Goal: Information Seeking & Learning: Learn about a topic

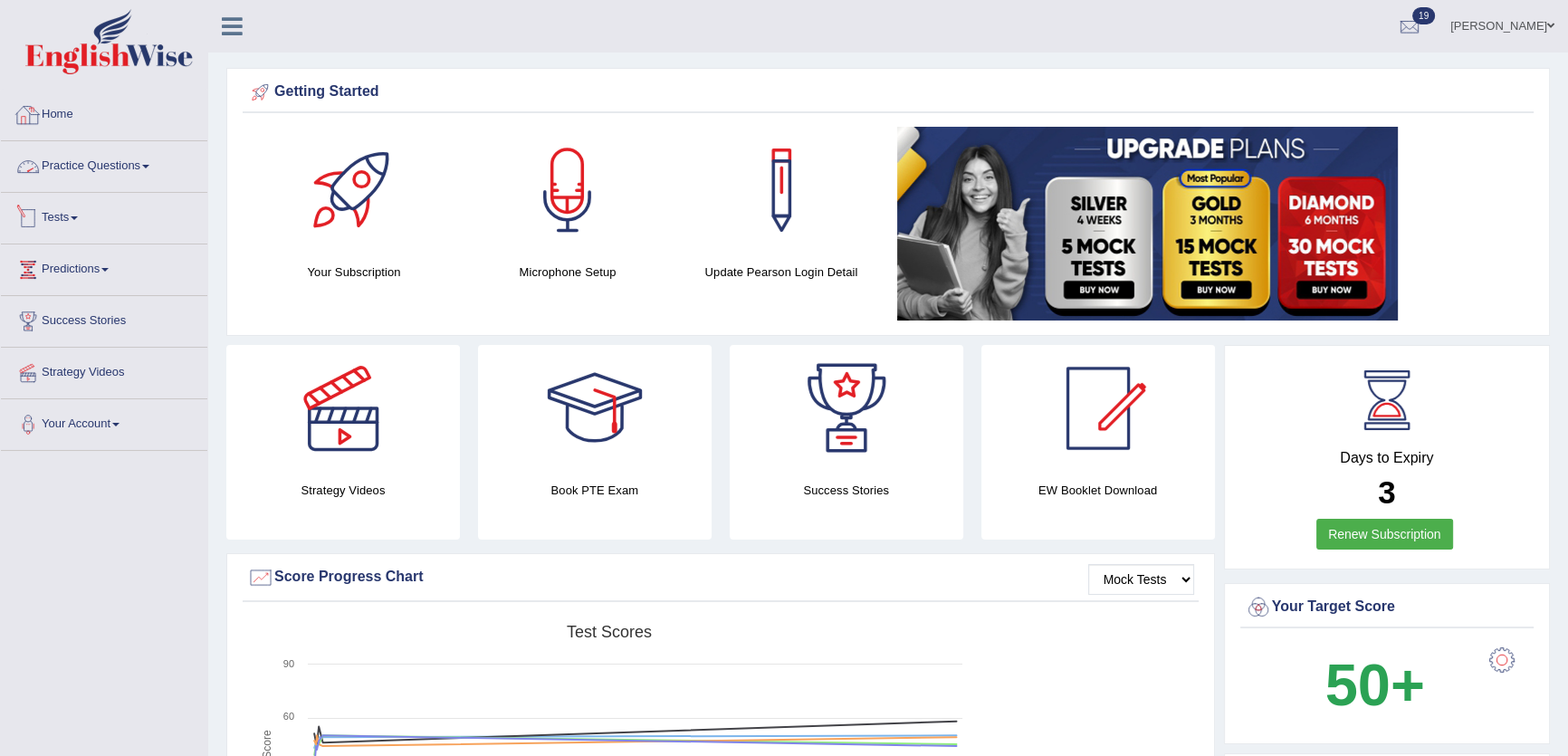
click at [143, 180] on link "Practice Questions" at bounding box center [103, 164] width 206 height 45
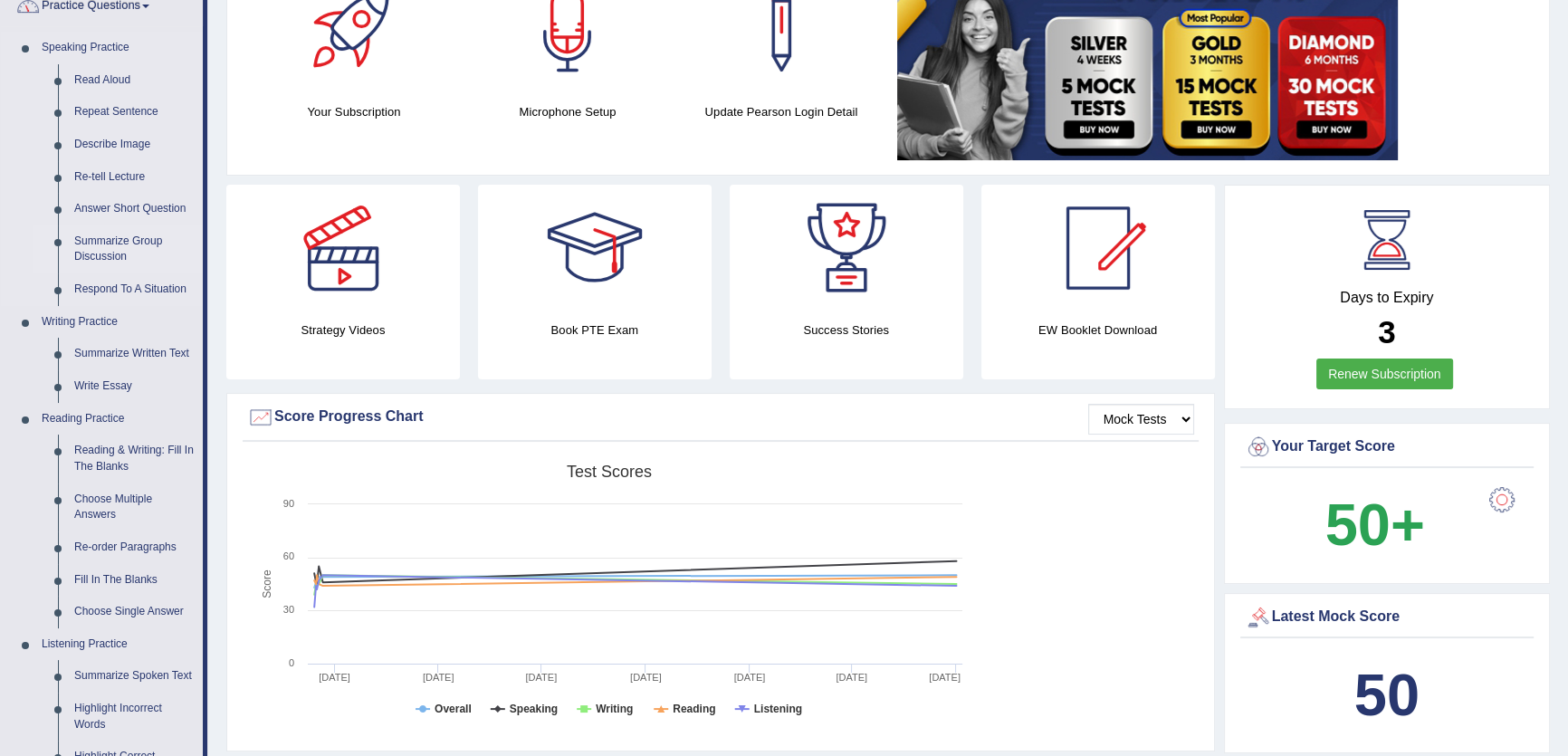
scroll to position [164, 0]
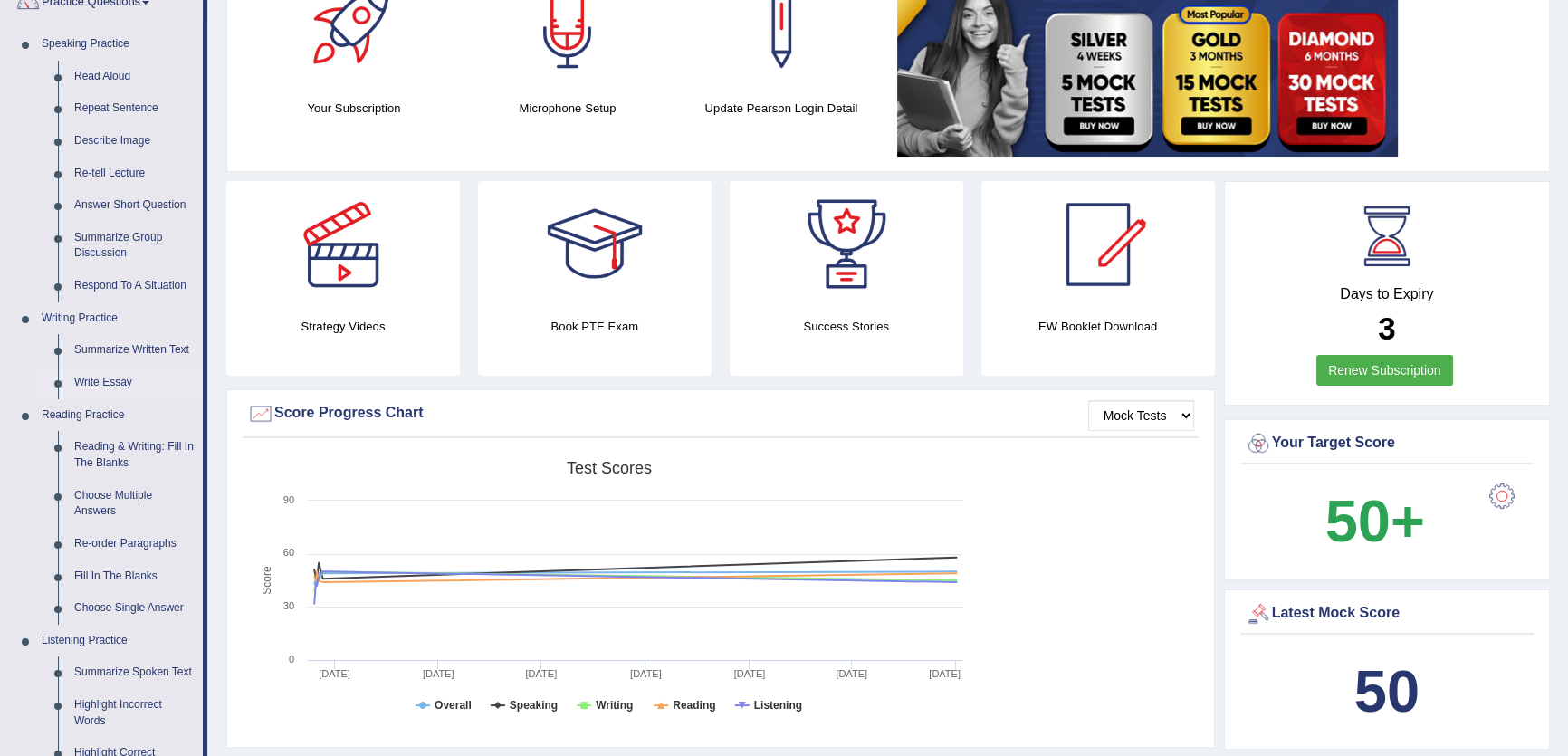
click at [90, 376] on link "Write Essay" at bounding box center [134, 382] width 137 height 33
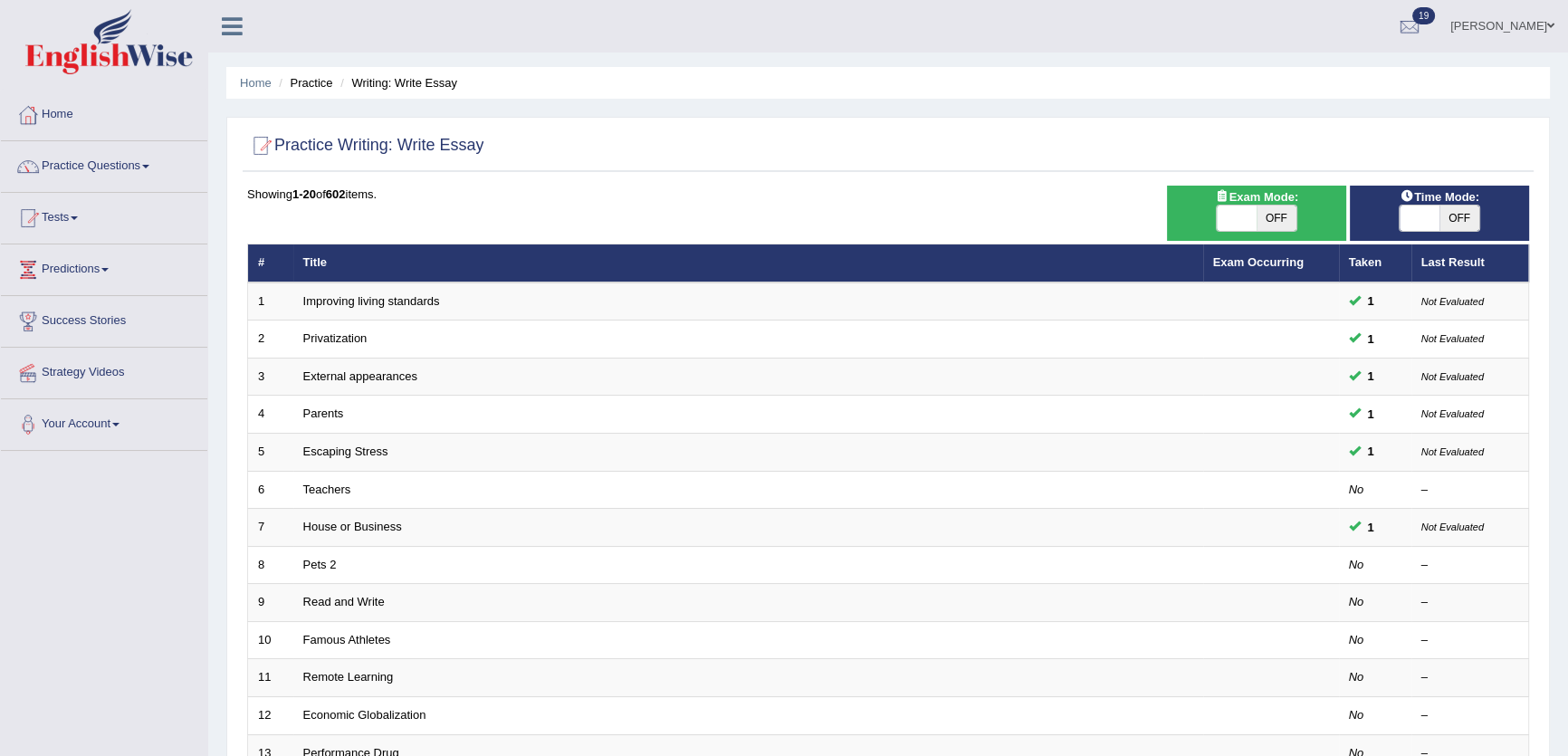
click at [1455, 216] on span "OFF" at bounding box center [1459, 218] width 39 height 26
checkbox input "true"
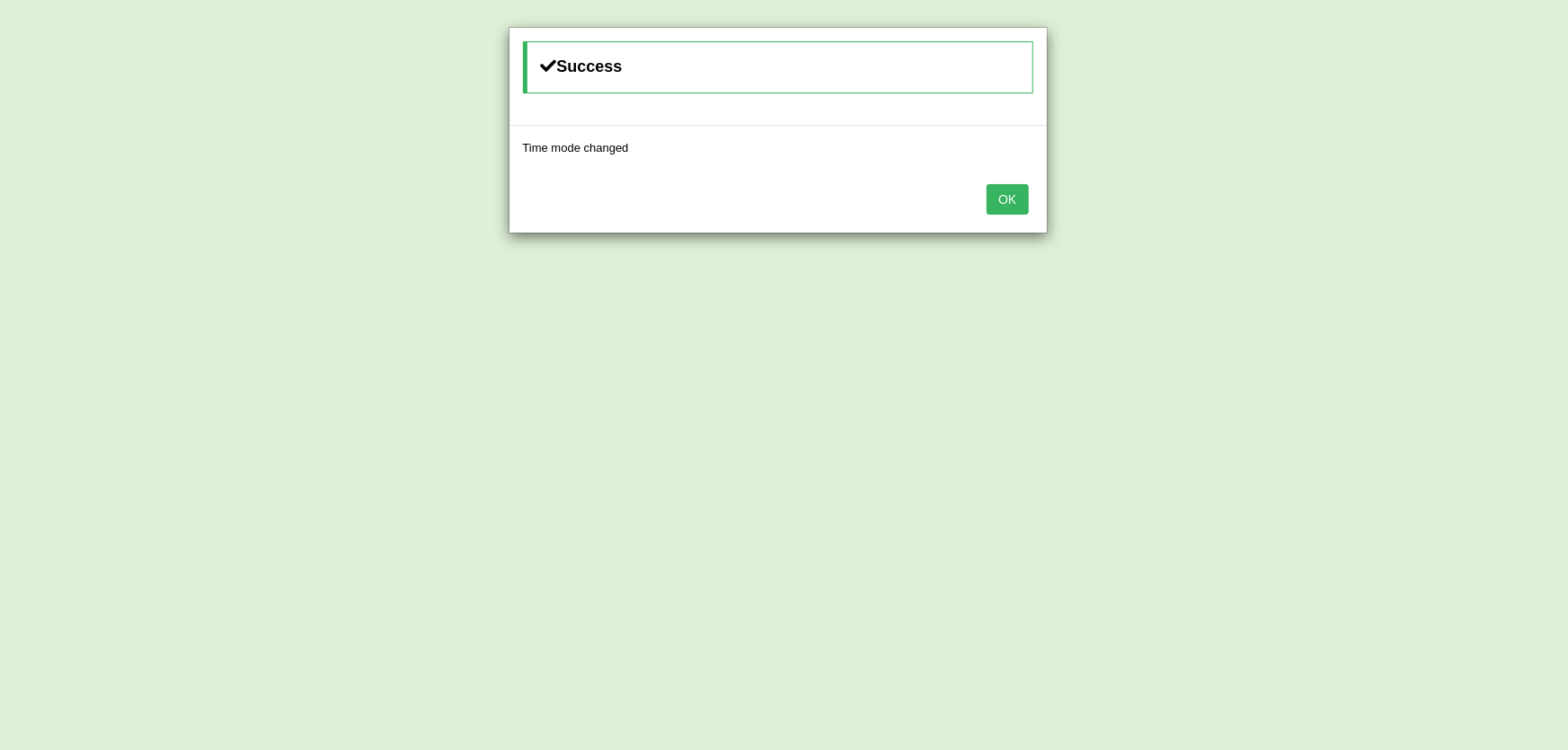
click at [1007, 181] on div "OK" at bounding box center [778, 201] width 537 height 63
click at [1011, 197] on button "OK" at bounding box center [1007, 199] width 41 height 30
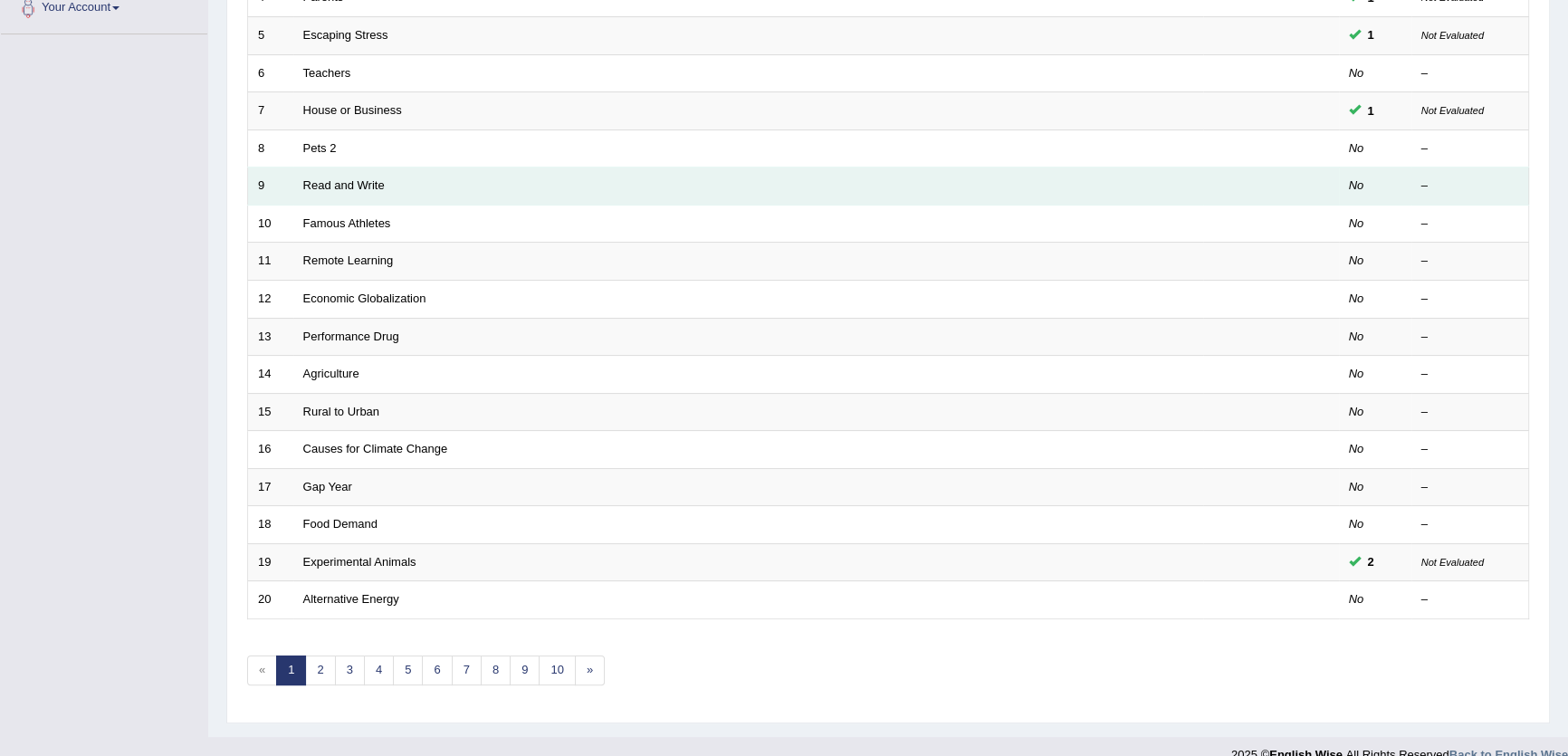
scroll to position [440, 0]
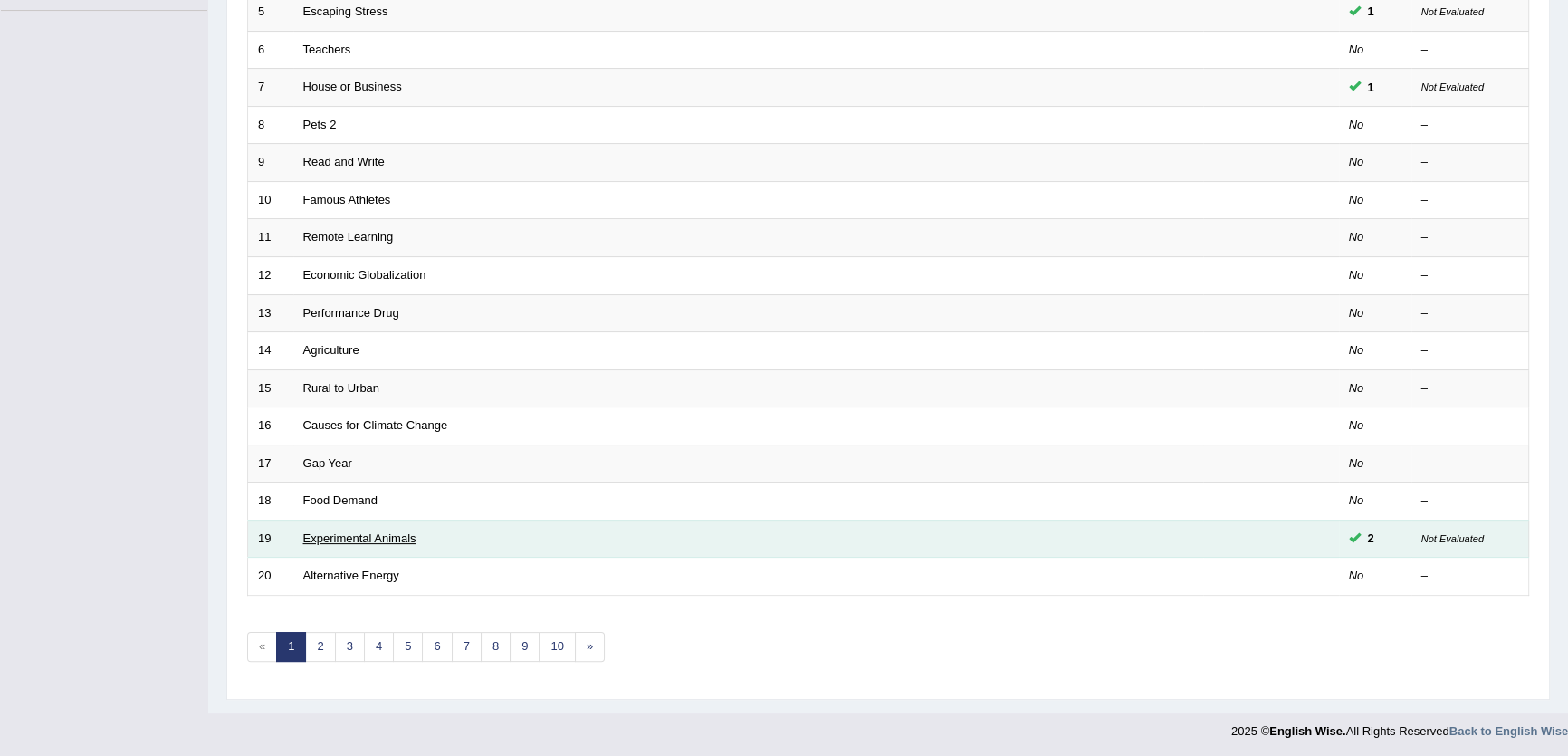
click at [391, 531] on link "Experimental Animals" at bounding box center [360, 538] width 113 height 14
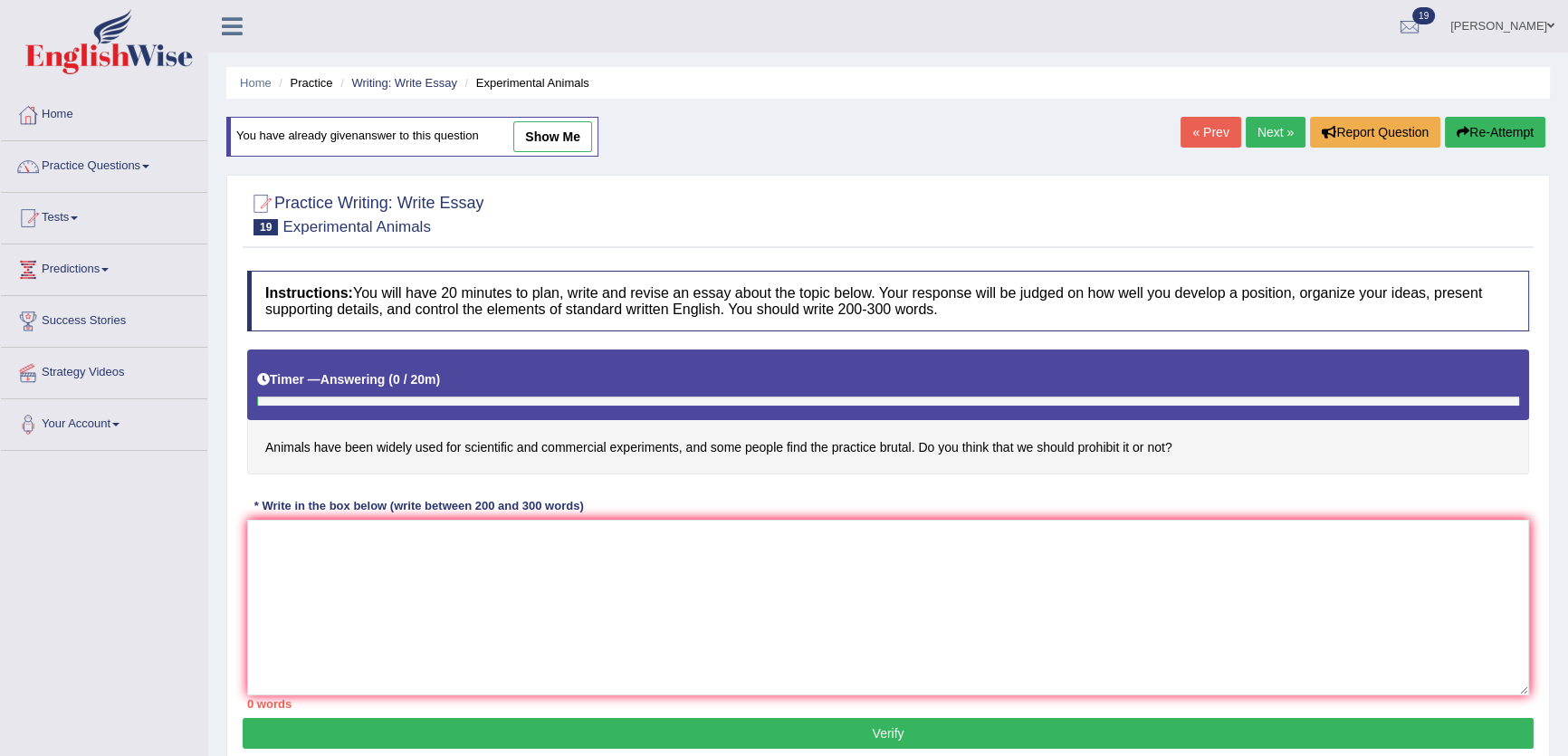
click at [541, 146] on link "show me" at bounding box center [553, 136] width 79 height 31
type textarea "The increase influence of animals have been widely used fro scientific and comm…"
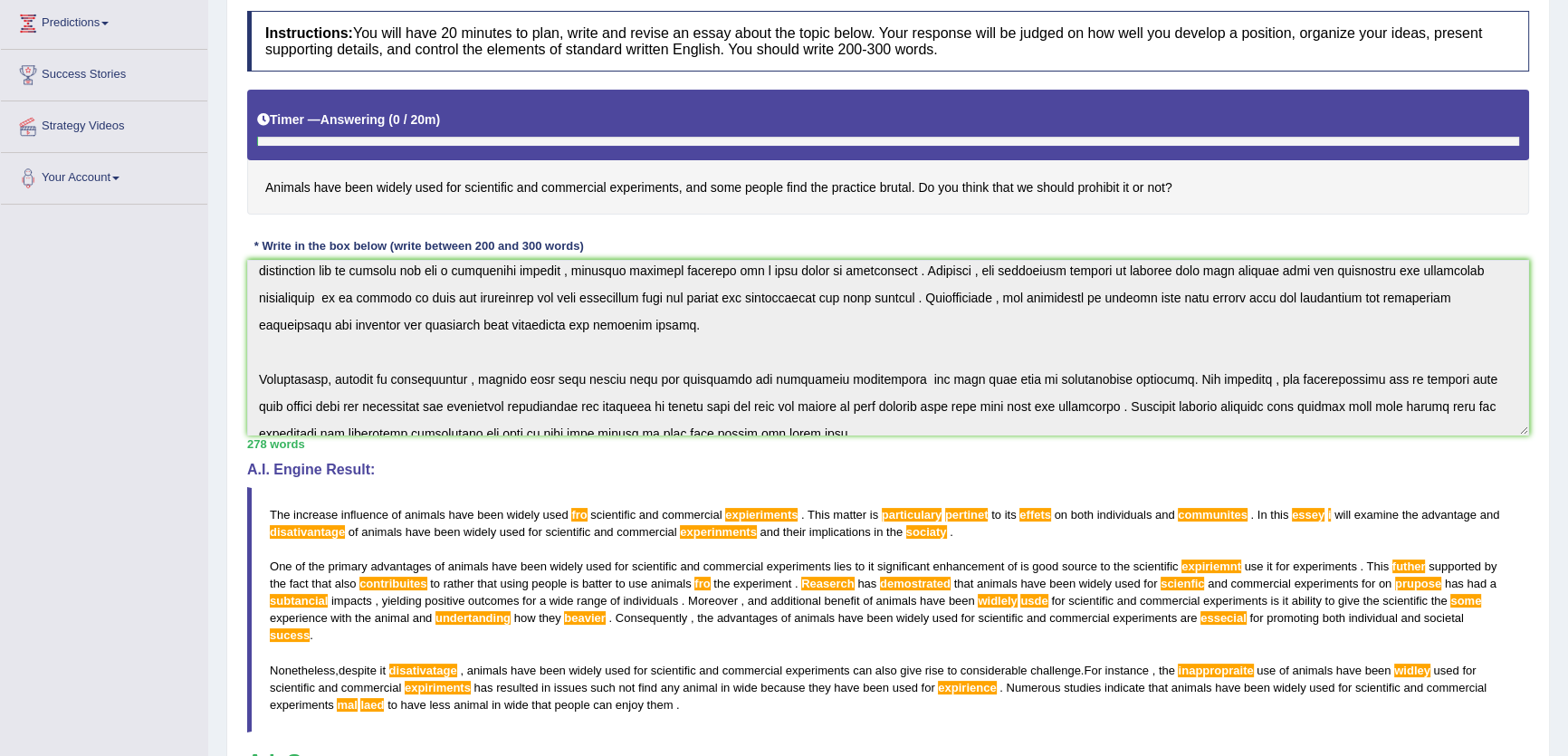
scroll to position [163, 0]
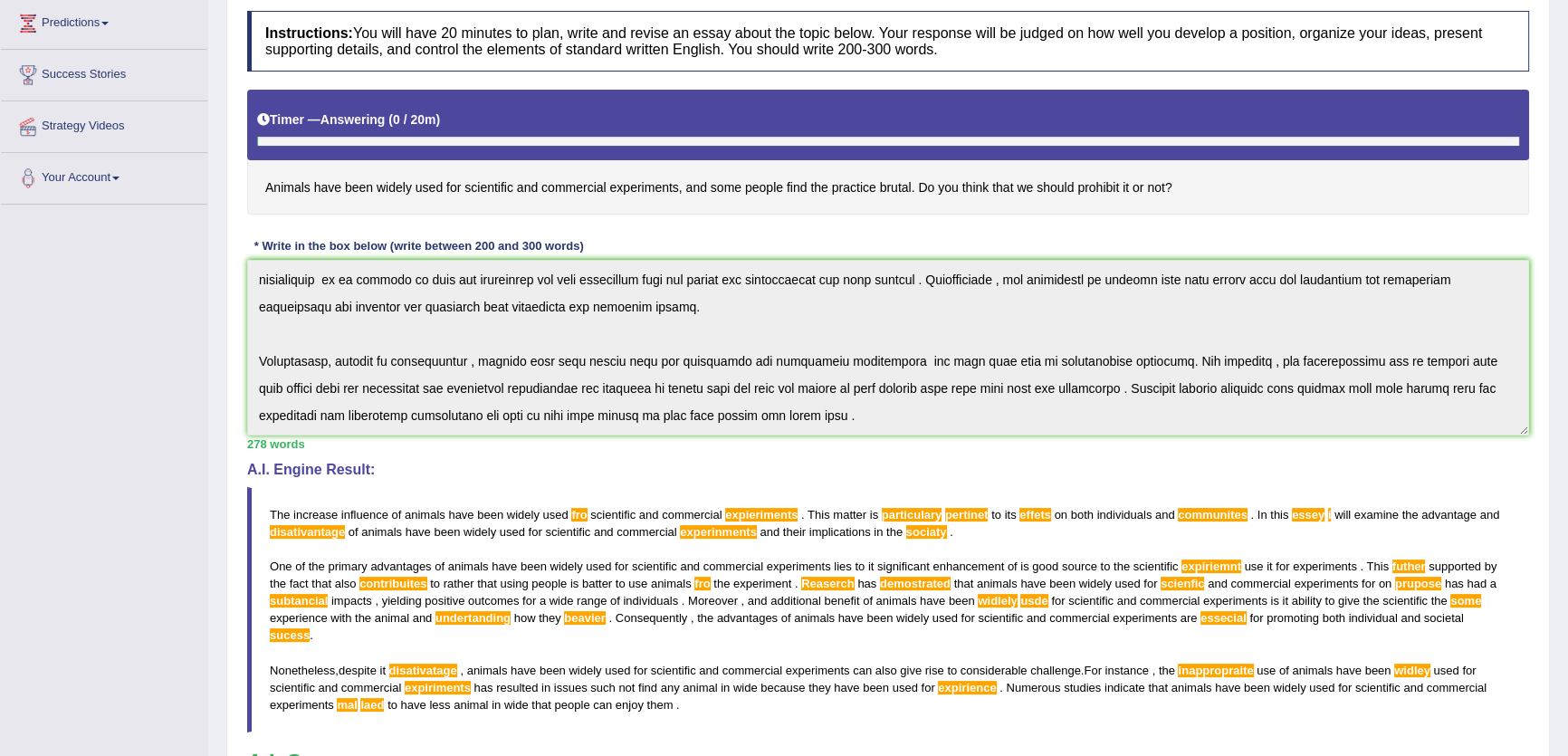
click at [961, 675] on div "Instructions: You will have 20 minutes to plan, write and revise an essay about…" at bounding box center [888, 453] width 1291 height 904
drag, startPoint x: 249, startPoint y: 183, endPoint x: 504, endPoint y: 186, distance: 255.0
click at [504, 186] on h4 "Animals have been widely used for scientific and commercial experiments, and so…" at bounding box center [888, 152] width 1282 height 125
click at [511, 188] on h4 "Animals have been widely used for scientific and commercial experiments, and so…" at bounding box center [888, 152] width 1282 height 125
click at [513, 188] on h4 "Animals have been widely used for scientific and commercial experiments, and so…" at bounding box center [888, 152] width 1282 height 125
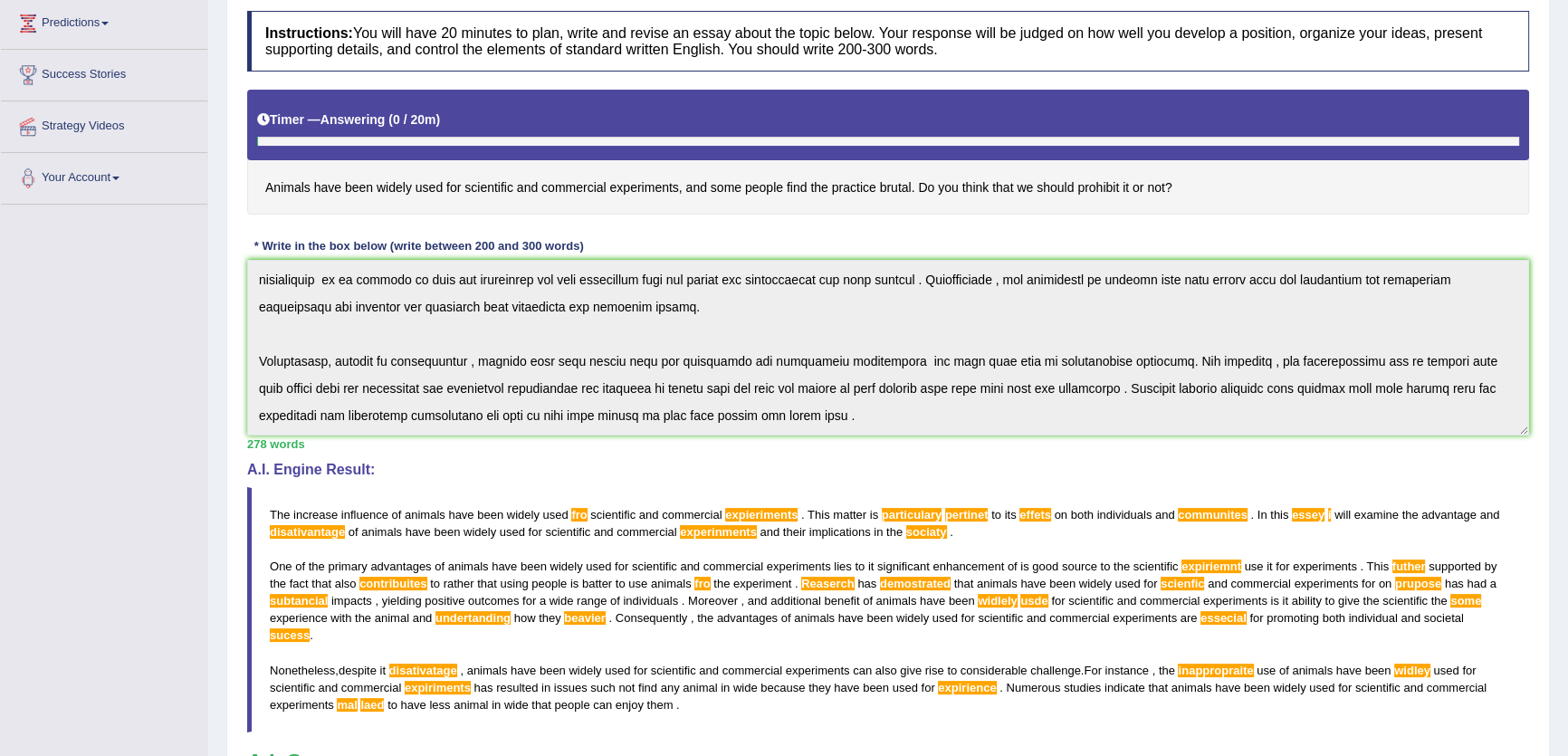
click at [513, 188] on h4 "Animals have been widely used for scientific and commercial experiments, and so…" at bounding box center [888, 152] width 1282 height 125
click at [514, 188] on h4 "Animals have been widely used for scientific and commercial experiments, and so…" at bounding box center [888, 152] width 1282 height 125
click at [514, 184] on h4 "Animals have been widely used for scientific and commercial experiments, and so…" at bounding box center [888, 152] width 1282 height 125
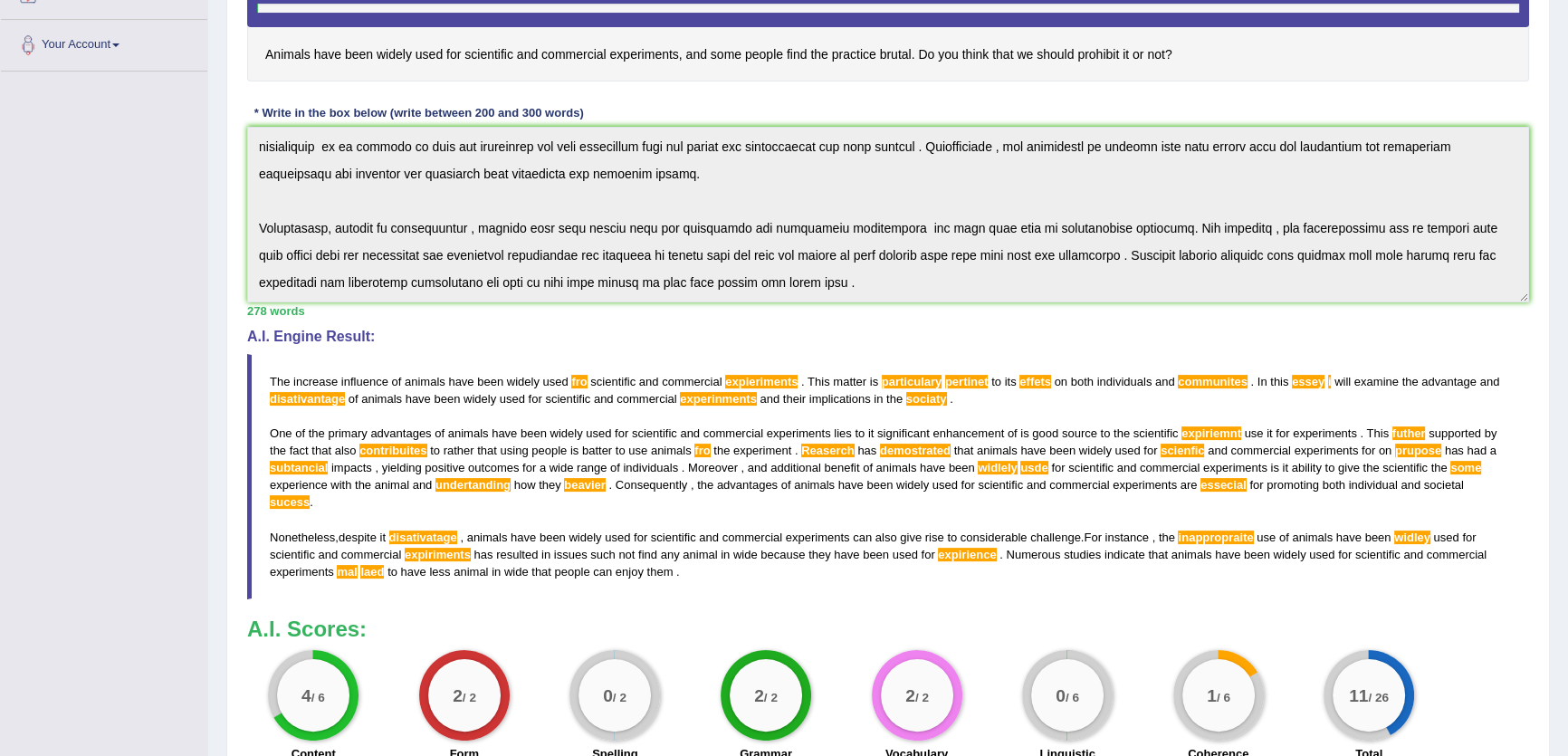
scroll to position [547, 0]
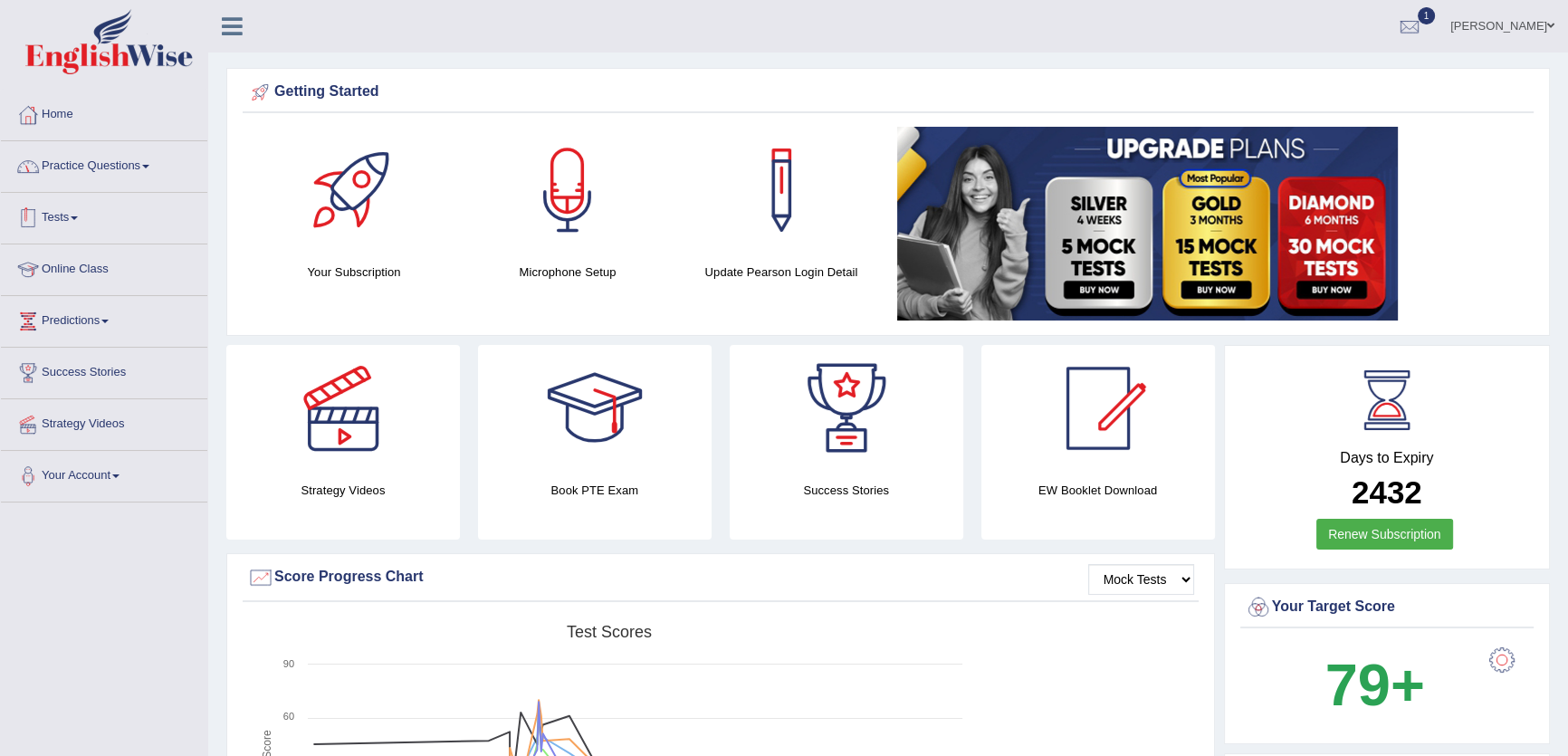
click at [154, 150] on link "Practice Questions" at bounding box center [103, 164] width 206 height 45
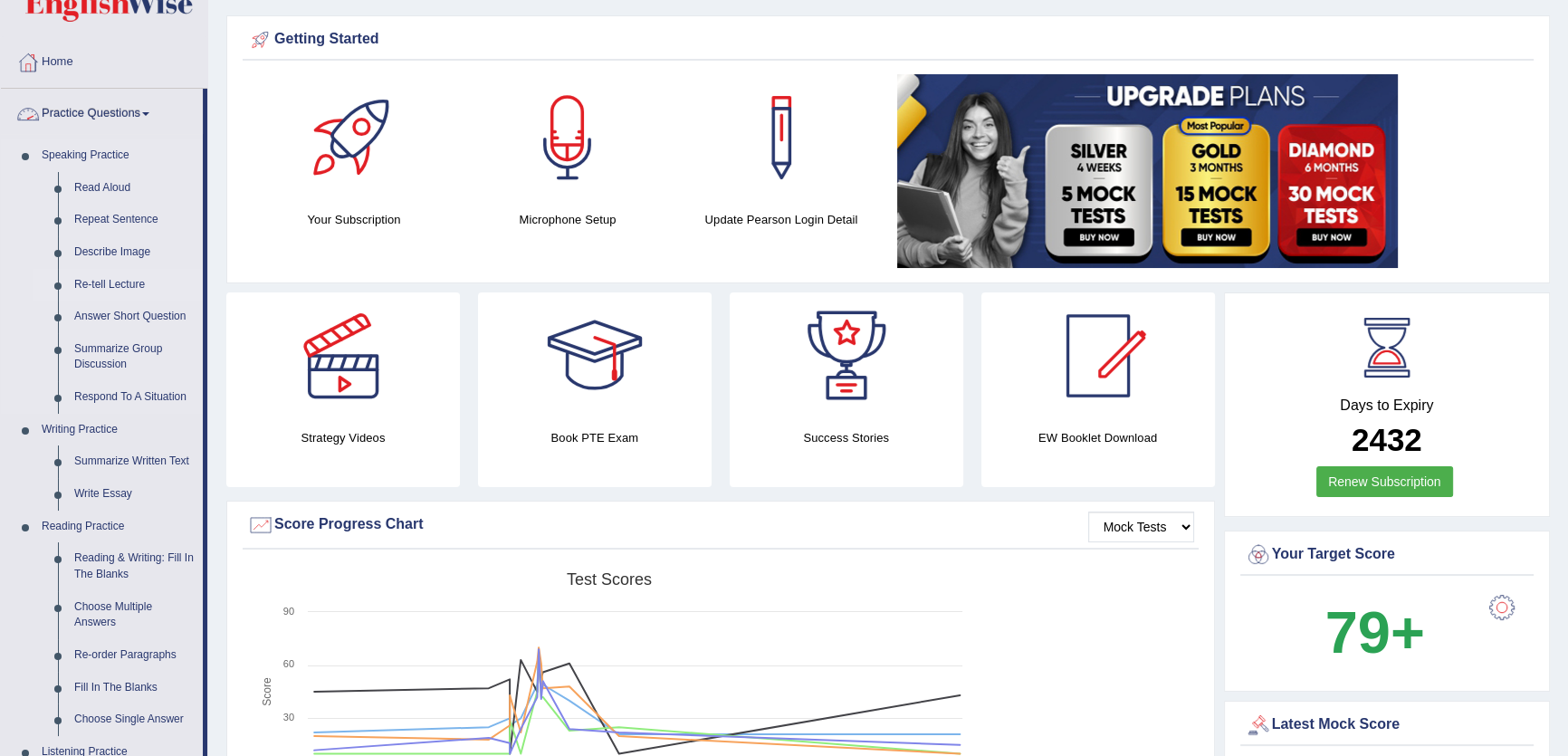
scroll to position [82, 0]
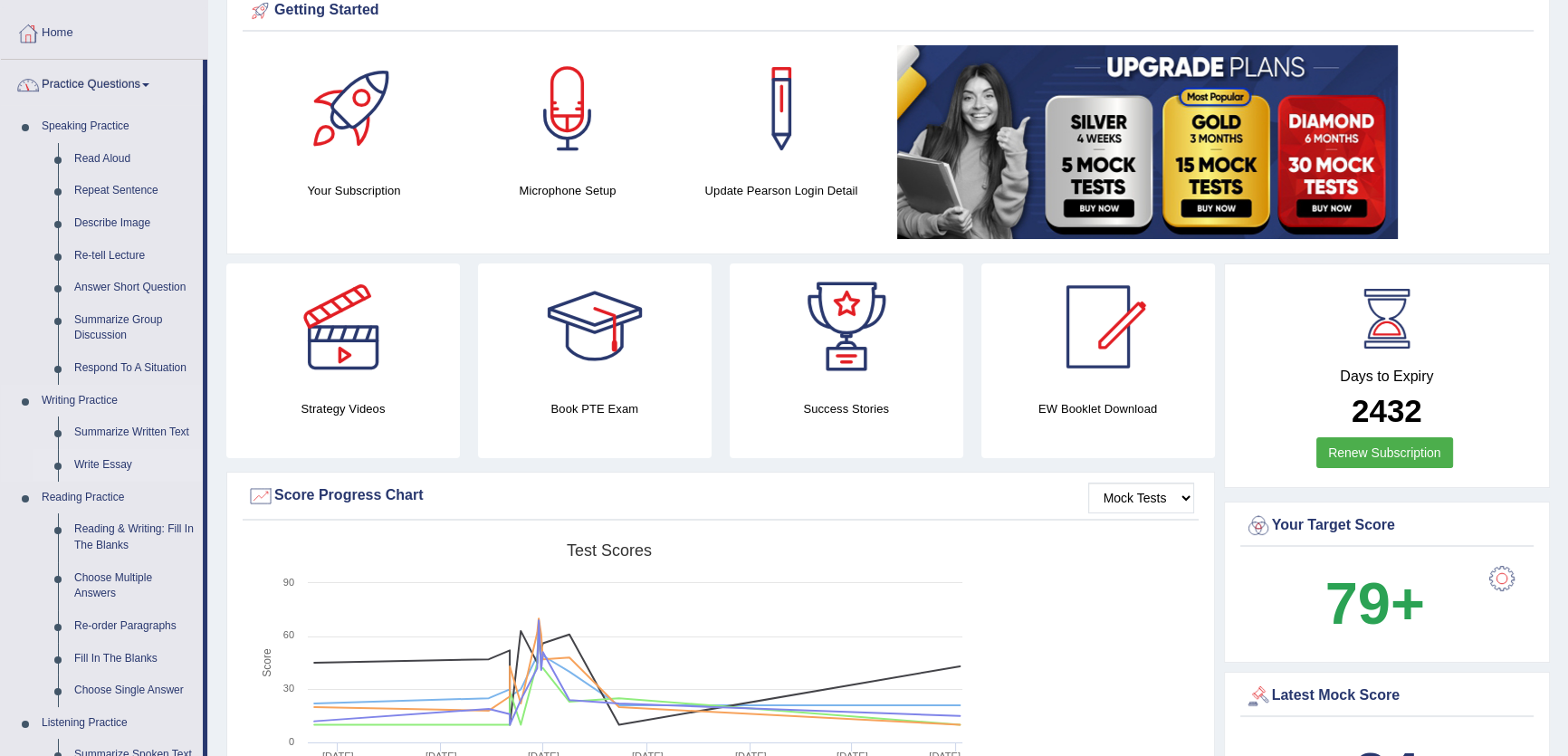
click at [83, 464] on link "Write Essay" at bounding box center [134, 465] width 137 height 33
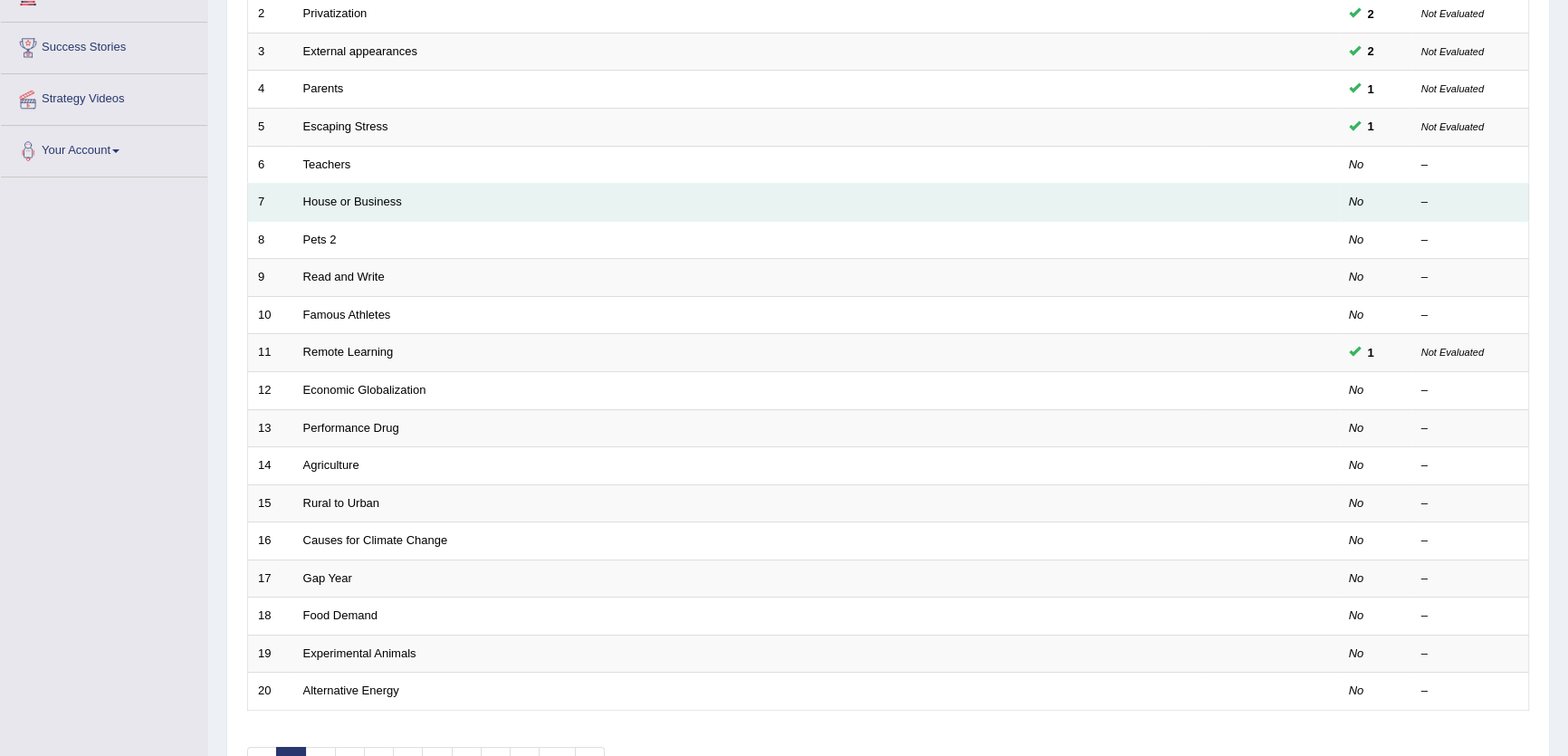
scroll to position [328, 0]
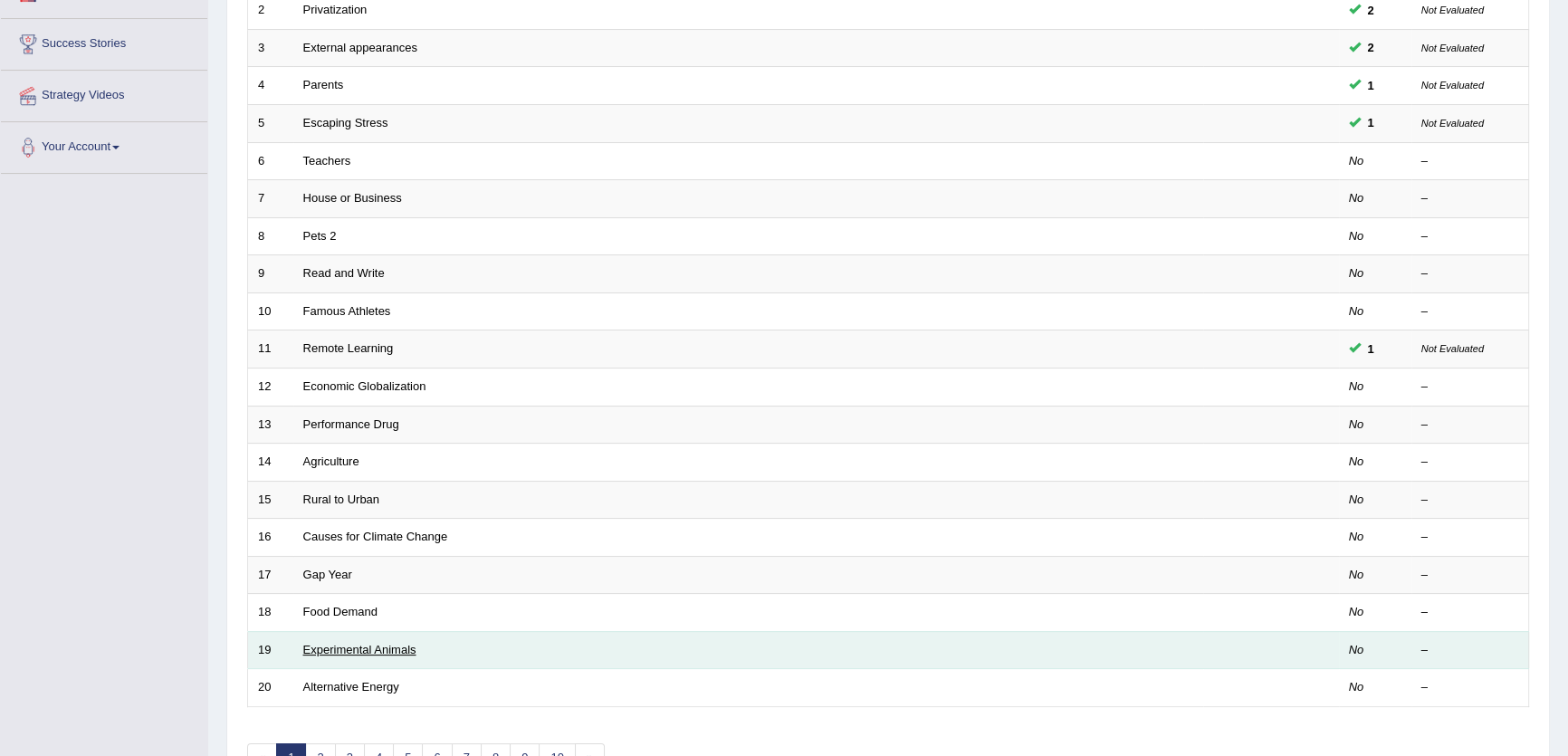
click at [346, 643] on link "Experimental Animals" at bounding box center [360, 650] width 113 height 14
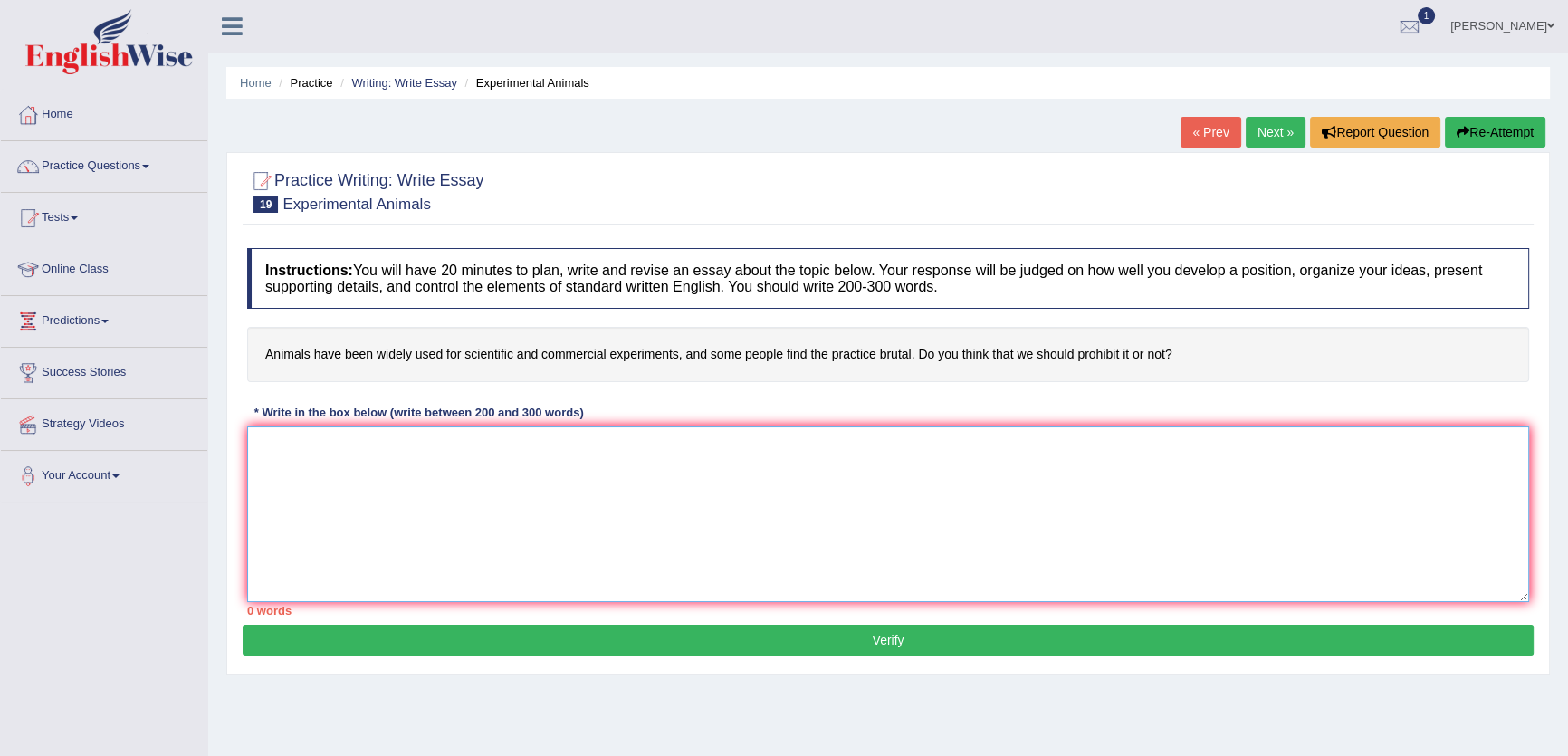
click at [334, 477] on textarea at bounding box center [888, 515] width 1282 height 175
paste textarea "The increase influence of animals have been widely used fro scientific and comm…"
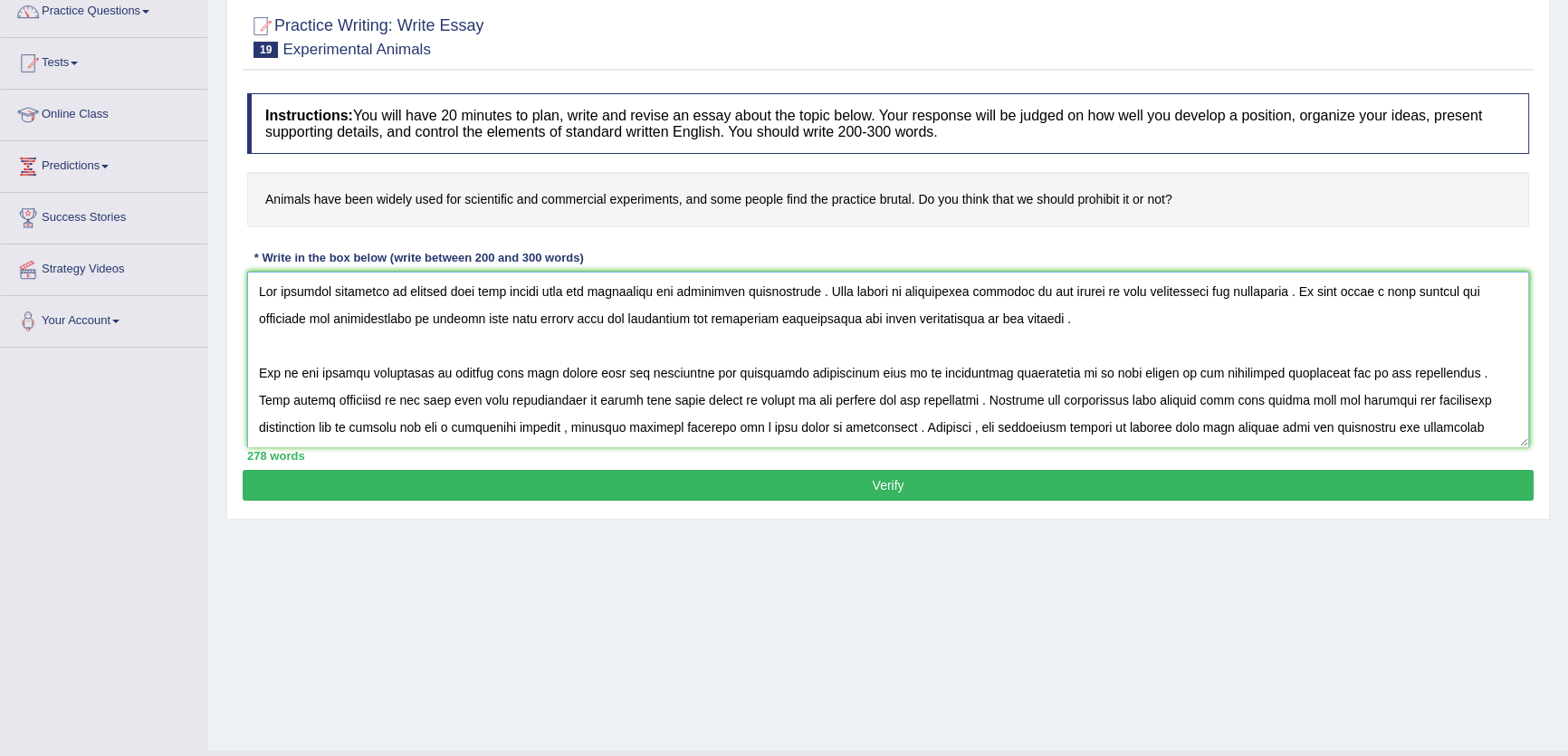
scroll to position [164, 0]
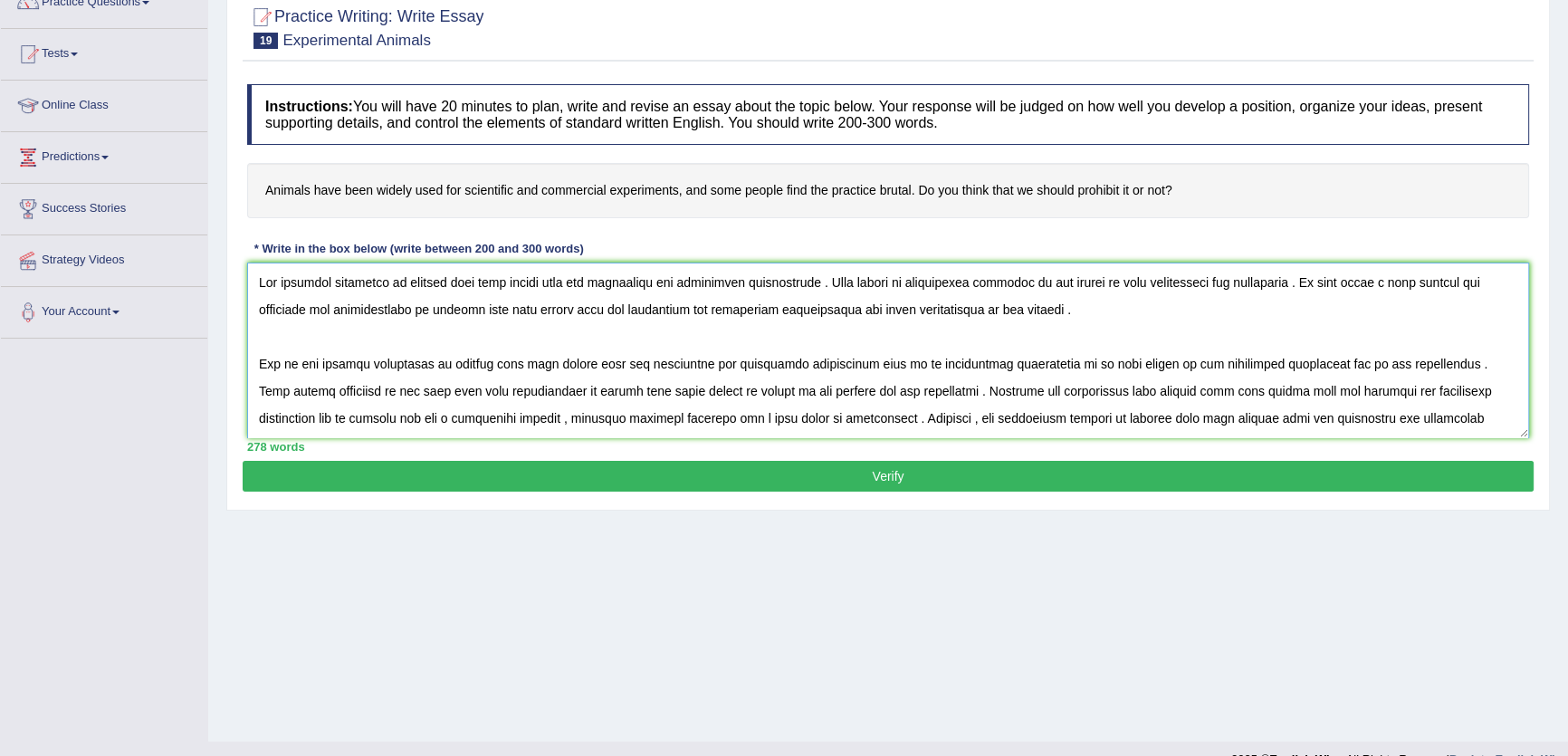
click at [402, 282] on textarea at bounding box center [888, 350] width 1282 height 175
click at [406, 284] on textarea at bounding box center [888, 350] width 1282 height 175
drag, startPoint x: 710, startPoint y: 281, endPoint x: 561, endPoint y: 286, distance: 149.1
click at [561, 286] on textarea at bounding box center [888, 350] width 1282 height 175
click at [452, 281] on textarea at bounding box center [888, 350] width 1282 height 175
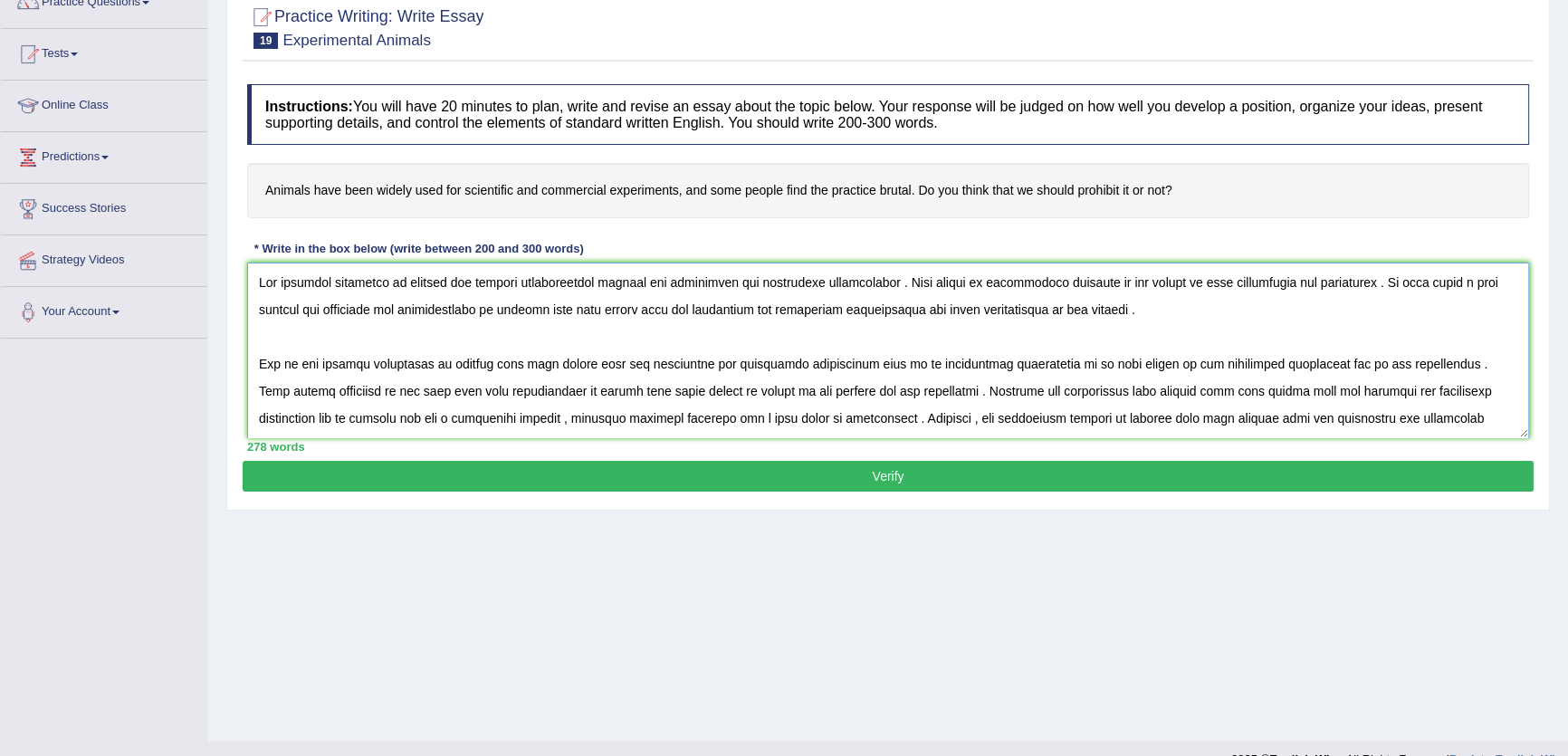
drag, startPoint x: 451, startPoint y: 281, endPoint x: 407, endPoint y: 293, distance: 45.6
click at [407, 293] on textarea at bounding box center [888, 350] width 1282 height 175
click at [480, 285] on textarea at bounding box center [888, 350] width 1282 height 175
drag, startPoint x: 532, startPoint y: 283, endPoint x: 405, endPoint y: 283, distance: 127.0
click at [404, 283] on textarea at bounding box center [888, 350] width 1282 height 175
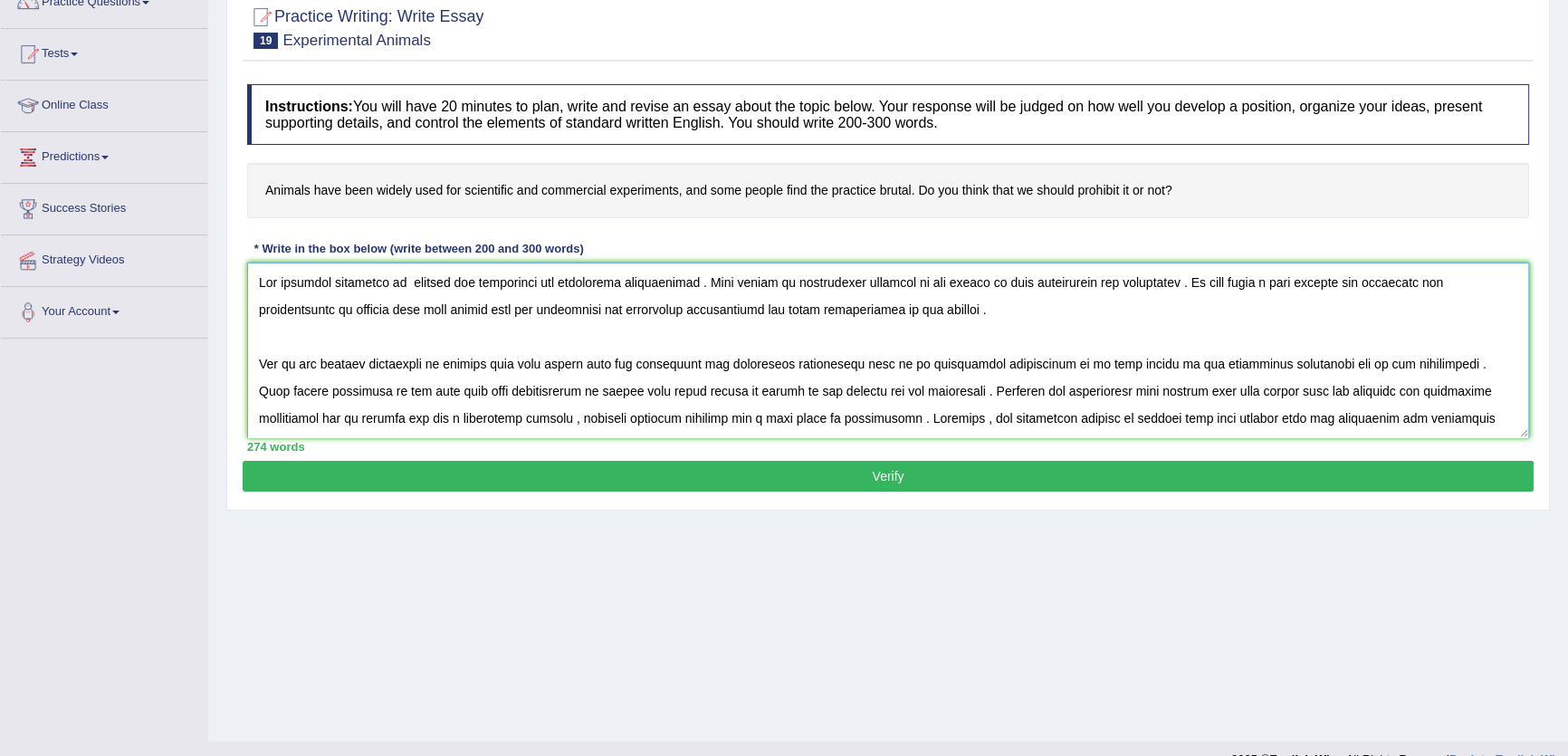
click at [452, 284] on textarea at bounding box center [888, 350] width 1282 height 175
click at [483, 283] on textarea at bounding box center [888, 350] width 1282 height 175
click at [704, 288] on textarea at bounding box center [888, 350] width 1282 height 175
click at [751, 284] on textarea at bounding box center [888, 350] width 1282 height 175
click at [407, 282] on textarea at bounding box center [888, 350] width 1282 height 175
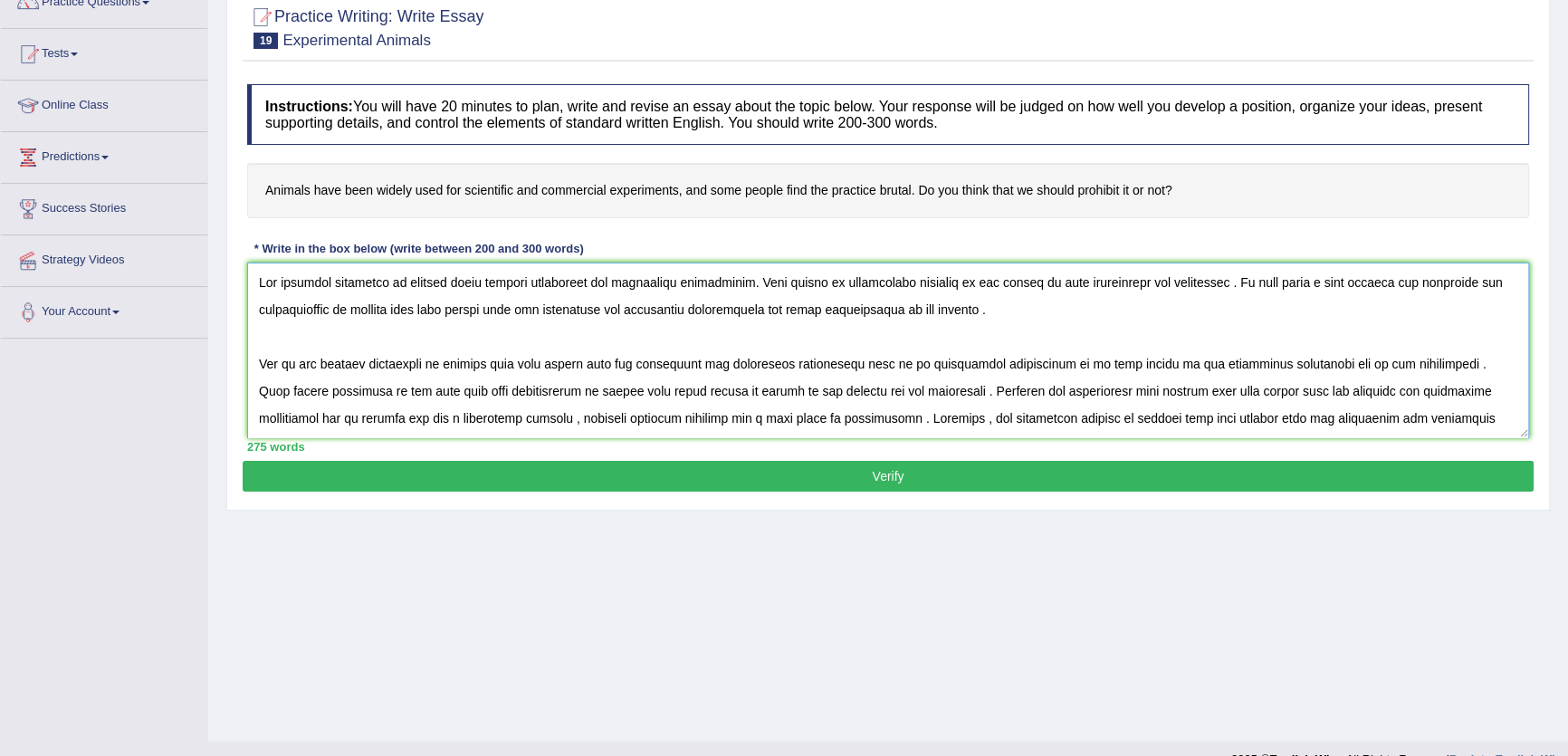
click at [516, 287] on textarea at bounding box center [888, 350] width 1282 height 175
click at [516, 283] on textarea at bounding box center [888, 350] width 1282 height 175
click at [515, 284] on textarea at bounding box center [888, 350] width 1282 height 175
click at [513, 283] on textarea at bounding box center [888, 350] width 1282 height 175
click at [748, 282] on textarea at bounding box center [888, 350] width 1282 height 175
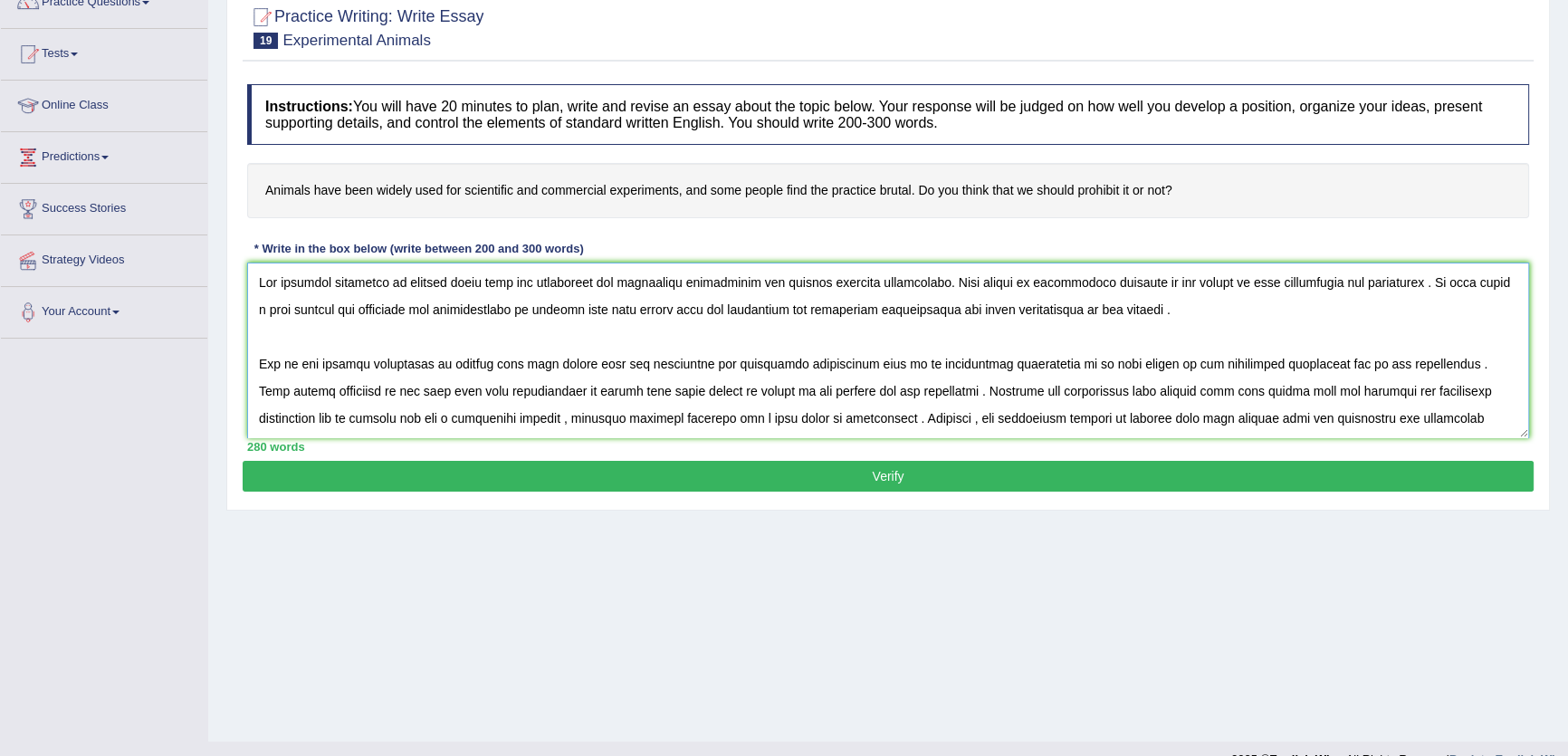
click at [1128, 286] on textarea at bounding box center [888, 350] width 1282 height 175
click at [1144, 286] on textarea at bounding box center [888, 350] width 1282 height 175
click at [1449, 285] on textarea at bounding box center [888, 350] width 1282 height 175
click at [301, 309] on textarea at bounding box center [888, 350] width 1282 height 175
click at [455, 308] on textarea at bounding box center [888, 350] width 1282 height 175
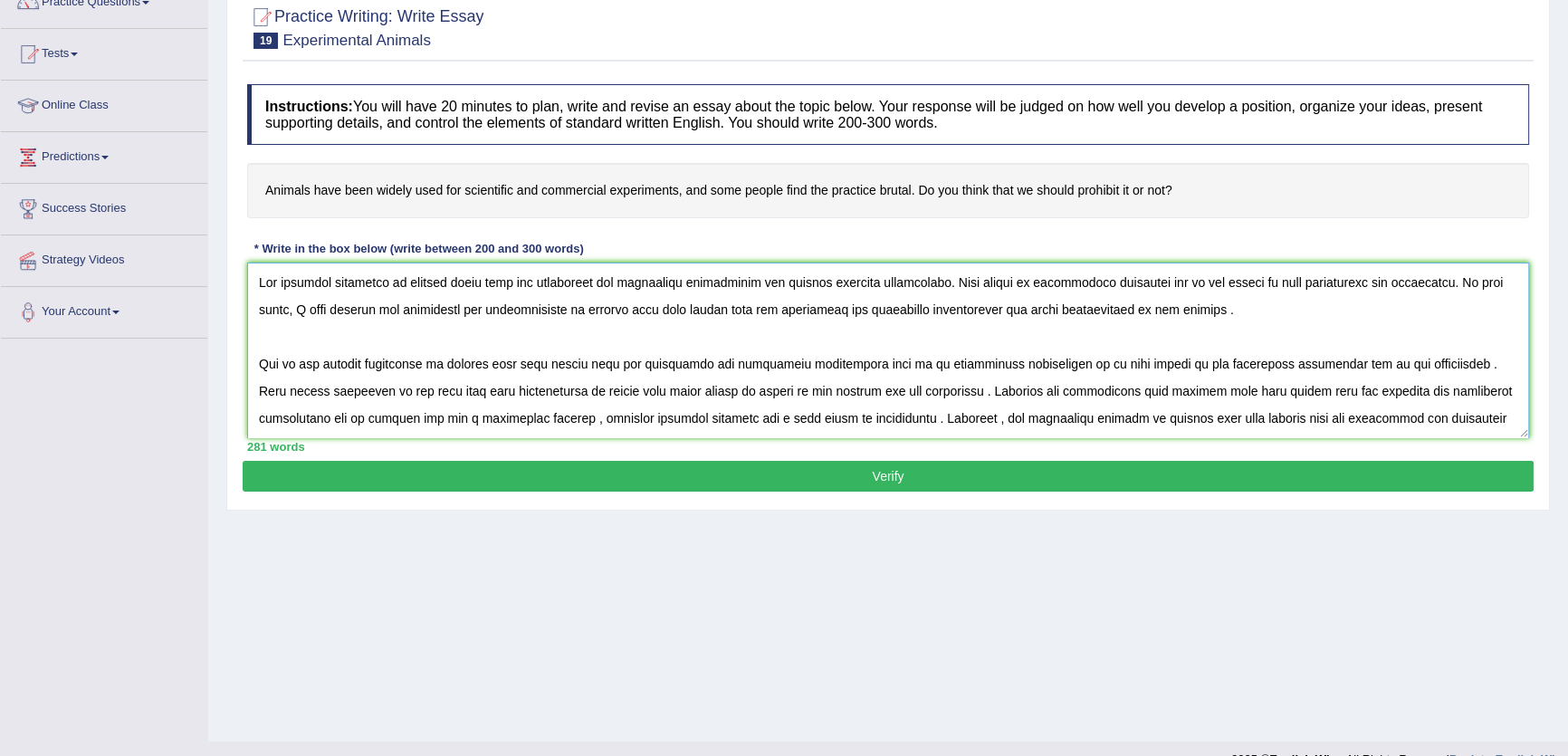
click at [567, 309] on textarea at bounding box center [888, 350] width 1282 height 175
click at [483, 281] on textarea at bounding box center [888, 350] width 1282 height 175
click at [551, 309] on textarea at bounding box center [888, 350] width 1282 height 175
click at [544, 315] on textarea at bounding box center [888, 350] width 1282 height 175
drag, startPoint x: 656, startPoint y: 312, endPoint x: 809, endPoint y: 306, distance: 153.1
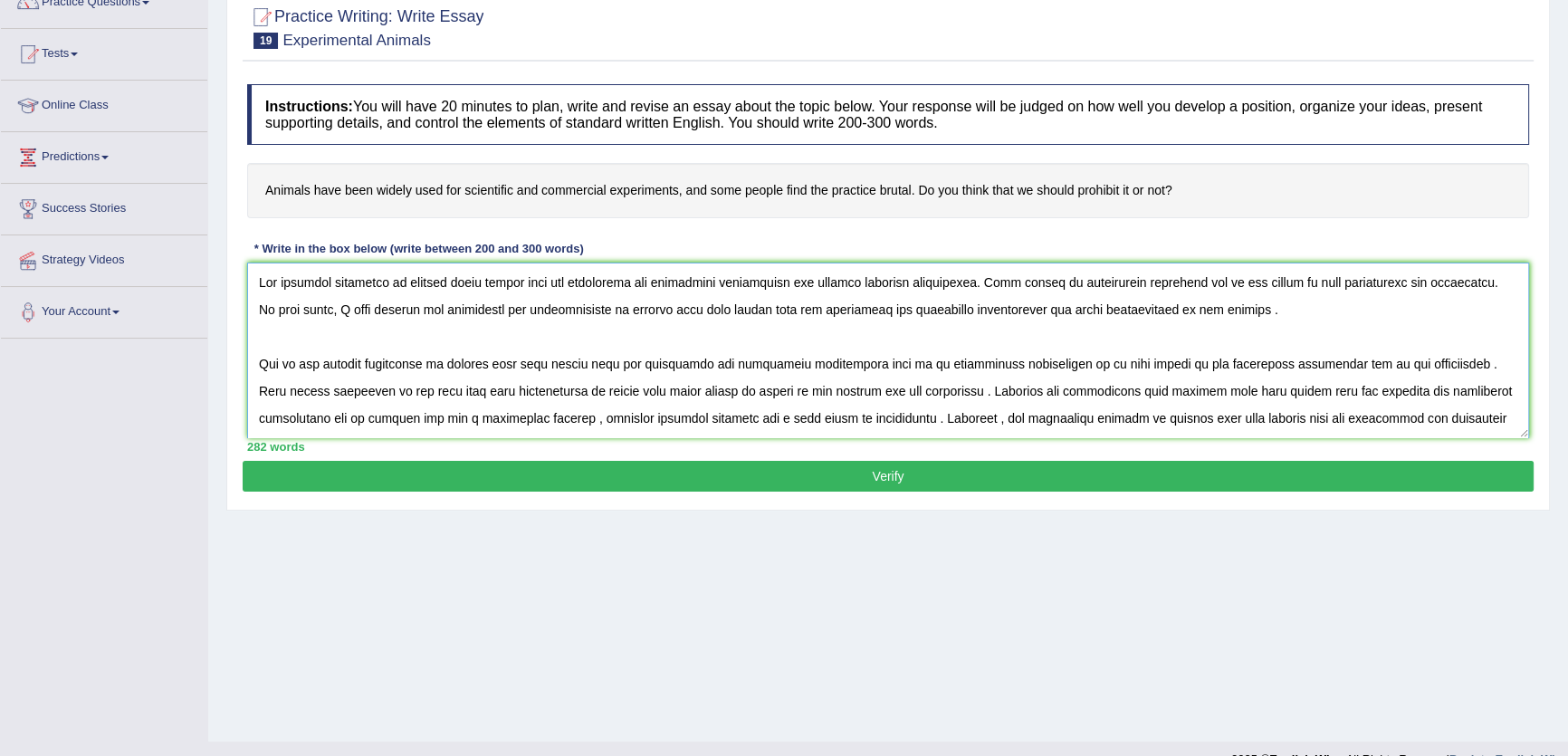
click at [809, 306] on textarea at bounding box center [888, 350] width 1282 height 175
drag, startPoint x: 658, startPoint y: 308, endPoint x: 613, endPoint y: 320, distance: 46.6
click at [613, 320] on textarea at bounding box center [888, 350] width 1282 height 175
click at [799, 309] on textarea at bounding box center [888, 350] width 1282 height 175
click at [983, 309] on textarea at bounding box center [888, 350] width 1282 height 175
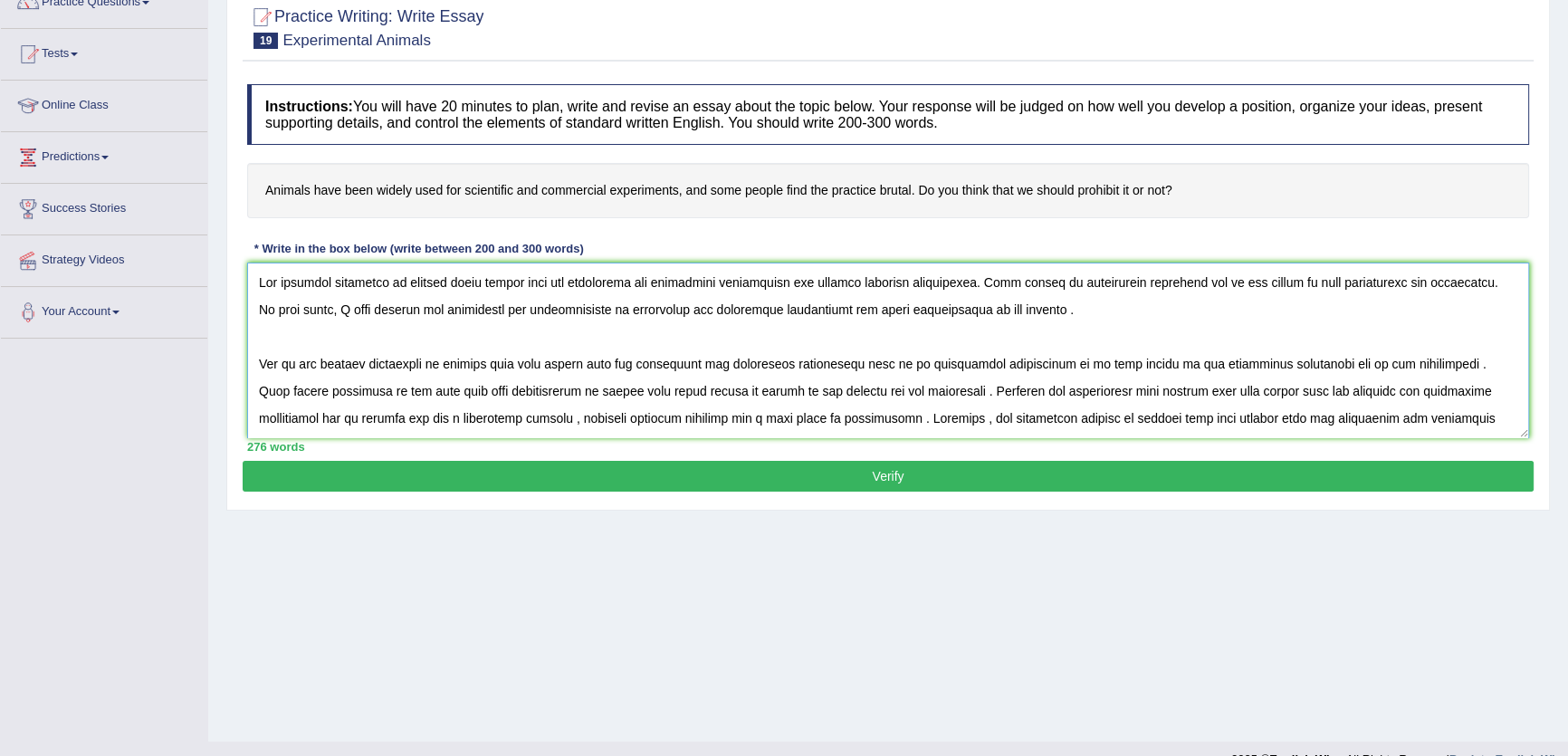
click at [984, 306] on textarea at bounding box center [888, 350] width 1282 height 175
click at [1002, 318] on textarea at bounding box center [888, 350] width 1282 height 175
click at [1057, 309] on textarea at bounding box center [888, 350] width 1282 height 175
click at [329, 284] on textarea at bounding box center [888, 350] width 1282 height 175
drag, startPoint x: 1038, startPoint y: 309, endPoint x: 216, endPoint y: 254, distance: 823.8
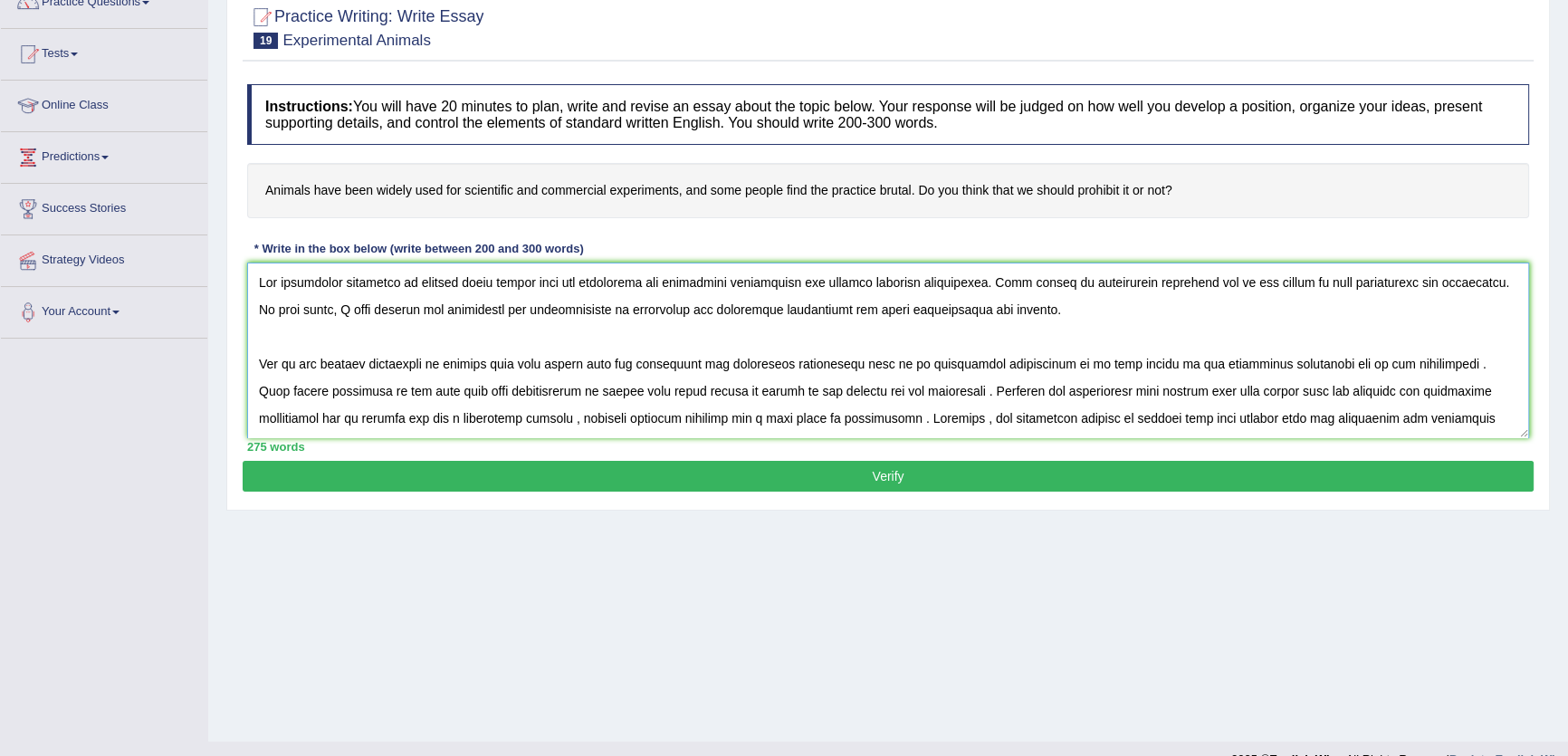
click at [216, 254] on div "Home Practice Writing: Write Essay Experimental Animals « Prev Next » Report Qu…" at bounding box center [888, 289] width 1360 height 905
drag, startPoint x: 644, startPoint y: 364, endPoint x: 451, endPoint y: 375, distance: 193.3
click at [451, 375] on textarea at bounding box center [888, 350] width 1282 height 175
click at [700, 359] on textarea at bounding box center [888, 350] width 1282 height 175
drag, startPoint x: 262, startPoint y: 370, endPoint x: 1237, endPoint y: 364, distance: 975.0
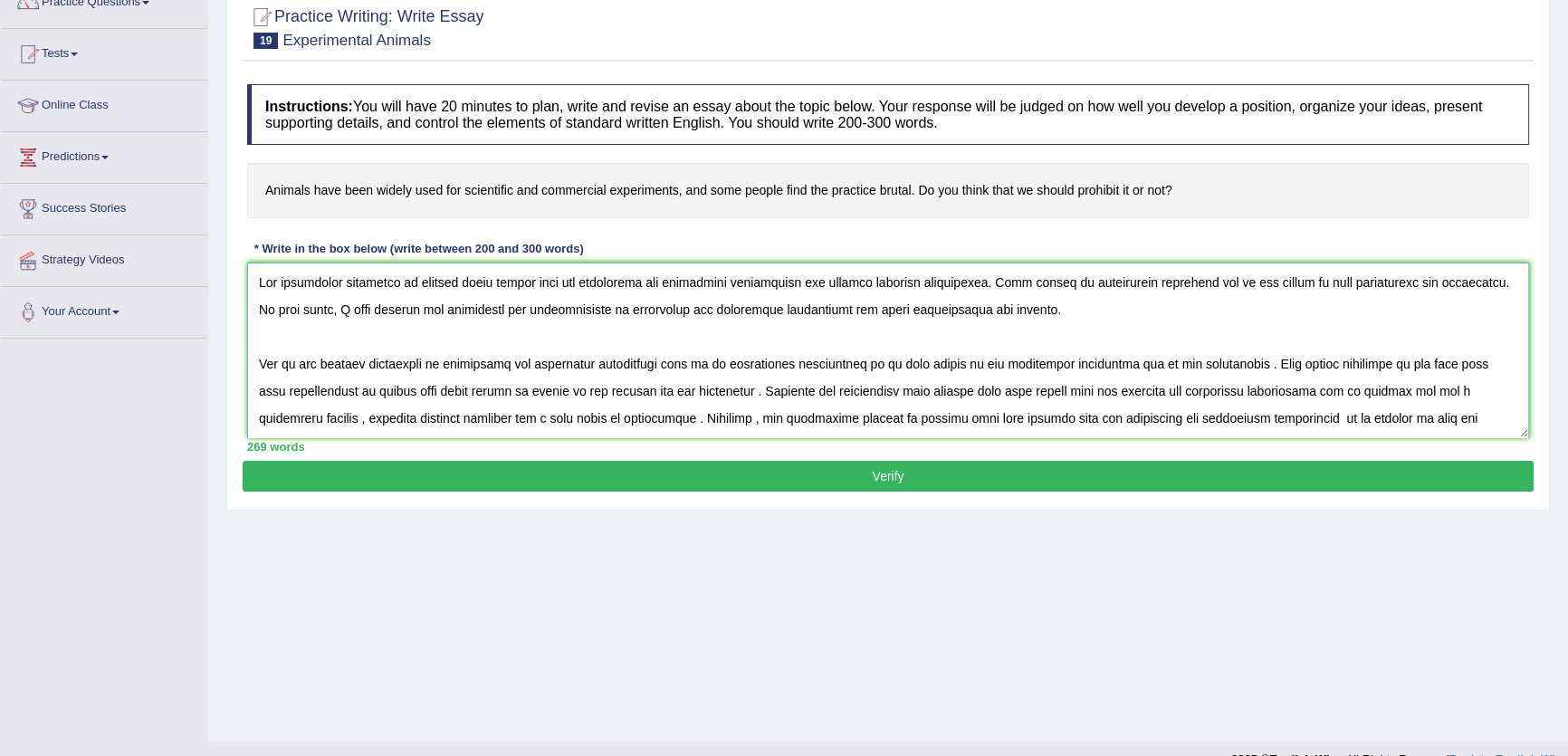
click at [1237, 364] on textarea at bounding box center [888, 350] width 1282 height 175
click at [850, 359] on textarea at bounding box center [888, 350] width 1282 height 175
click at [868, 362] on textarea at bounding box center [888, 350] width 1282 height 175
paste textarea "animal testing has contributed greatly to scientific and medical advancements."
drag, startPoint x: 261, startPoint y: 363, endPoint x: 864, endPoint y: 356, distance: 603.0
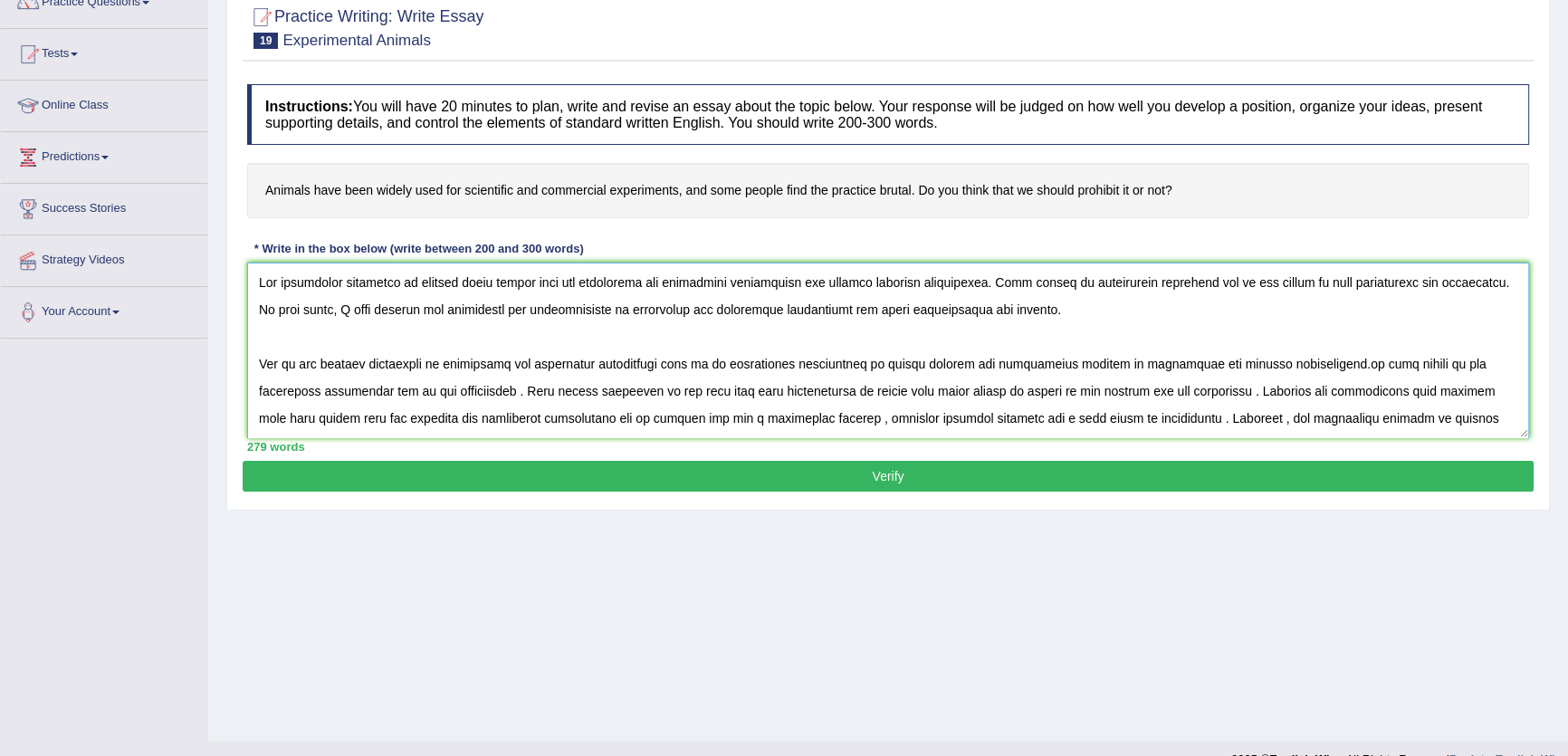
click at [864, 356] on textarea at bounding box center [888, 350] width 1282 height 175
click at [433, 306] on textarea at bounding box center [888, 350] width 1282 height 175
drag, startPoint x: 260, startPoint y: 275, endPoint x: 865, endPoint y: 361, distance: 611.1
click at [865, 361] on textarea at bounding box center [888, 350] width 1282 height 175
click at [896, 373] on textarea at bounding box center [888, 350] width 1282 height 175
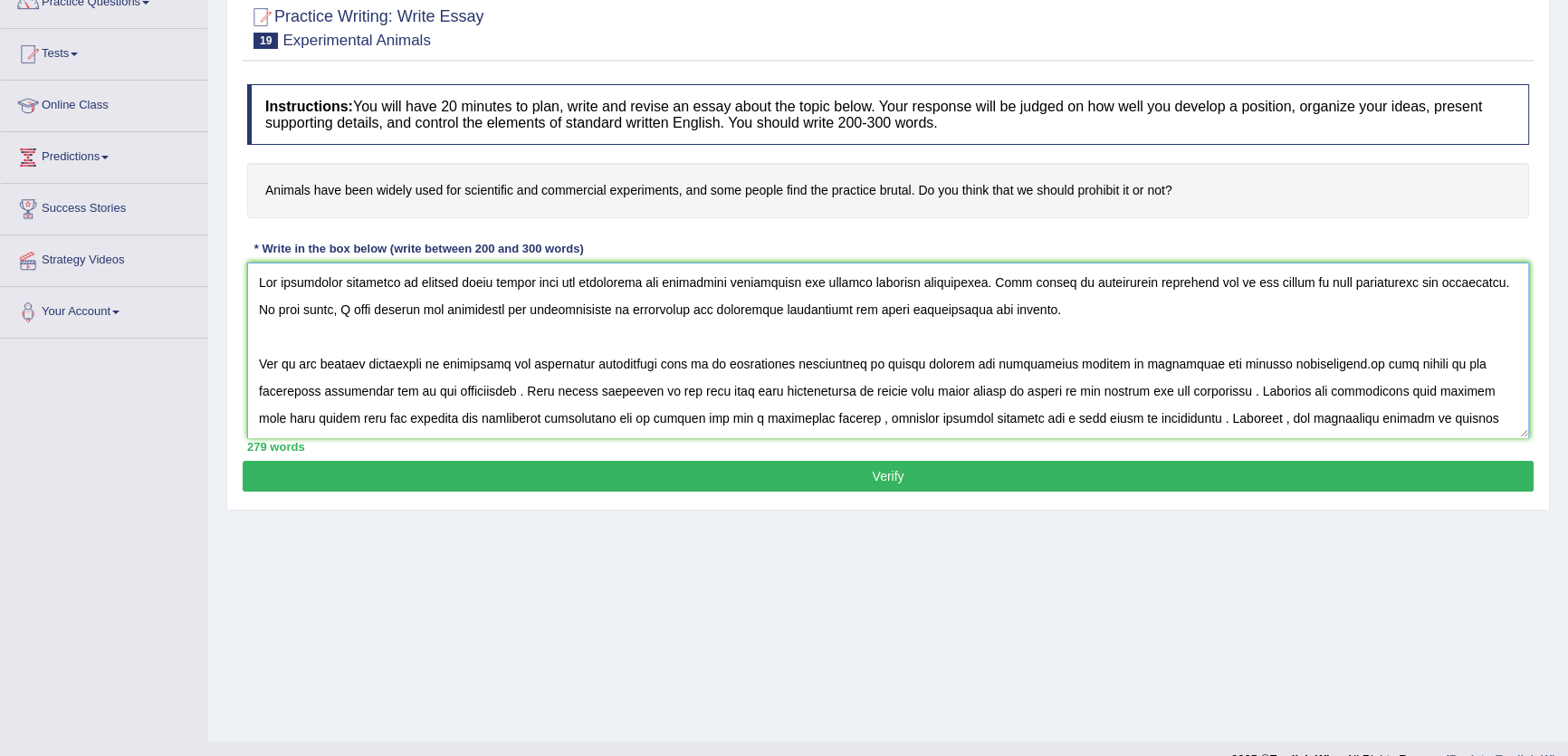
drag, startPoint x: 869, startPoint y: 363, endPoint x: 444, endPoint y: 389, distance: 425.8
click at [444, 389] on textarea at bounding box center [888, 350] width 1282 height 175
paste textarea "medical research and the development of life-saving treatments."
click at [870, 369] on textarea at bounding box center [888, 350] width 1282 height 175
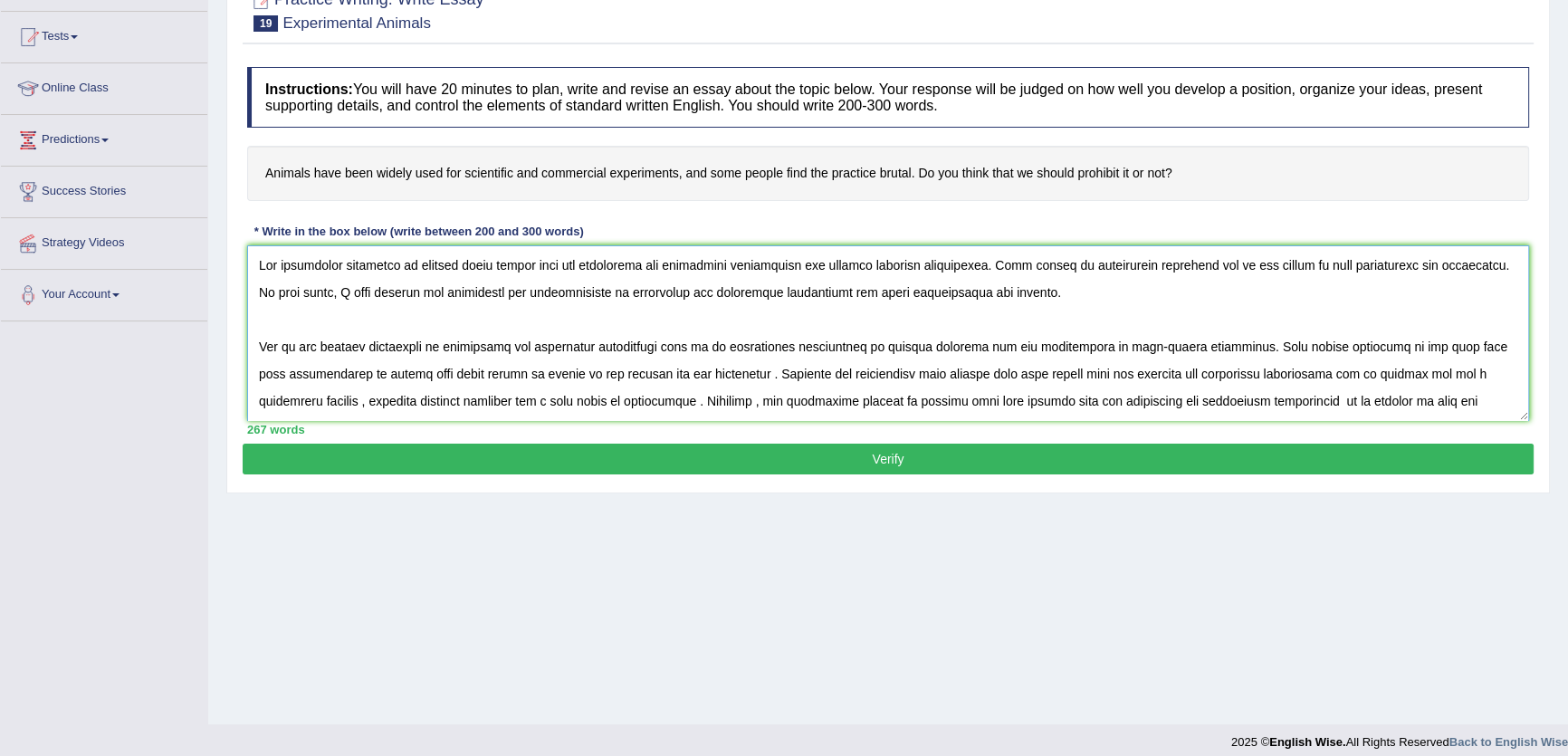
scroll to position [194, 0]
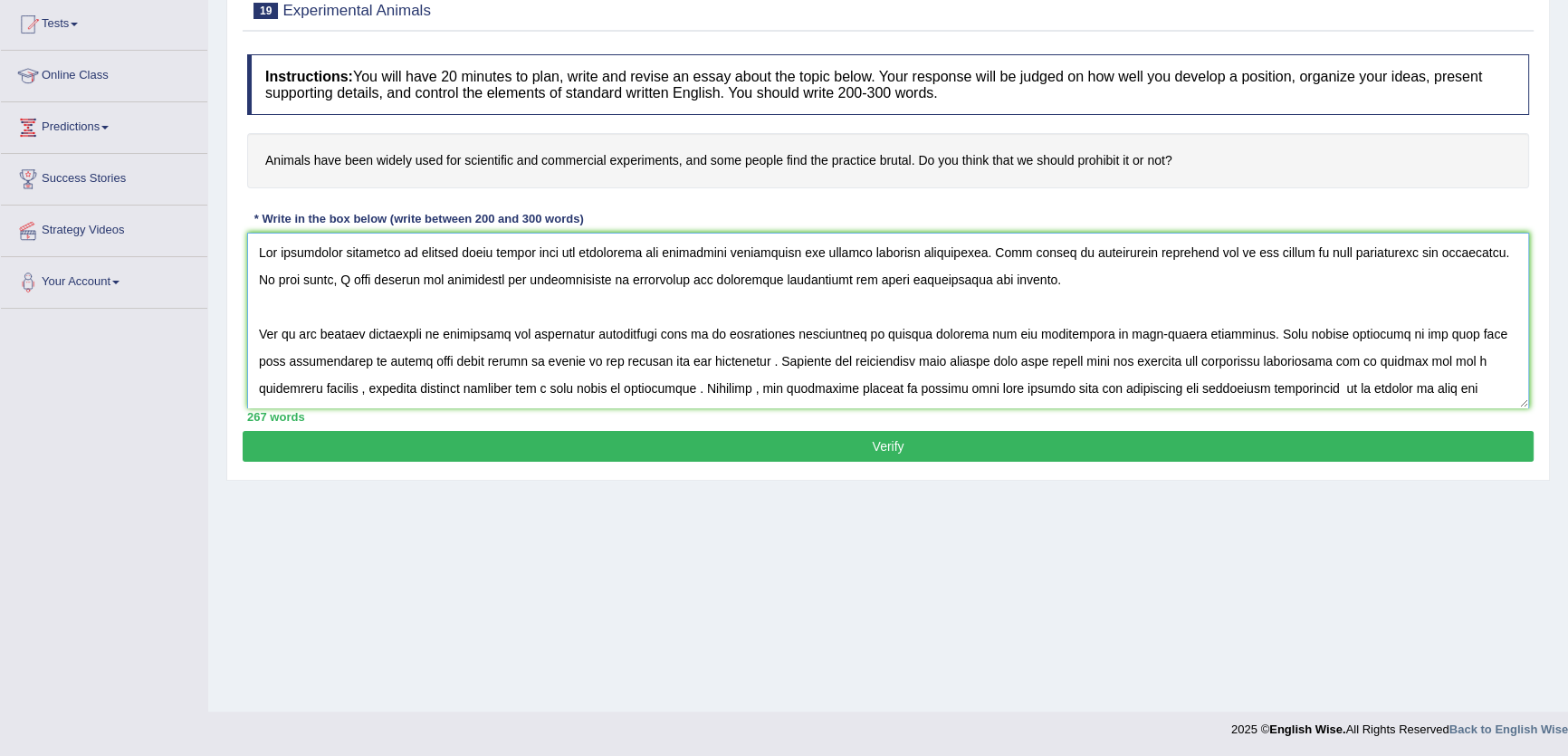
click at [261, 246] on textarea at bounding box center [888, 320] width 1282 height 175
drag, startPoint x: 1227, startPoint y: 330, endPoint x: 341, endPoint y: 355, distance: 886.4
click at [341, 355] on textarea at bounding box center [888, 320] width 1282 height 175
click at [1264, 346] on textarea at bounding box center [888, 320] width 1282 height 175
click at [1259, 338] on textarea at bounding box center [888, 320] width 1282 height 175
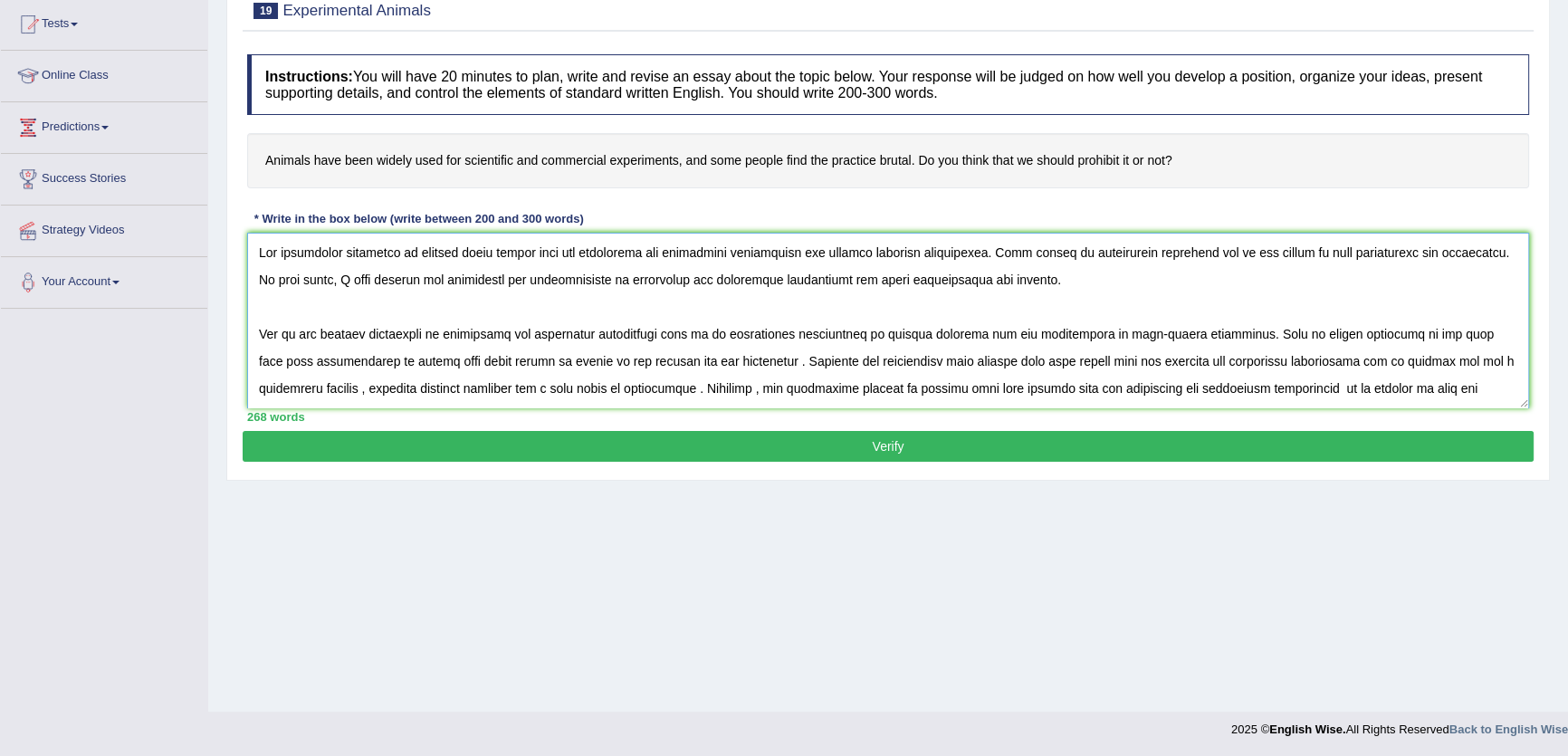
click at [1282, 338] on textarea at bounding box center [888, 320] width 1282 height 175
click at [1460, 332] on textarea at bounding box center [888, 320] width 1282 height 175
click at [306, 362] on textarea at bounding box center [888, 320] width 1282 height 175
drag, startPoint x: 339, startPoint y: 362, endPoint x: 716, endPoint y: 354, distance: 377.1
click at [716, 354] on textarea at bounding box center [888, 320] width 1282 height 175
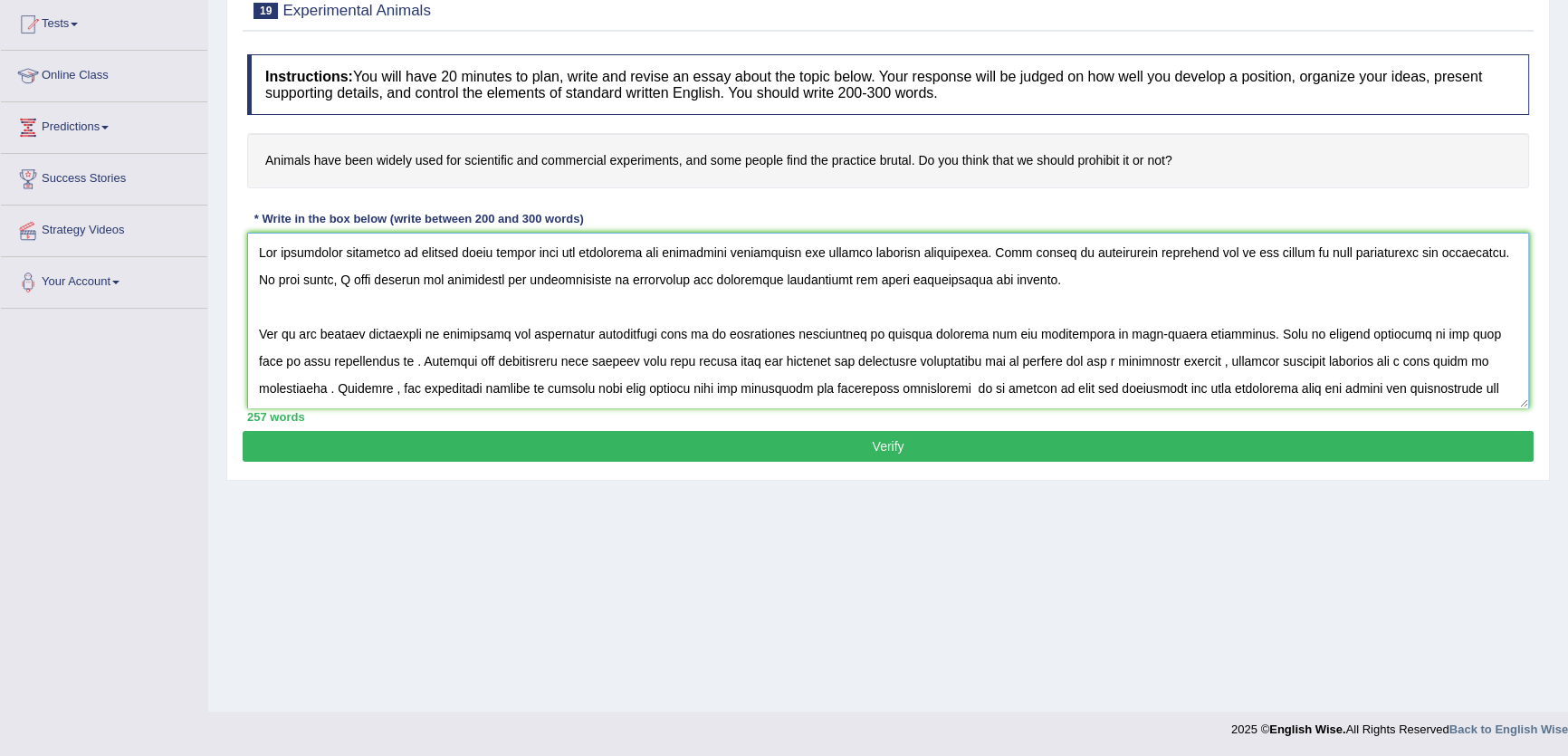
paste textarea "contributes to the discovery of new medicines and the improvement of existing h…"
drag, startPoint x: 412, startPoint y: 367, endPoint x: 335, endPoint y: 368, distance: 77.0
click at [335, 368] on textarea at bounding box center [888, 320] width 1282 height 175
click at [831, 358] on textarea at bounding box center [888, 320] width 1282 height 175
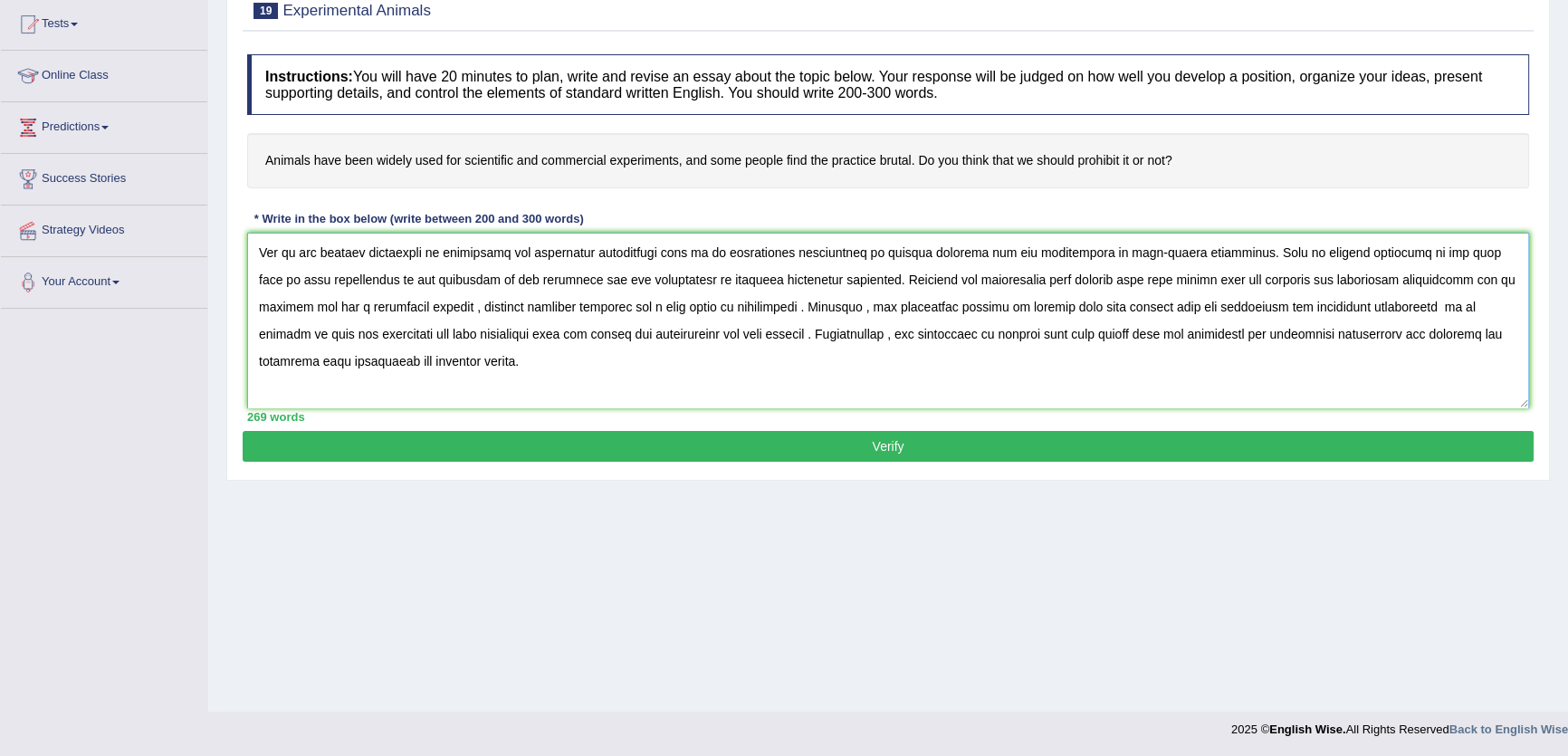
click at [843, 283] on textarea at bounding box center [888, 320] width 1282 height 175
click at [1002, 280] on textarea at bounding box center [888, 320] width 1282 height 175
drag, startPoint x: 1217, startPoint y: 283, endPoint x: 1084, endPoint y: 286, distance: 133.0
click at [1084, 286] on textarea at bounding box center [888, 320] width 1282 height 175
drag, startPoint x: 1309, startPoint y: 279, endPoint x: 1394, endPoint y: 283, distance: 85.1
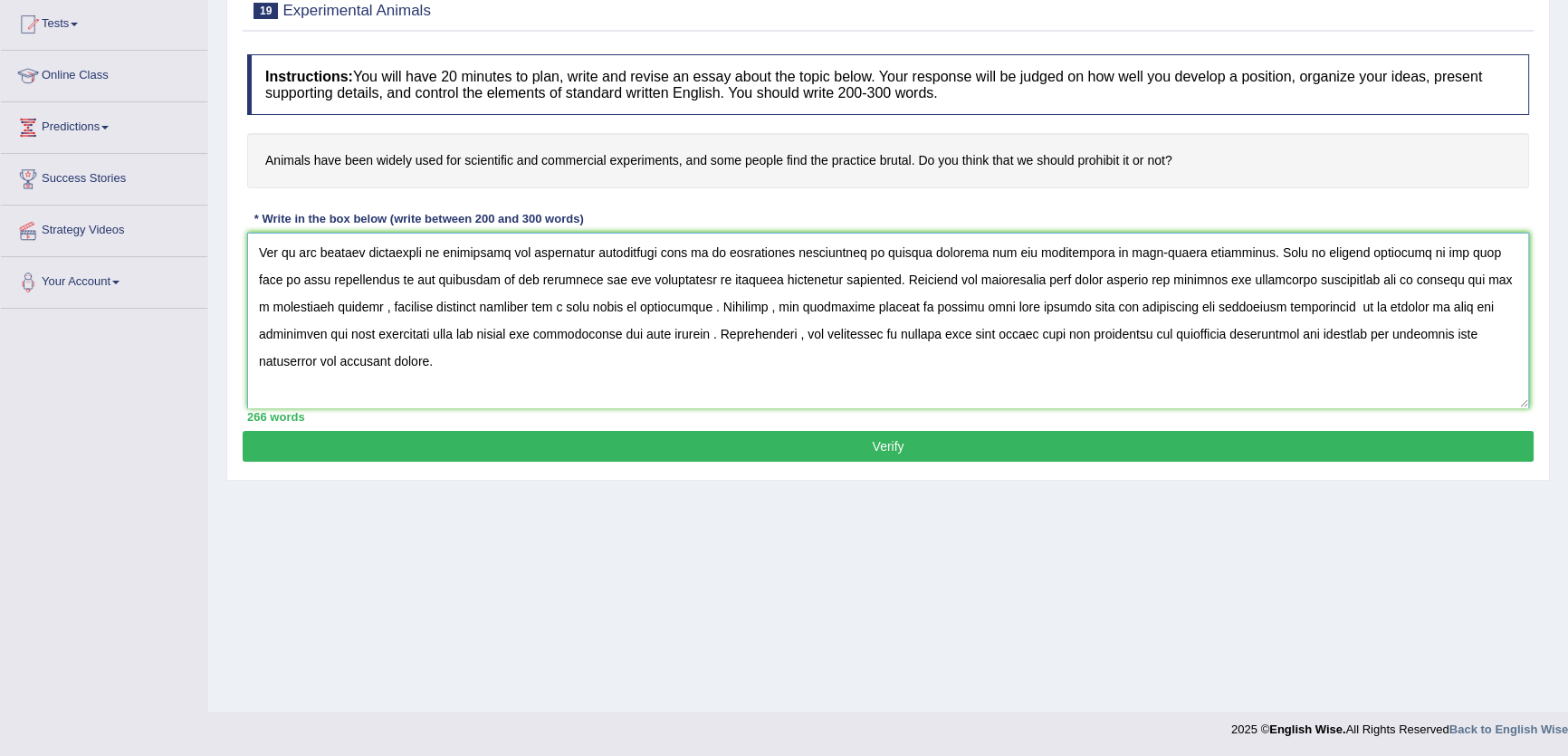
click at [1394, 283] on textarea at bounding box center [888, 320] width 1282 height 175
click at [1392, 281] on textarea at bounding box center [888, 320] width 1282 height 175
click at [1421, 283] on textarea at bounding box center [888, 320] width 1282 height 175
click at [1504, 281] on textarea at bounding box center [888, 320] width 1282 height 175
click at [651, 311] on textarea at bounding box center [888, 320] width 1282 height 175
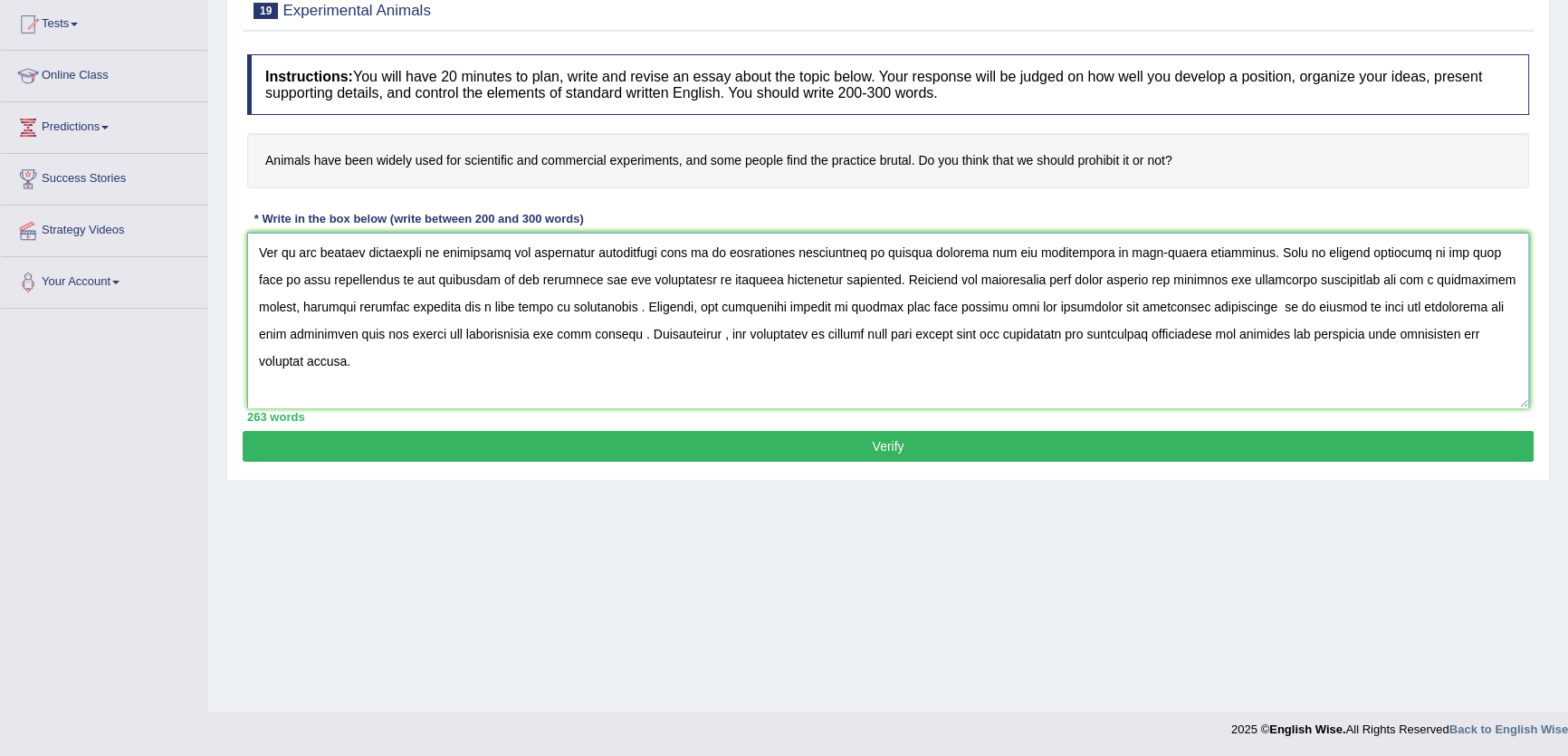
click at [668, 306] on textarea at bounding box center [888, 320] width 1282 height 175
click at [584, 308] on textarea at bounding box center [888, 320] width 1282 height 175
click at [561, 337] on textarea at bounding box center [888, 320] width 1282 height 175
click at [554, 334] on textarea at bounding box center [888, 320] width 1282 height 175
click at [636, 339] on textarea at bounding box center [888, 320] width 1282 height 175
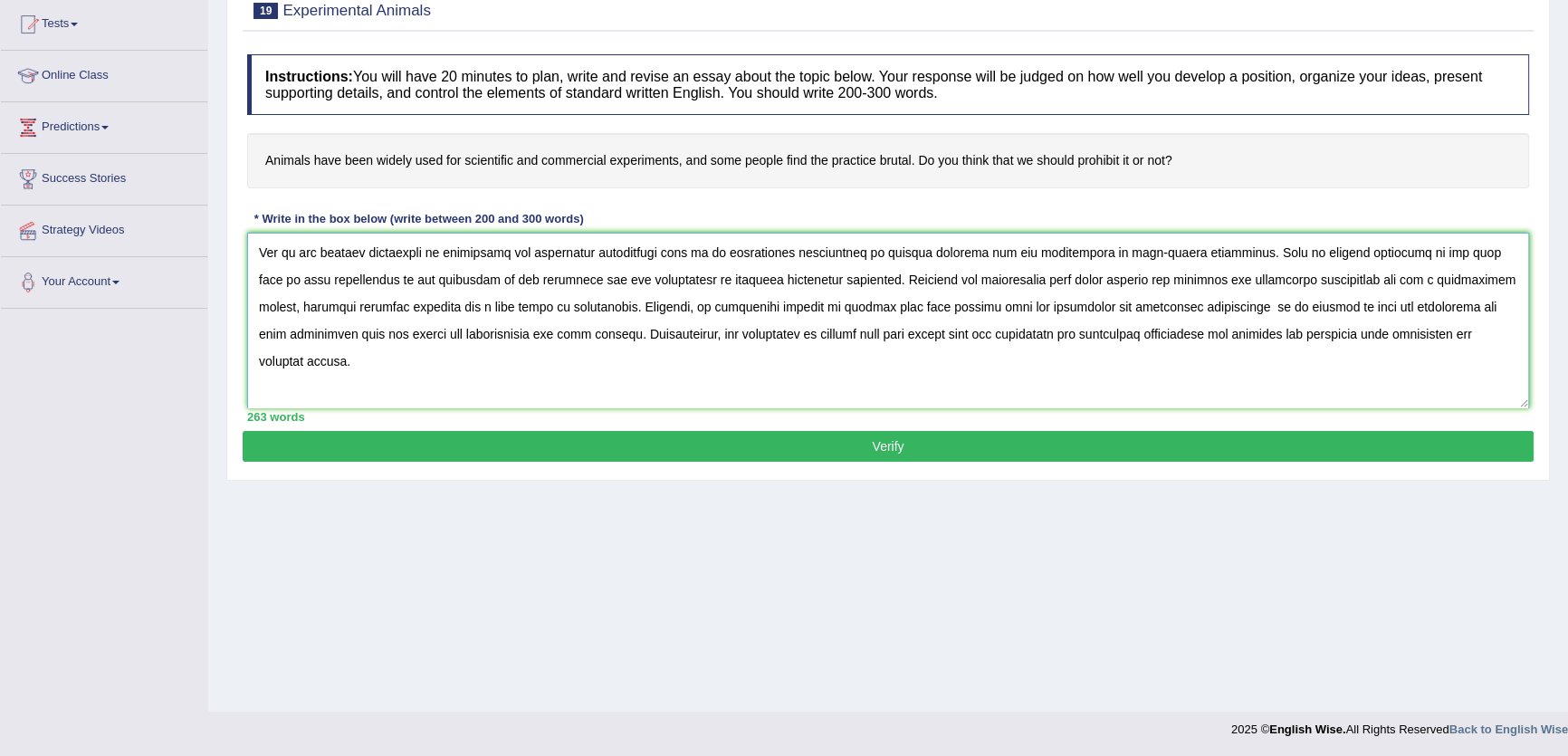
click at [466, 386] on textarea at bounding box center [888, 320] width 1282 height 175
drag, startPoint x: 584, startPoint y: 303, endPoint x: 551, endPoint y: 342, distance: 51.1
click at [551, 342] on textarea at bounding box center [888, 320] width 1282 height 175
click at [769, 308] on textarea at bounding box center [888, 320] width 1282 height 175
drag, startPoint x: 763, startPoint y: 307, endPoint x: 552, endPoint y: 318, distance: 211.3
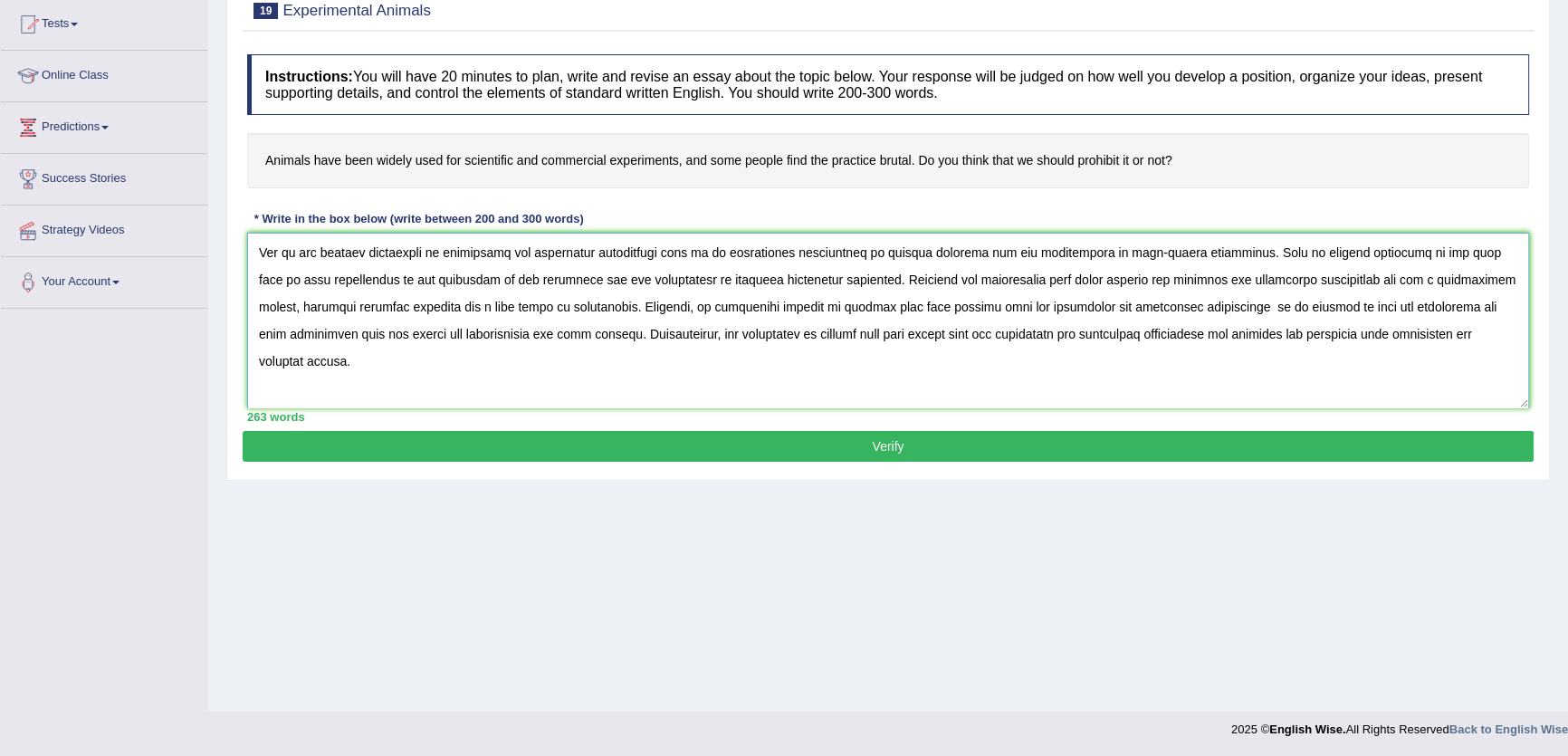
click at [552, 318] on textarea at bounding box center [888, 320] width 1282 height 175
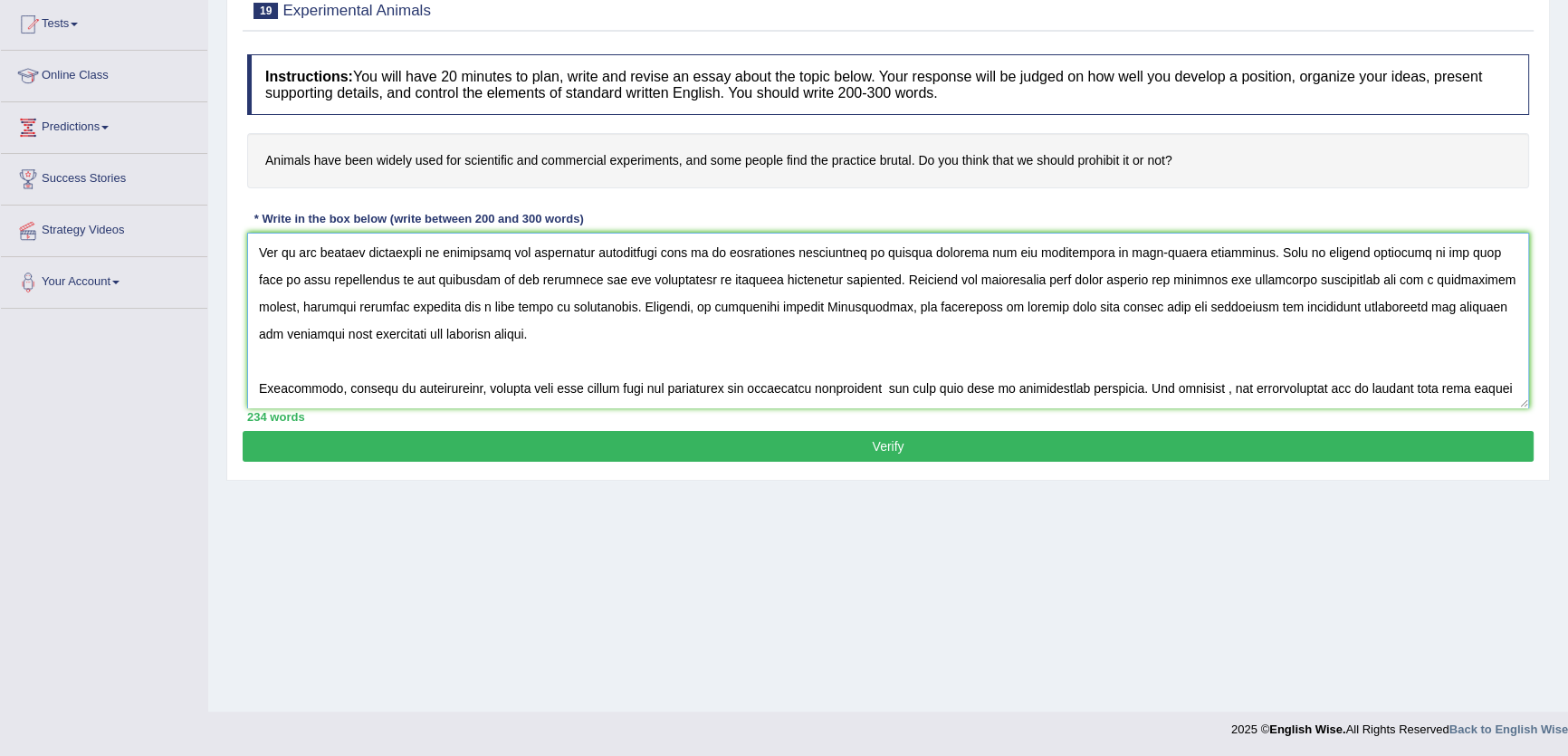
paste textarea "is its ability to ensure the safety of products before they are released to the…"
click at [289, 335] on textarea at bounding box center [888, 320] width 1282 height 175
click at [619, 337] on textarea at bounding box center [888, 320] width 1282 height 175
click at [922, 339] on textarea at bounding box center [888, 320] width 1282 height 175
click at [455, 385] on textarea at bounding box center [888, 320] width 1282 height 175
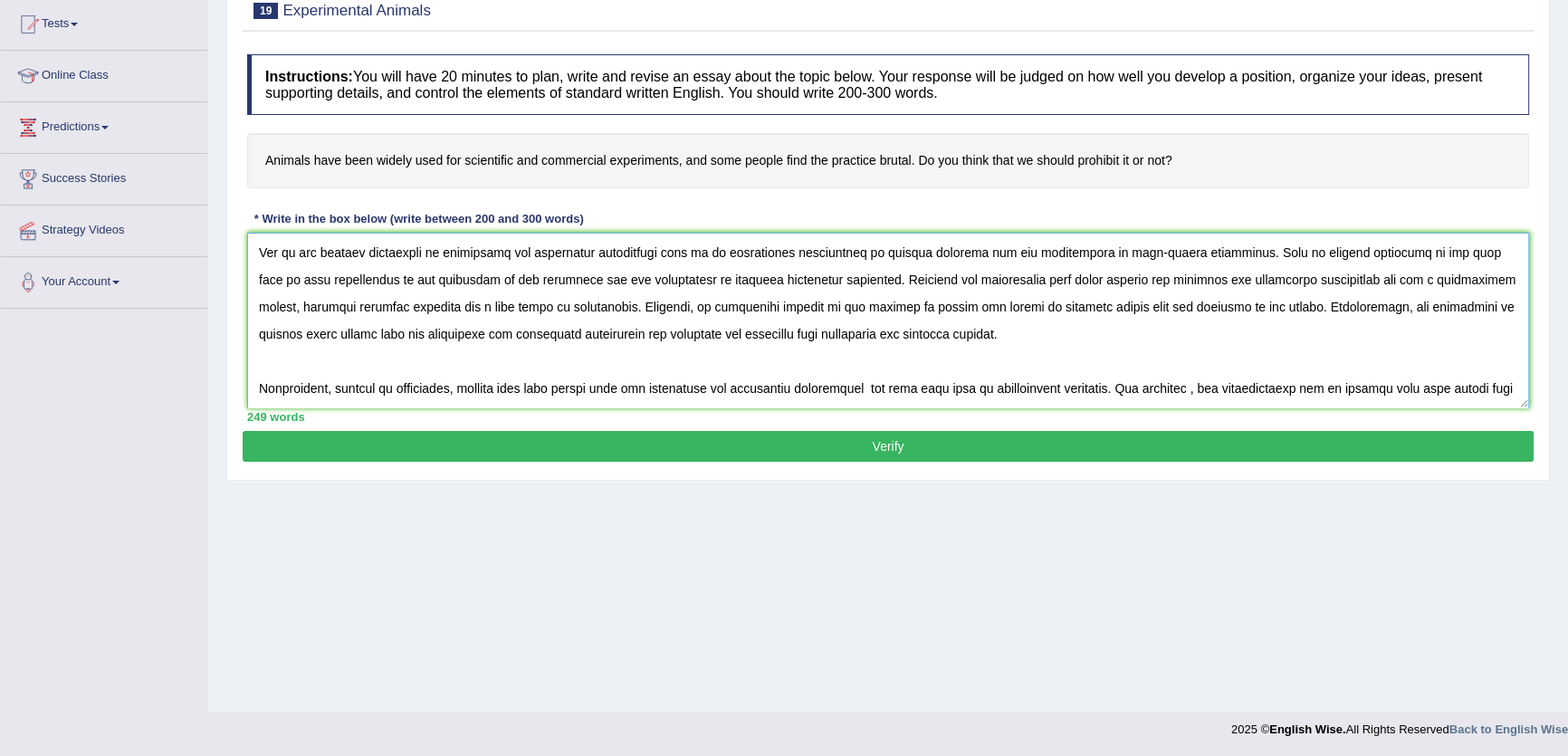
scroll to position [136, 0]
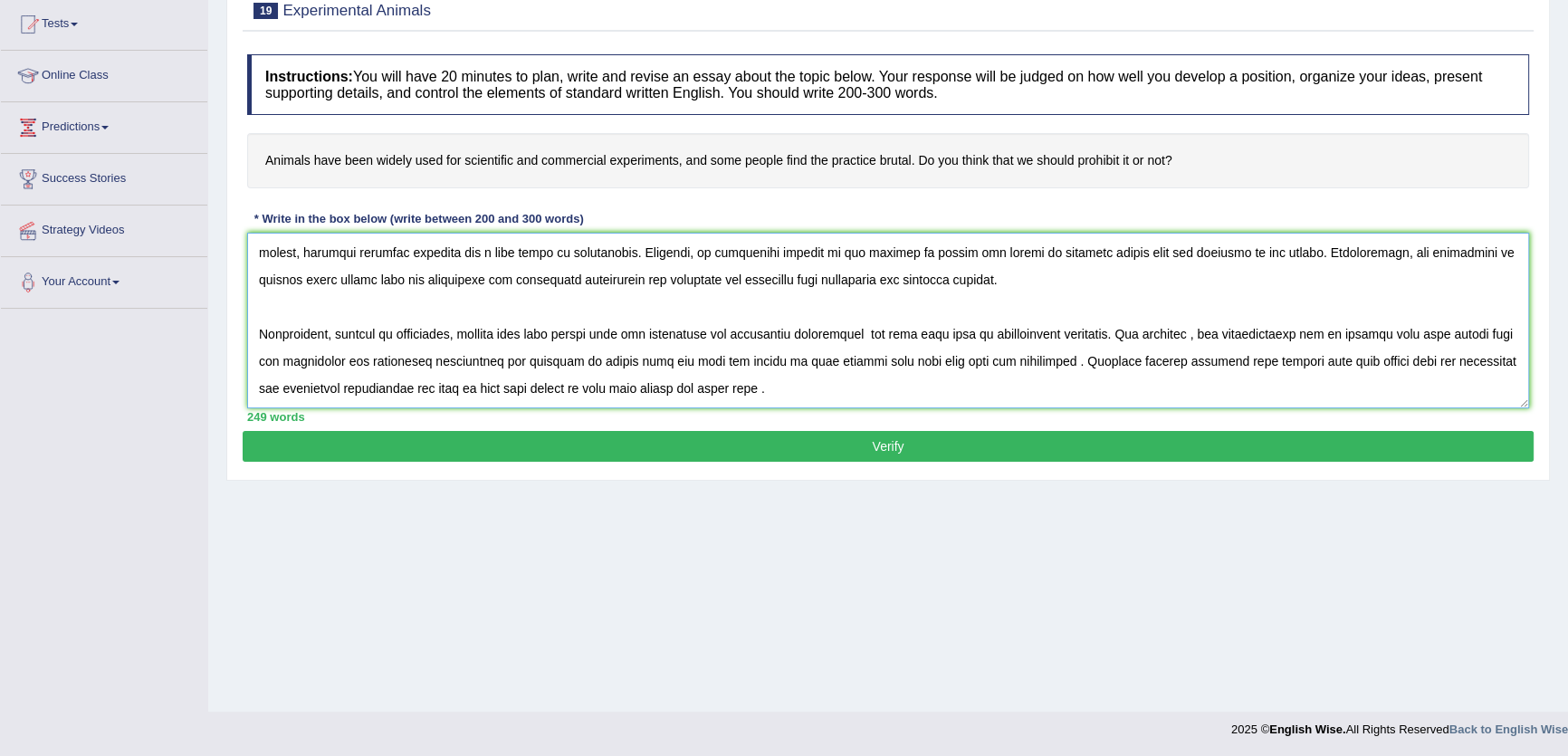
click at [608, 339] on textarea at bounding box center [888, 320] width 1282 height 175
drag, startPoint x: 647, startPoint y: 335, endPoint x: 464, endPoint y: 327, distance: 183.2
click at [464, 327] on textarea at bounding box center [888, 320] width 1282 height 175
click at [785, 336] on textarea at bounding box center [888, 320] width 1282 height 175
click at [1027, 335] on textarea at bounding box center [888, 320] width 1282 height 175
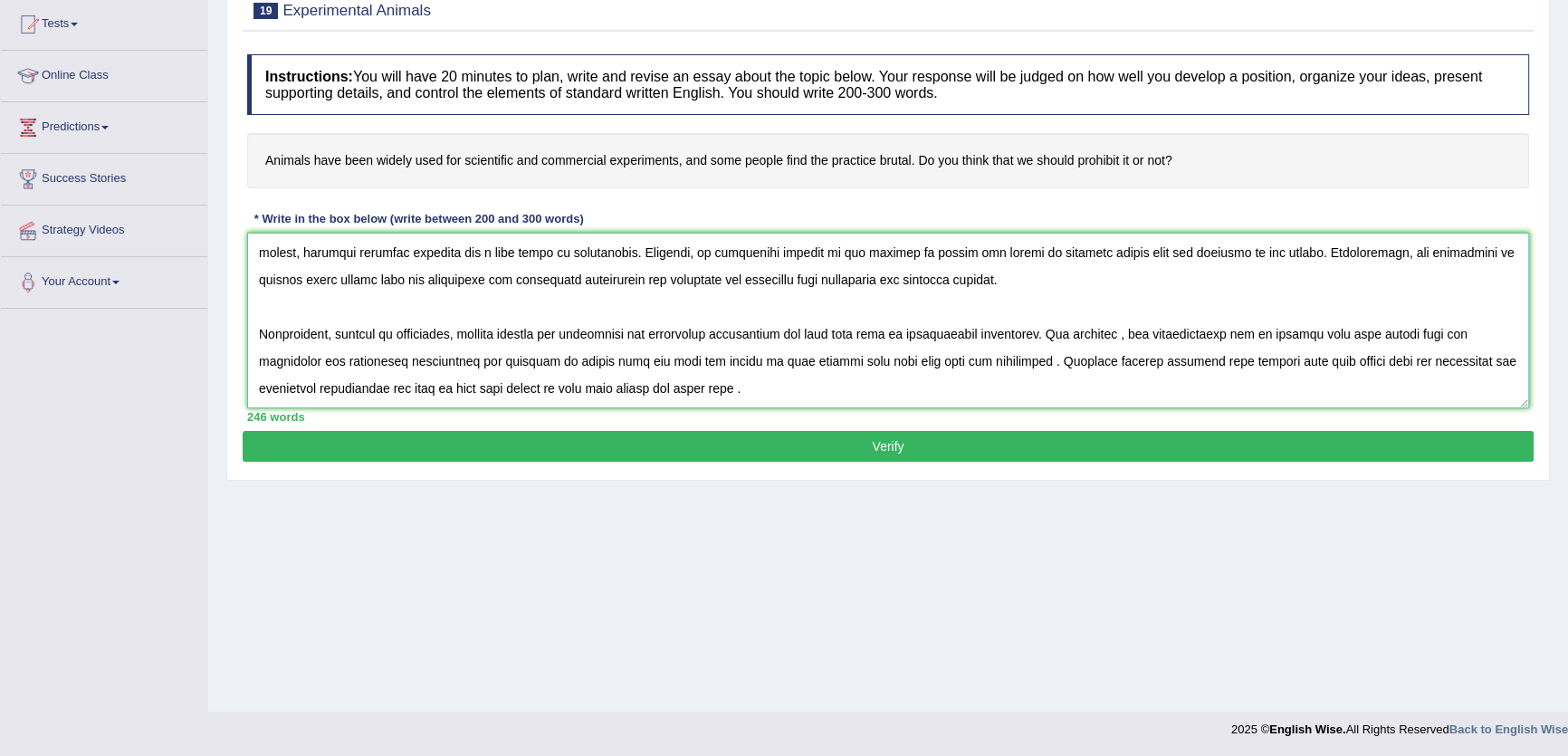
drag, startPoint x: 254, startPoint y: 331, endPoint x: 990, endPoint y: 398, distance: 739.0
click at [990, 398] on textarea at bounding box center [888, 320] width 1282 height 175
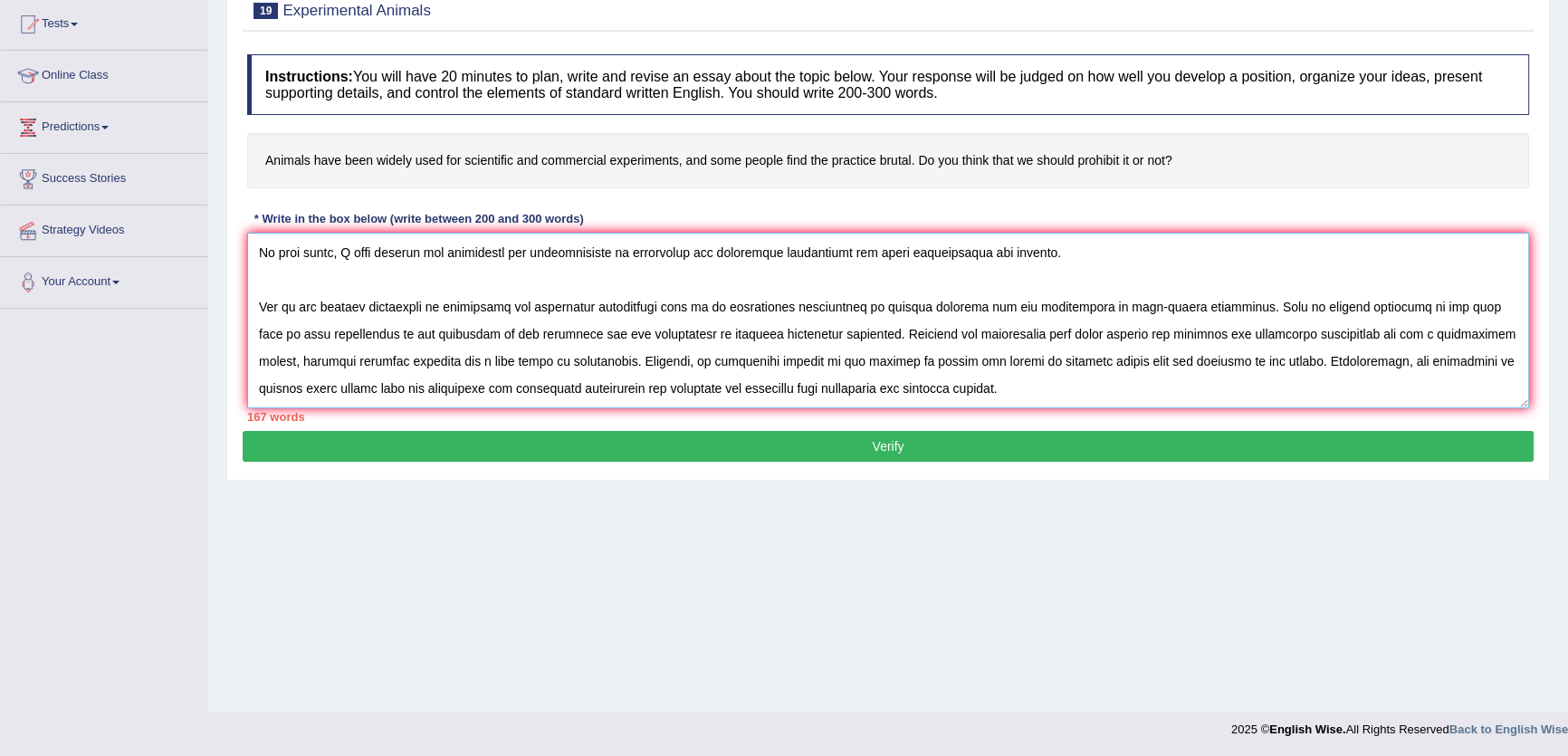
scroll to position [82, 0]
paste textarea "Nonetheless, despite its advantages, killing animals for scientific and commerc…"
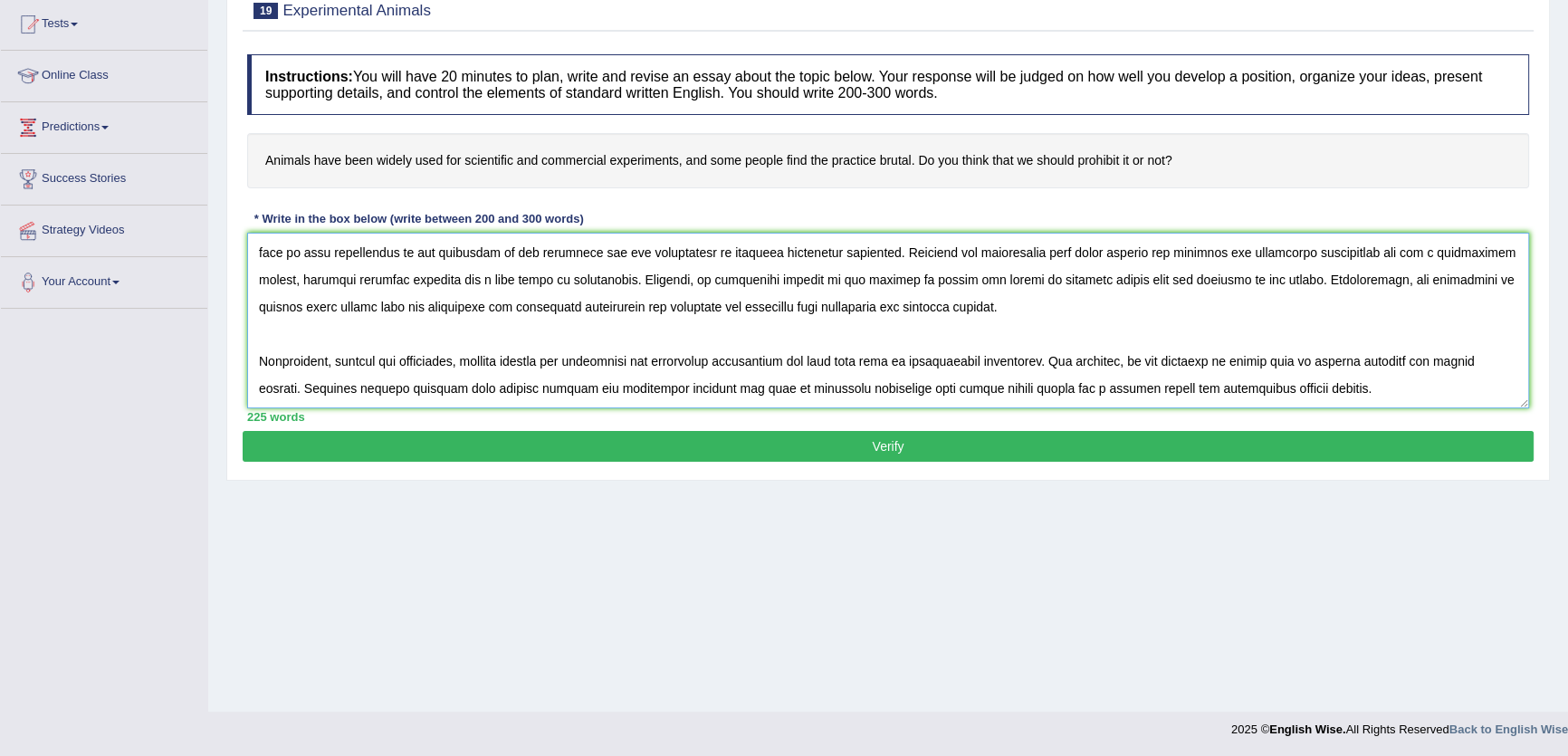
scroll to position [151, 0]
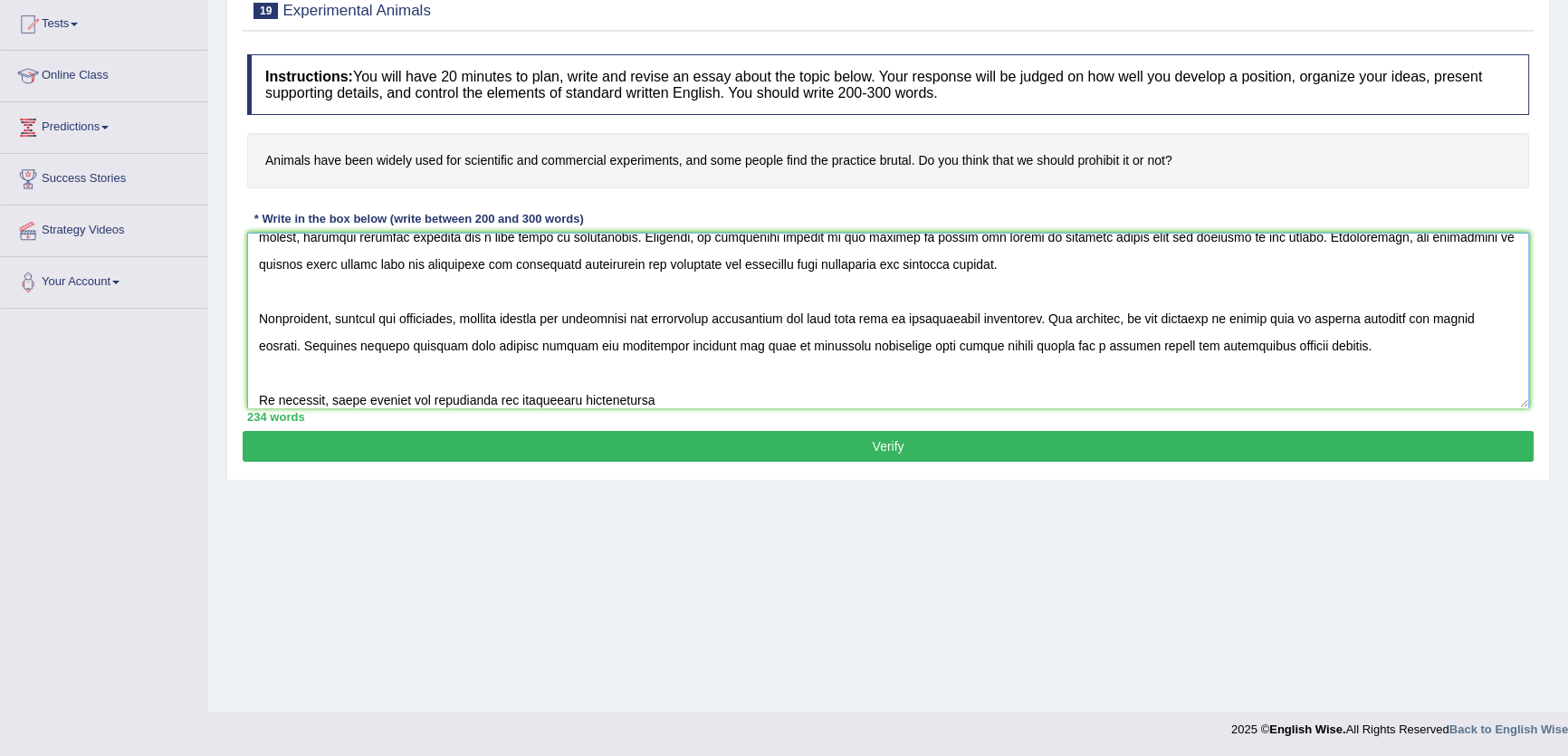
click at [617, 399] on textarea at bounding box center [888, 320] width 1282 height 175
click at [669, 395] on textarea at bounding box center [888, 320] width 1282 height 175
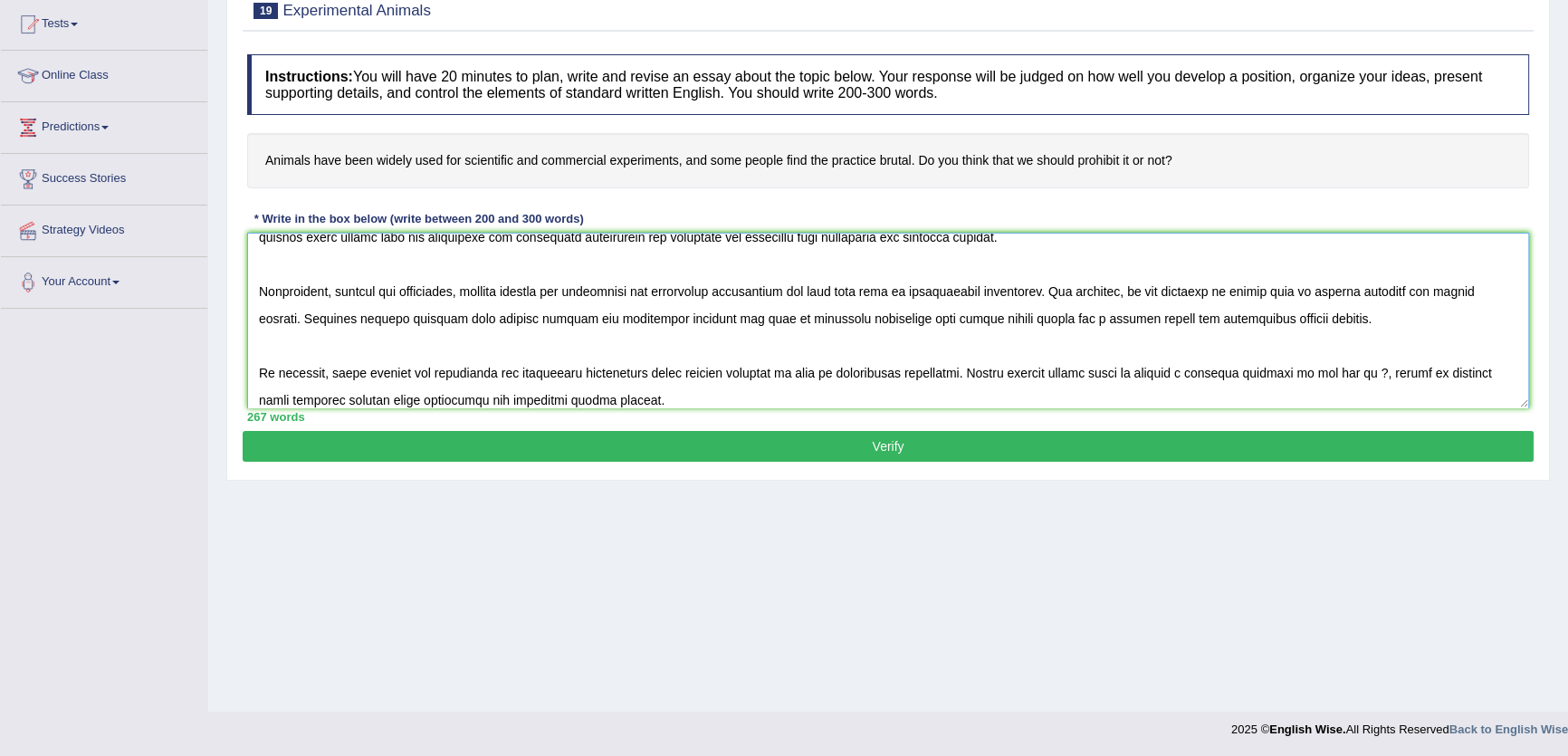
click at [581, 401] on textarea at bounding box center [888, 320] width 1282 height 175
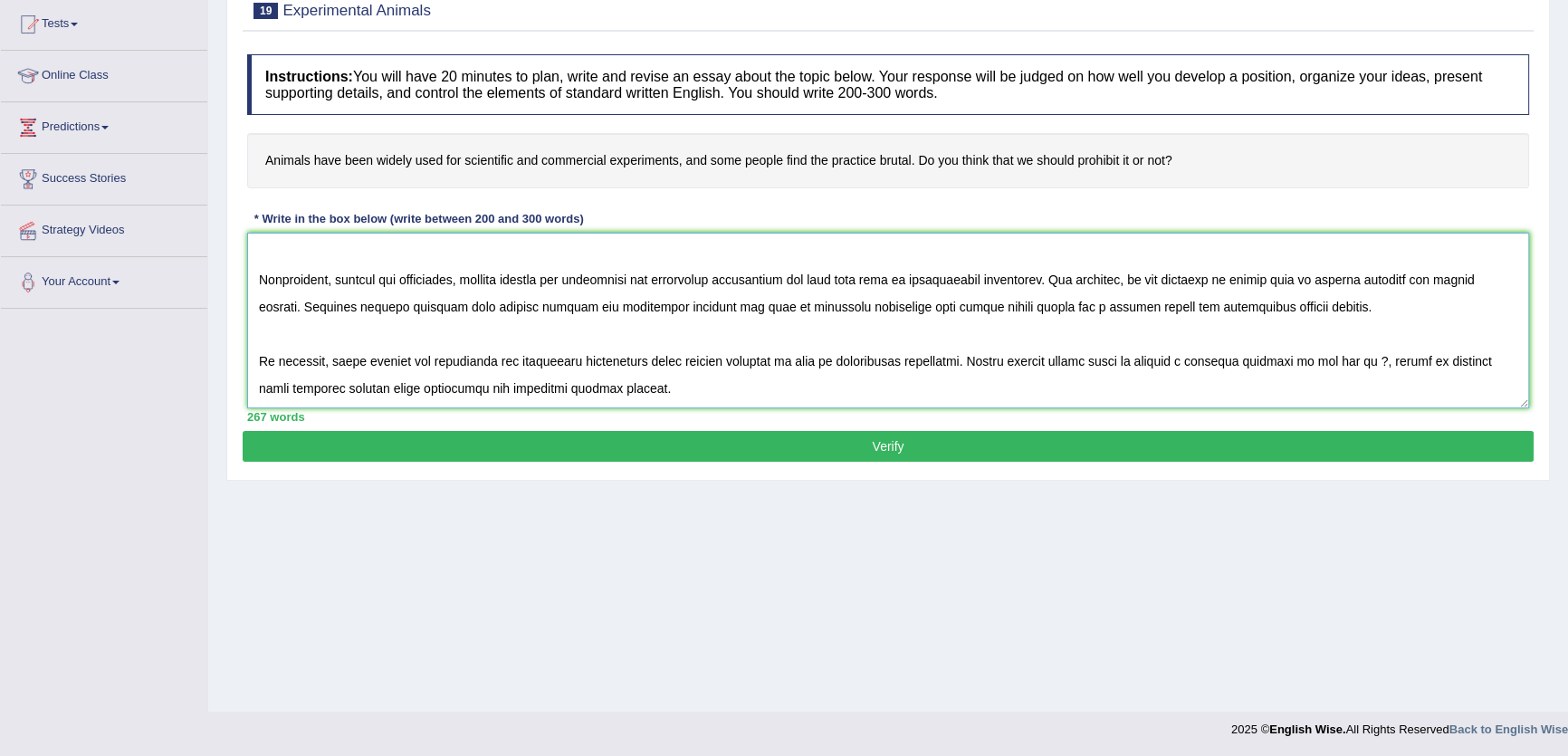
drag, startPoint x: 255, startPoint y: 372, endPoint x: 740, endPoint y: 405, distance: 486.1
click at [740, 405] on textarea at bounding box center [888, 320] width 1282 height 175
click at [1279, 360] on textarea at bounding box center [888, 320] width 1282 height 175
click at [1376, 363] on textarea at bounding box center [888, 320] width 1282 height 175
click at [1396, 366] on textarea at bounding box center [888, 320] width 1282 height 175
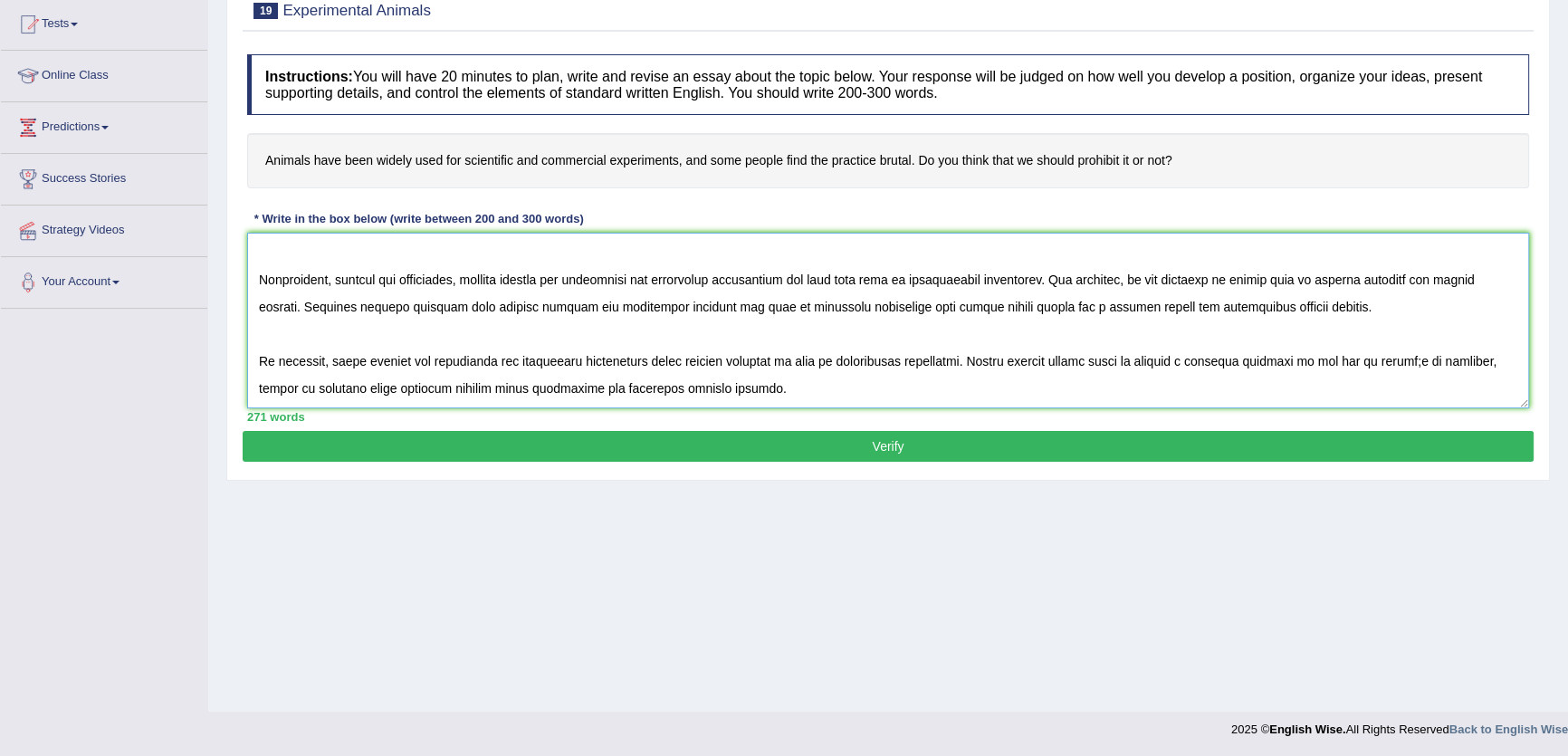
click at [1407, 363] on textarea at bounding box center [888, 320] width 1282 height 175
type textarea "The increasing influence of animals being widely used for scientific and commer…"
click at [827, 448] on button "Verify" at bounding box center [888, 446] width 1291 height 31
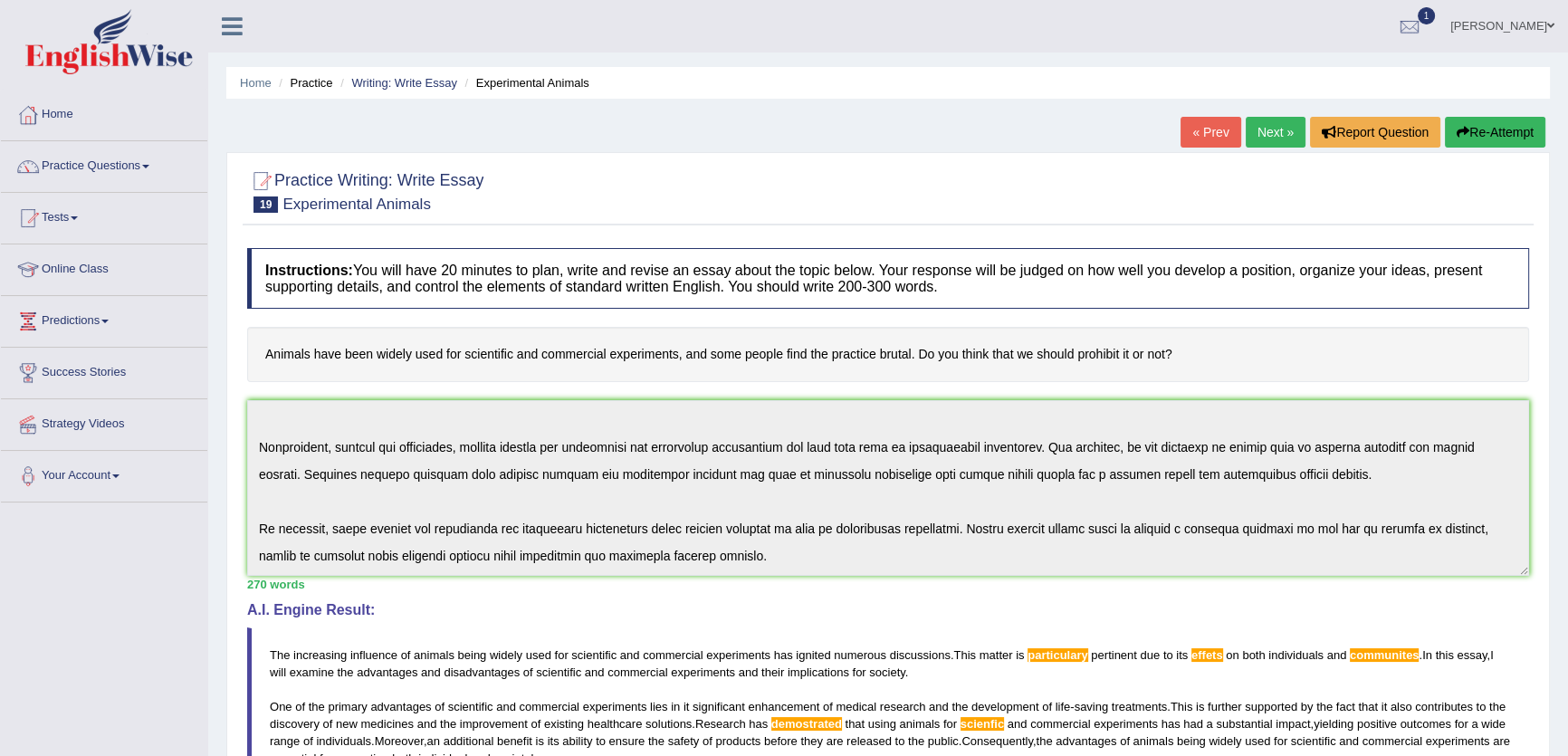
click at [950, 645] on div "Instructions: You will have 20 minutes to plan, write and revise an essay about…" at bounding box center [888, 651] width 1291 height 825
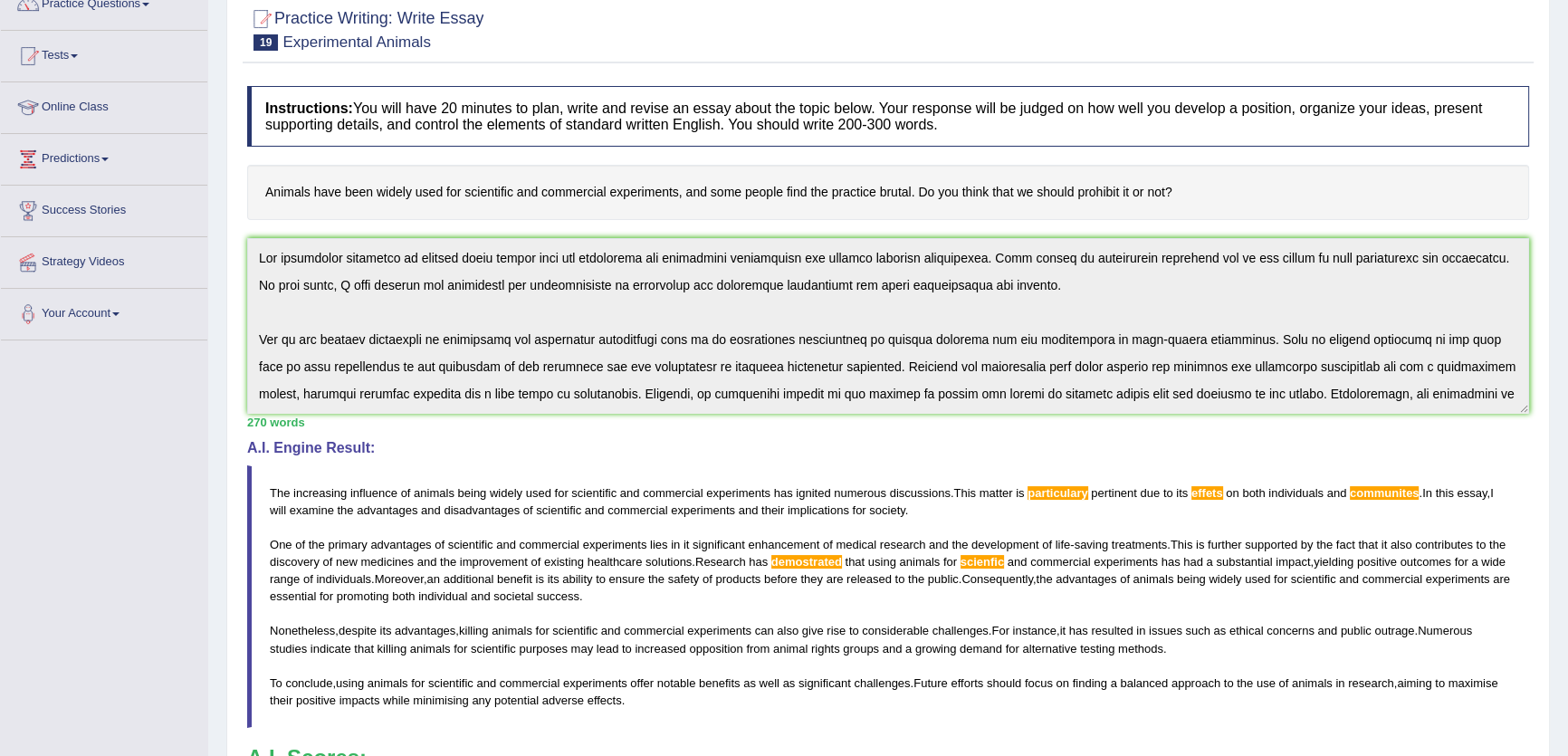
scroll to position [411, 0]
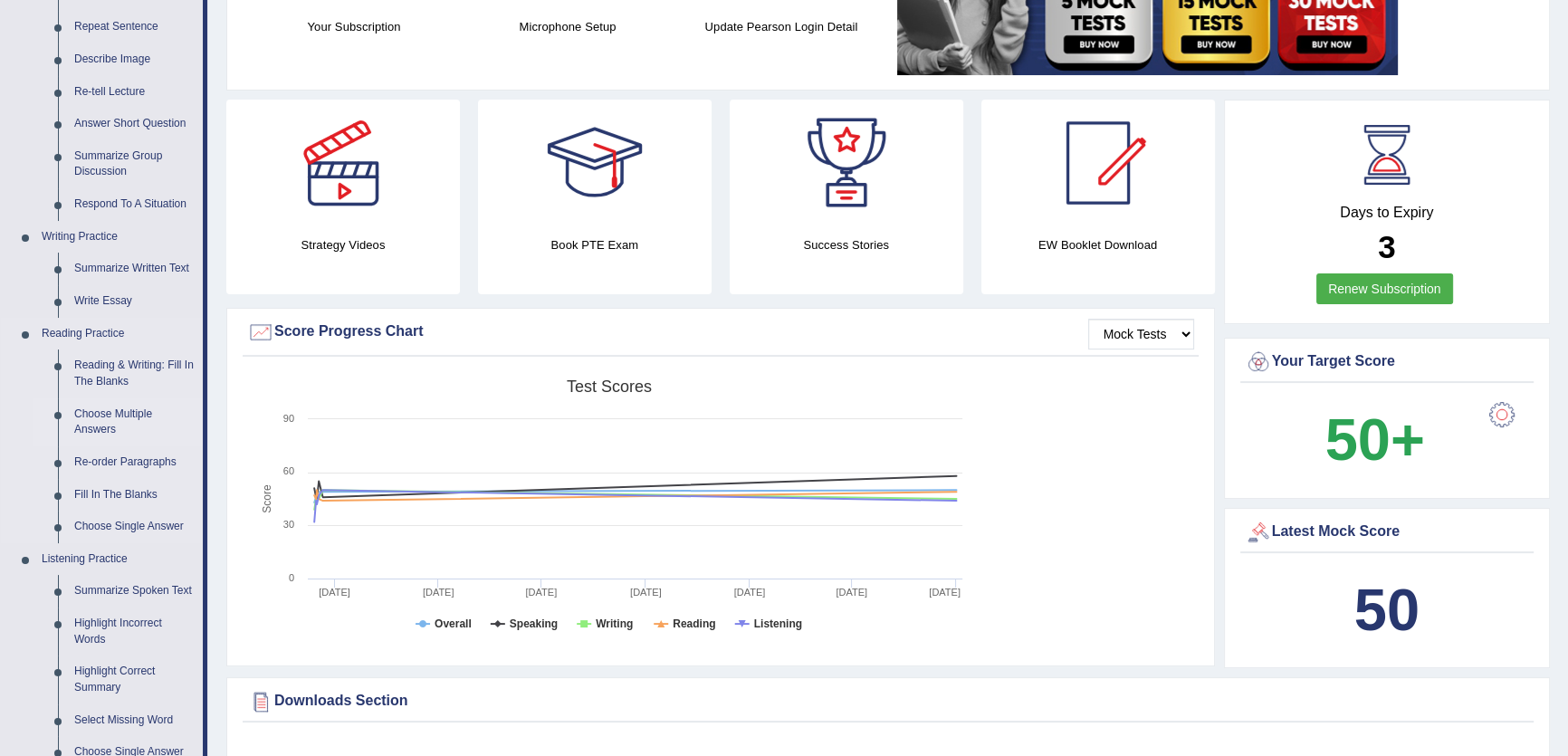
scroll to position [246, 0]
click at [135, 295] on link "Write Essay" at bounding box center [134, 300] width 137 height 33
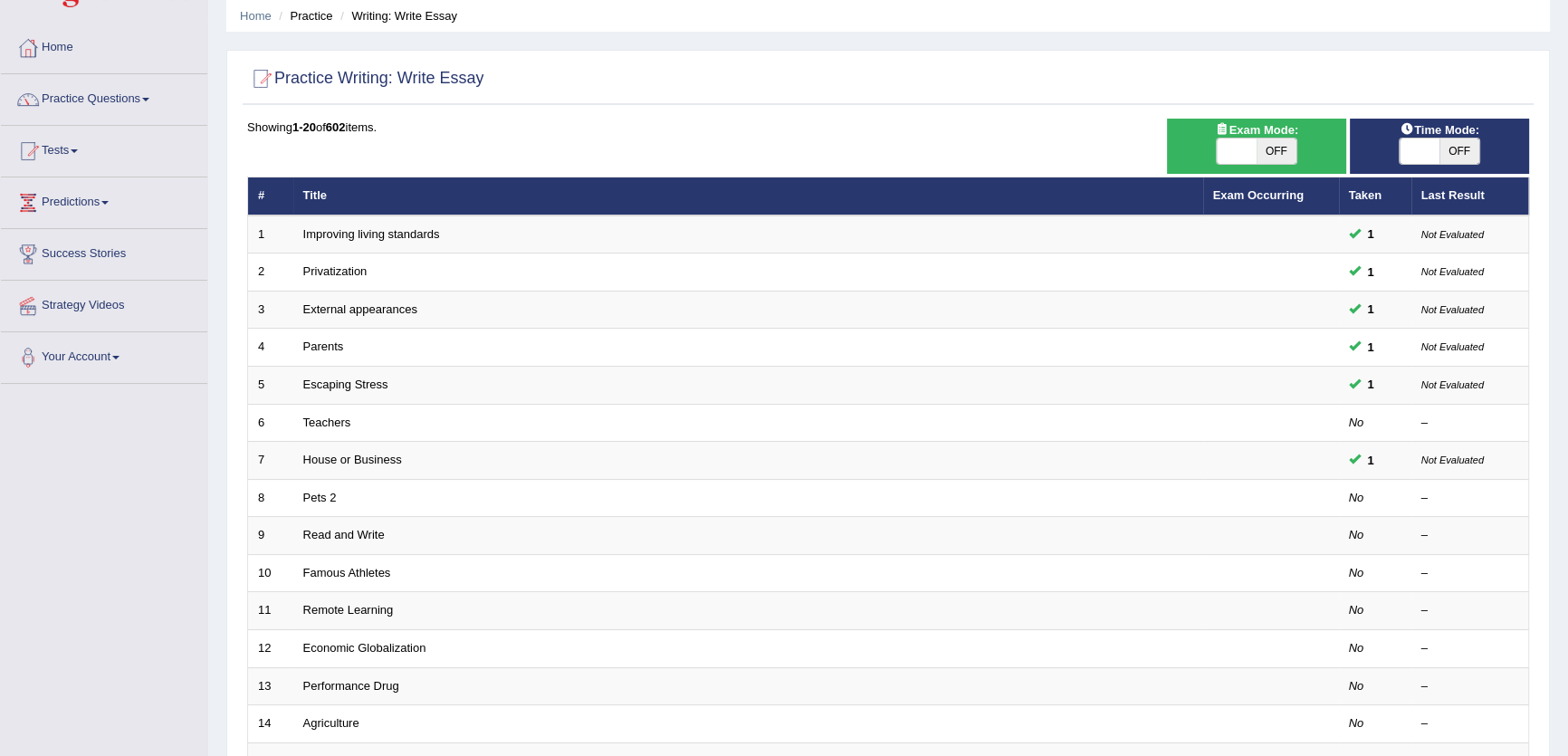
scroll to position [440, 0]
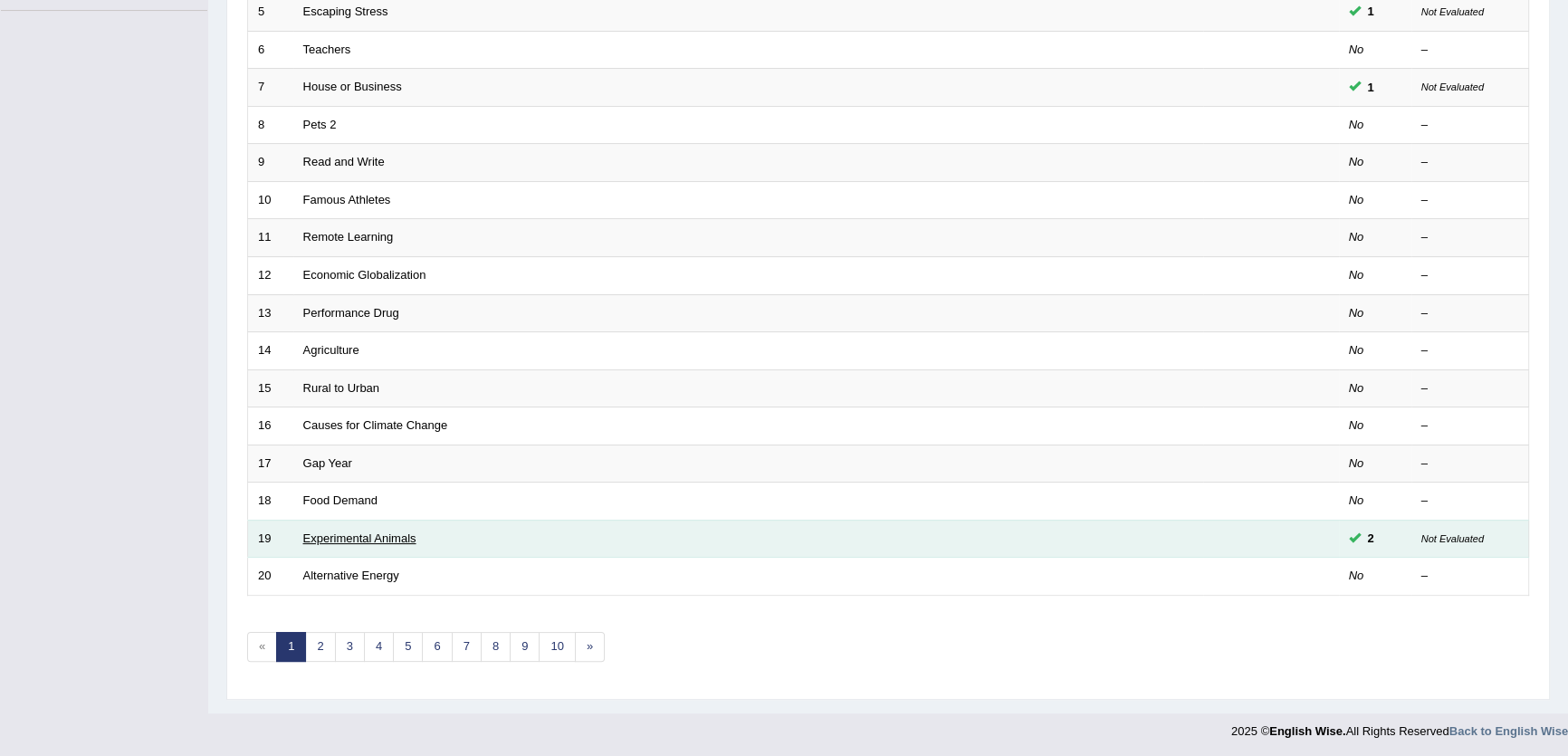
click at [374, 534] on link "Experimental Animals" at bounding box center [360, 538] width 113 height 14
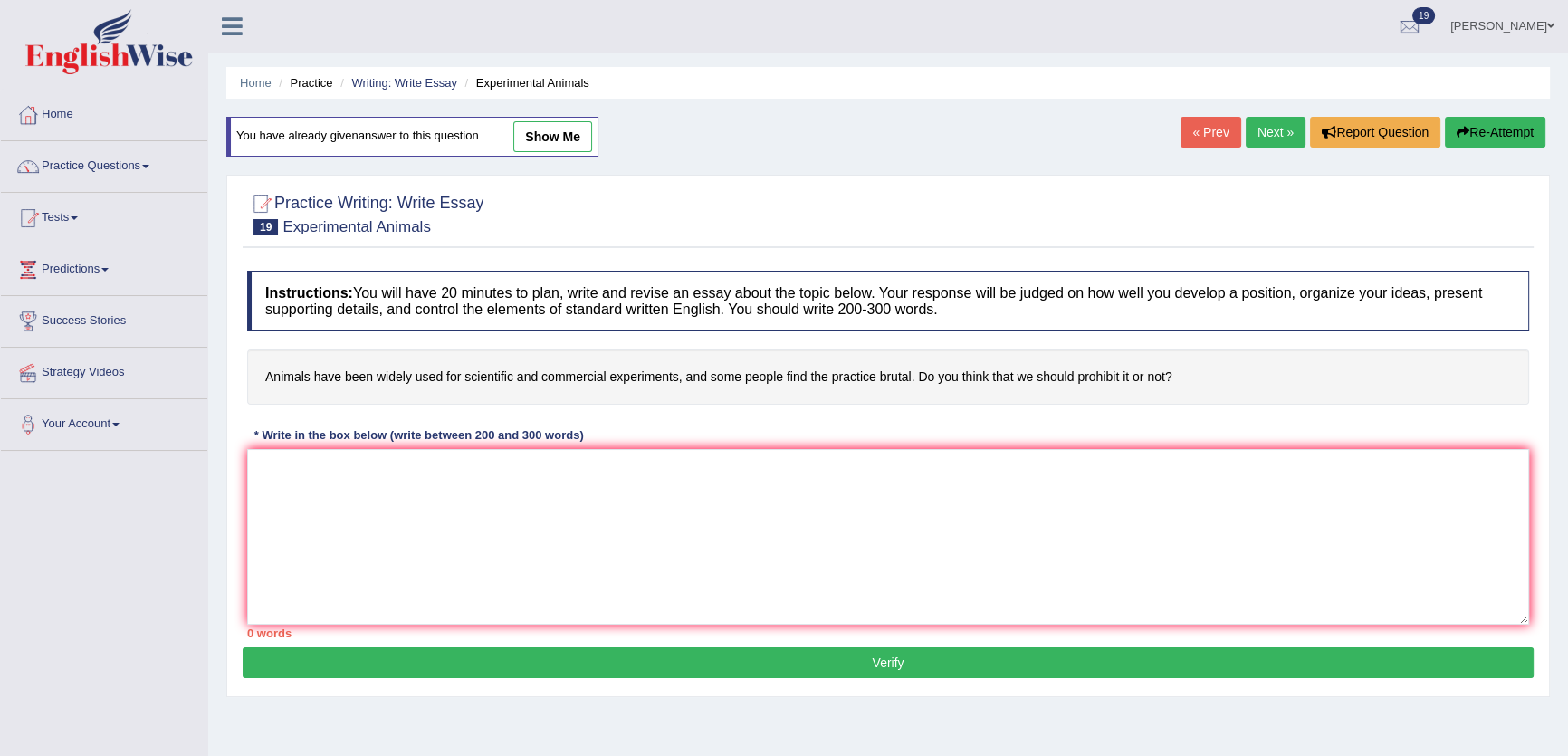
click at [559, 141] on link "show me" at bounding box center [553, 136] width 79 height 31
type textarea "The increase influence of animals have been widely used fro scientific and comm…"
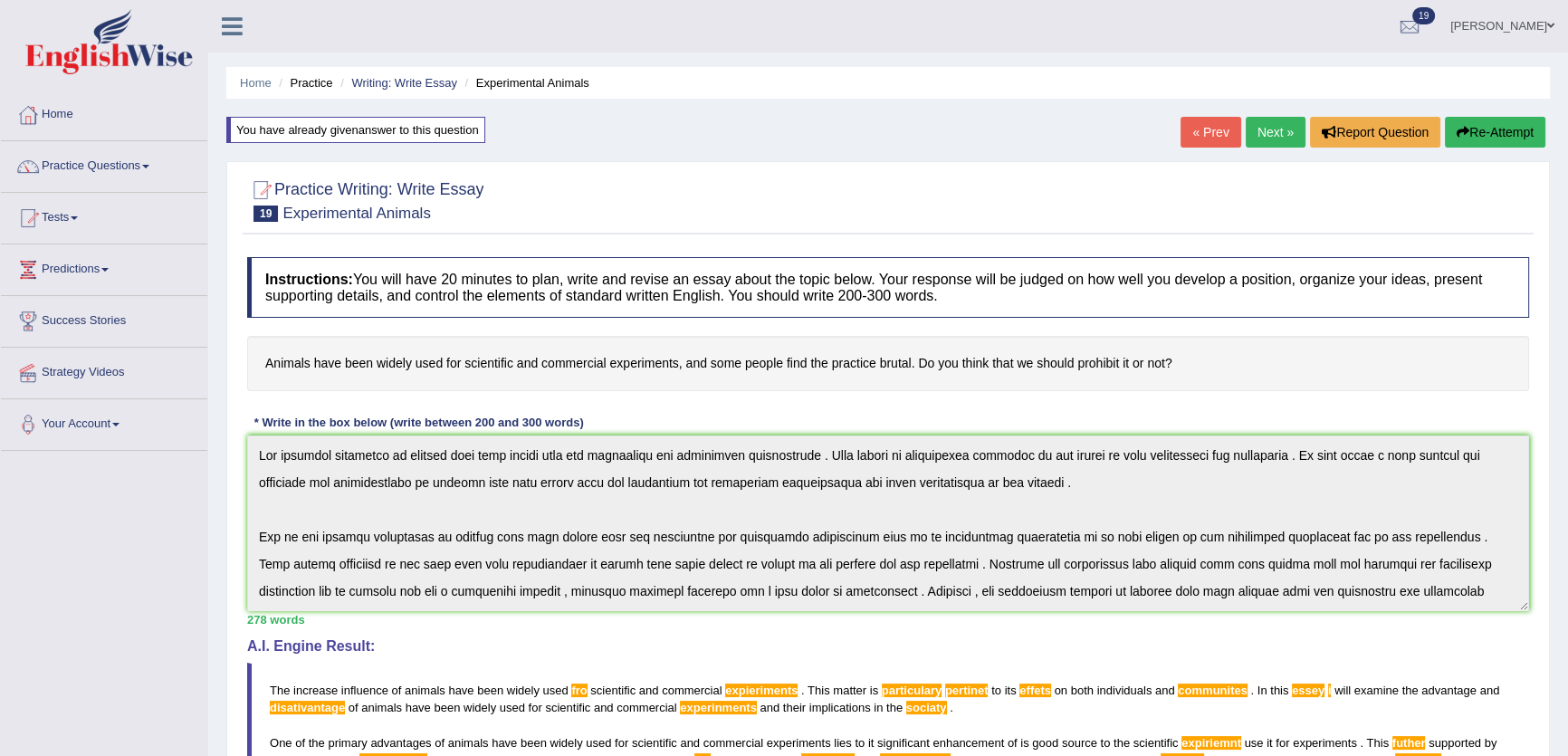
click at [1474, 133] on button "Re-Attempt" at bounding box center [1495, 131] width 101 height 31
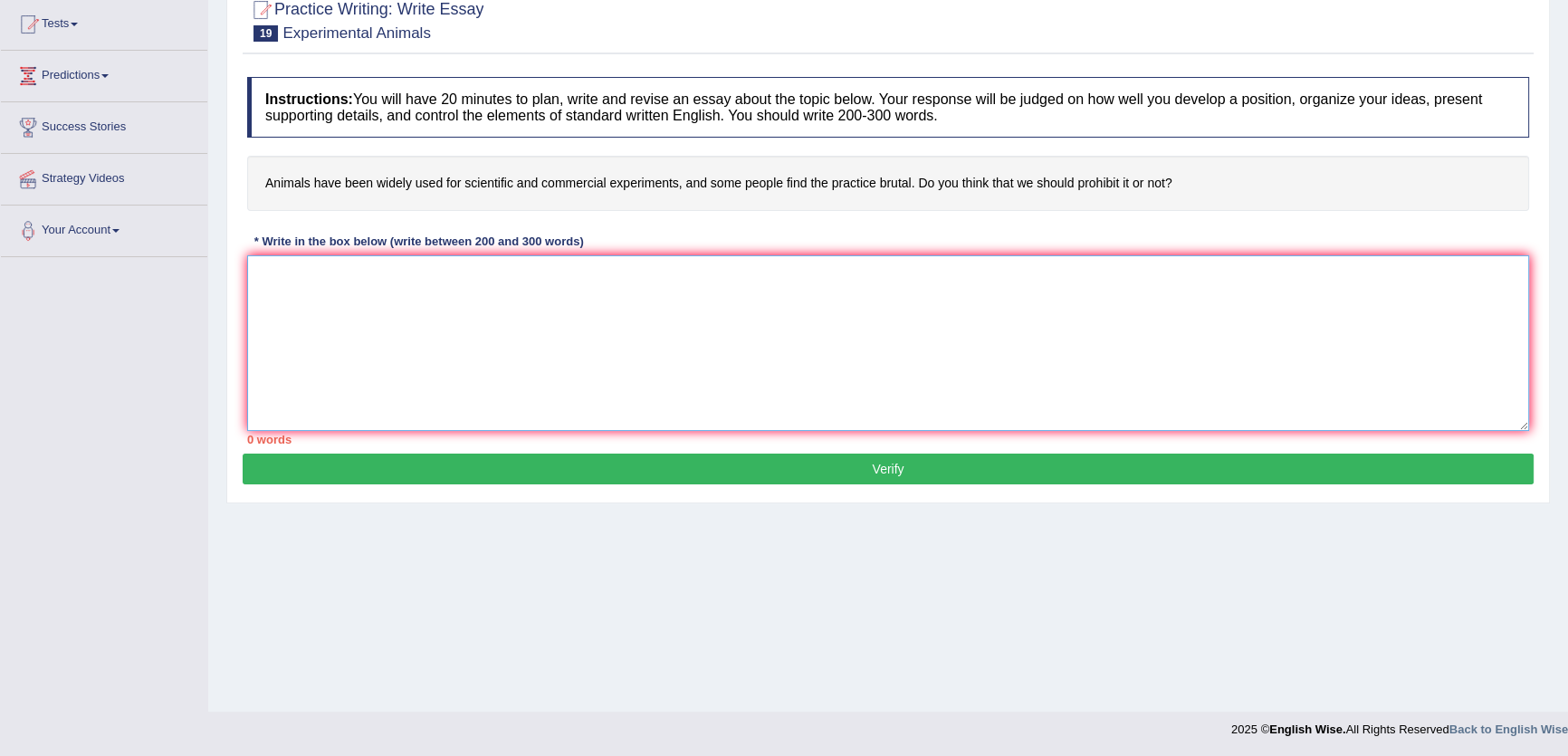
paste textarea "The increasing influence of animals being widely used for scientific and commer…"
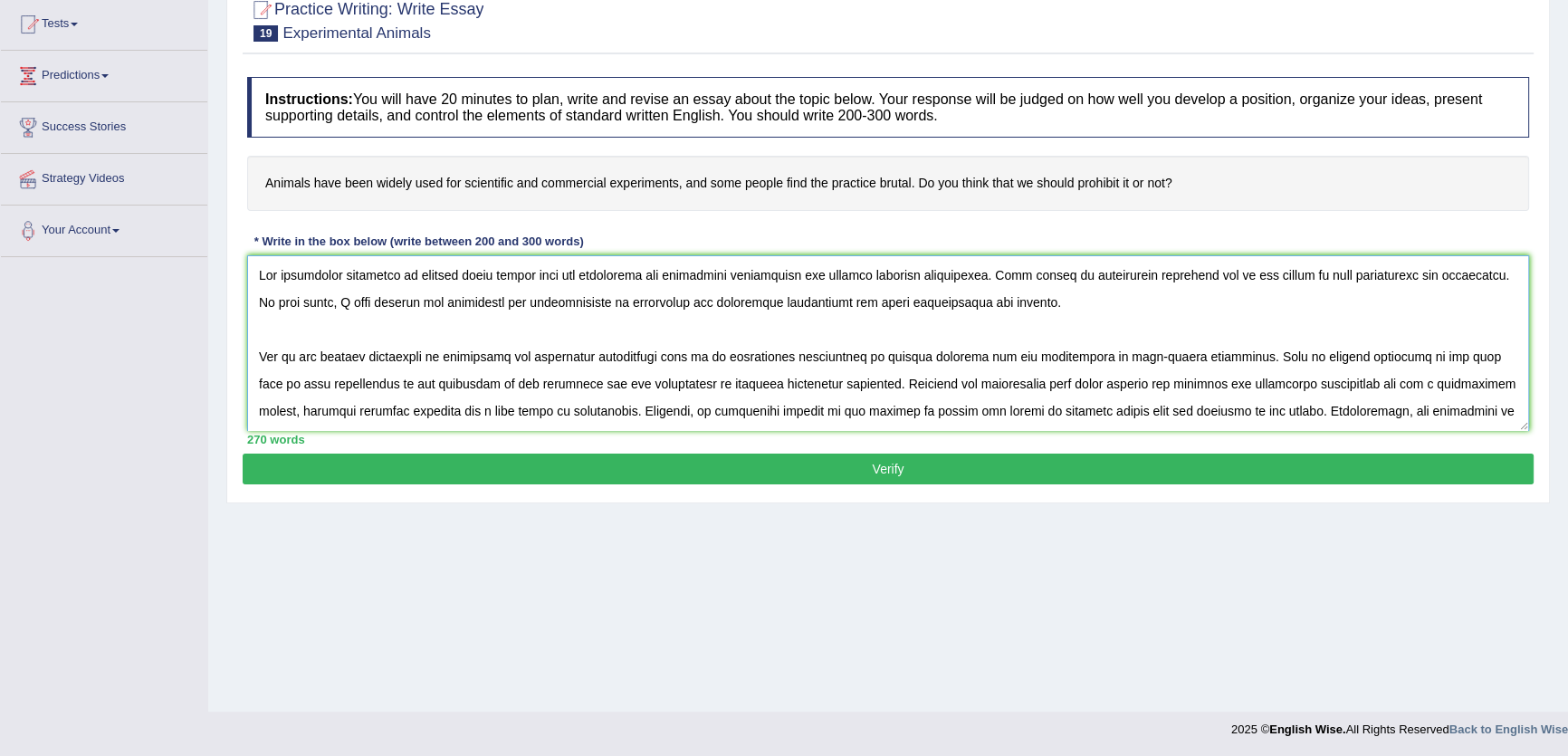
click at [1127, 278] on textarea at bounding box center [888, 343] width 1282 height 175
click at [1127, 277] on textarea at bounding box center [888, 343] width 1282 height 175
click at [1270, 277] on textarea at bounding box center [888, 343] width 1282 height 175
click at [1477, 280] on textarea at bounding box center [888, 343] width 1282 height 175
click at [1127, 386] on textarea at bounding box center [888, 343] width 1282 height 175
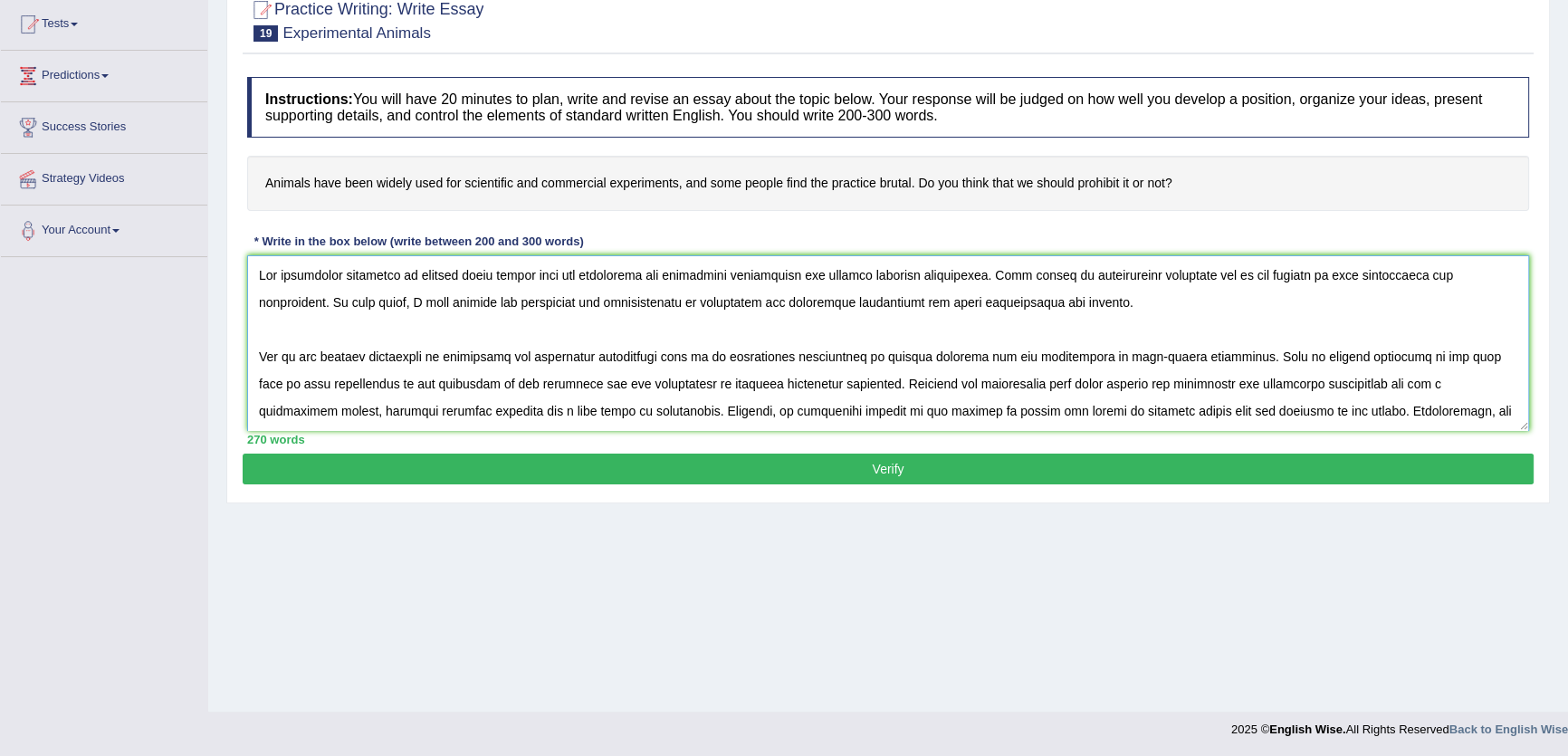
click at [935, 388] on textarea at bounding box center [888, 343] width 1282 height 175
type textarea "The increasing influence of animals being widely used for scientific and commer…"
click at [918, 453] on button "Verify" at bounding box center [888, 468] width 1291 height 31
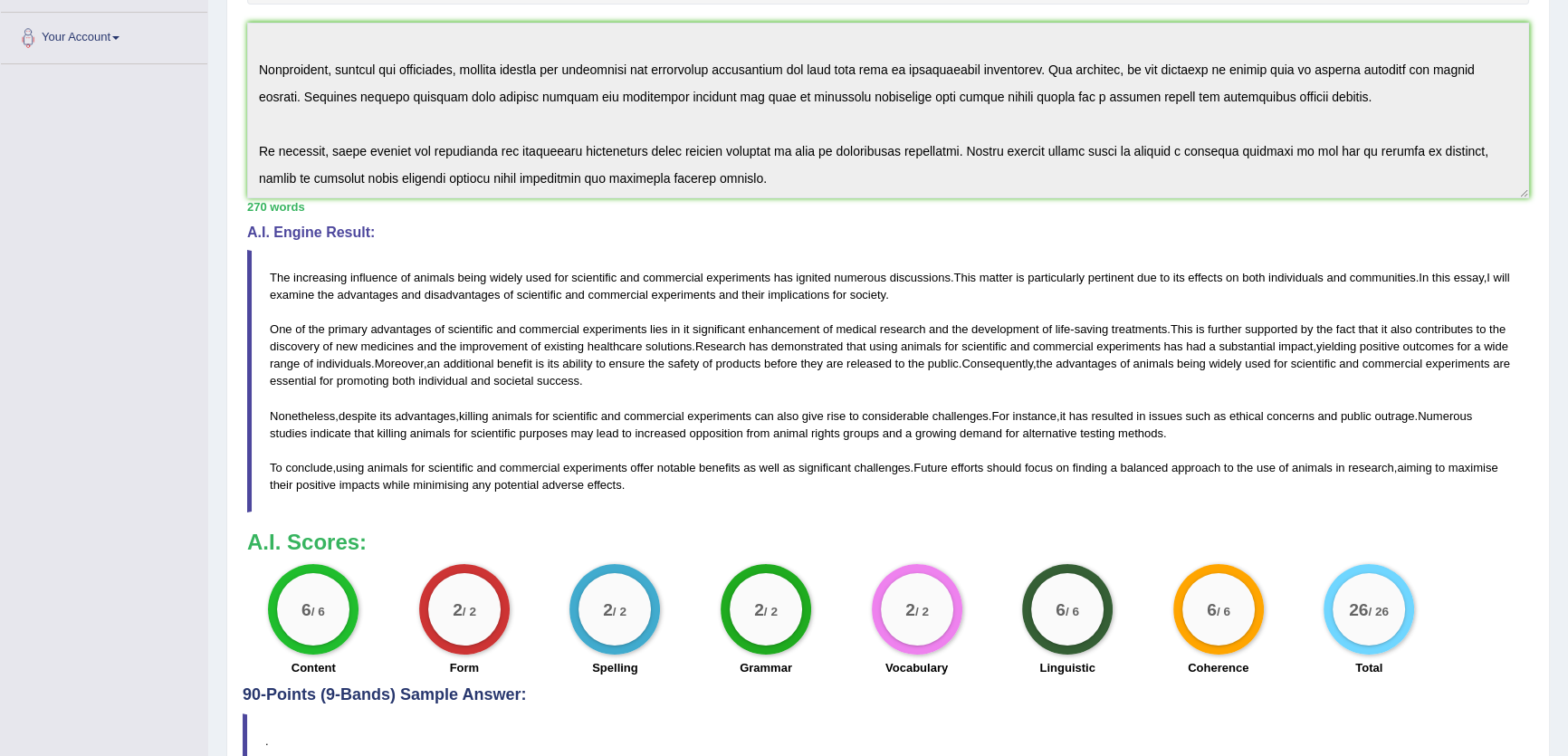
scroll to position [484, 0]
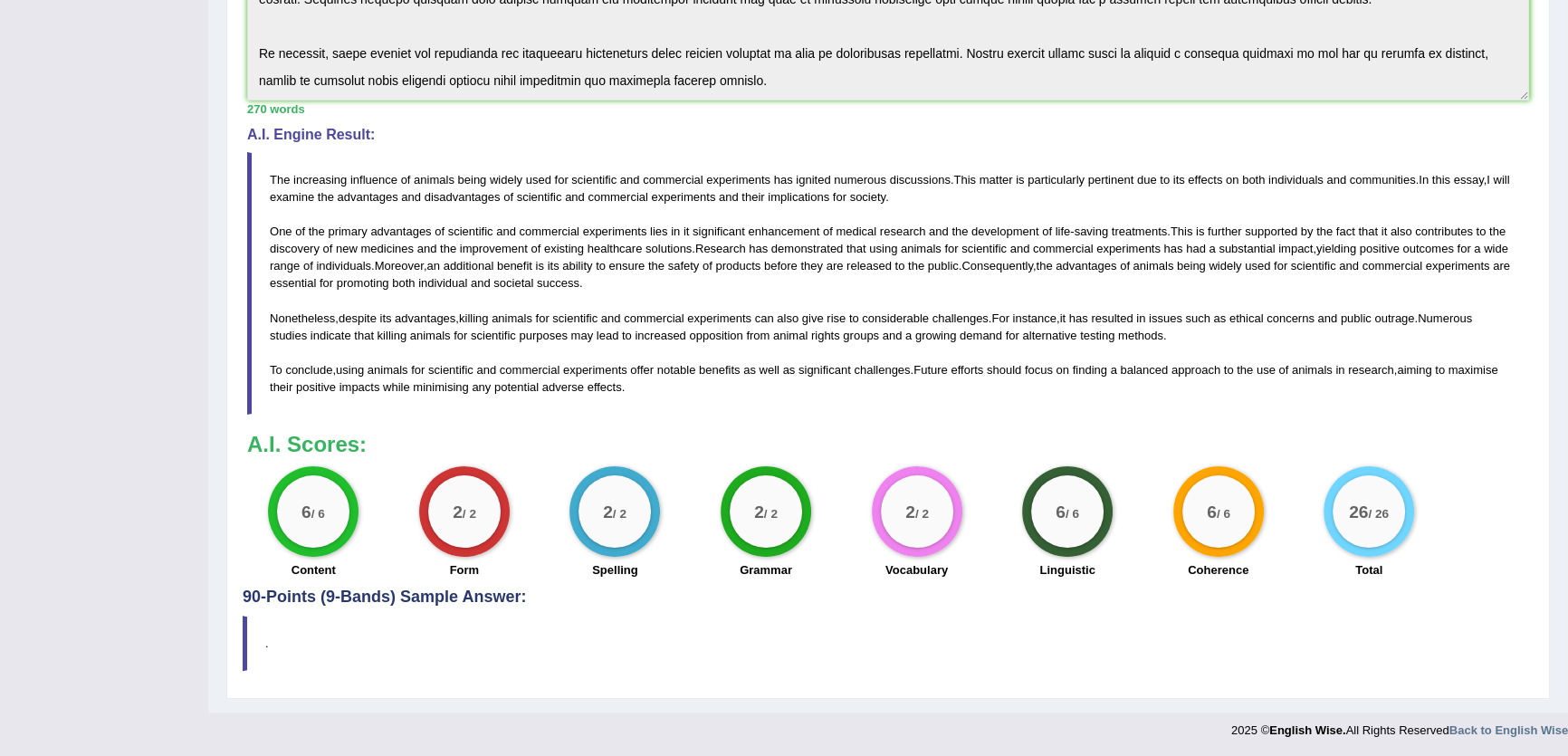
drag, startPoint x: 251, startPoint y: 83, endPoint x: 1018, endPoint y: 200, distance: 775.9
click at [1018, 200] on blockquote "The increasing influence of animals being widely used for scientific and commer…" at bounding box center [888, 283] width 1282 height 262
click at [660, 228] on span "lies" at bounding box center [658, 232] width 18 height 14
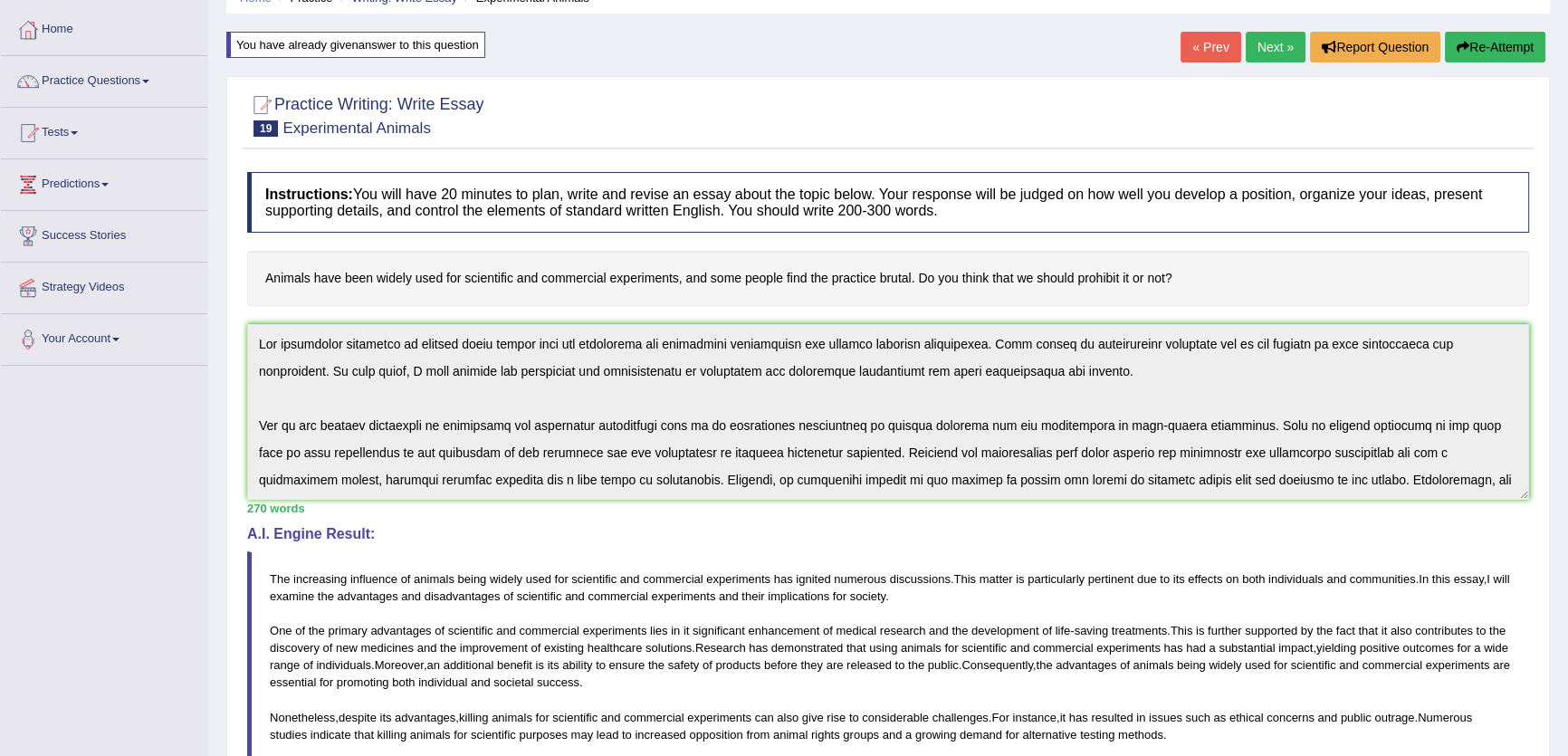
scroll to position [0, 0]
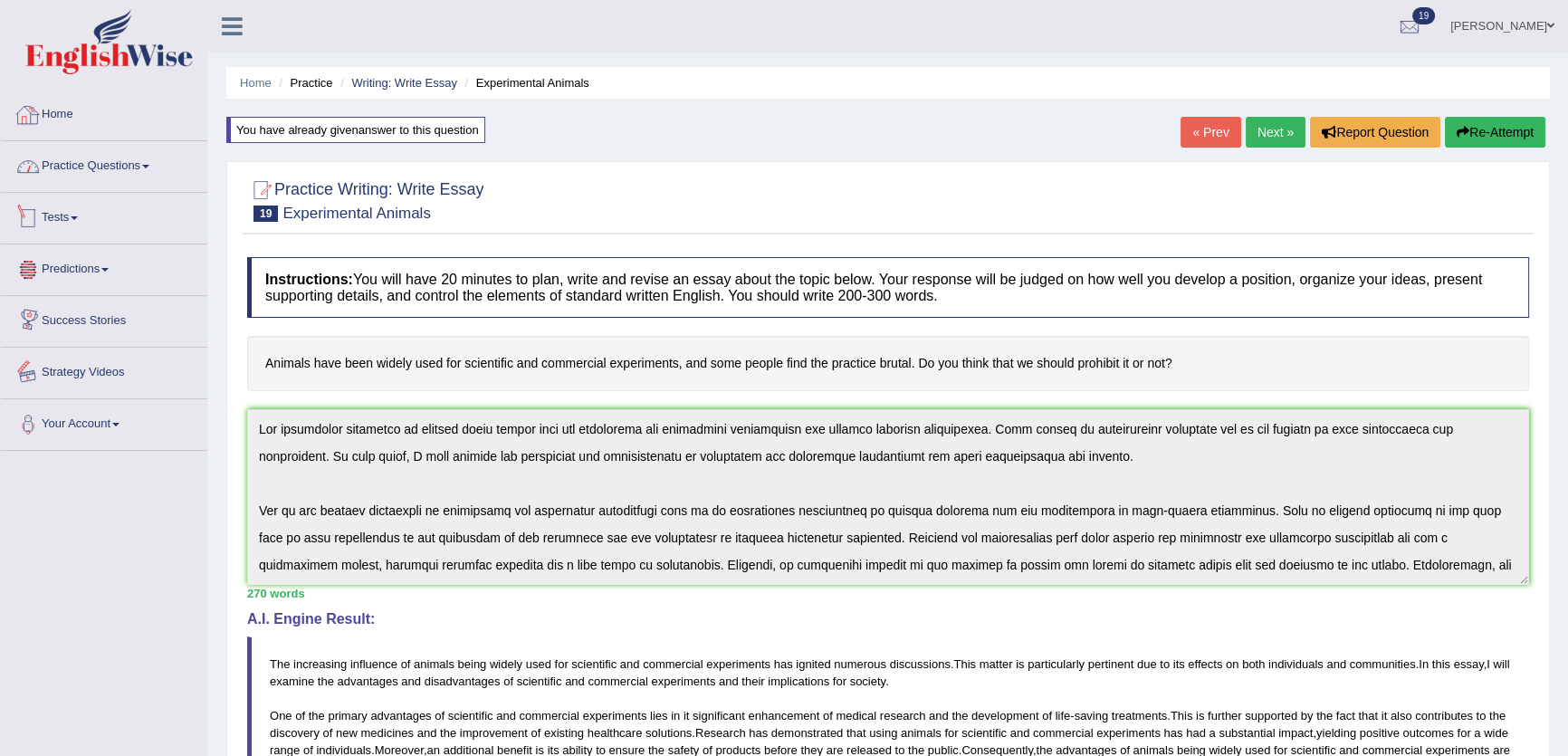
click at [197, 131] on link "Home" at bounding box center [103, 112] width 206 height 45
click at [140, 163] on link "Practice Questions" at bounding box center [103, 164] width 206 height 45
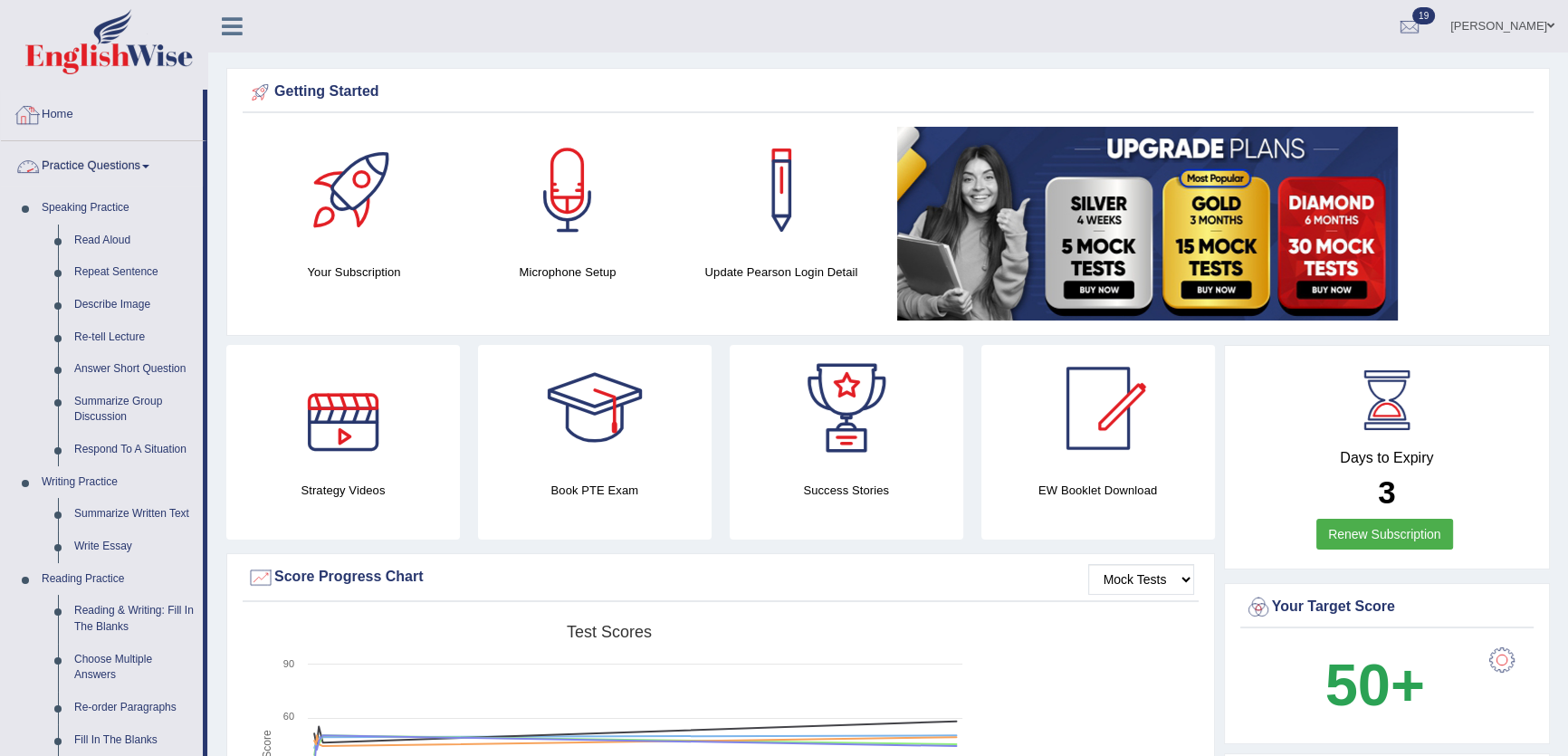
click at [109, 162] on link "Practice Questions" at bounding box center [102, 164] width 202 height 45
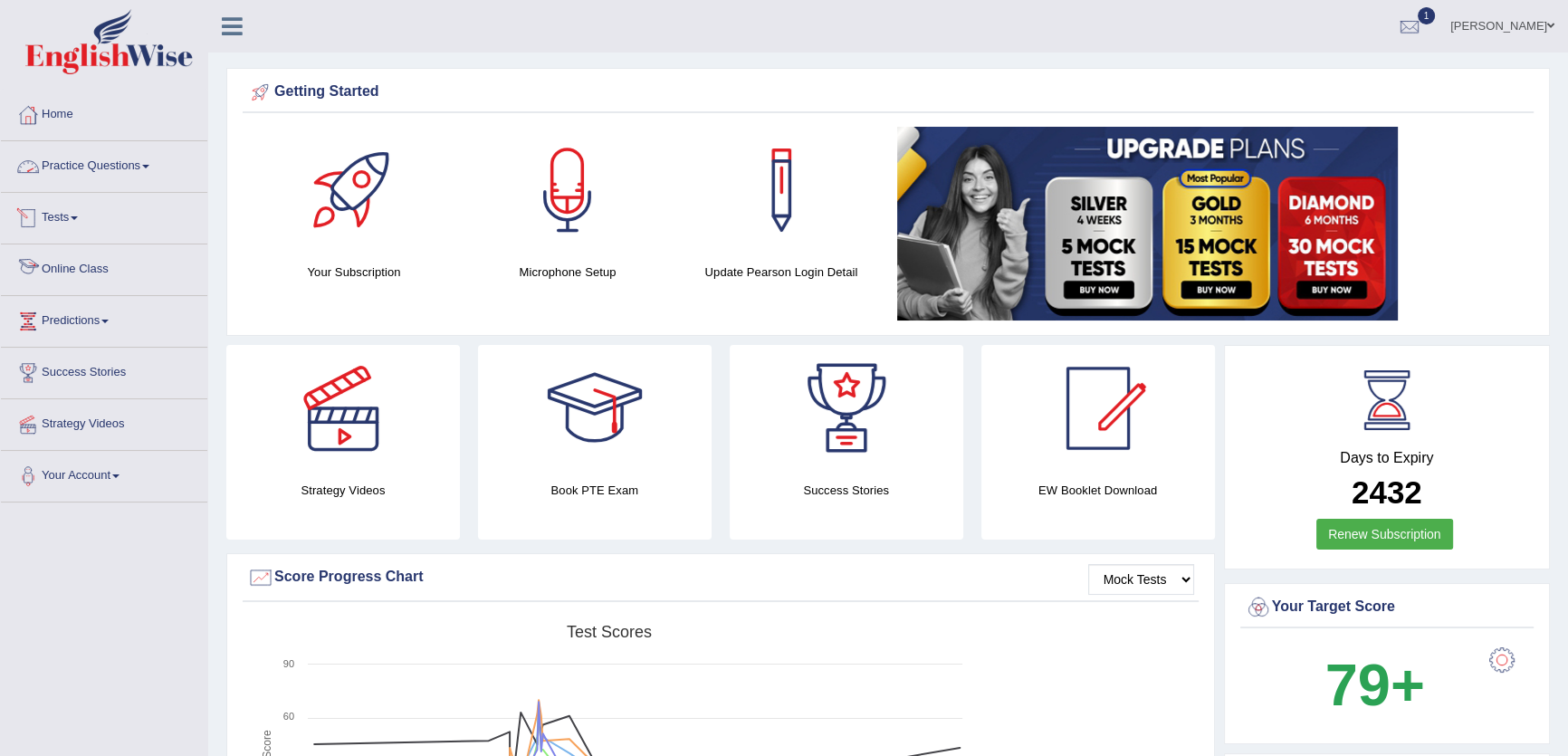
click at [150, 156] on link "Practice Questions" at bounding box center [103, 164] width 206 height 45
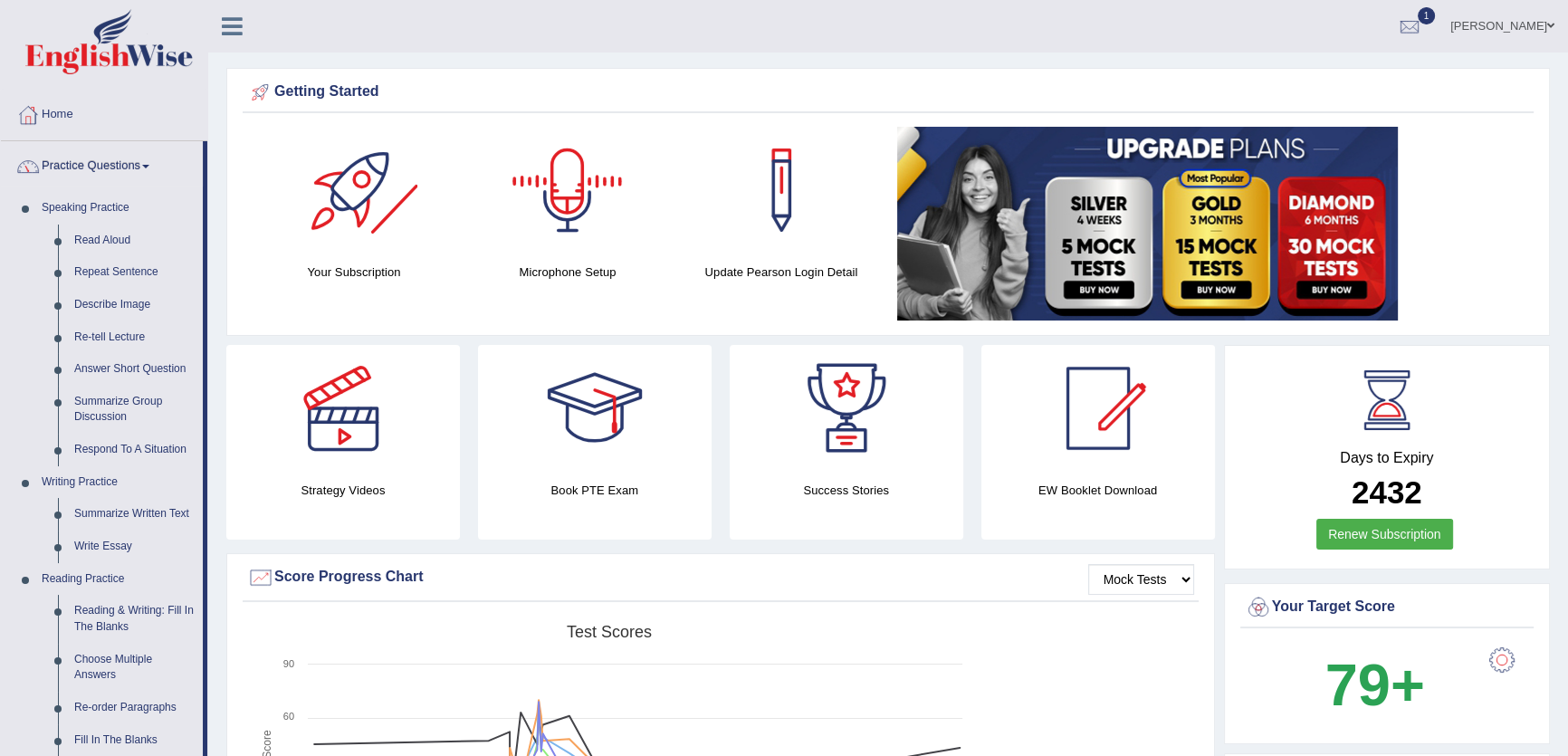
drag, startPoint x: 35, startPoint y: 151, endPoint x: 3, endPoint y: 108, distance: 53.6
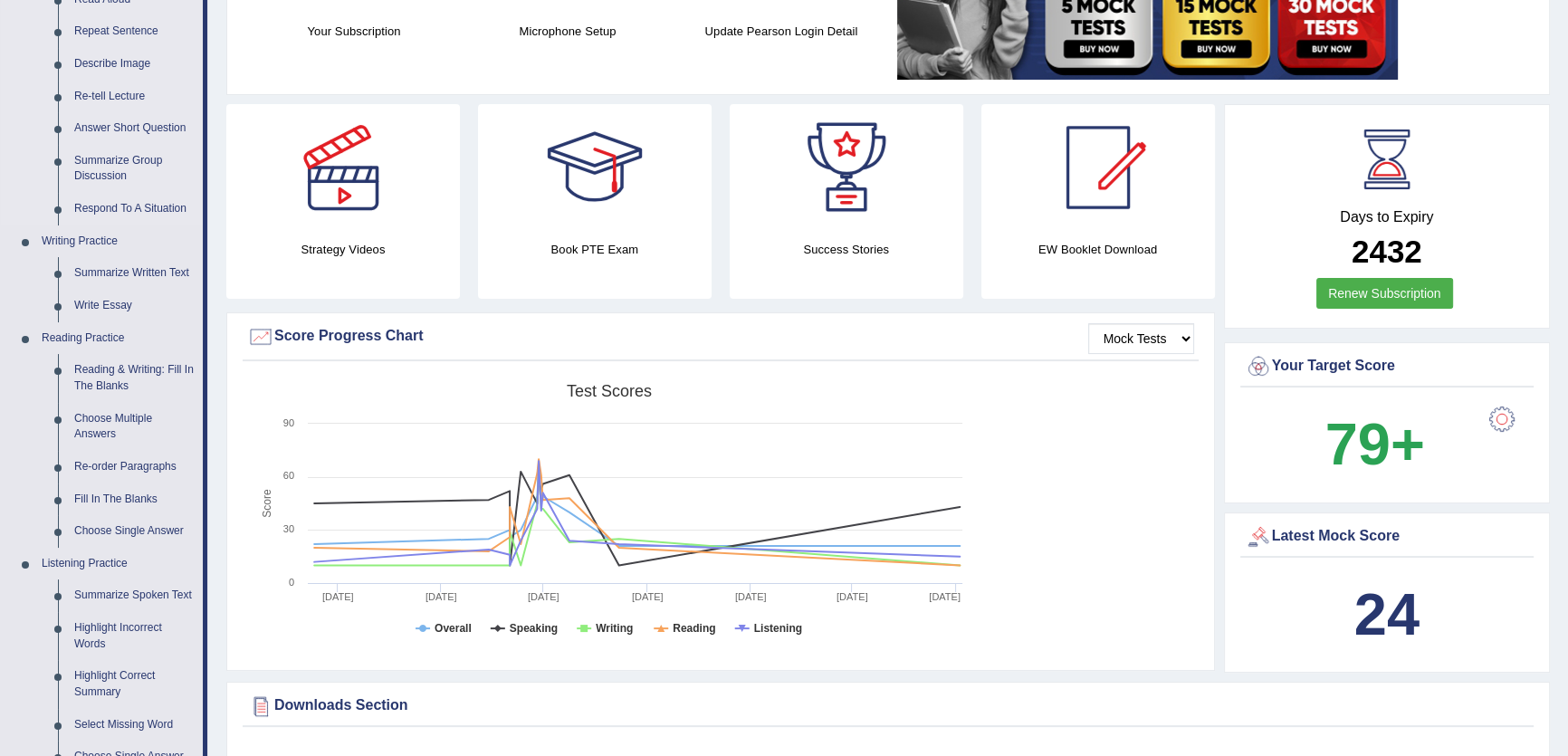
scroll to position [246, 0]
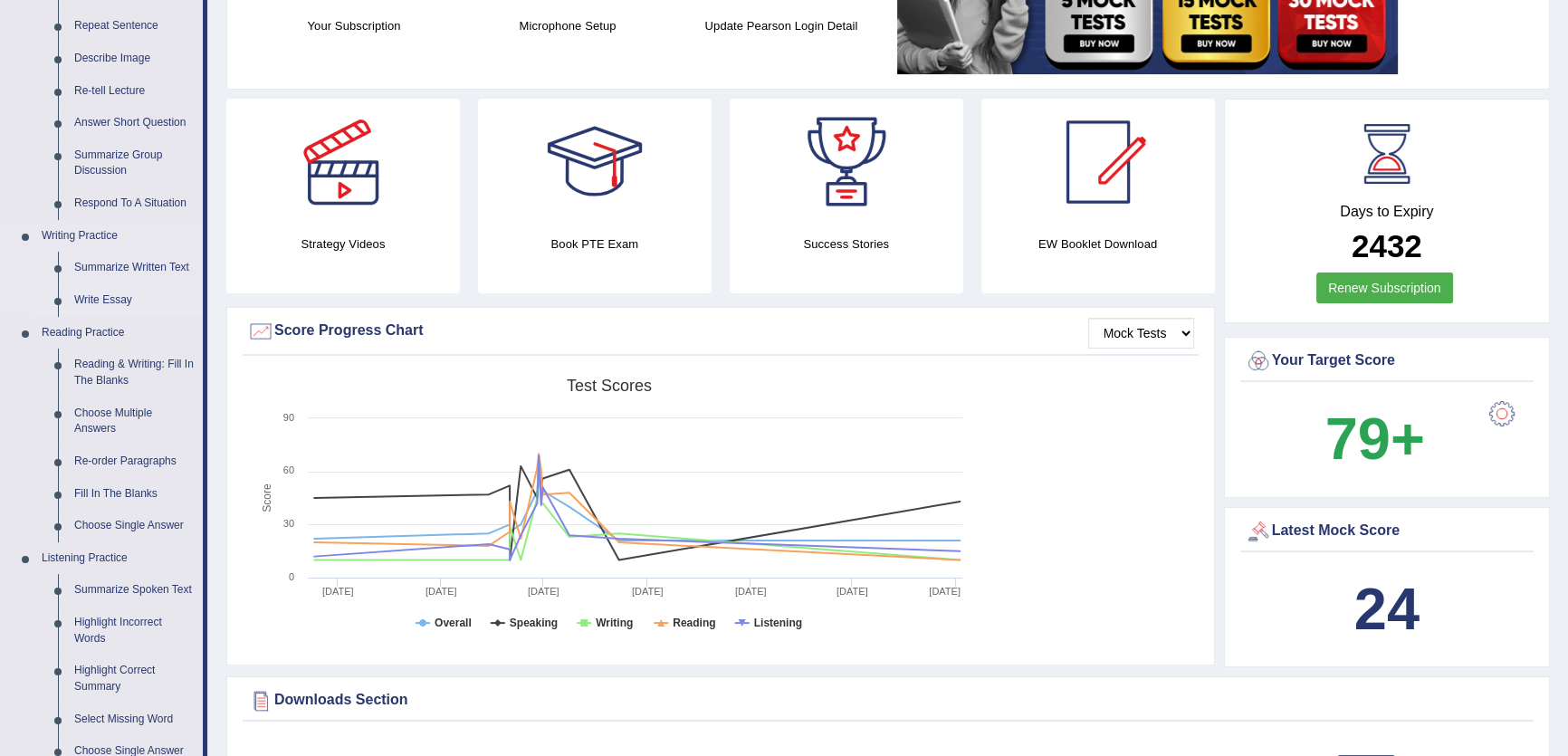
click at [111, 298] on link "Write Essay" at bounding box center [134, 300] width 137 height 33
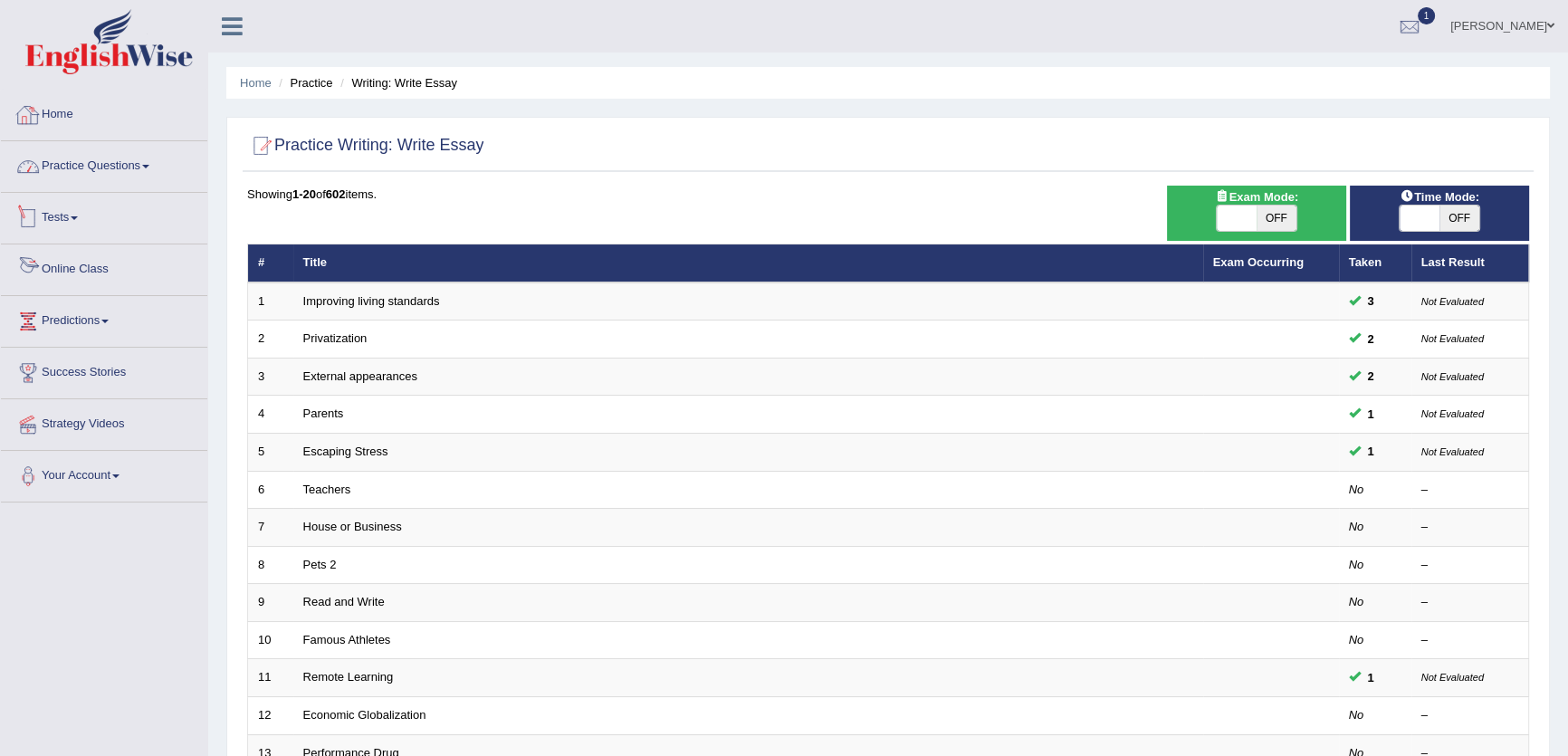
click at [28, 128] on link "Home" at bounding box center [103, 112] width 206 height 45
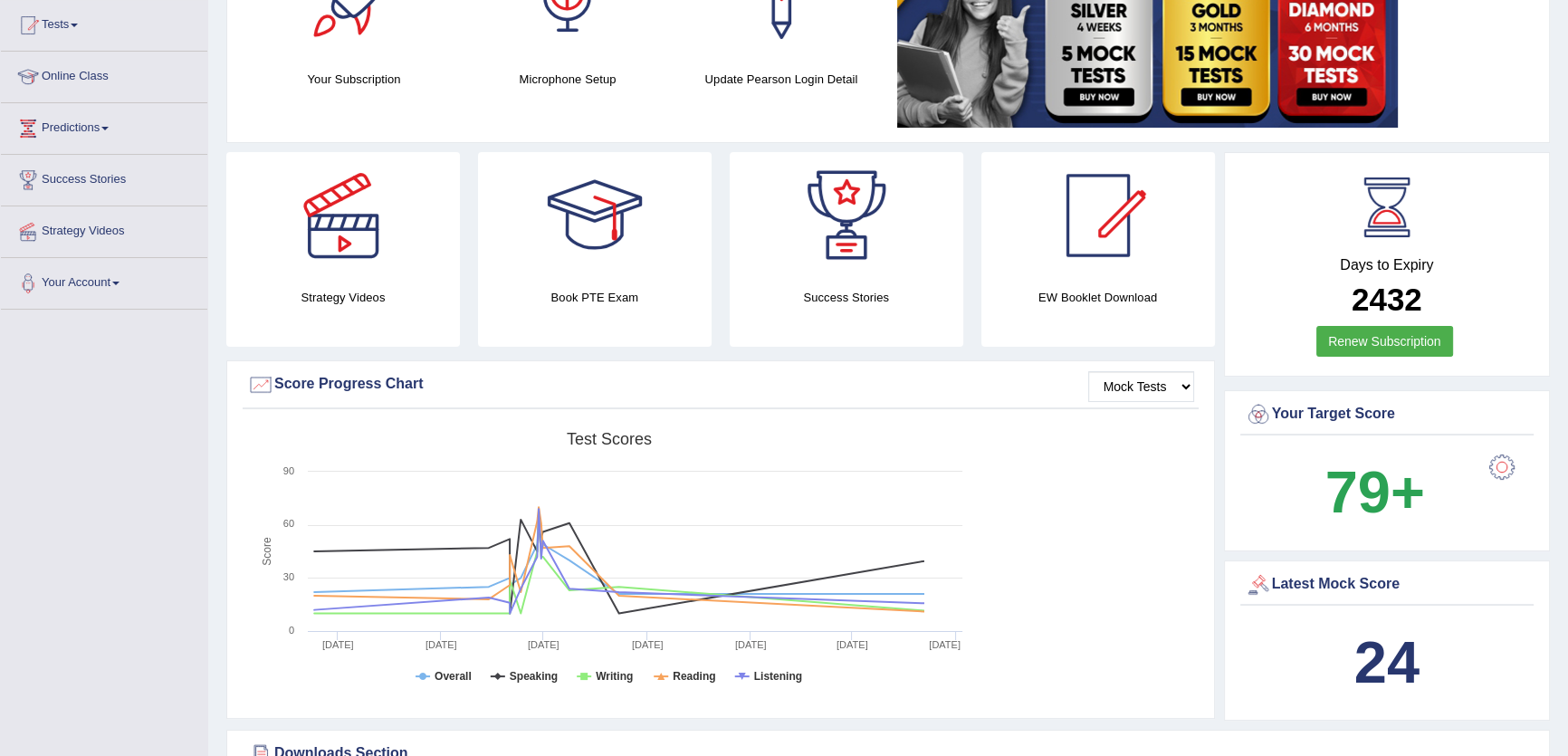
scroll to position [576, 0]
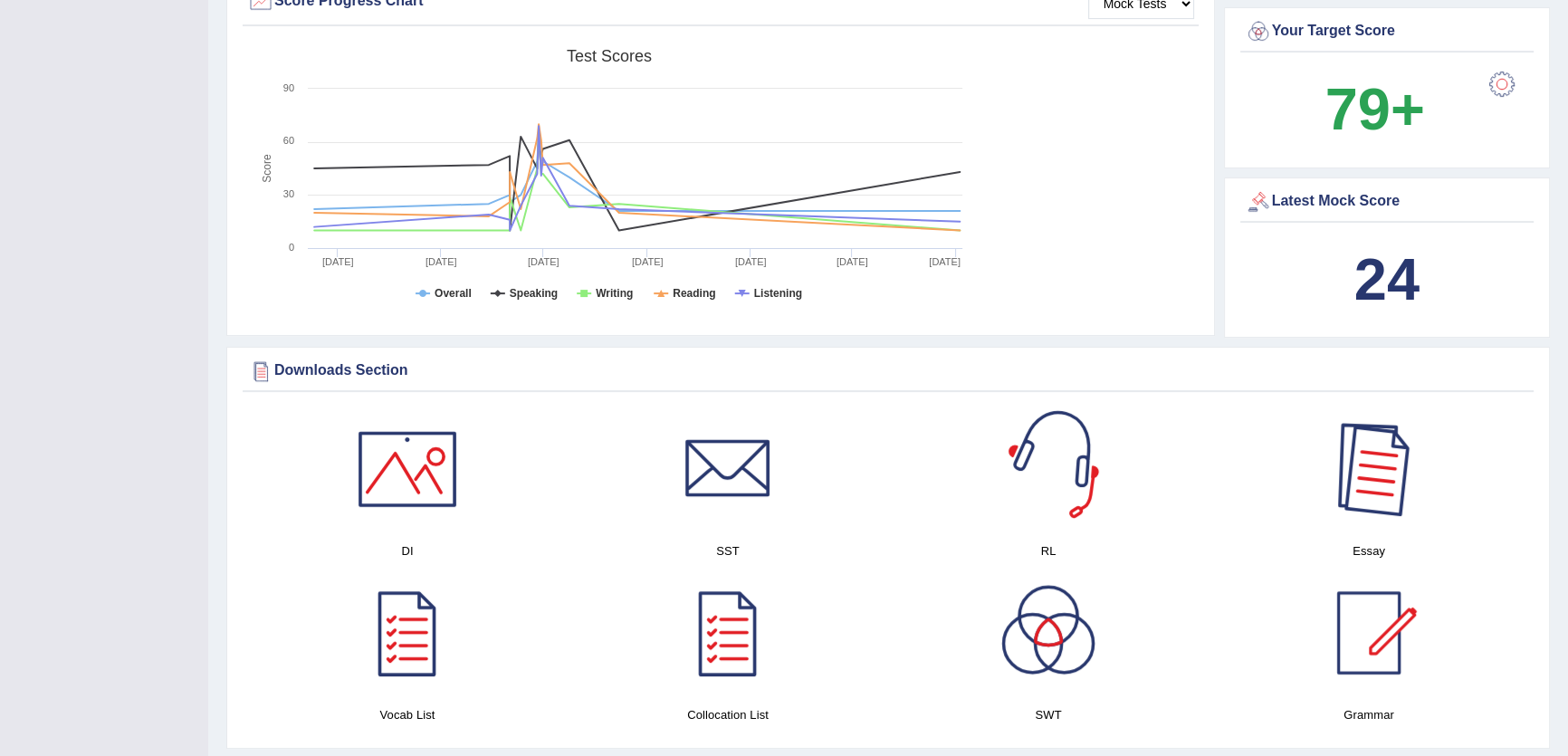
click at [1307, 467] on div at bounding box center [1368, 468] width 127 height 127
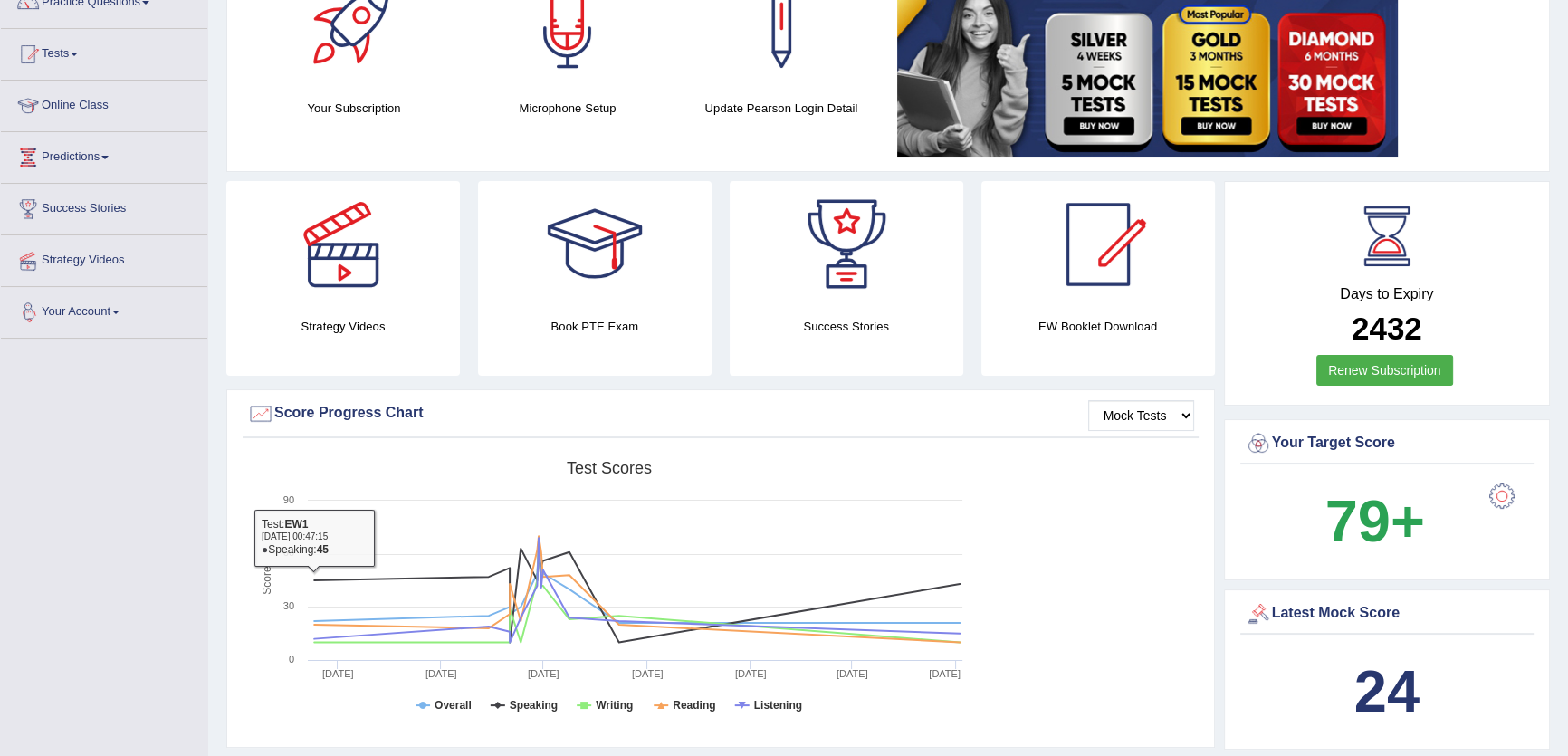
scroll to position [0, 0]
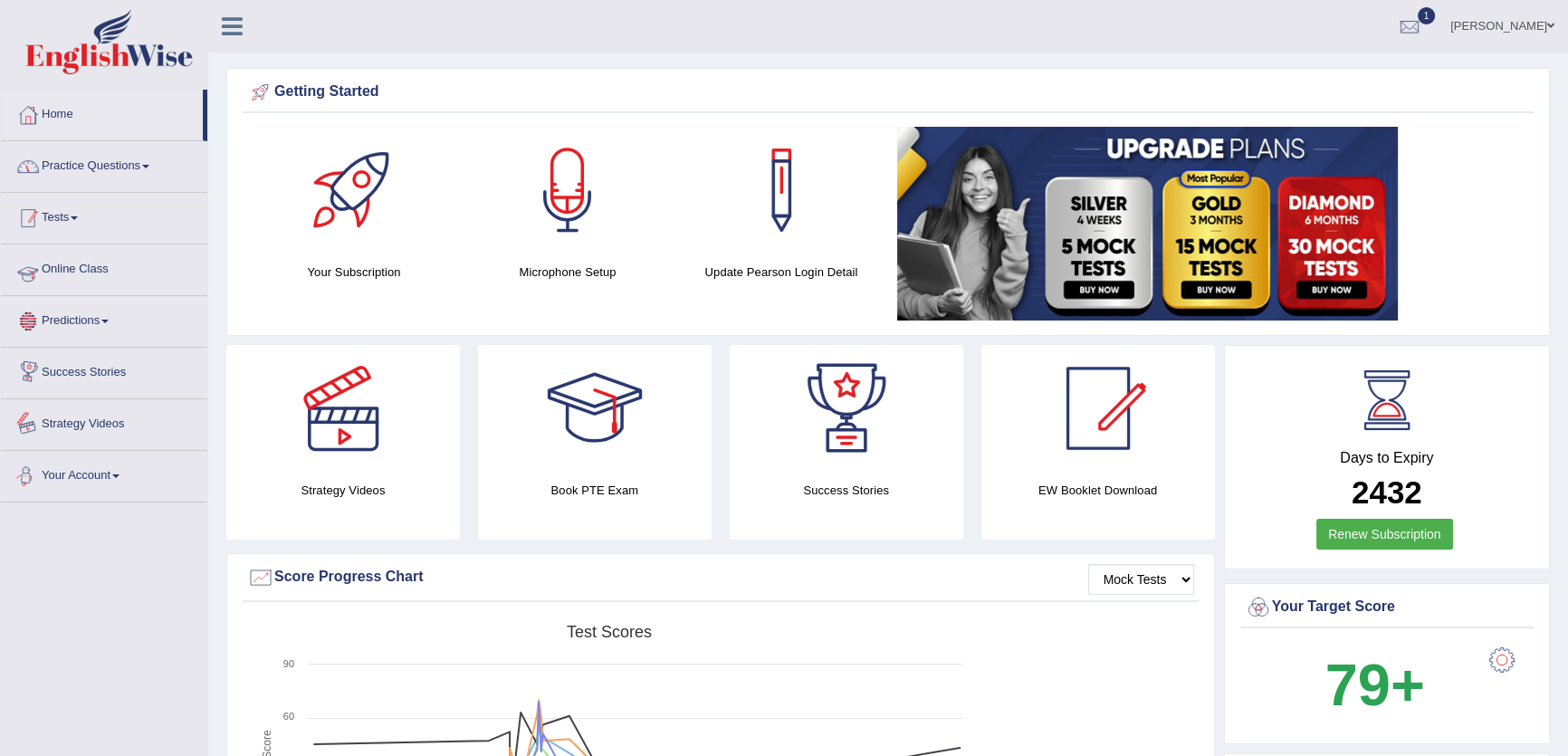
click at [117, 163] on link "Practice Questions" at bounding box center [103, 164] width 206 height 45
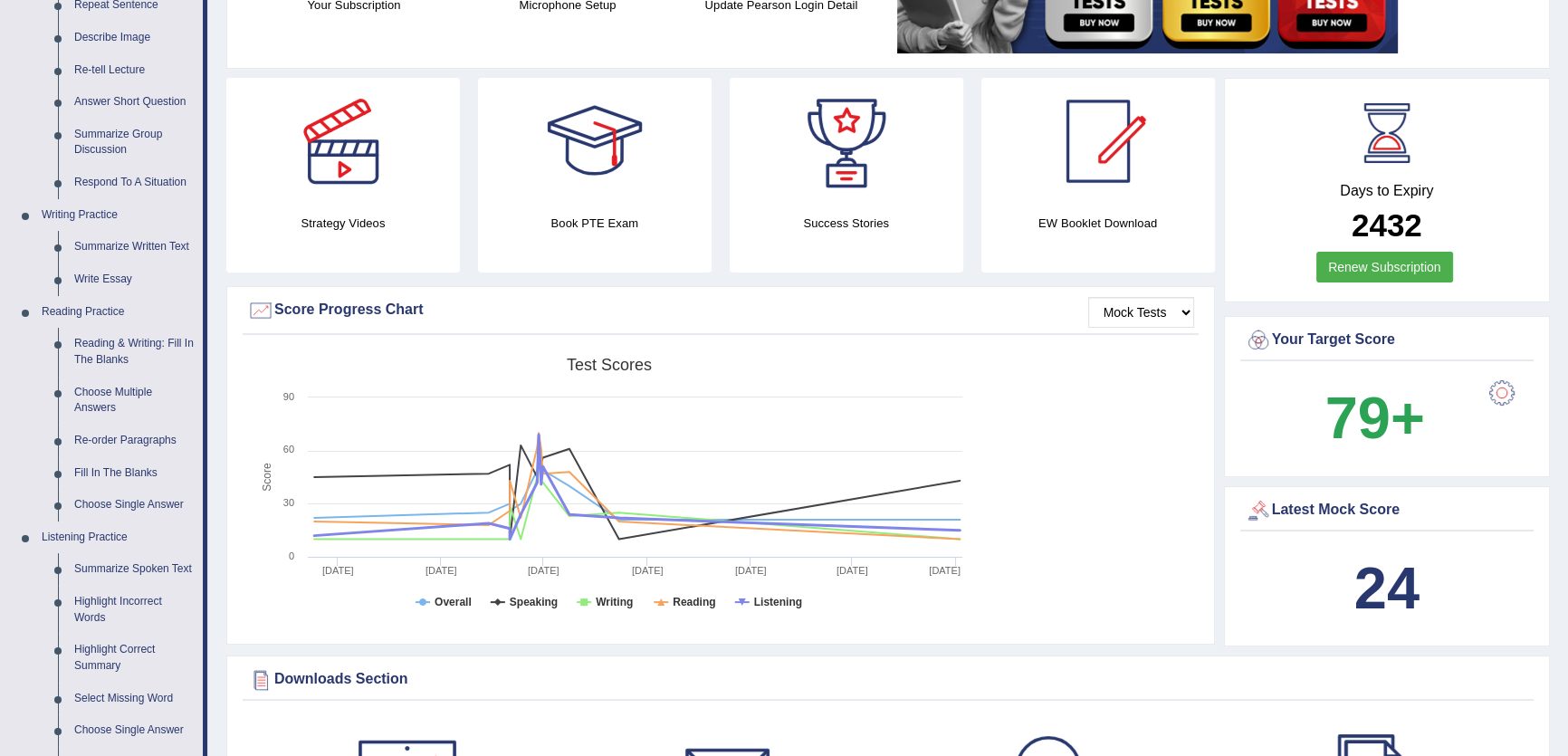
scroll to position [411, 0]
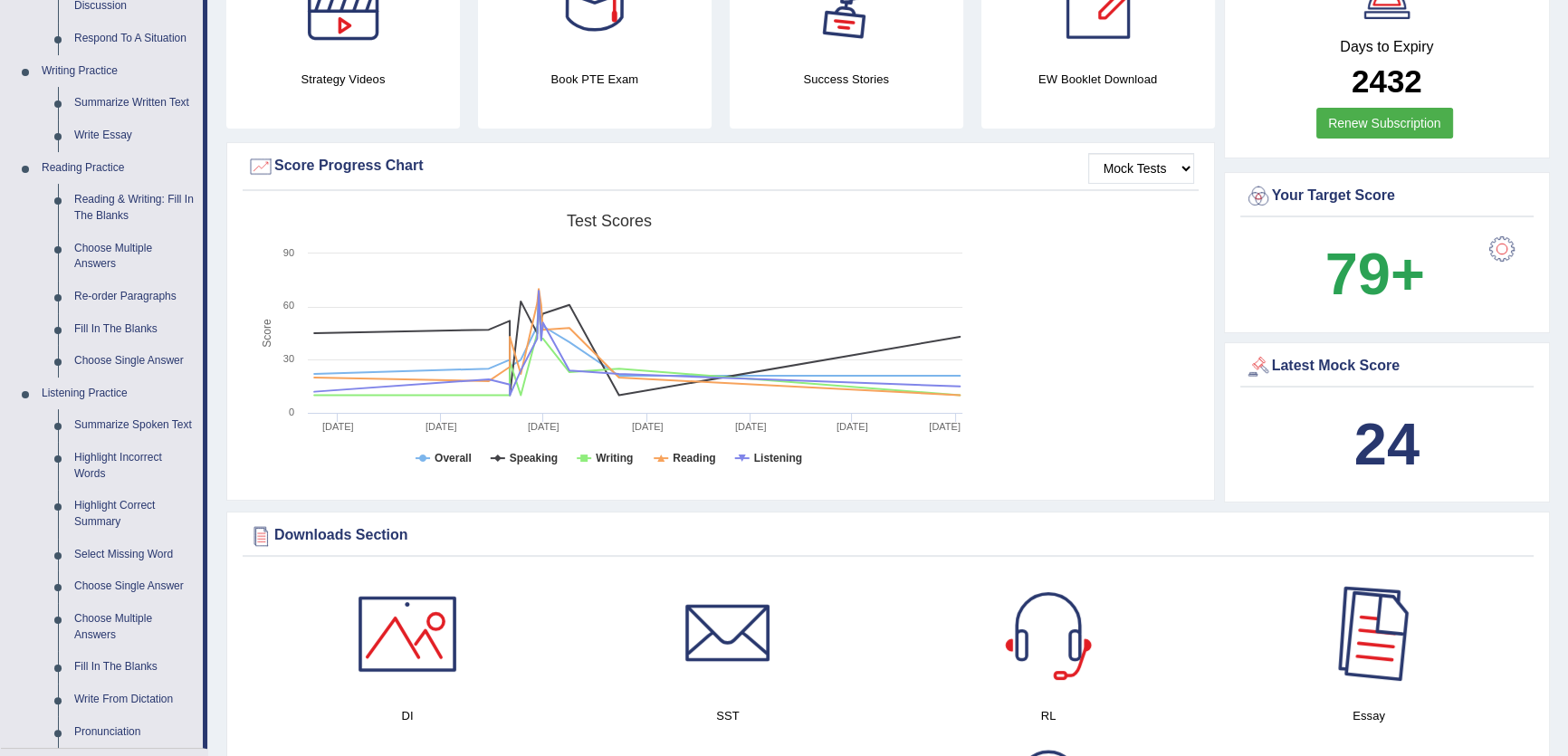
drag, startPoint x: 1355, startPoint y: 639, endPoint x: 1342, endPoint y: 619, distance: 23.9
click at [1356, 636] on div at bounding box center [1368, 634] width 127 height 127
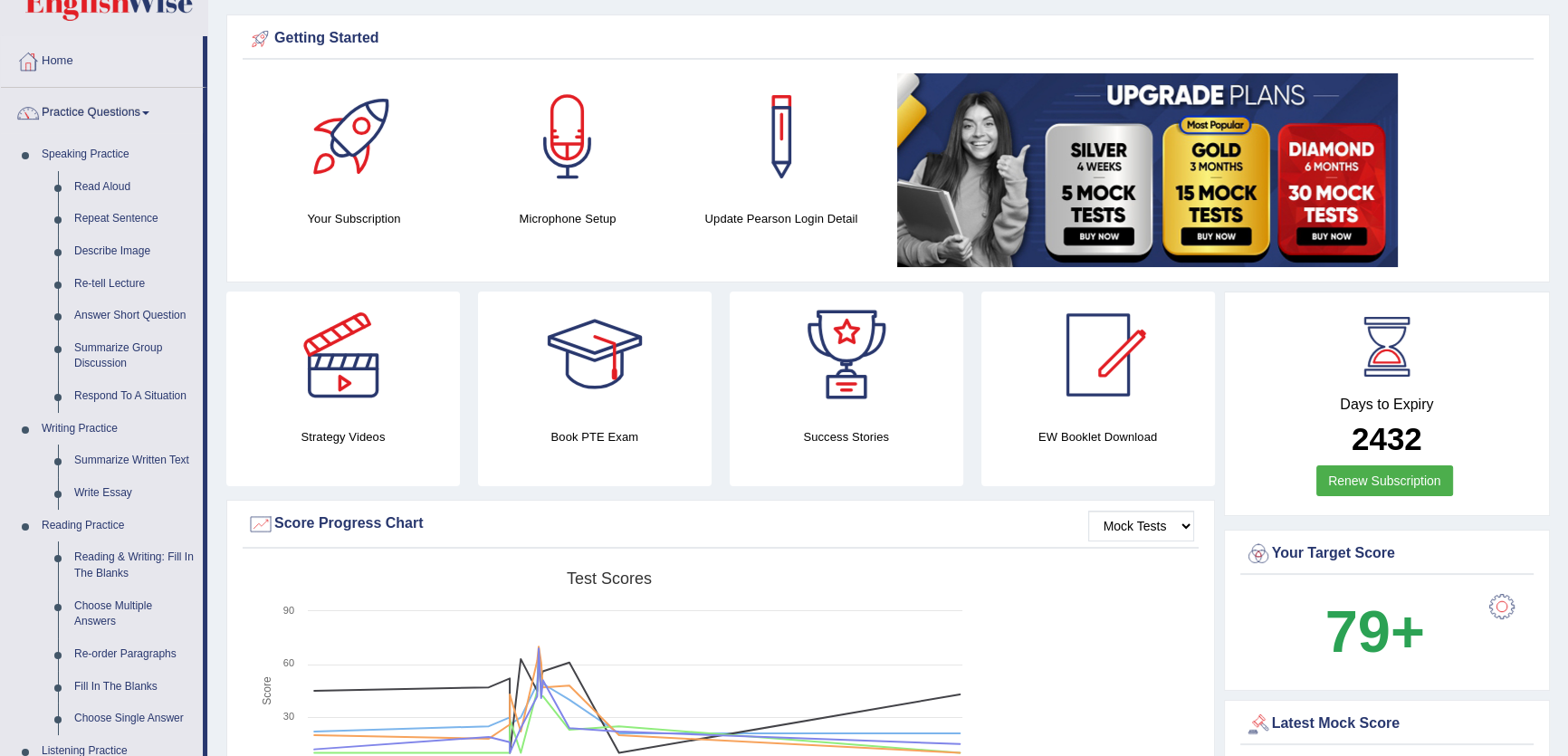
scroll to position [82, 0]
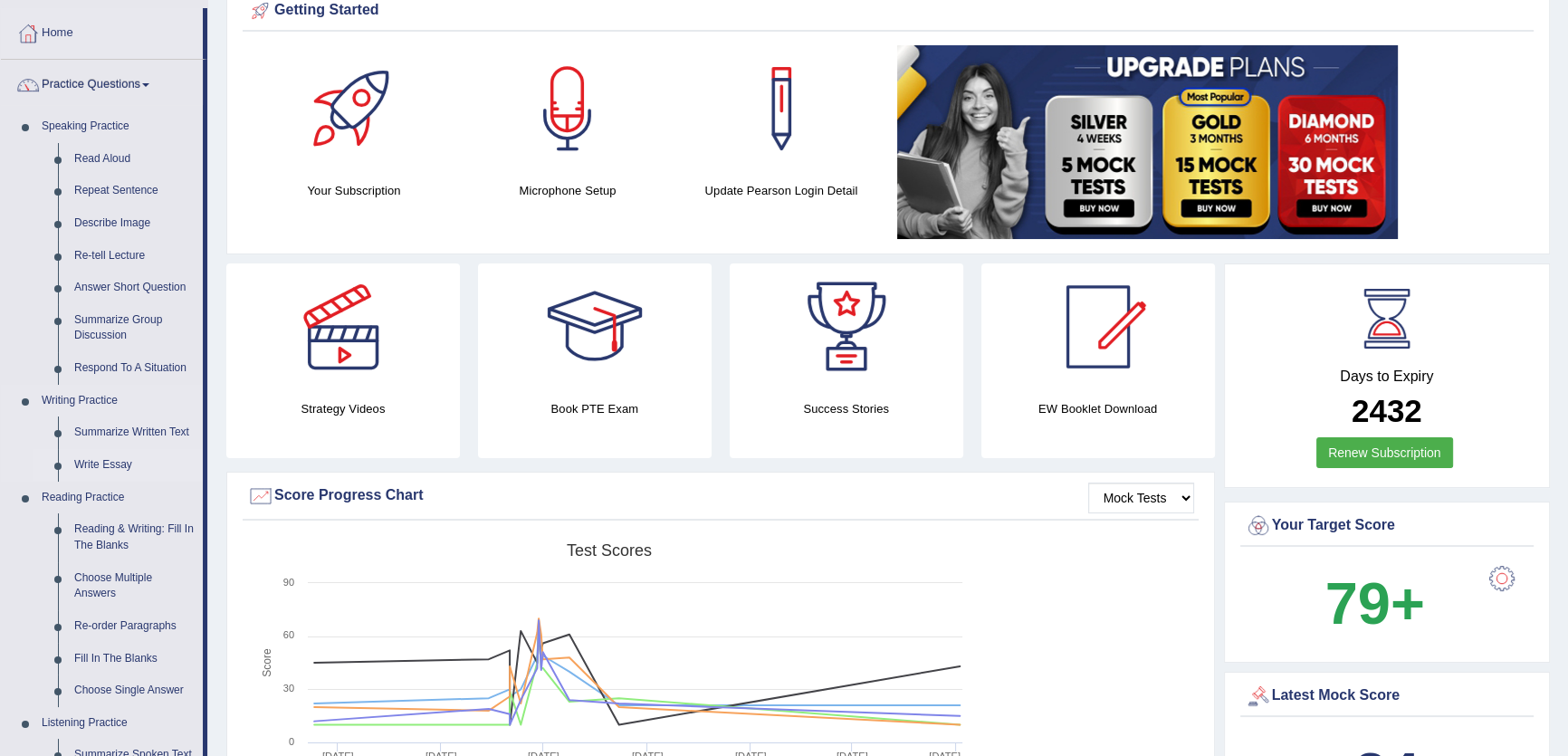
click at [98, 467] on link "Write Essay" at bounding box center [134, 465] width 137 height 33
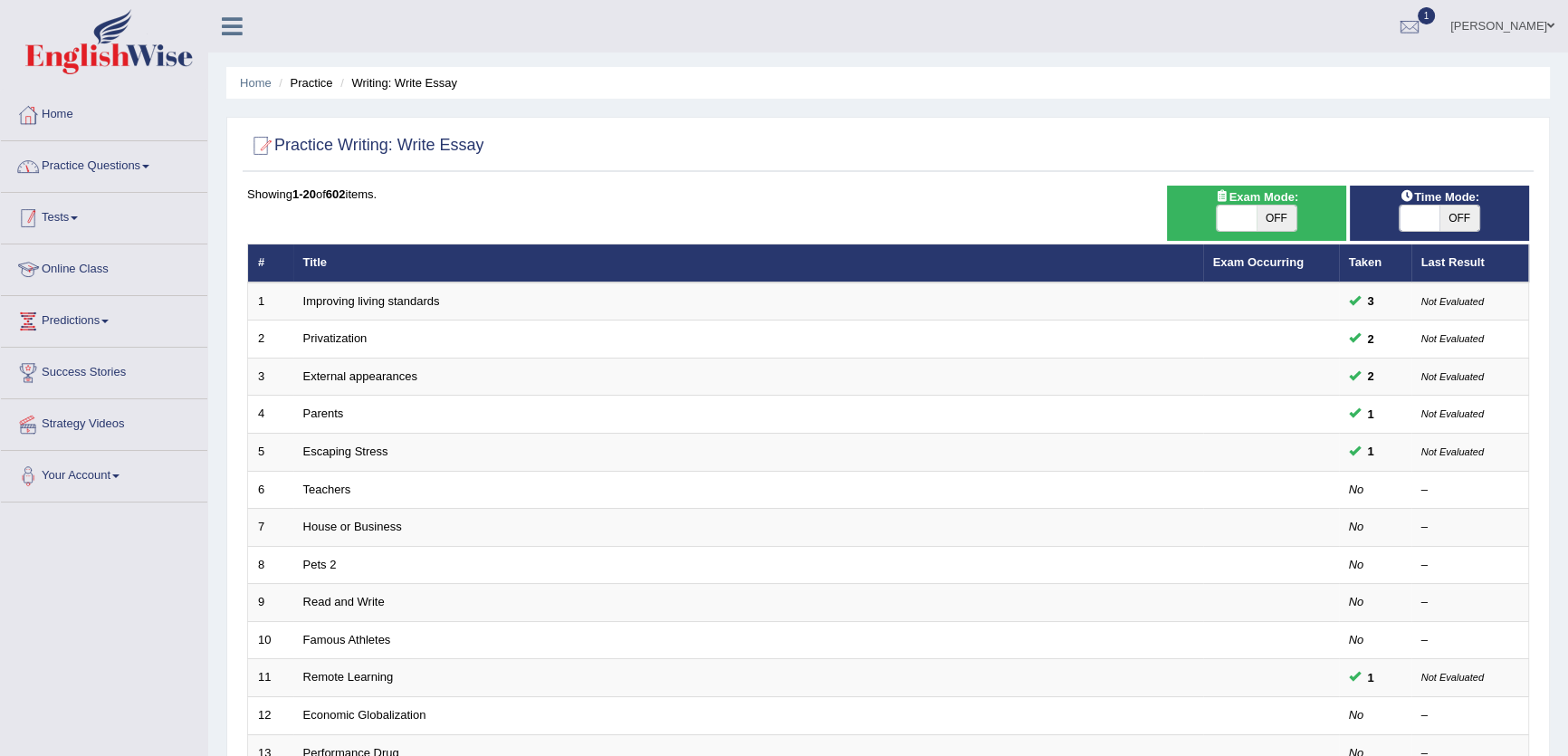
click at [132, 166] on link "Practice Questions" at bounding box center [103, 164] width 206 height 45
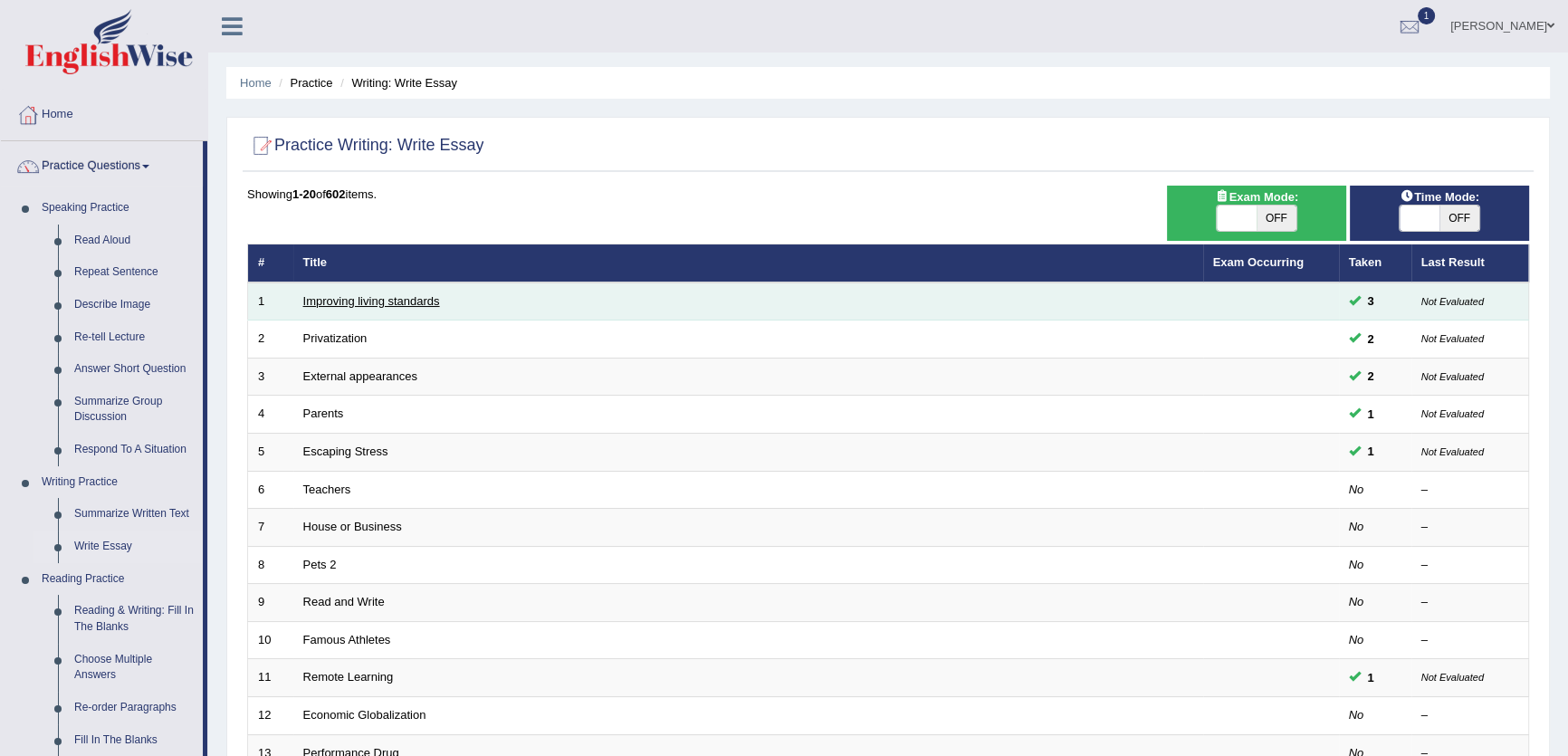
click at [351, 302] on link "Improving living standards" at bounding box center [372, 302] width 137 height 14
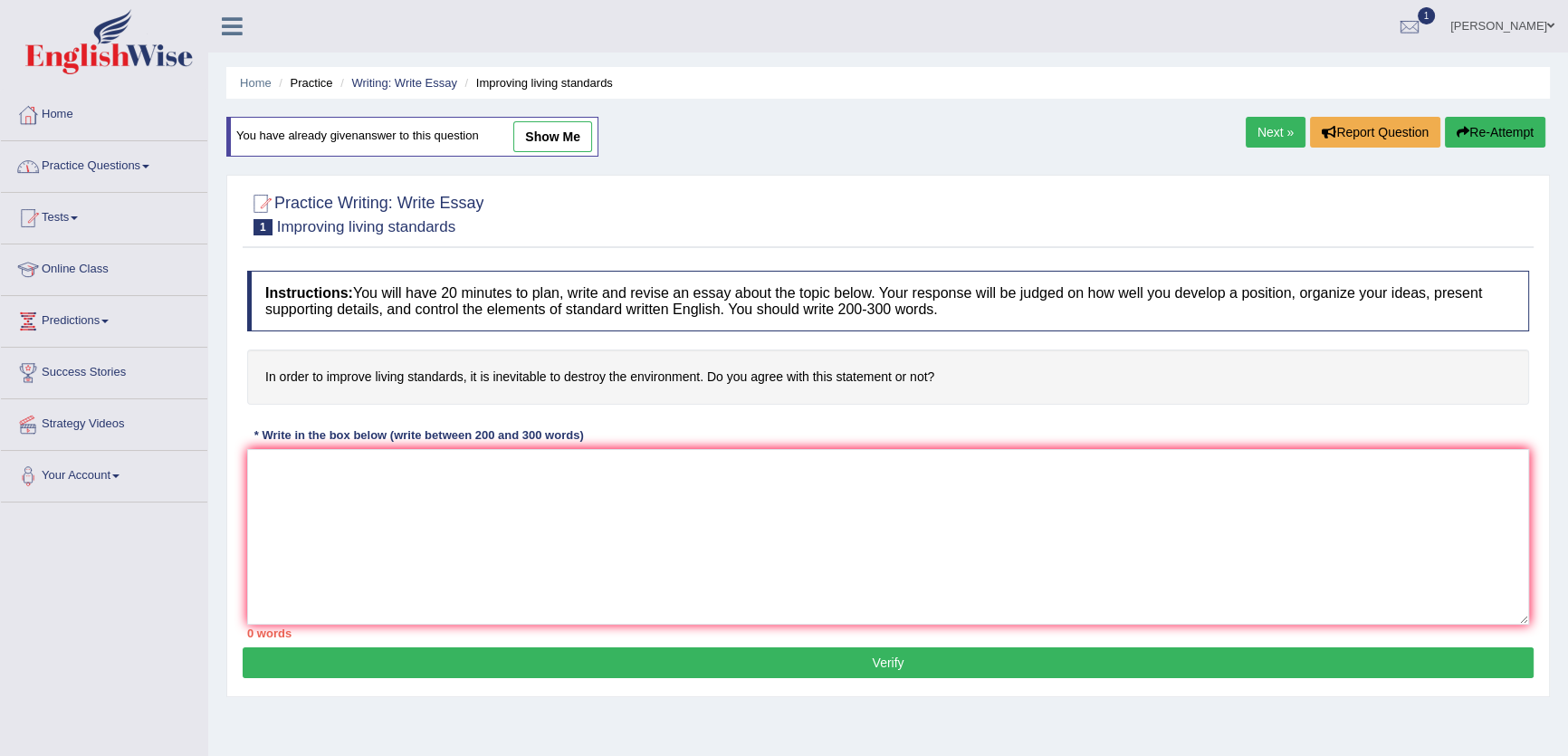
click at [177, 172] on link "Practice Questions" at bounding box center [103, 164] width 206 height 45
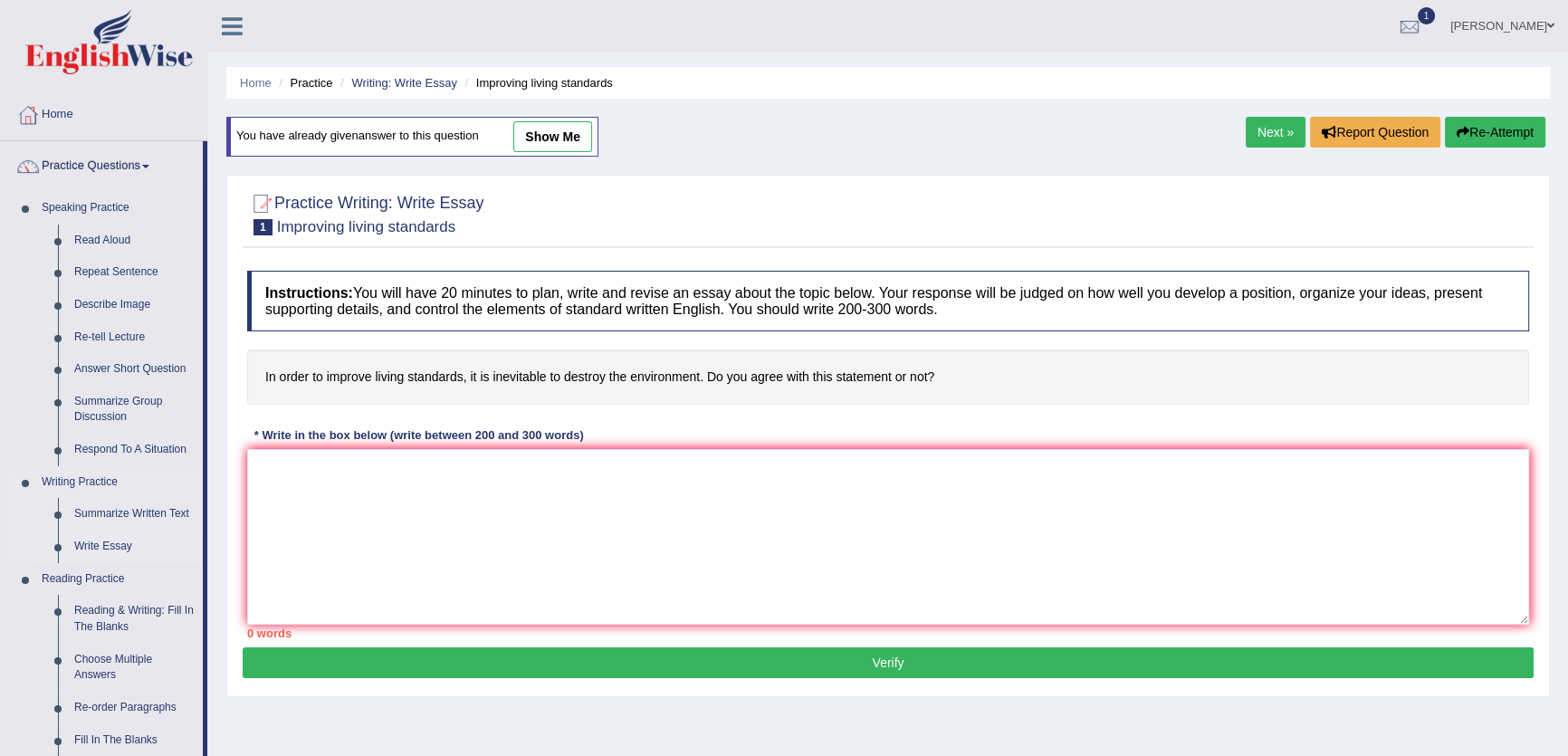
click at [113, 538] on link "Write Essay" at bounding box center [134, 546] width 137 height 33
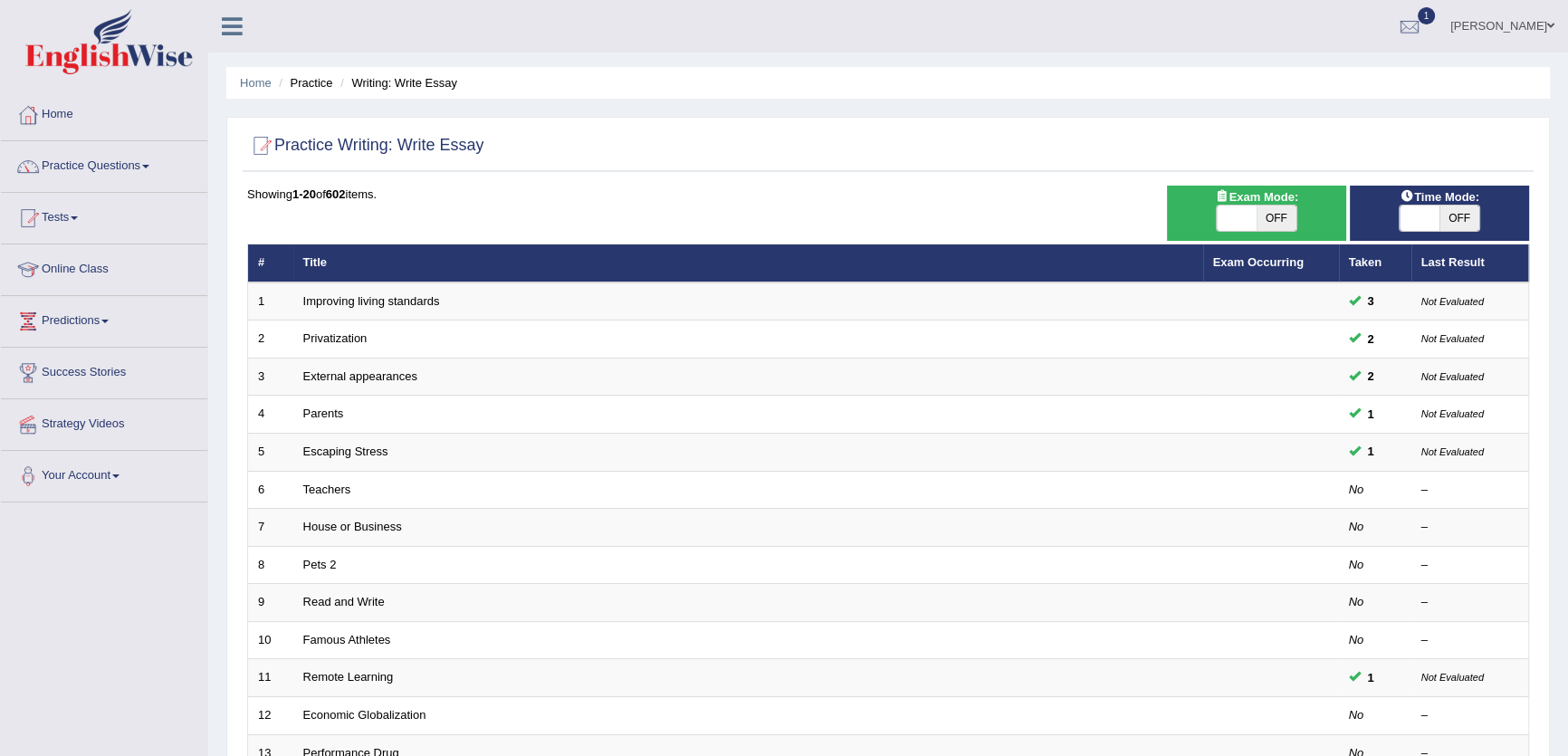
click at [1426, 223] on span at bounding box center [1419, 218] width 39 height 26
checkbox input "true"
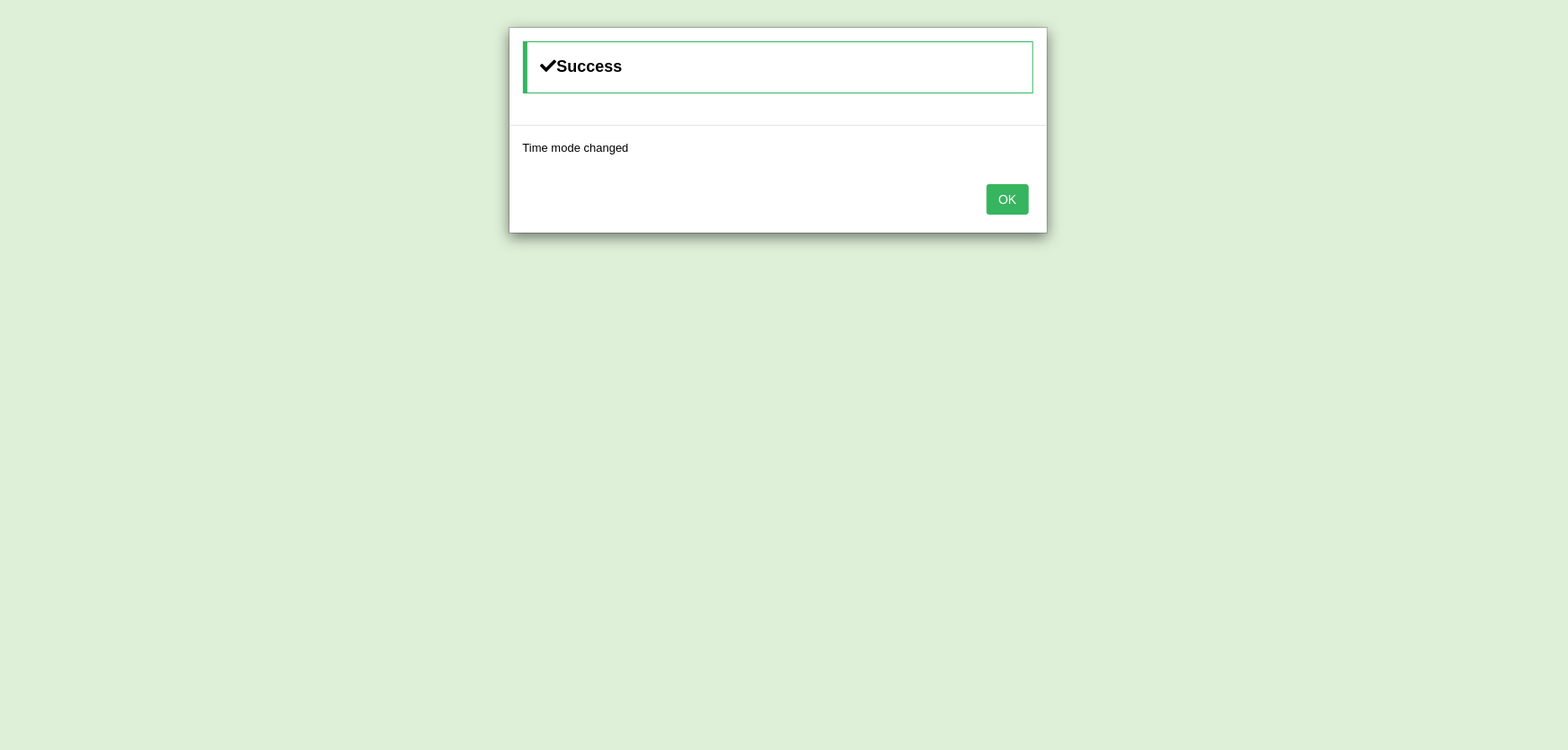
click at [1008, 201] on button "OK" at bounding box center [1007, 199] width 41 height 30
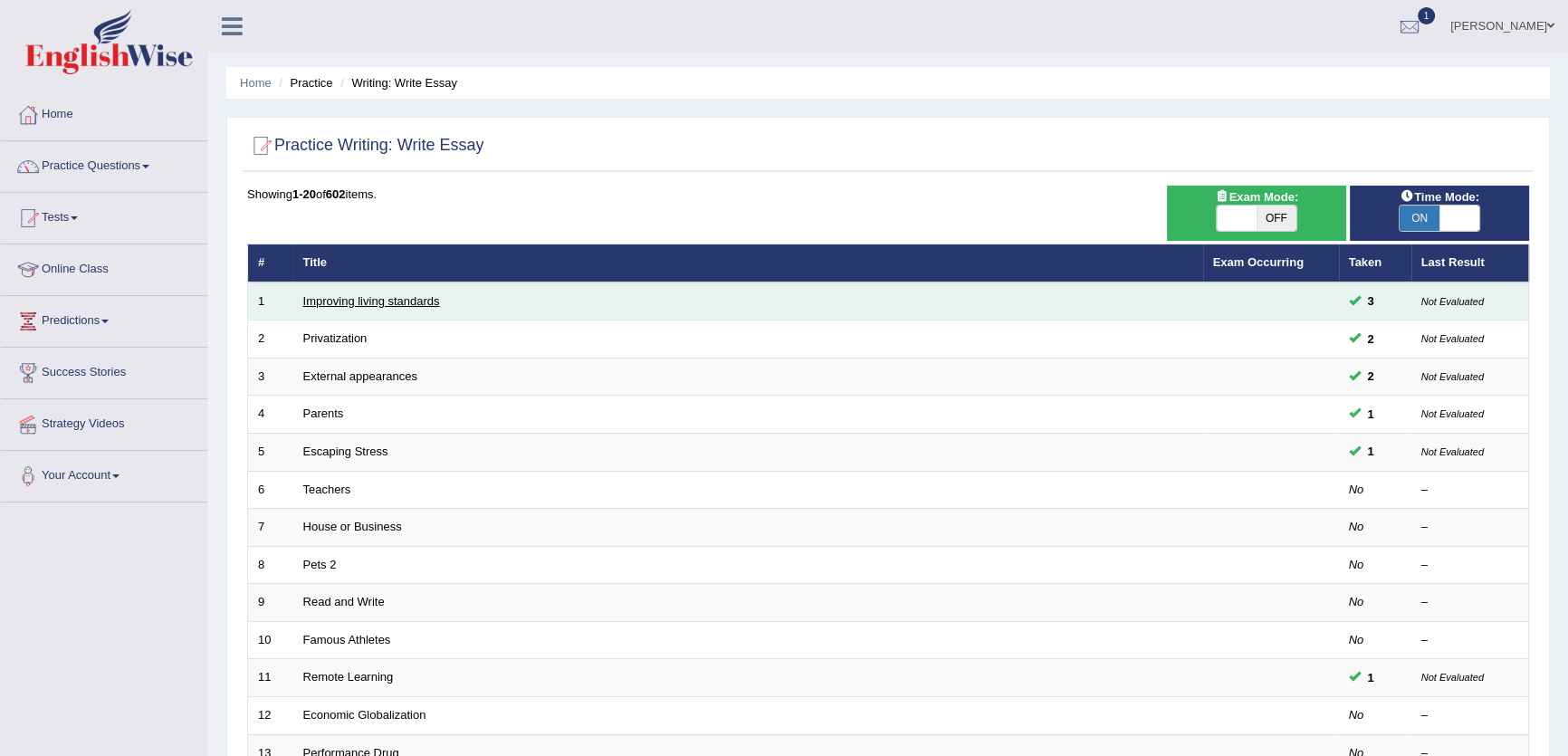
click at [391, 297] on link "Improving living standards" at bounding box center [372, 302] width 137 height 14
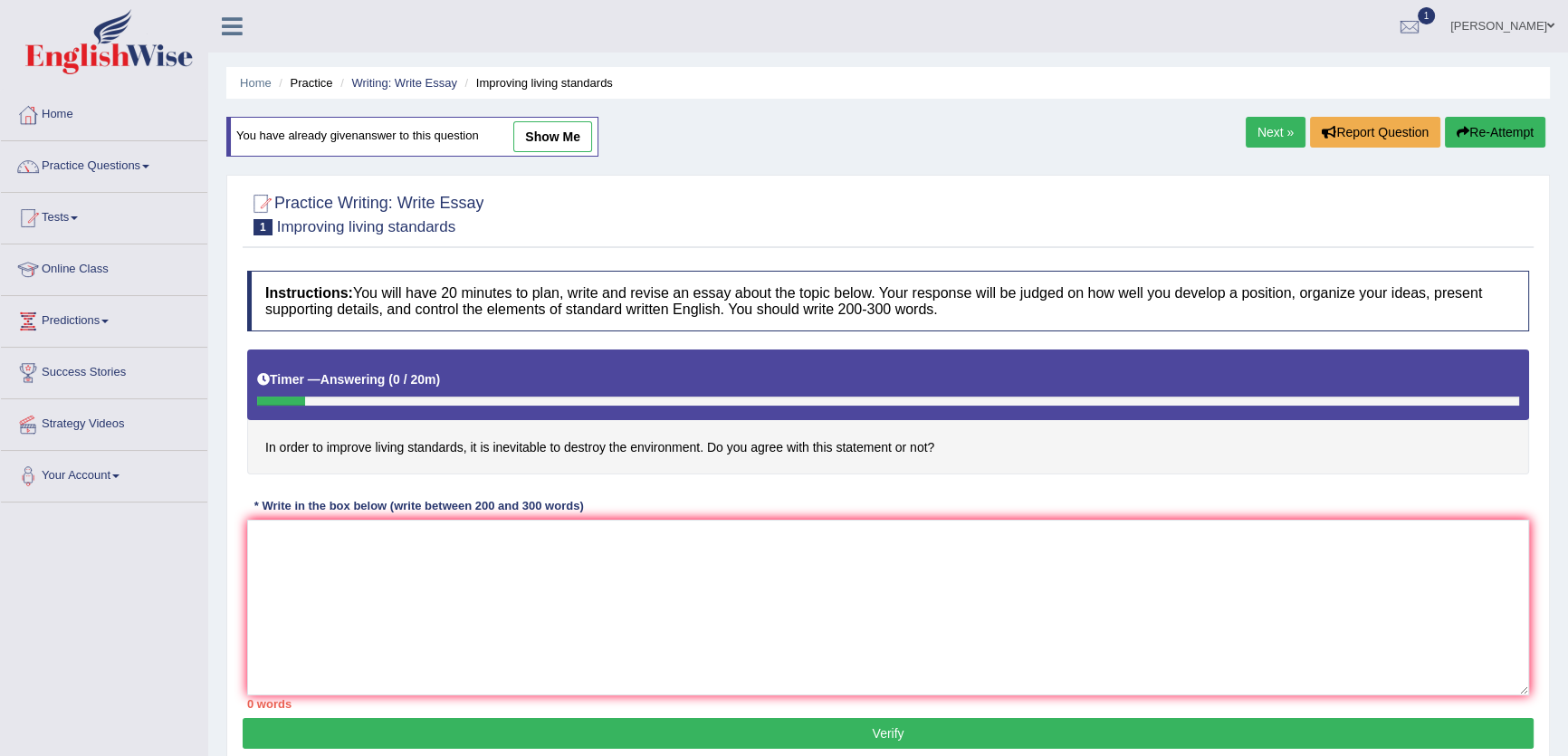
scroll to position [194, 0]
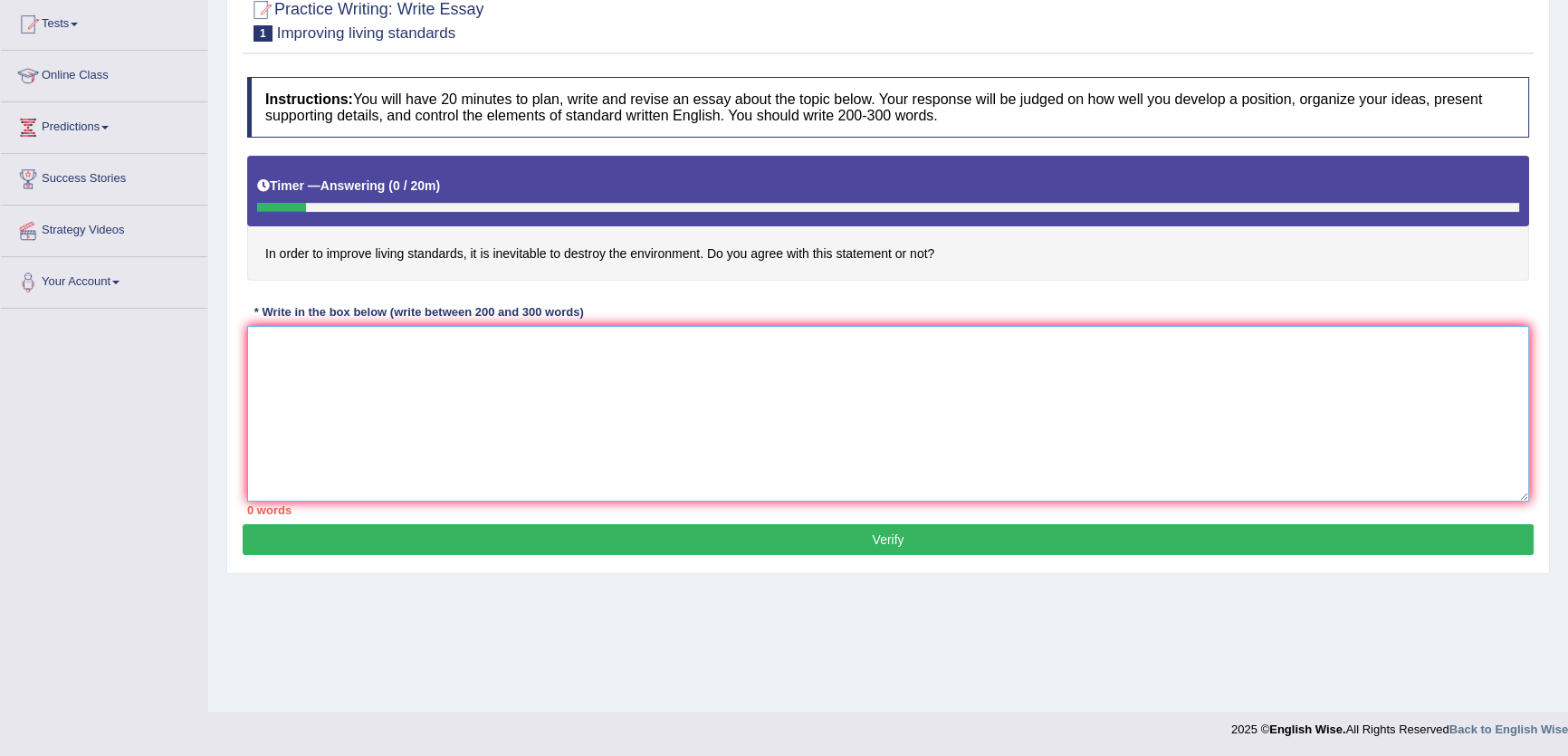
click at [759, 368] on textarea at bounding box center [888, 414] width 1282 height 175
type textarea "vfrtfr"
click at [968, 530] on button "Verify" at bounding box center [888, 539] width 1291 height 31
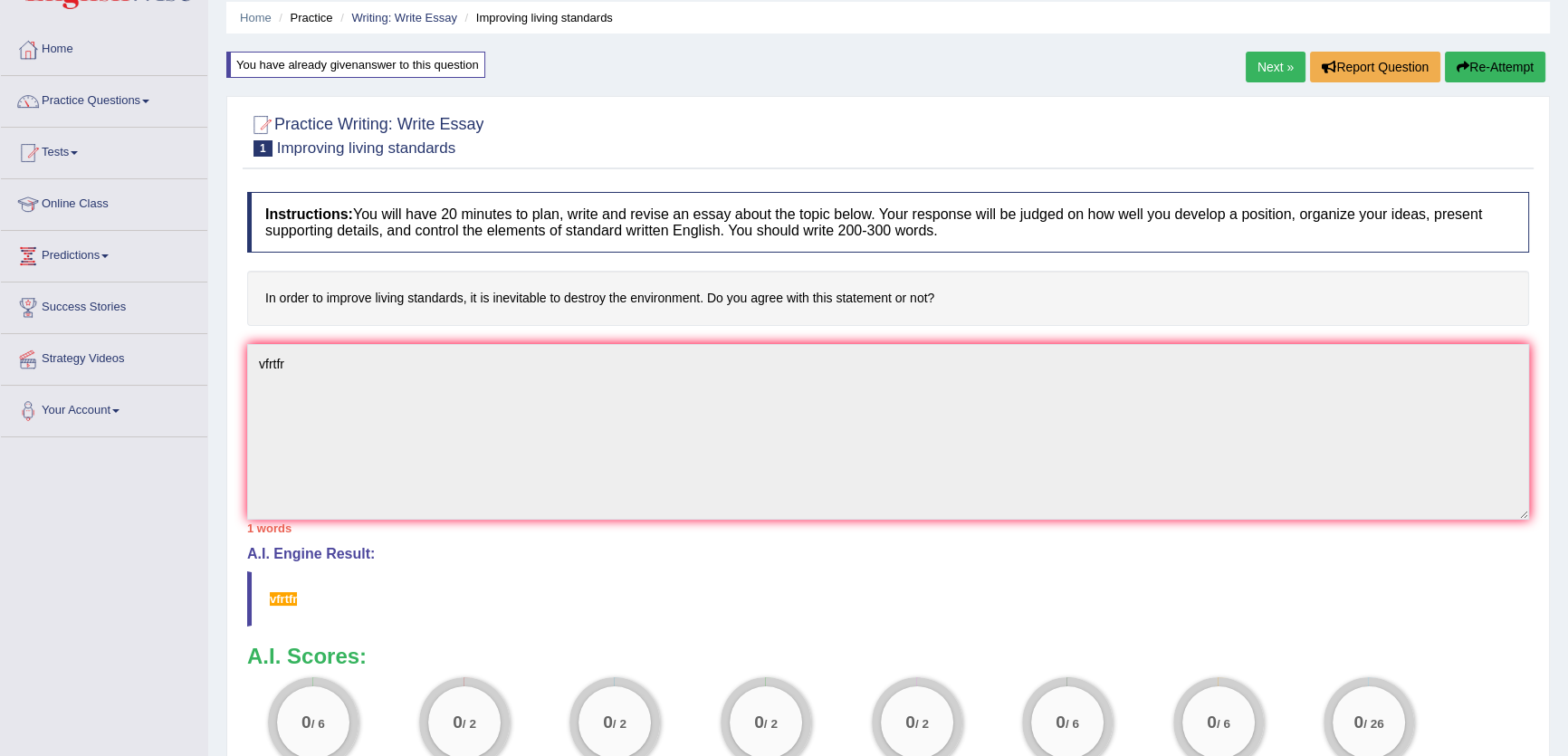
scroll to position [0, 0]
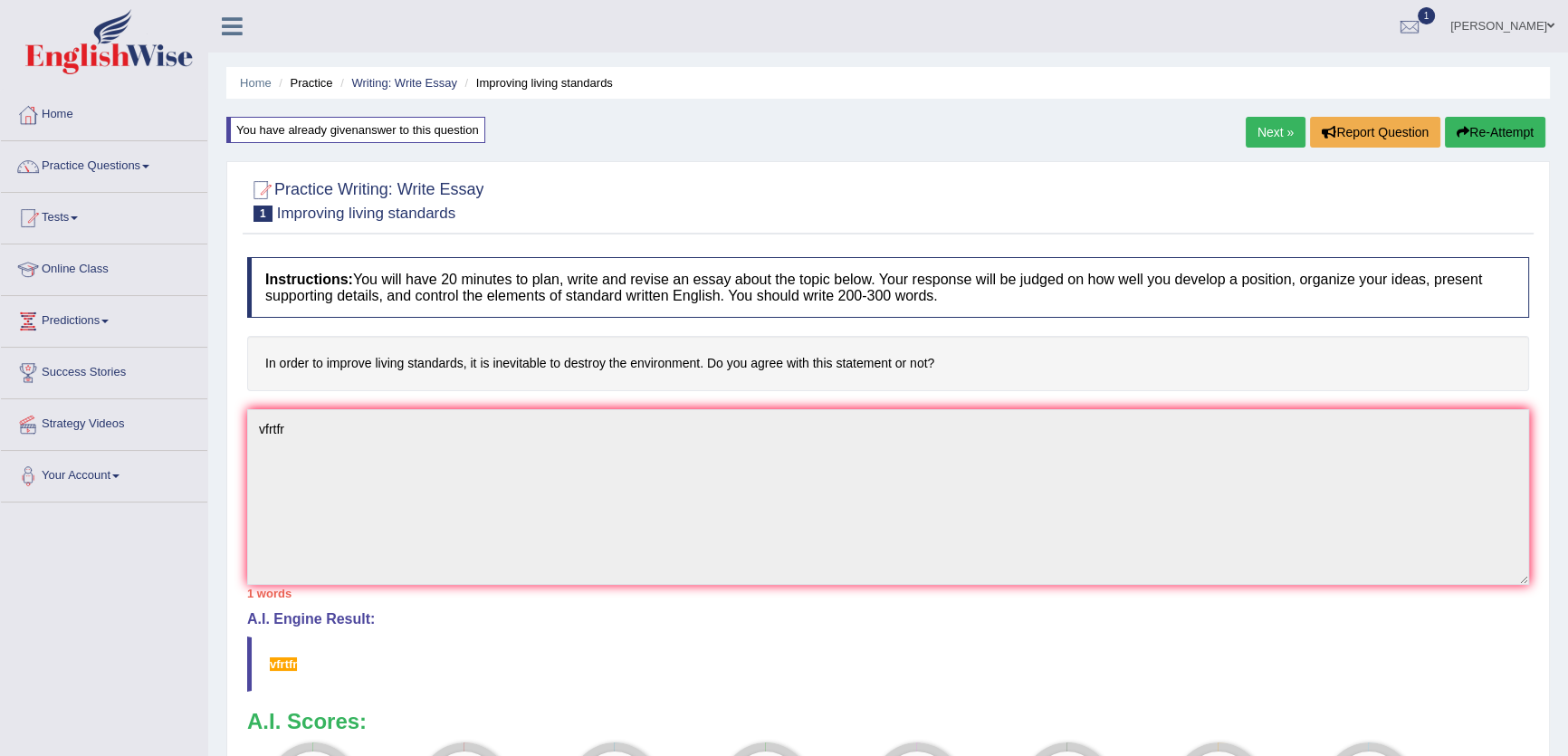
click at [1483, 127] on button "Re-Attempt" at bounding box center [1495, 131] width 101 height 31
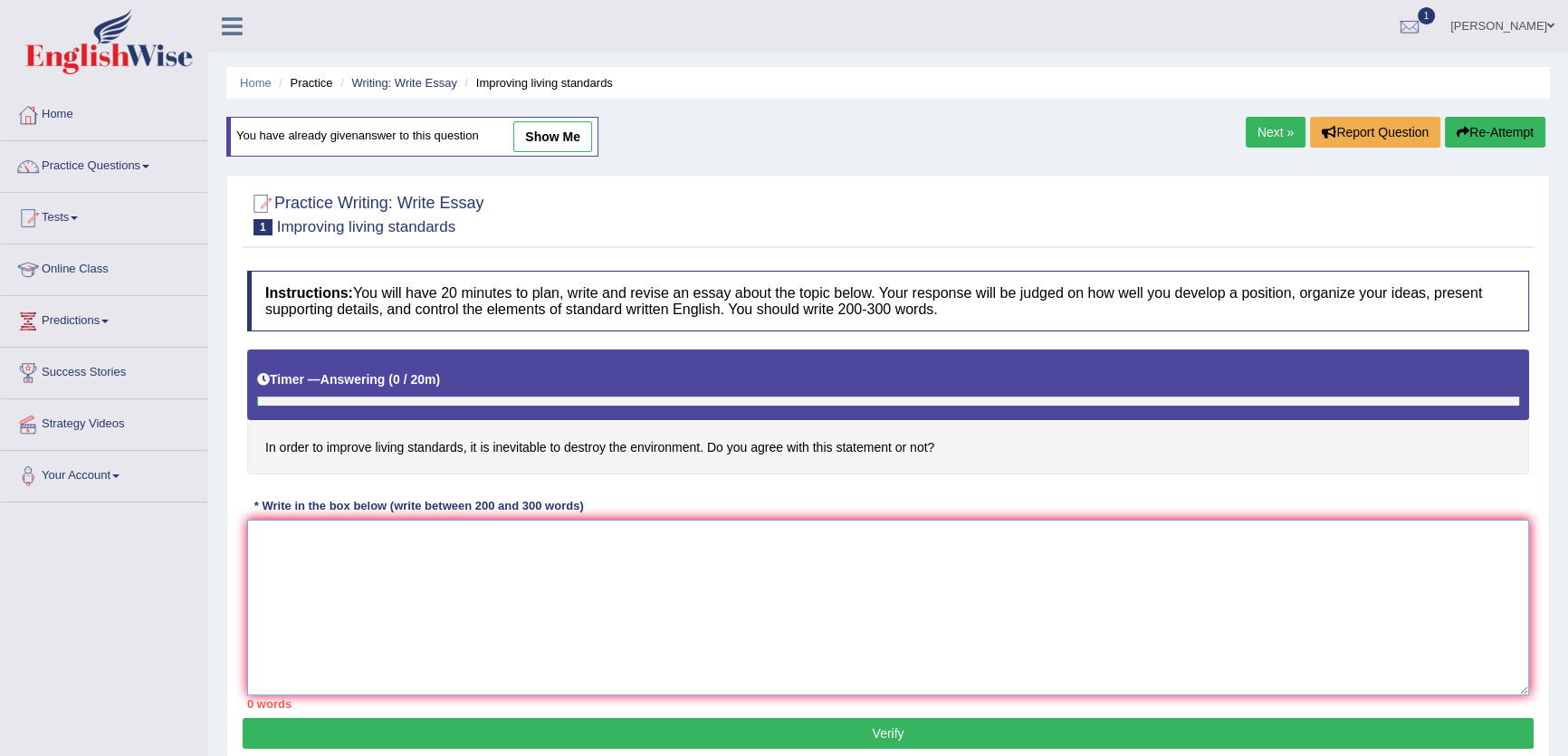
click at [461, 538] on textarea at bounding box center [888, 607] width 1282 height 175
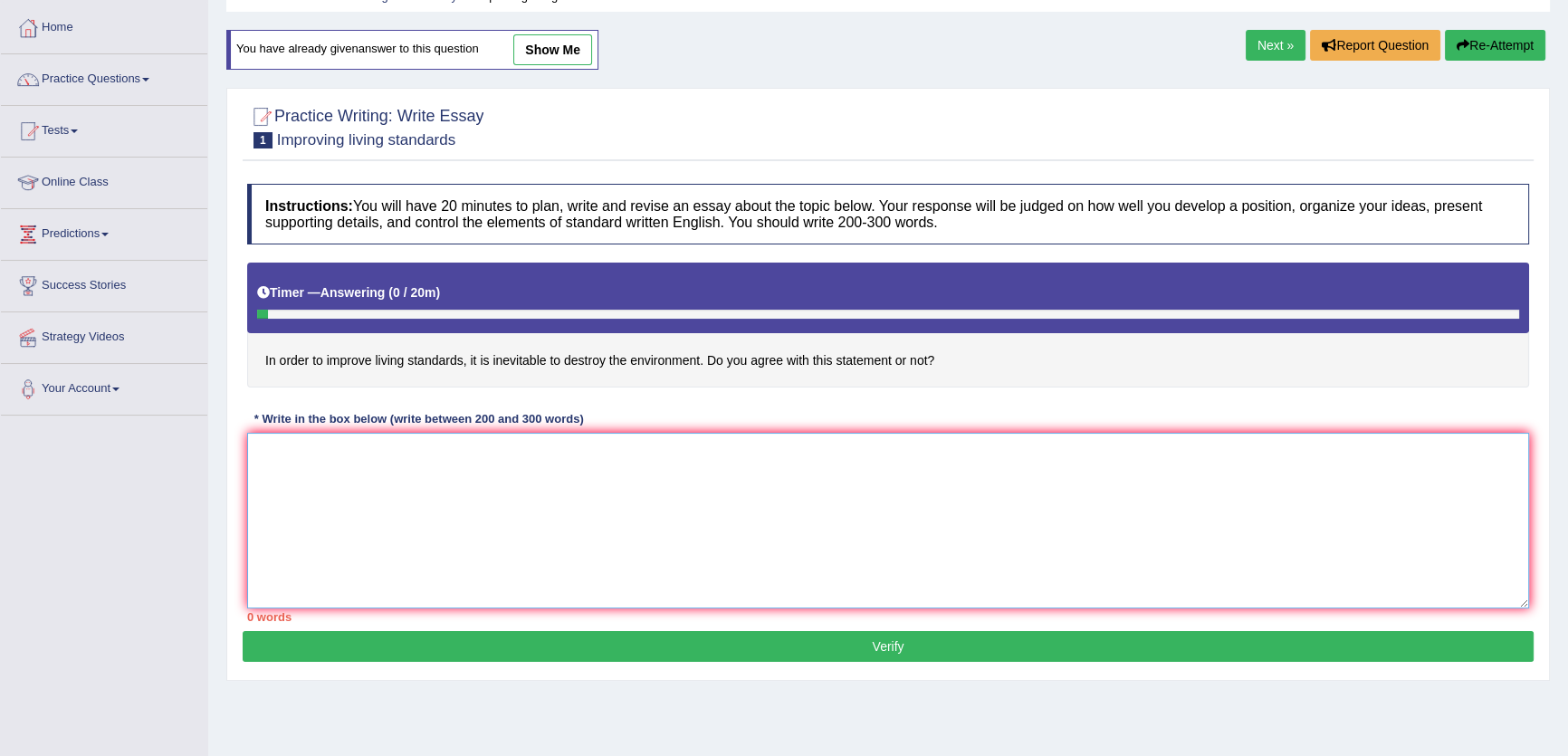
scroll to position [194, 0]
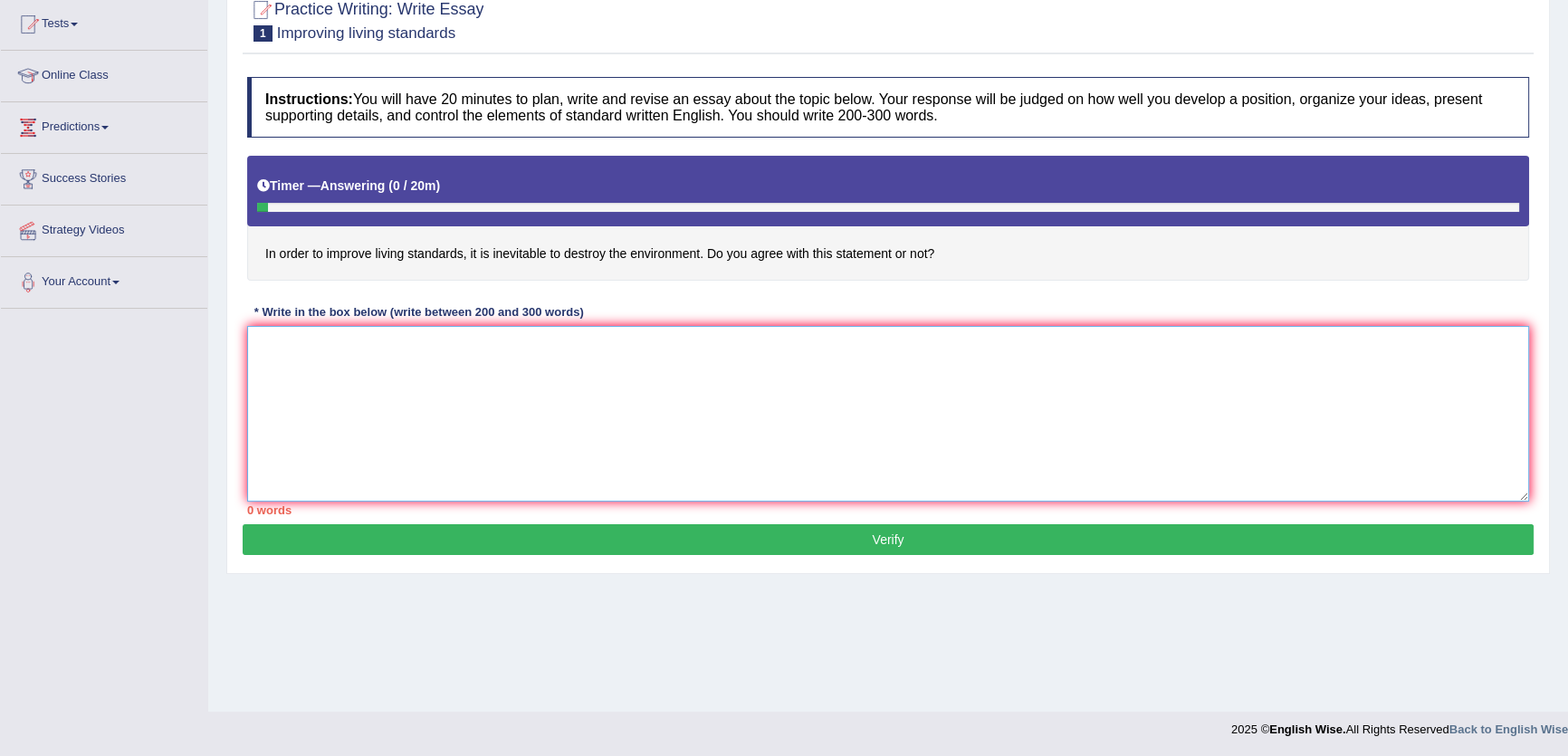
click at [636, 365] on textarea at bounding box center [888, 414] width 1282 height 175
click at [757, 451] on textarea "dd b bbv n n n n nhy" at bounding box center [888, 414] width 1282 height 175
type textarea "dd b bbv n n n n nhy"
click at [968, 537] on button "Verify" at bounding box center [888, 539] width 1291 height 31
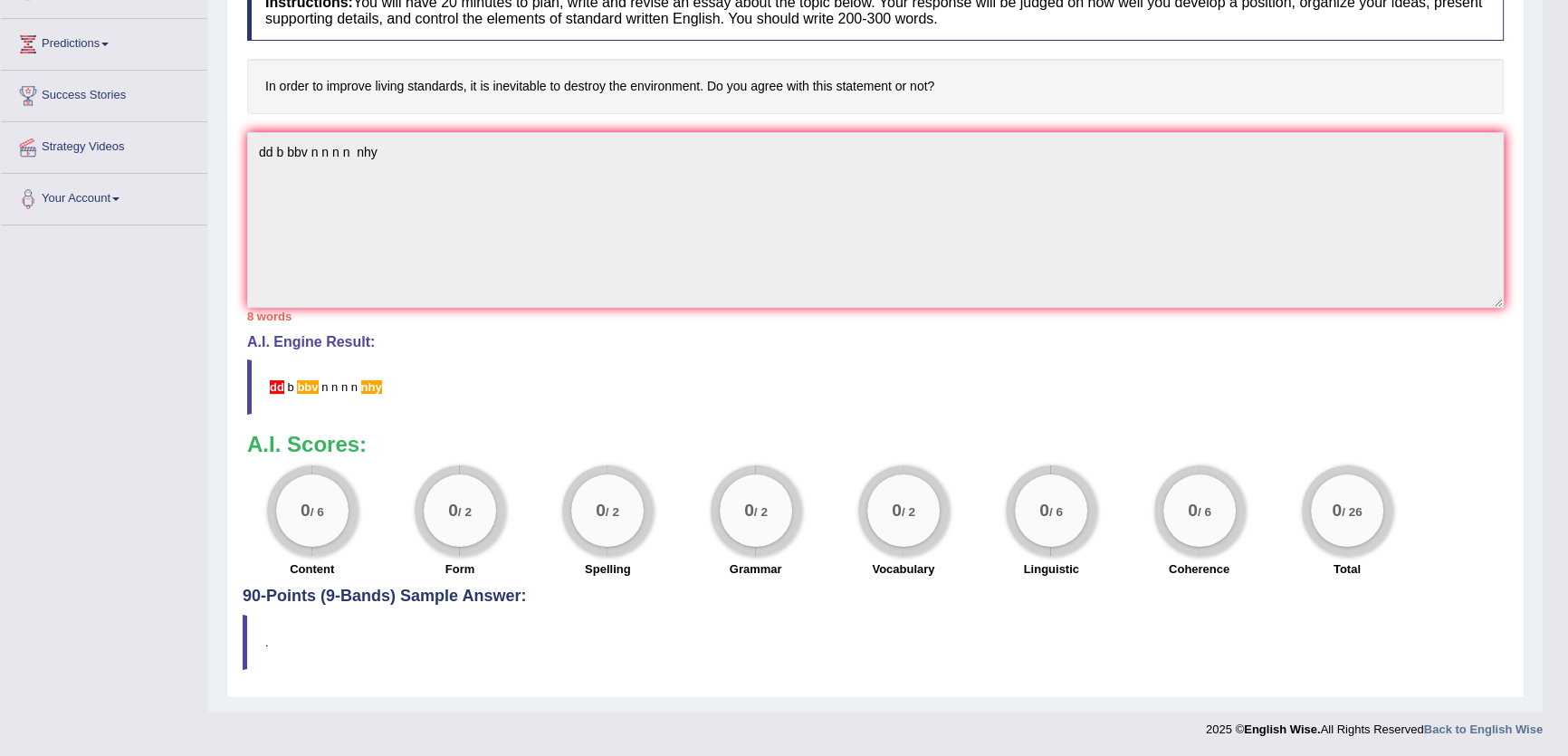
scroll to position [30, 0]
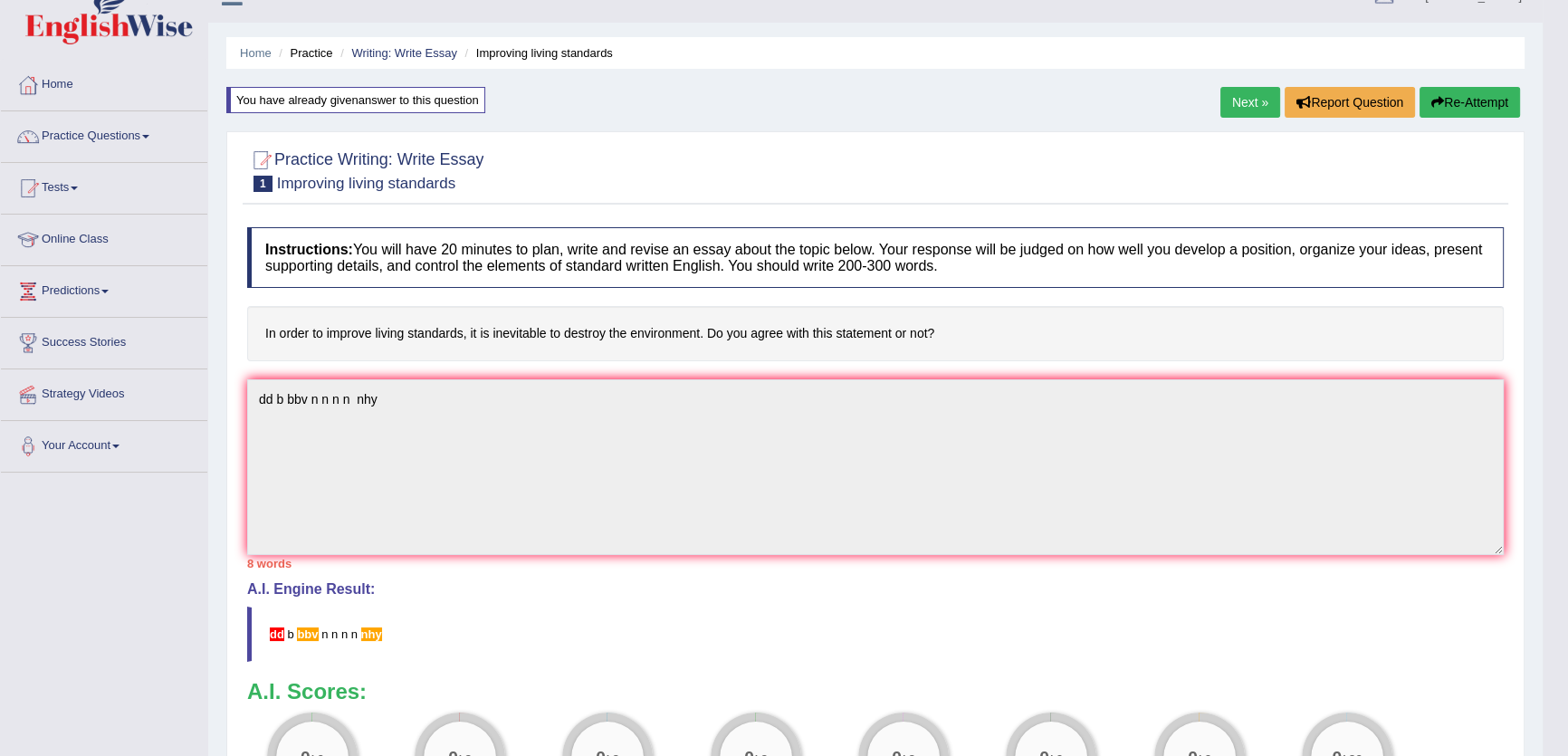
click at [1234, 102] on link "Next »" at bounding box center [1250, 102] width 60 height 31
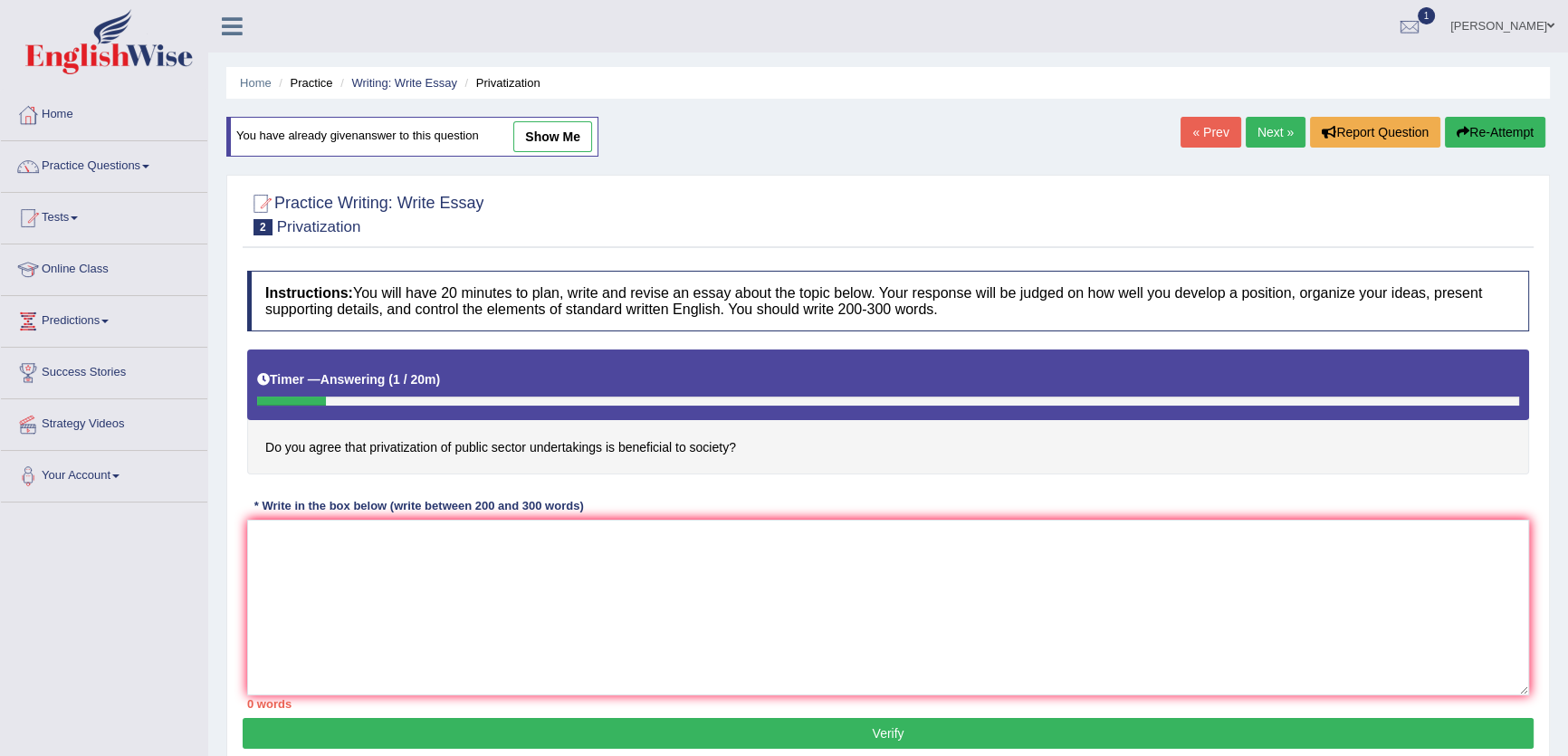
click at [1282, 120] on link "Next »" at bounding box center [1275, 131] width 60 height 31
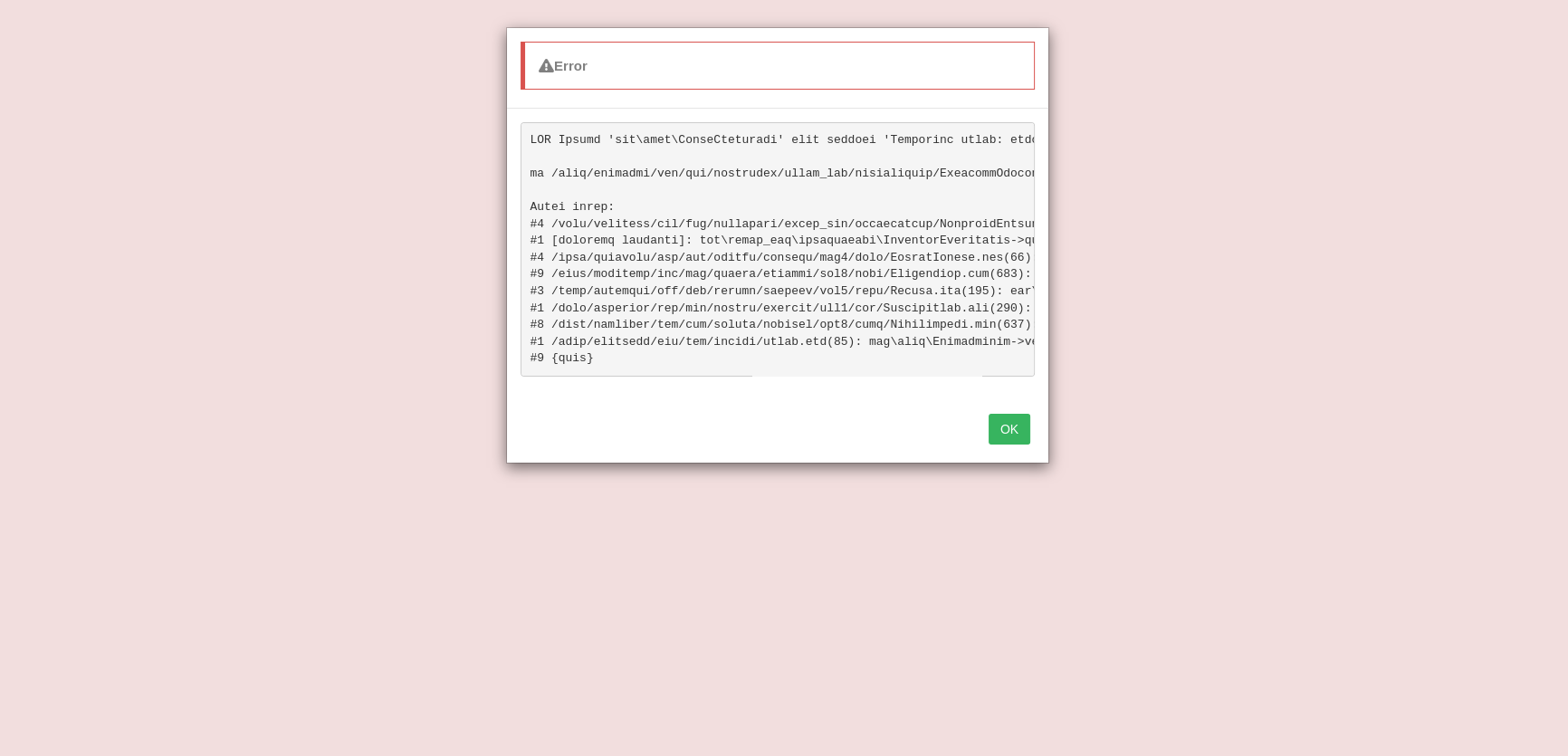
click at [1018, 442] on button "OK" at bounding box center [1009, 429] width 41 height 31
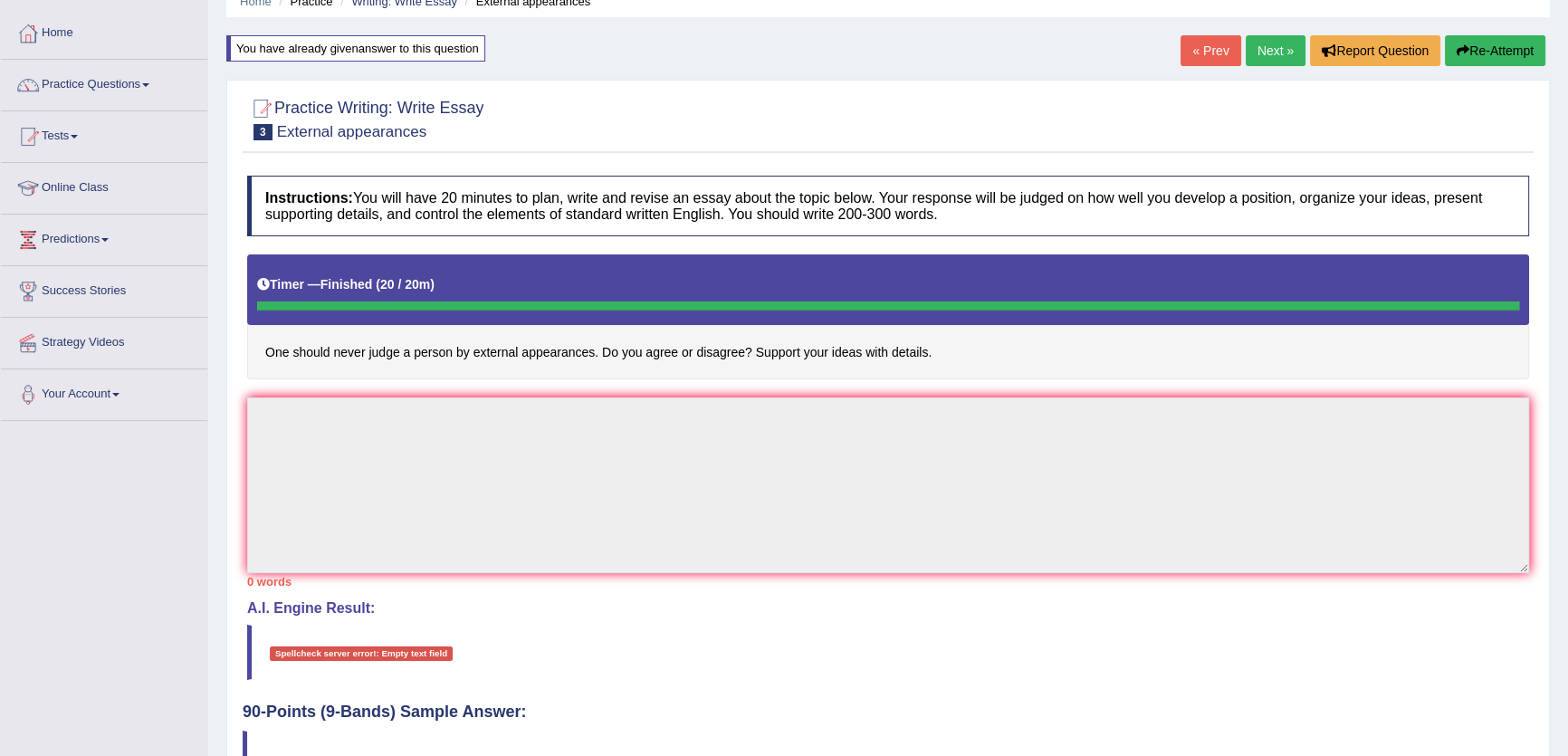
click at [1266, 50] on link "Next »" at bounding box center [1275, 50] width 60 height 31
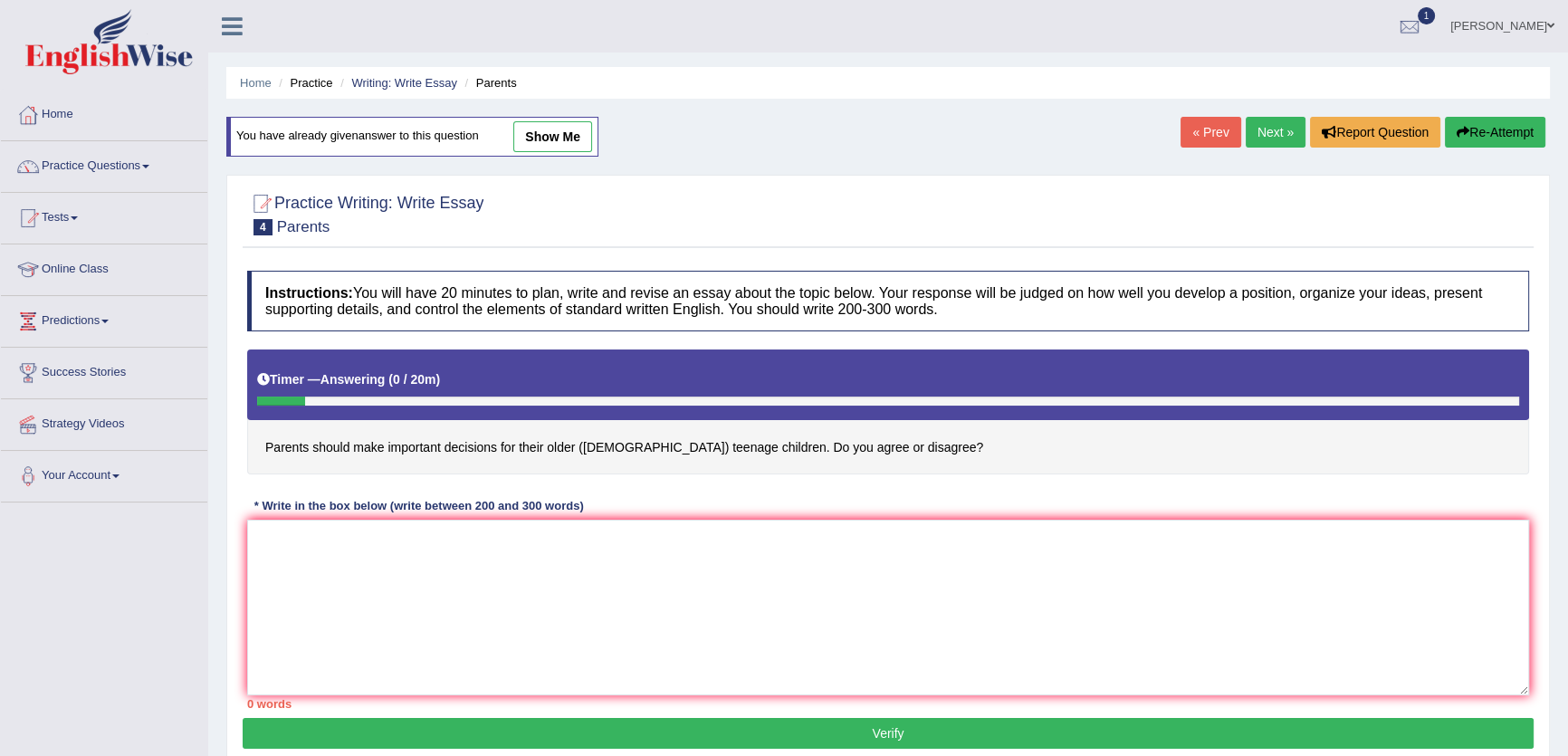
click at [144, 151] on link "Practice Questions" at bounding box center [103, 164] width 206 height 45
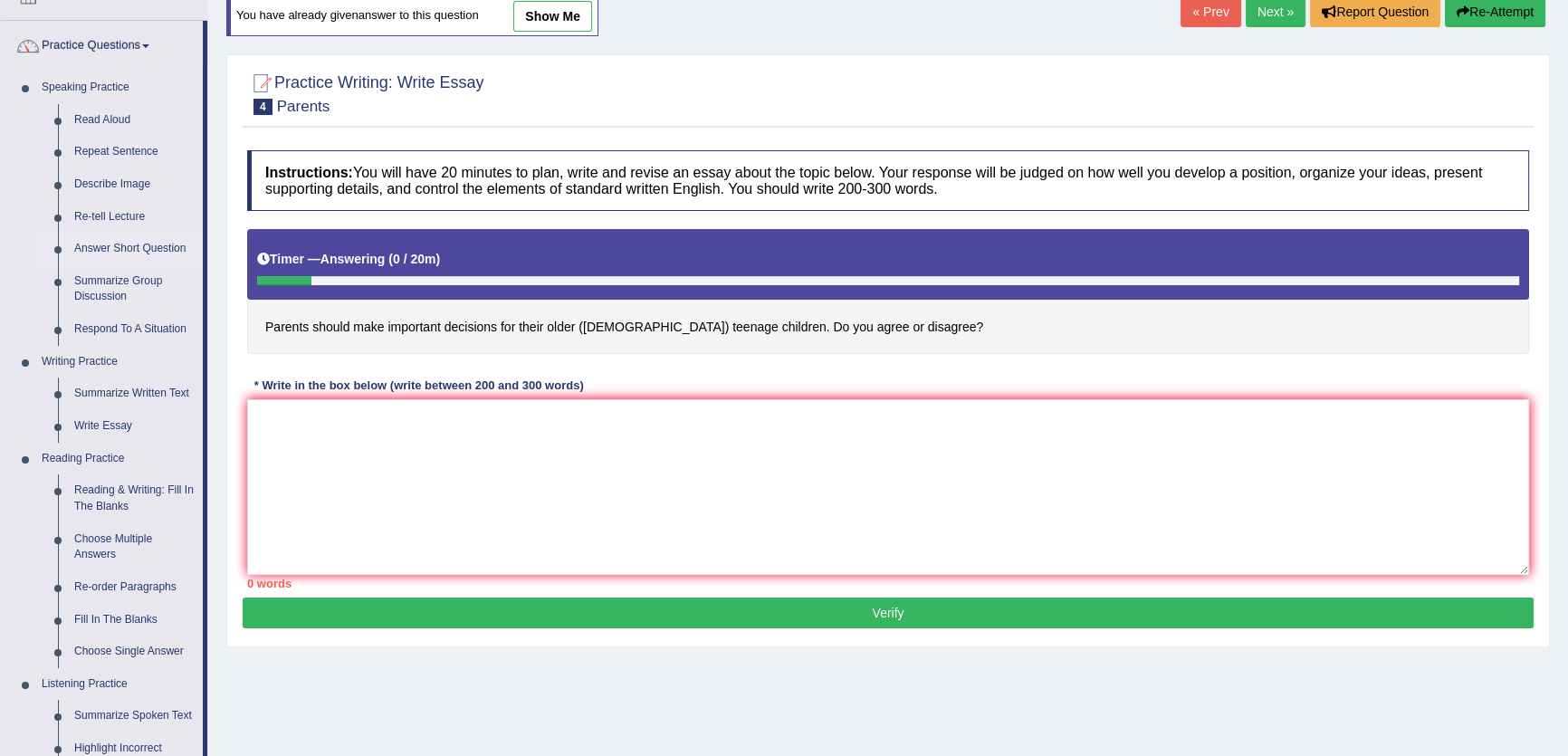
scroll to position [246, 0]
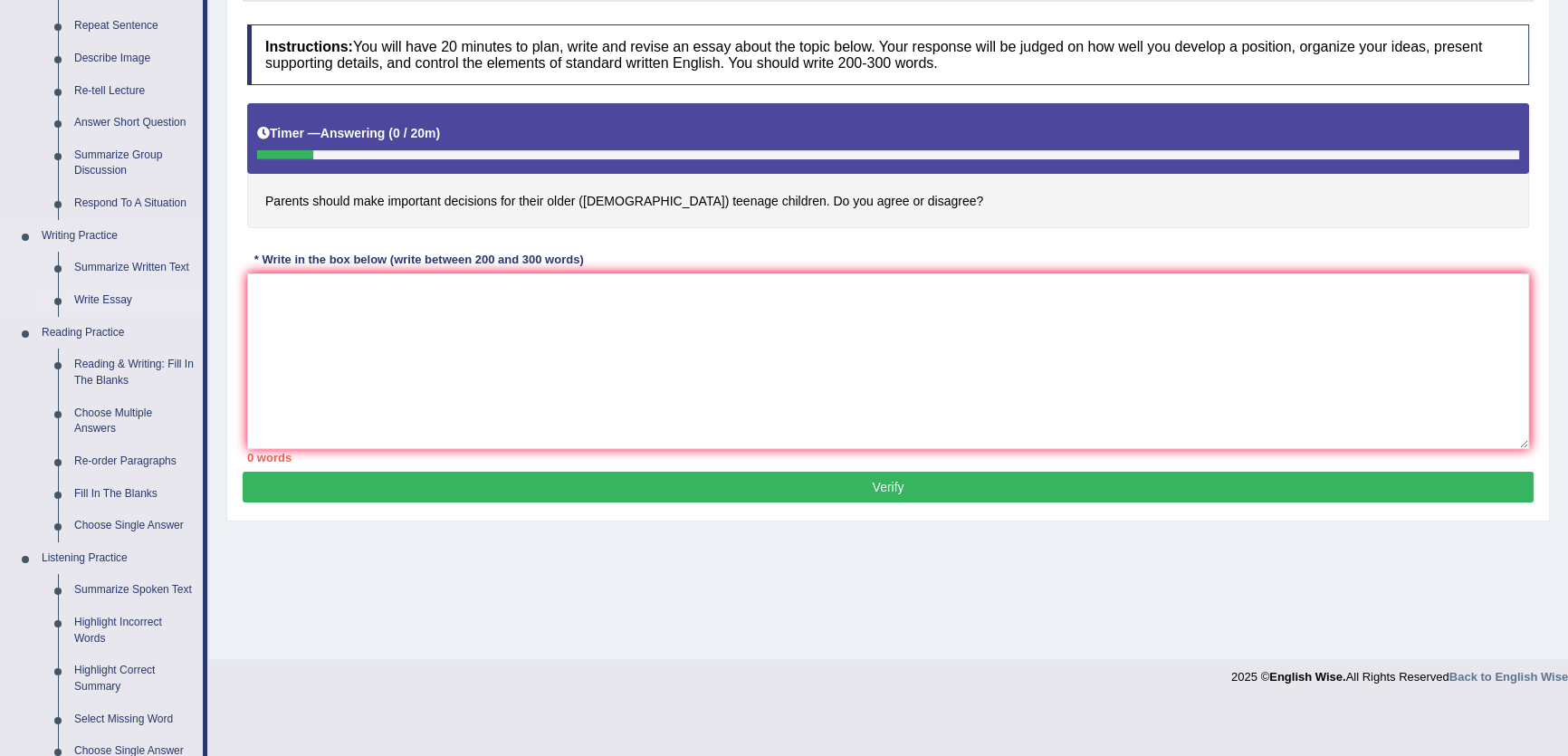
click at [110, 306] on link "Write Essay" at bounding box center [134, 300] width 137 height 33
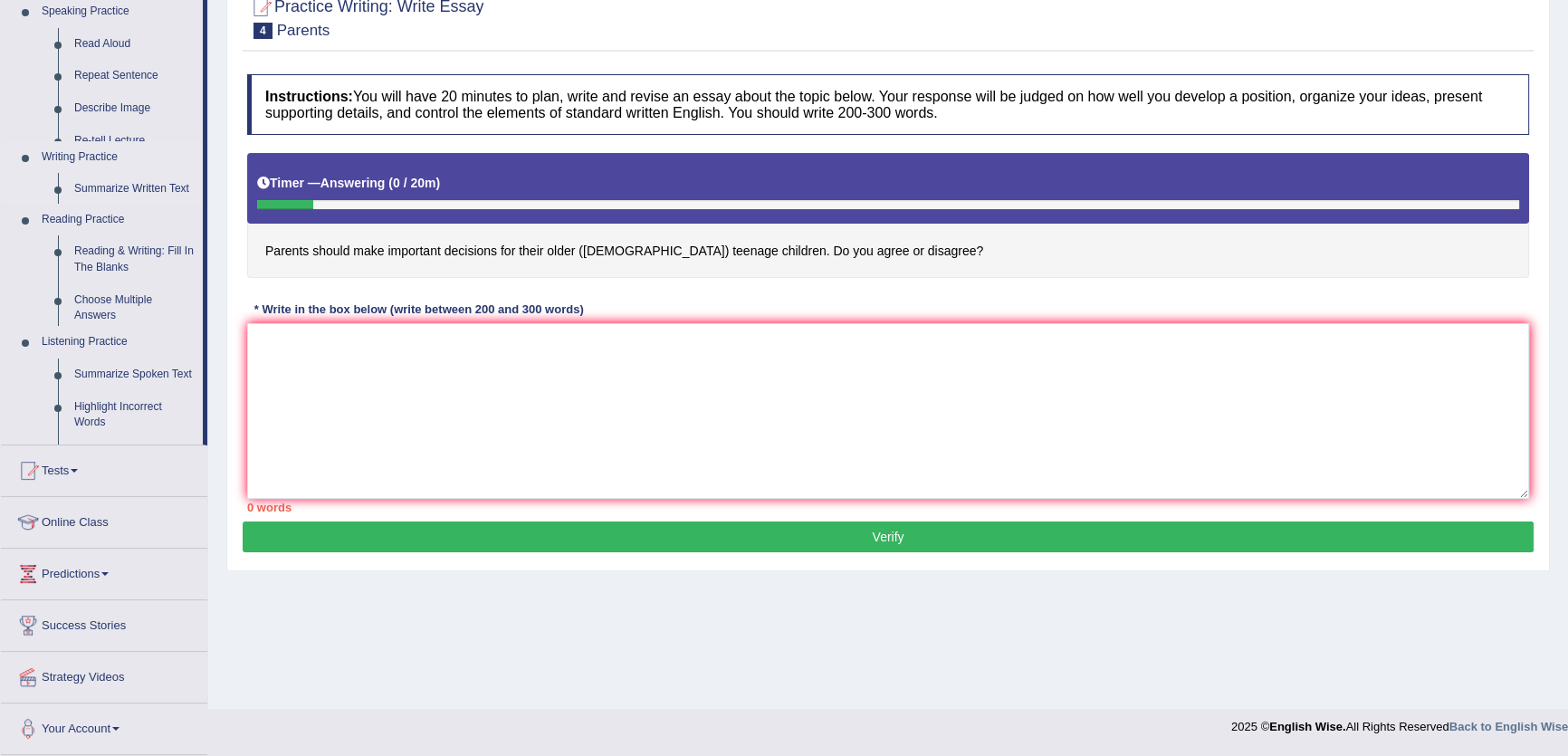
scroll to position [194, 0]
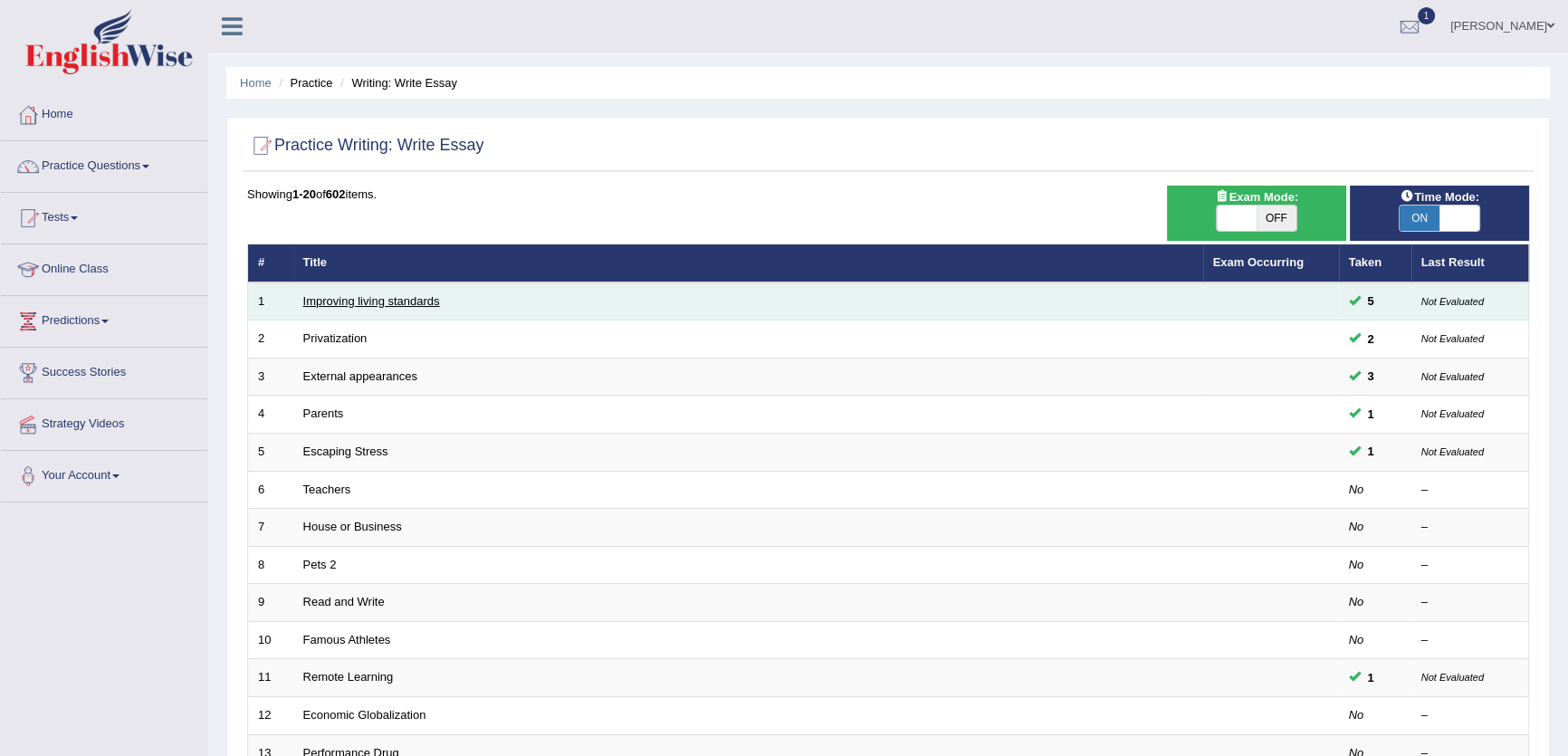
click at [372, 302] on link "Improving living standards" at bounding box center [372, 302] width 137 height 14
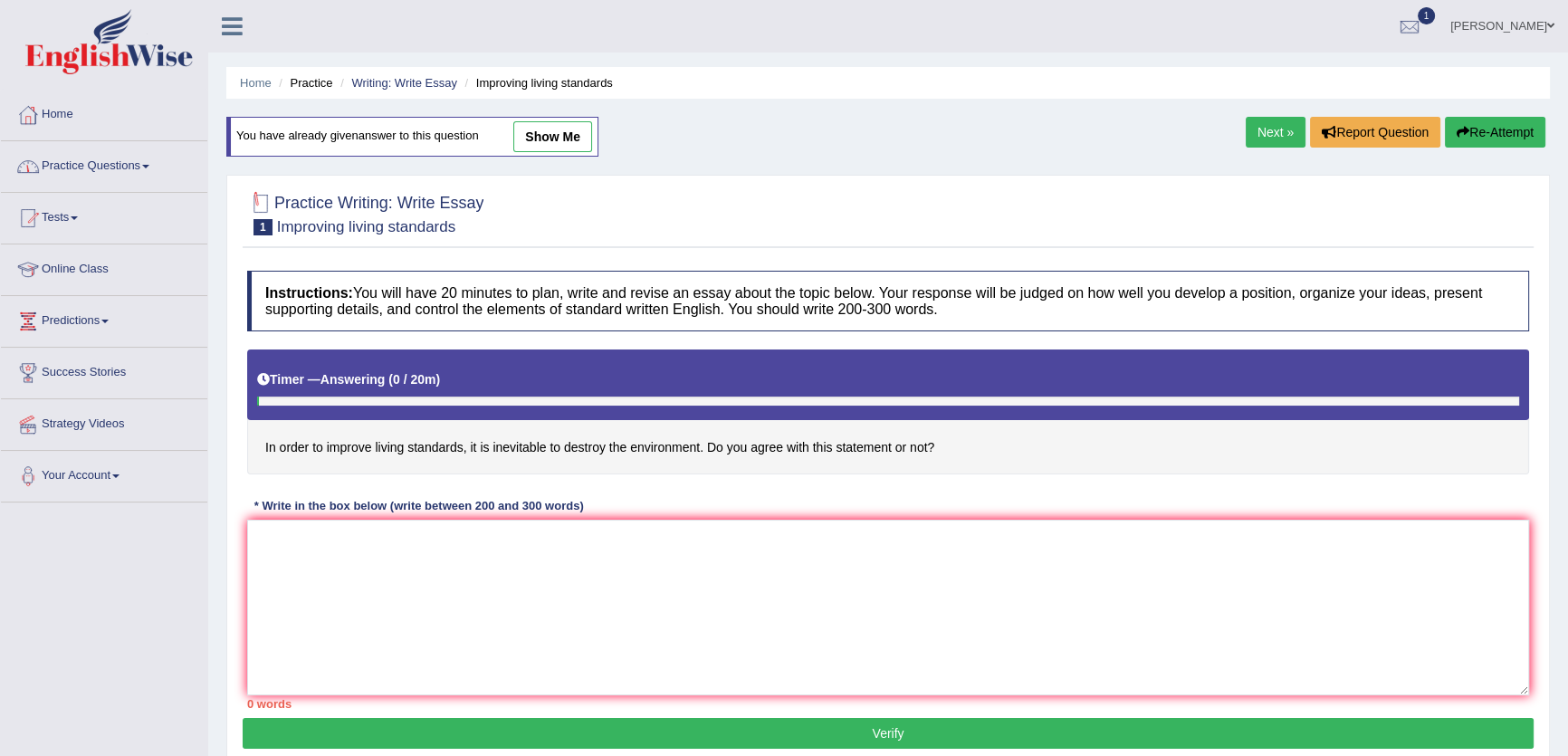
click at [117, 166] on link "Practice Questions" at bounding box center [103, 164] width 206 height 45
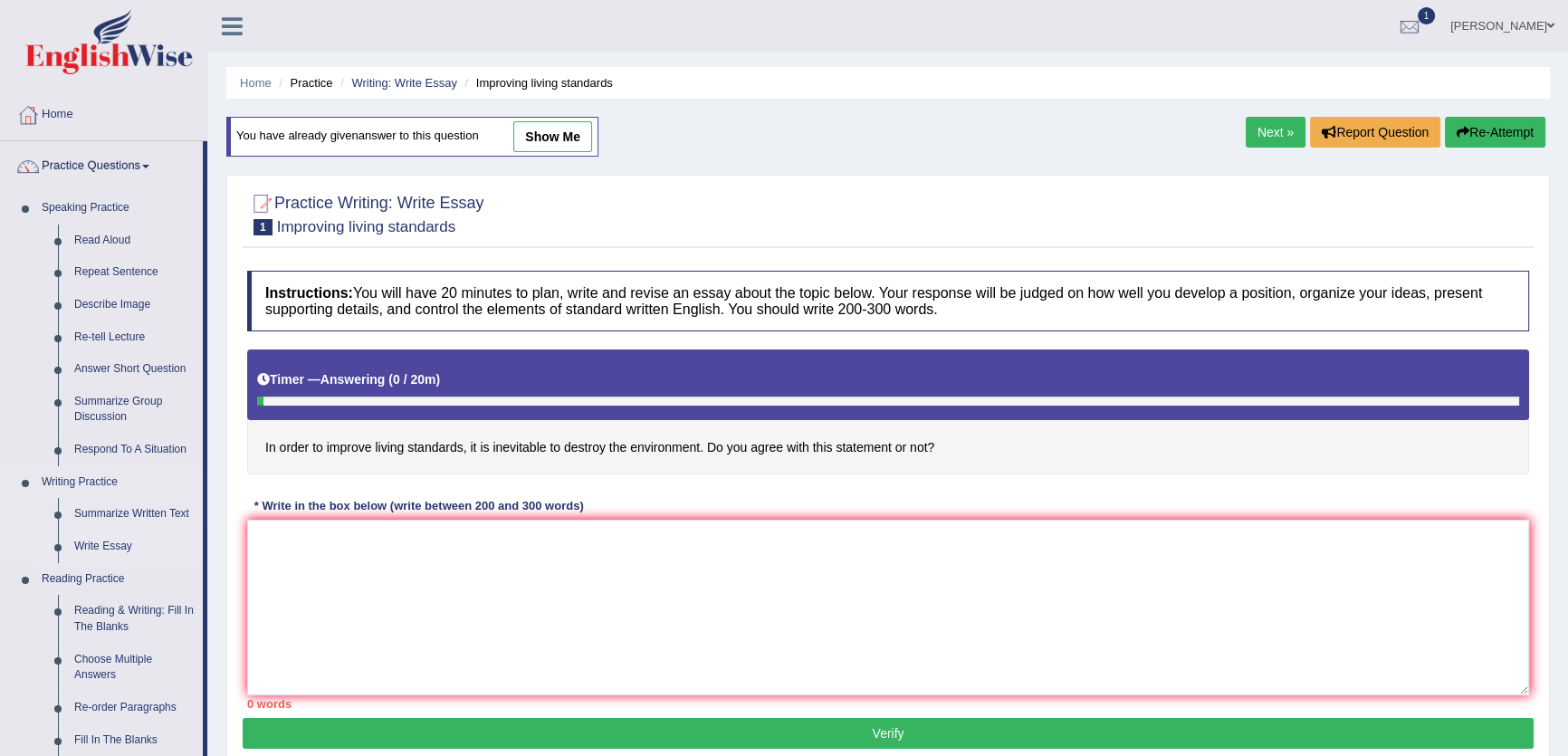
click at [116, 545] on link "Write Essay" at bounding box center [134, 546] width 137 height 33
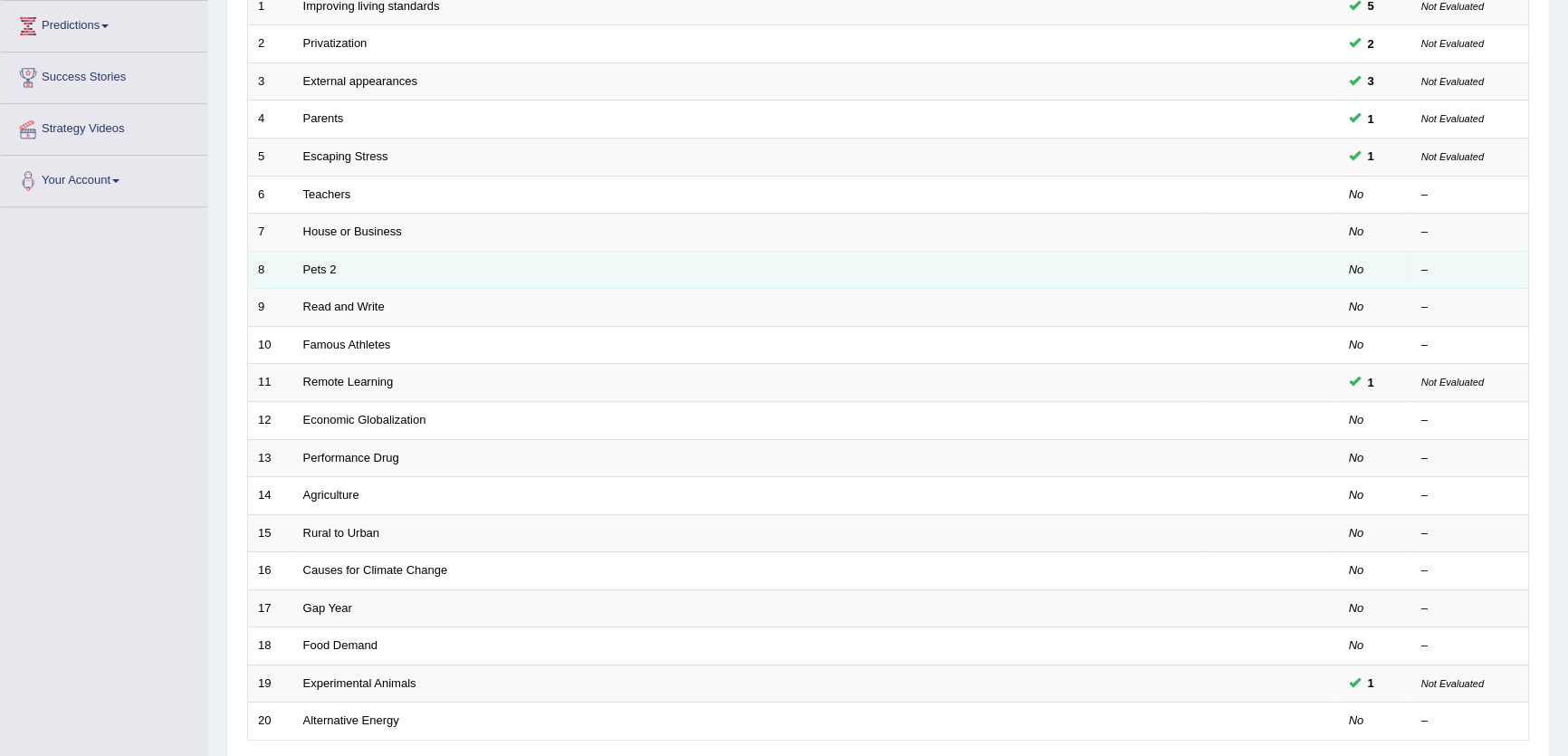
scroll to position [328, 0]
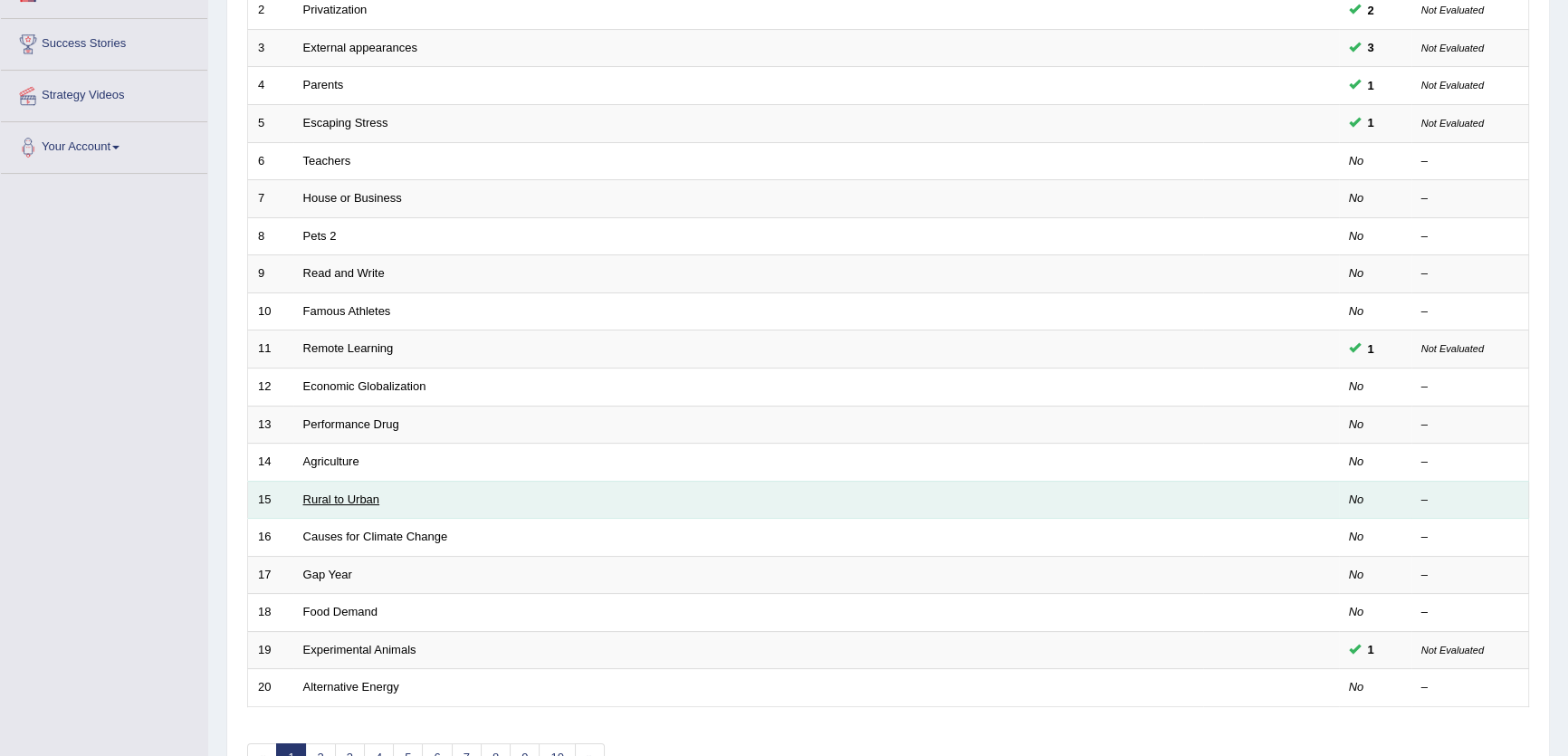
click at [332, 495] on link "Rural to Urban" at bounding box center [342, 500] width 77 height 14
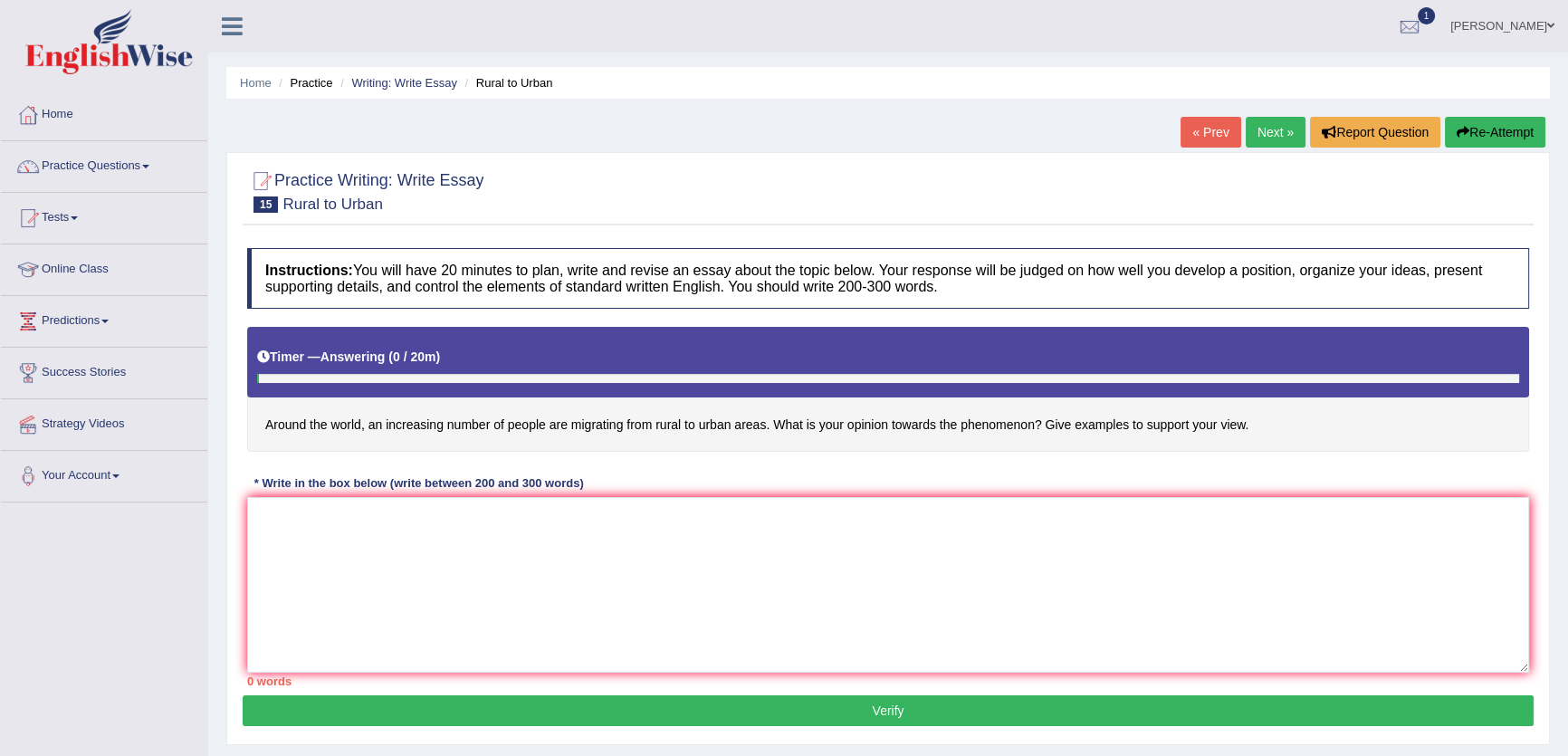
click at [1253, 142] on link "Next »" at bounding box center [1275, 131] width 60 height 31
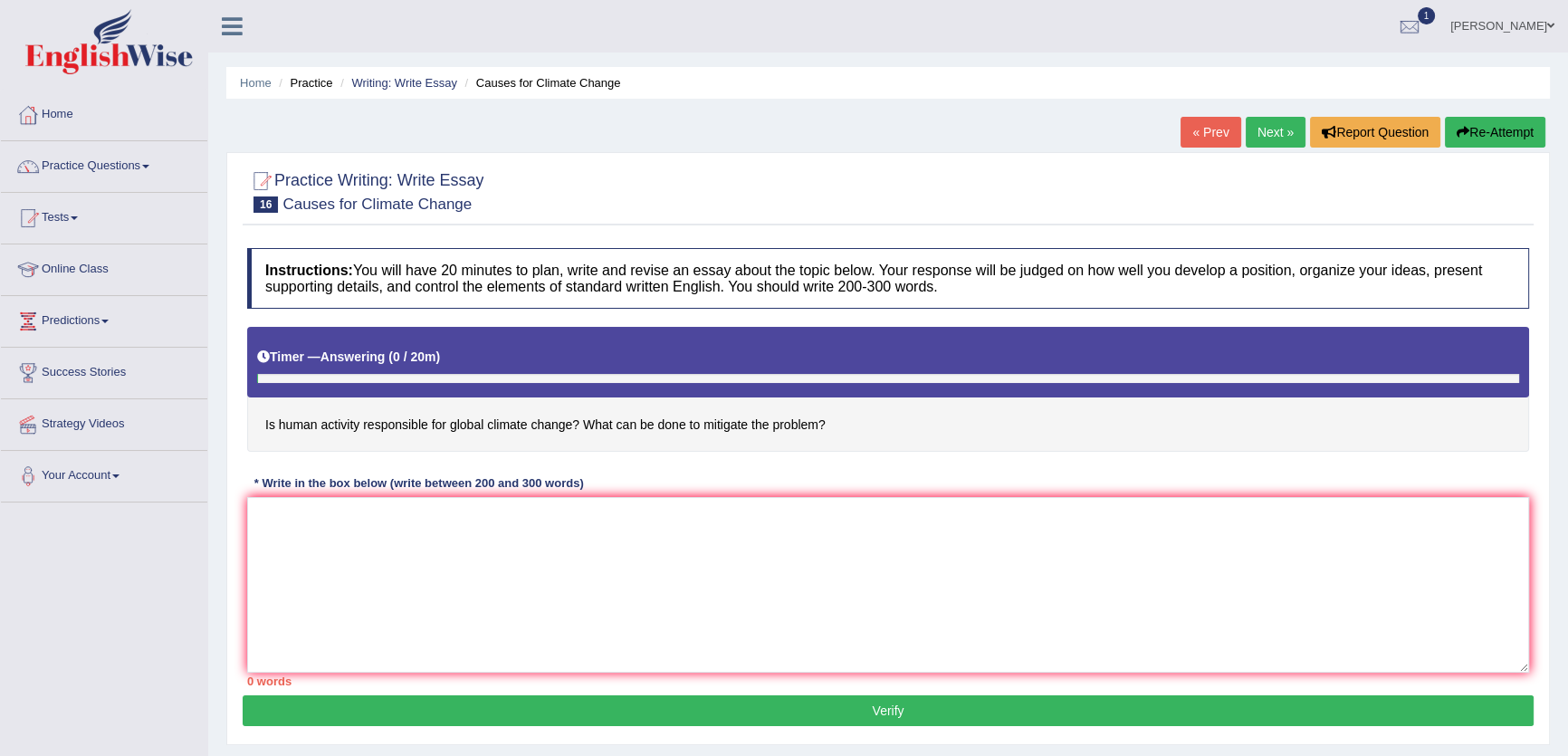
click at [1253, 142] on link "Next »" at bounding box center [1275, 131] width 60 height 31
click at [89, 141] on link "Practice Questions" at bounding box center [103, 164] width 206 height 45
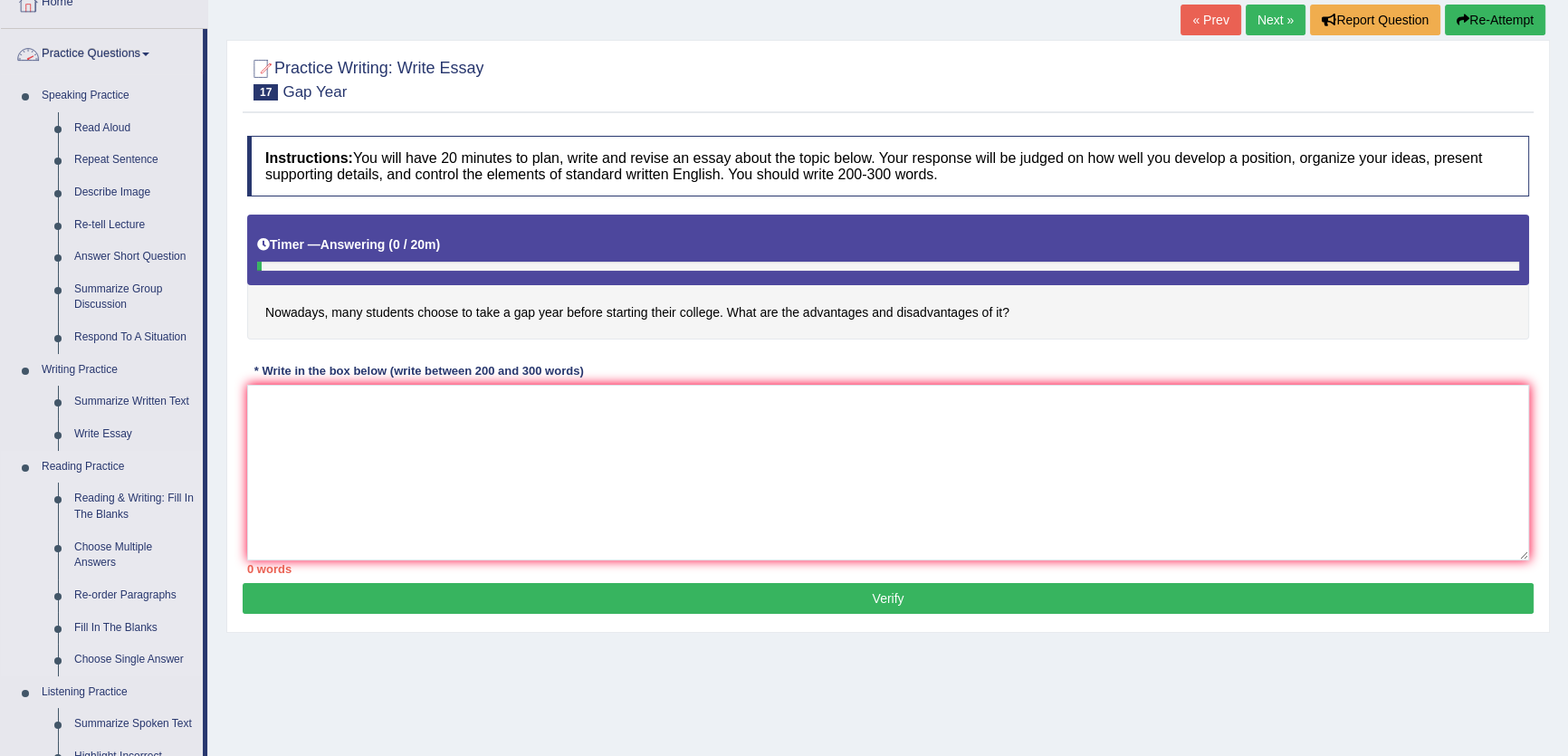
scroll to position [246, 0]
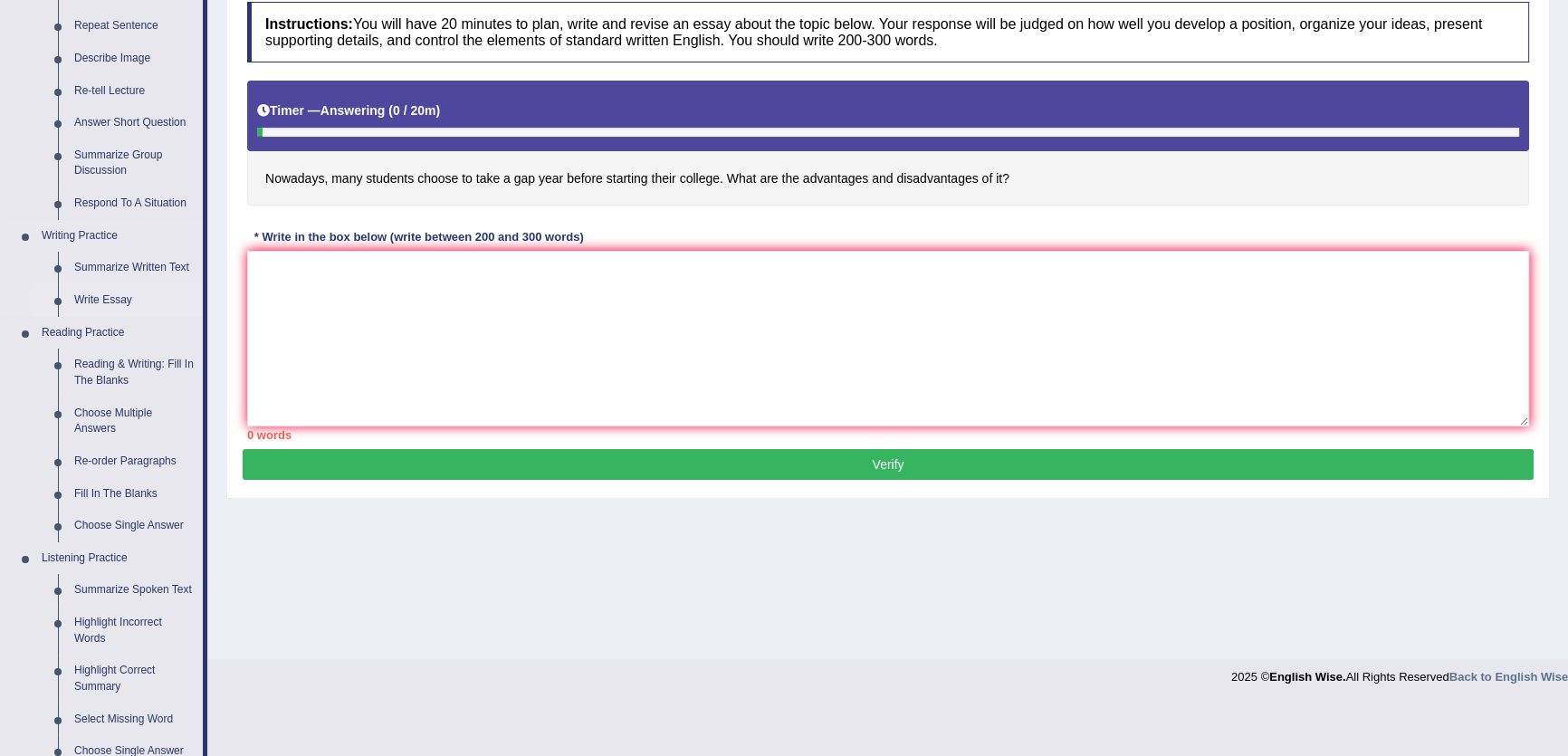
click at [97, 297] on link "Write Essay" at bounding box center [134, 300] width 137 height 33
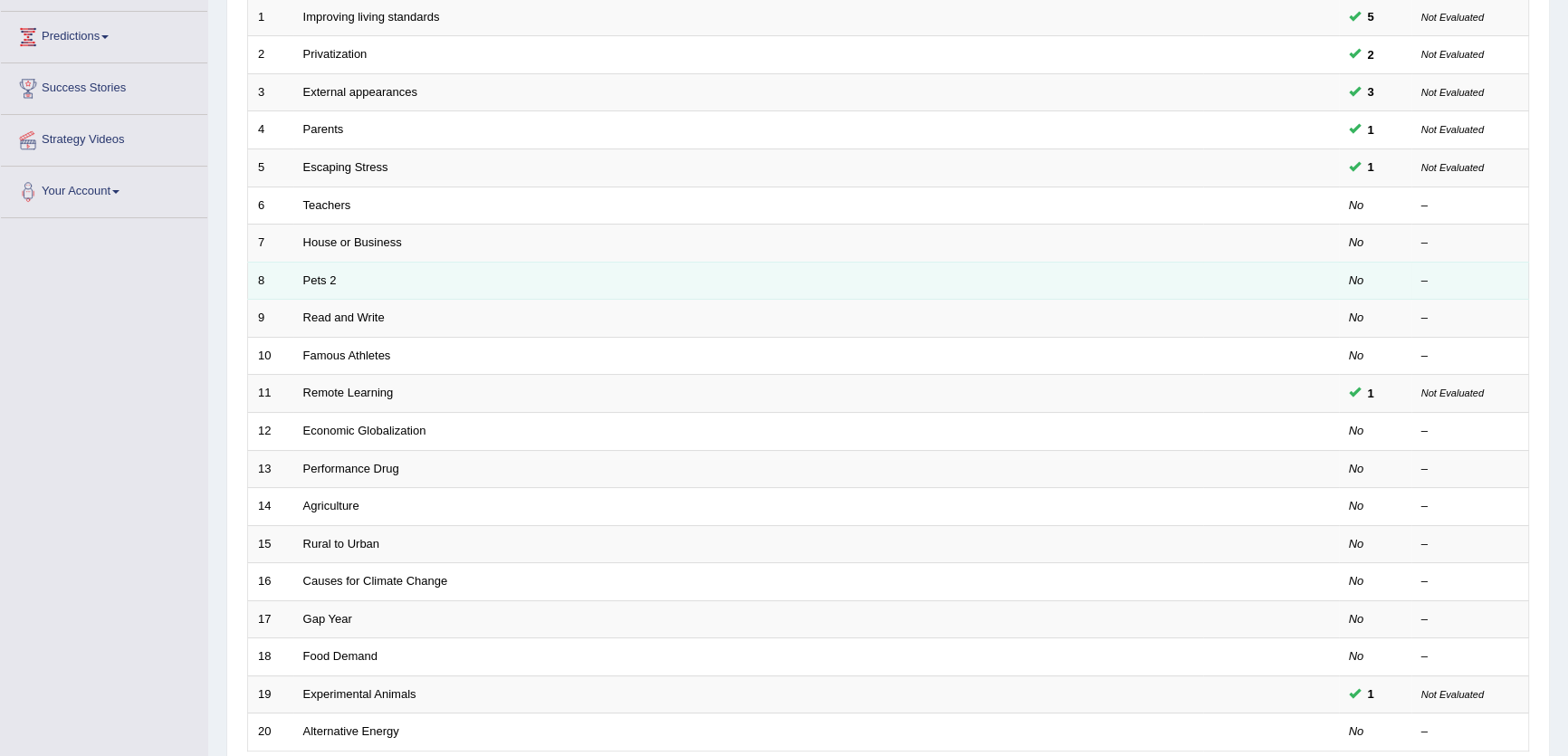
scroll to position [328, 0]
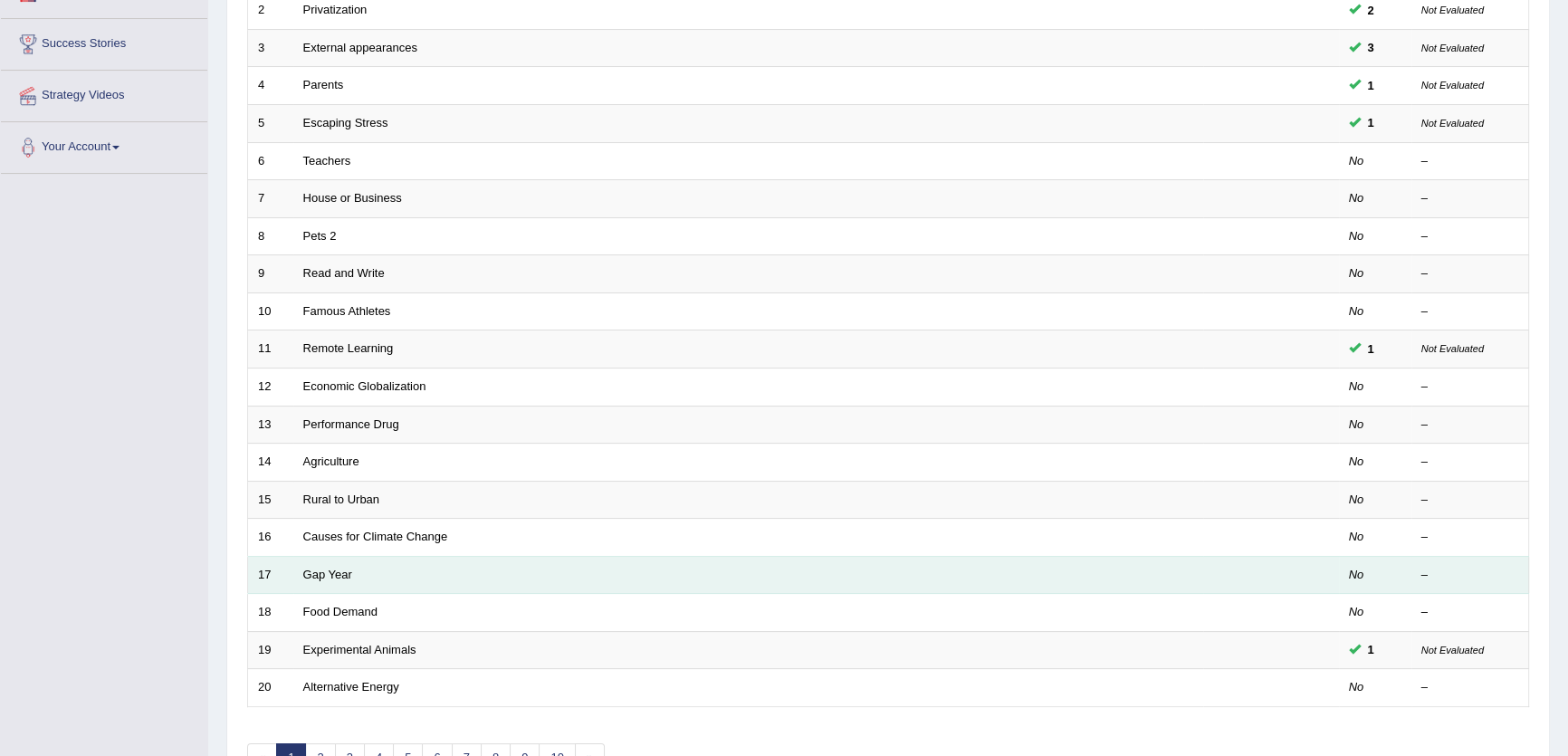
click at [706, 578] on td "Gap Year" at bounding box center [748, 575] width 910 height 38
click at [320, 576] on link "Gap Year" at bounding box center [328, 575] width 49 height 14
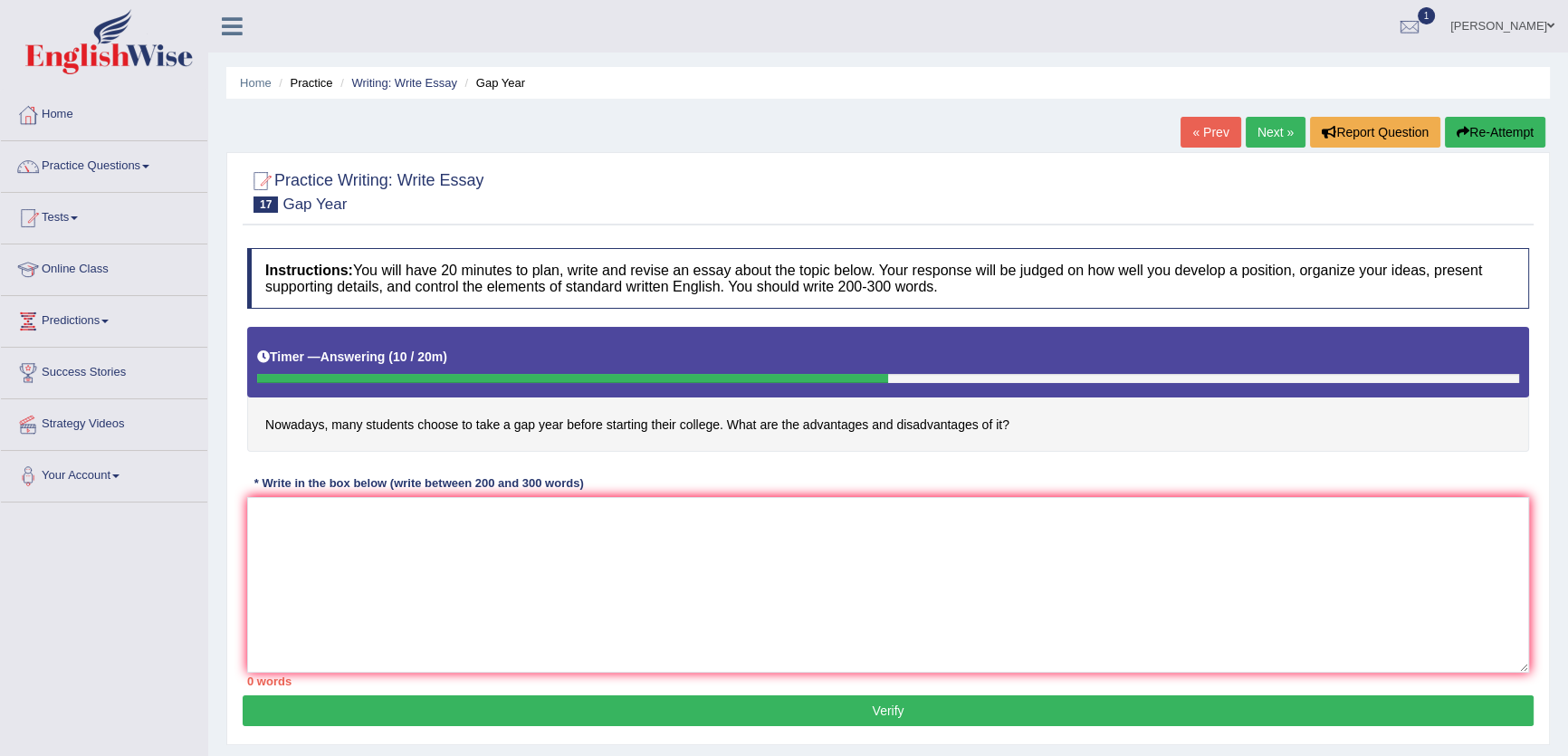
click at [650, 485] on div "Instructions: You will have 20 minutes to plan, write and revise an essay about…" at bounding box center [888, 466] width 1291 height 456
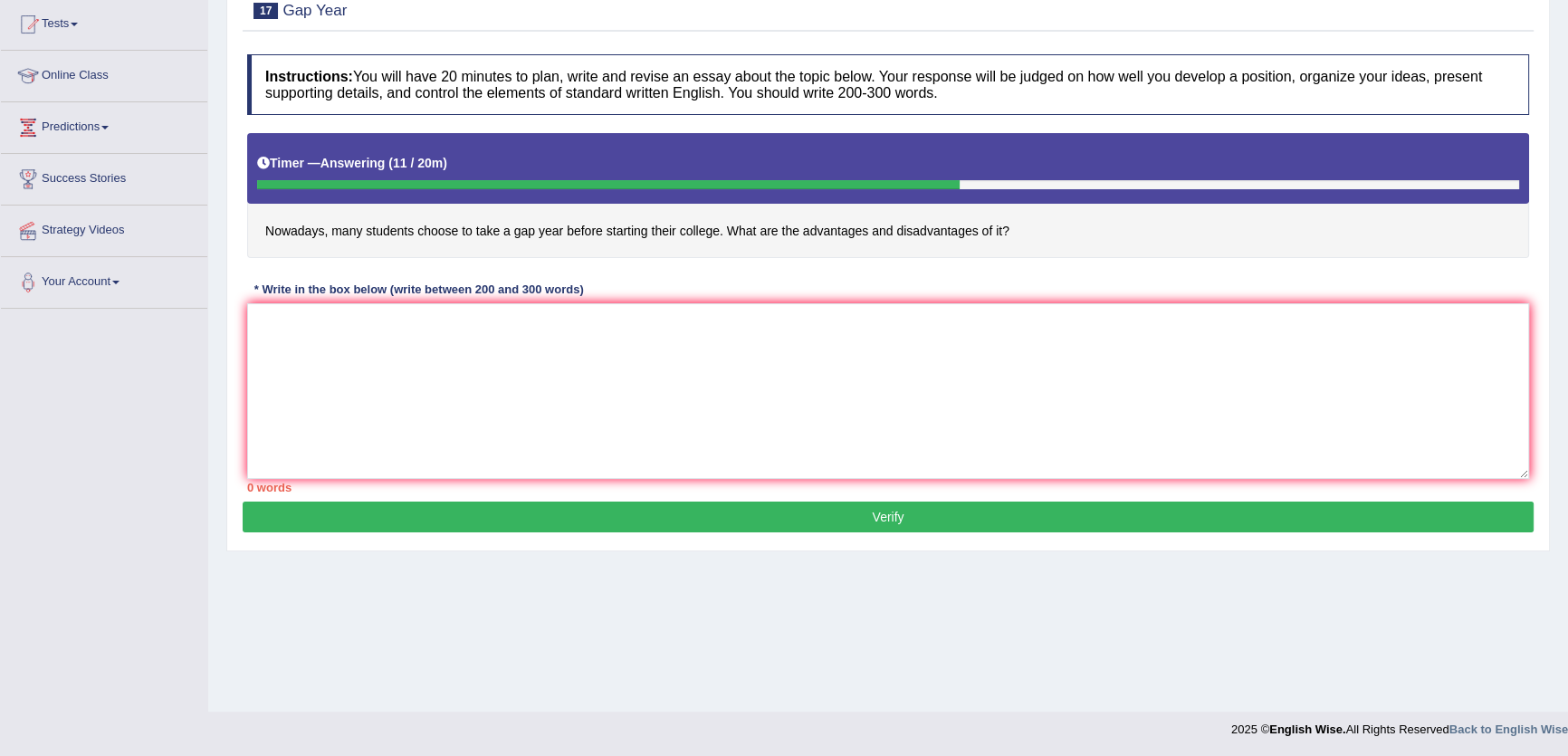
click at [852, 494] on div "0 words" at bounding box center [888, 487] width 1282 height 17
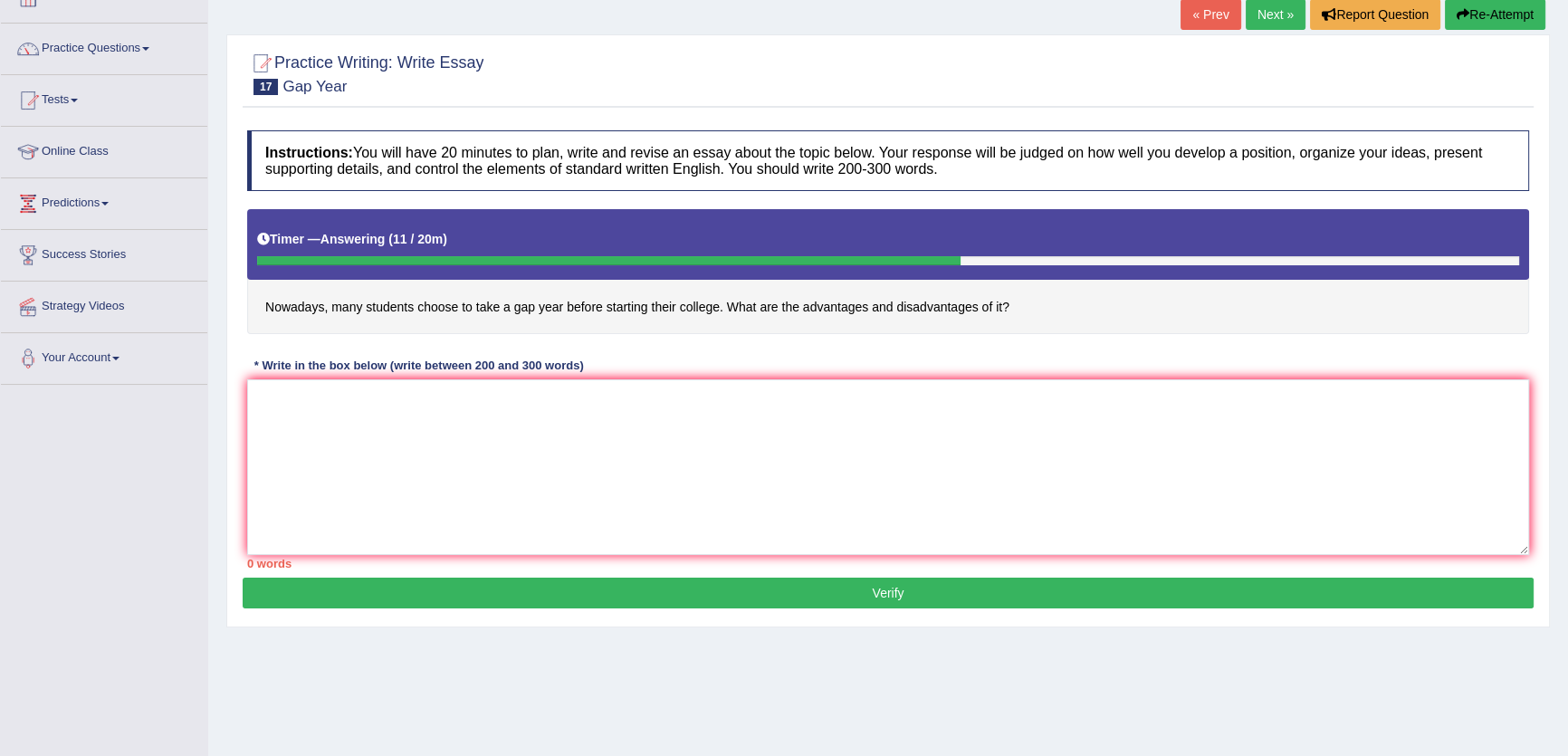
scroll to position [29, 0]
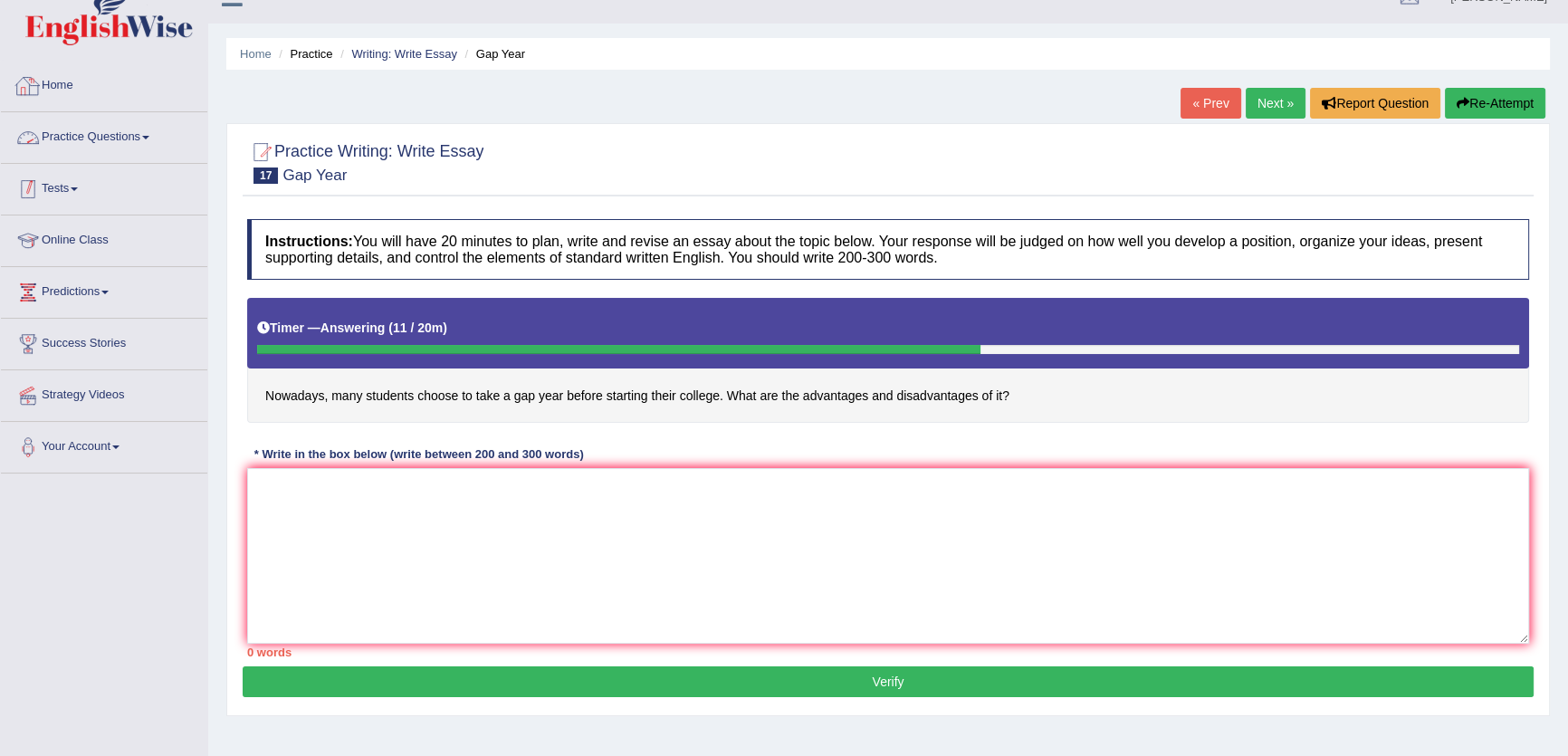
click at [158, 144] on link "Practice Questions" at bounding box center [103, 135] width 206 height 45
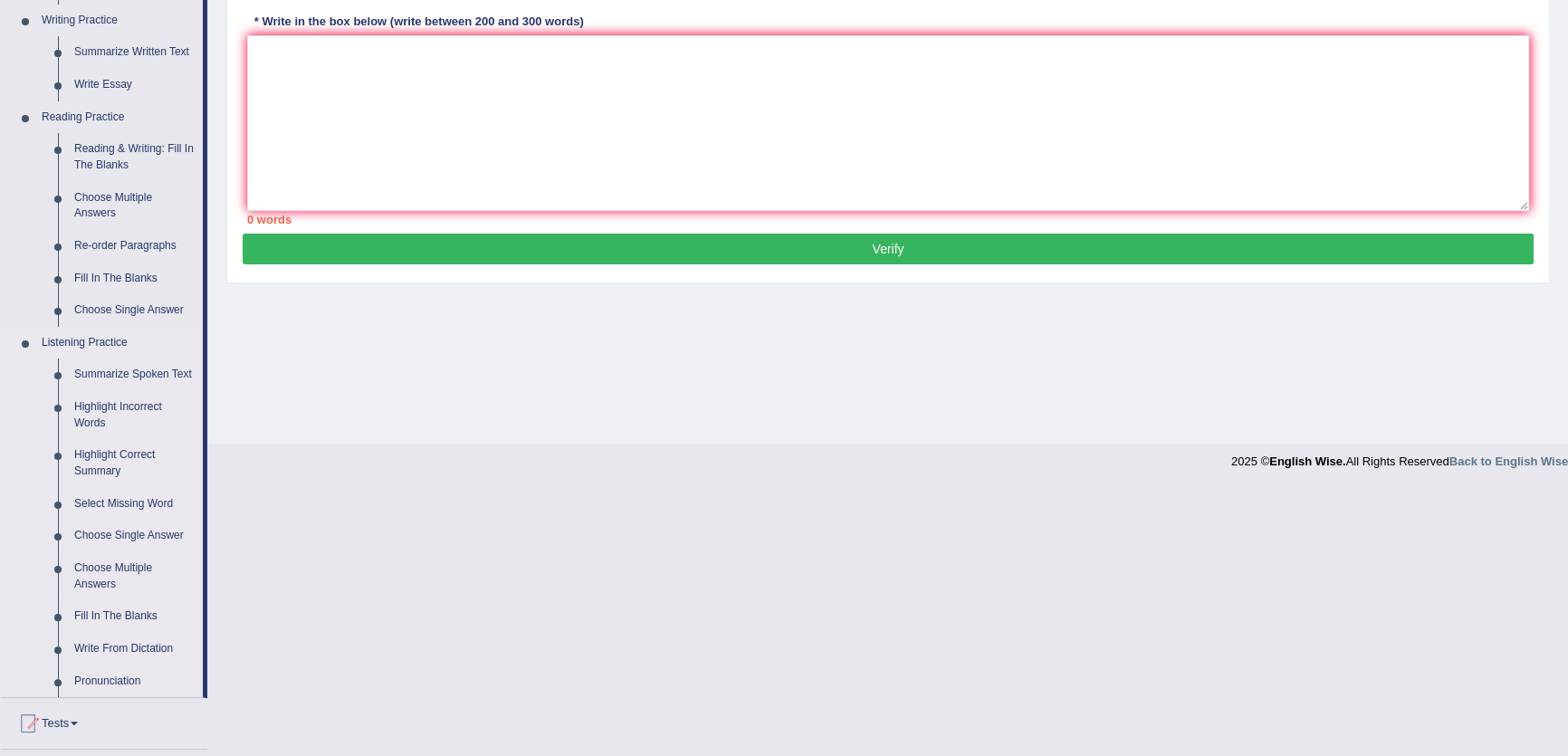
scroll to position [688, 0]
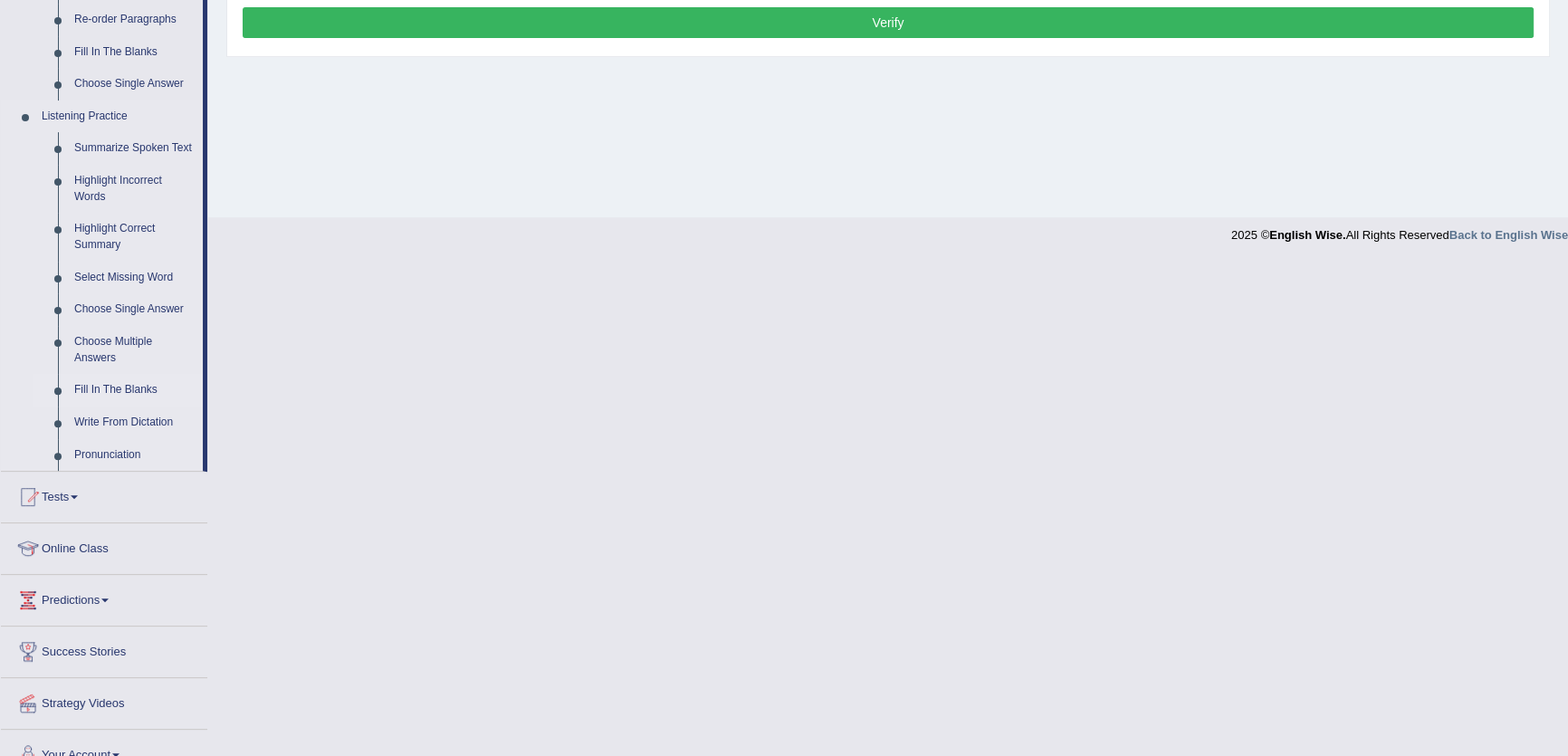
click at [91, 399] on link "Fill In The Blanks" at bounding box center [134, 389] width 137 height 33
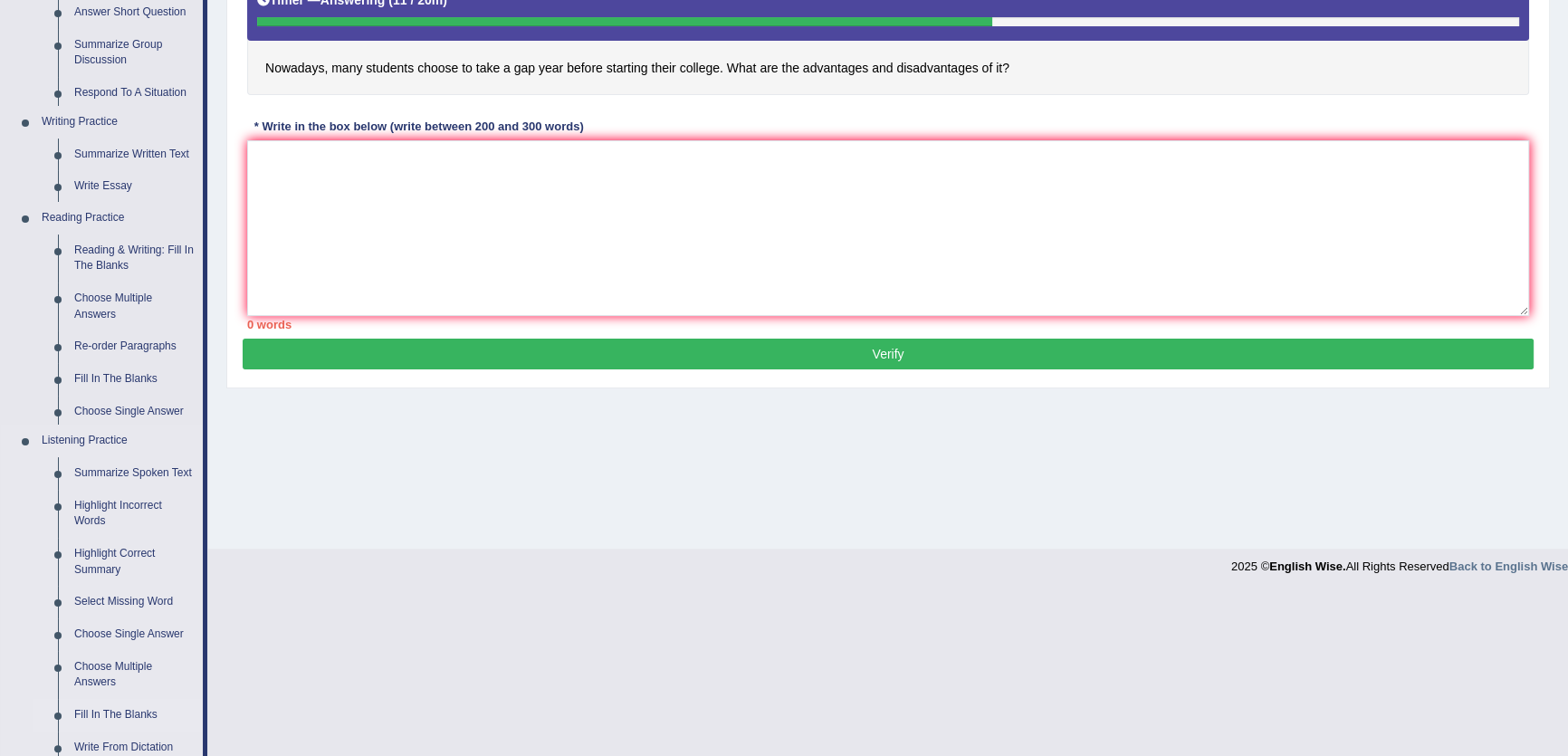
scroll to position [194, 0]
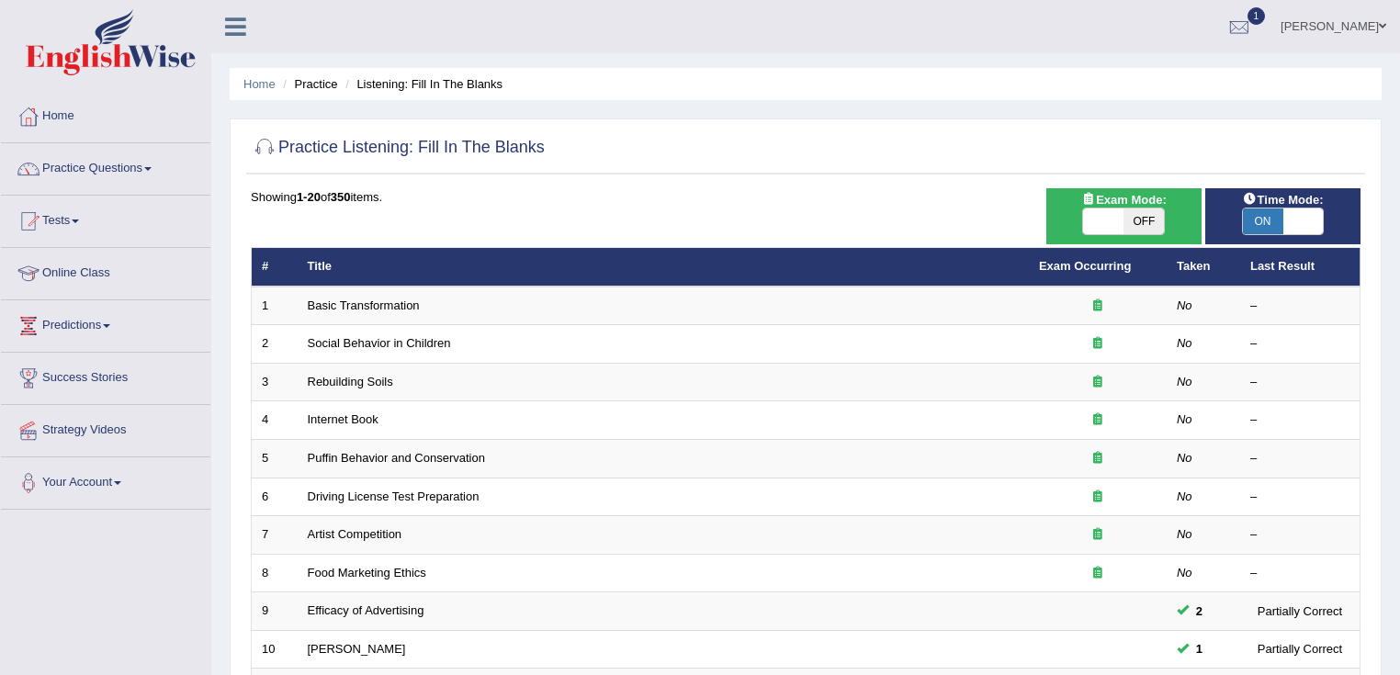
drag, startPoint x: 0, startPoint y: 0, endPoint x: 693, endPoint y: 224, distance: 727.9
click at [693, 224] on div "Showing 1-20 of 350 items. # Title Exam Occurring Taken Last Result 1 Basic Tra…" at bounding box center [806, 664] width 1110 height 952
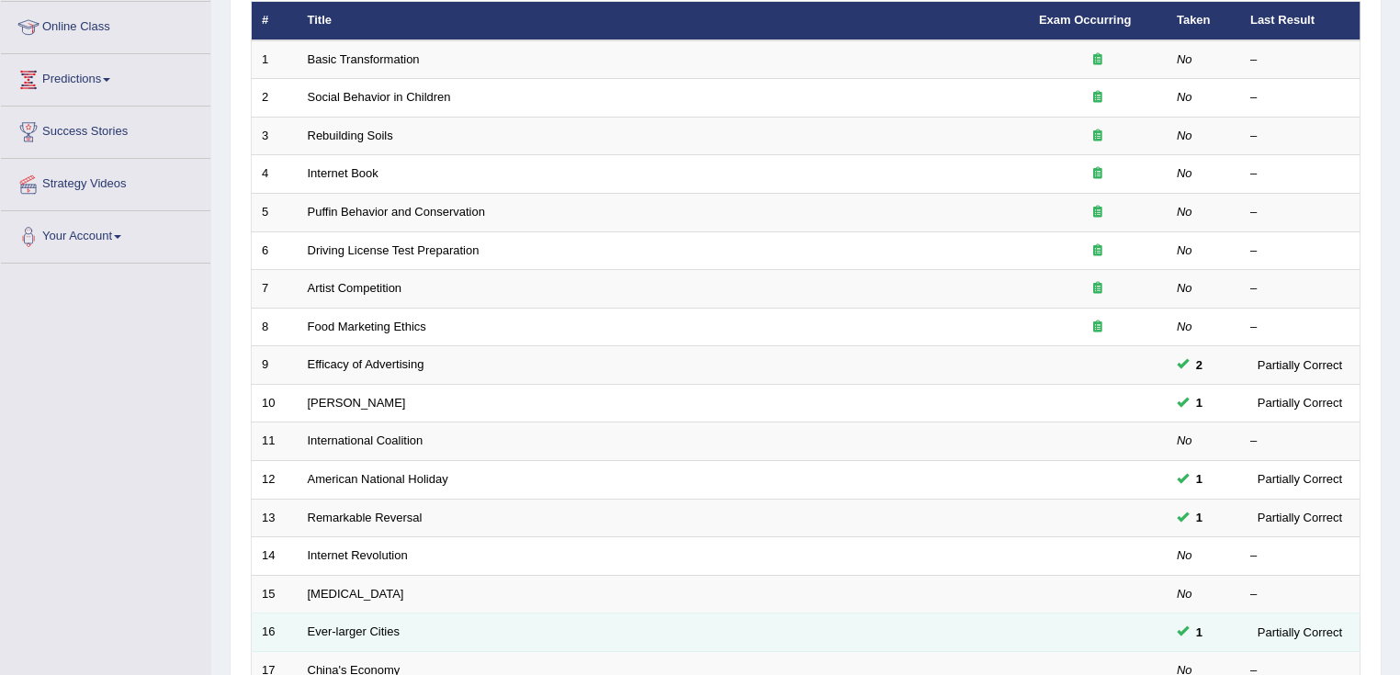
scroll to position [441, 0]
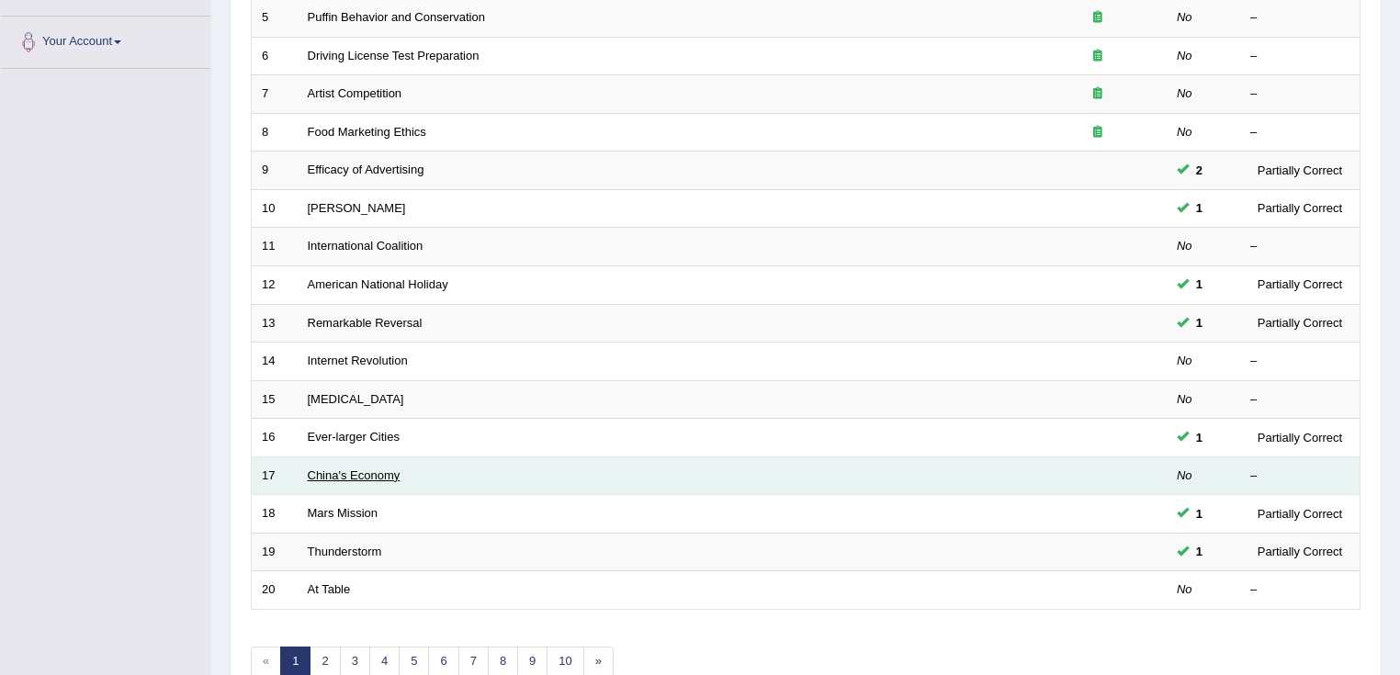
click at [350, 469] on link "China's Economy" at bounding box center [354, 475] width 93 height 14
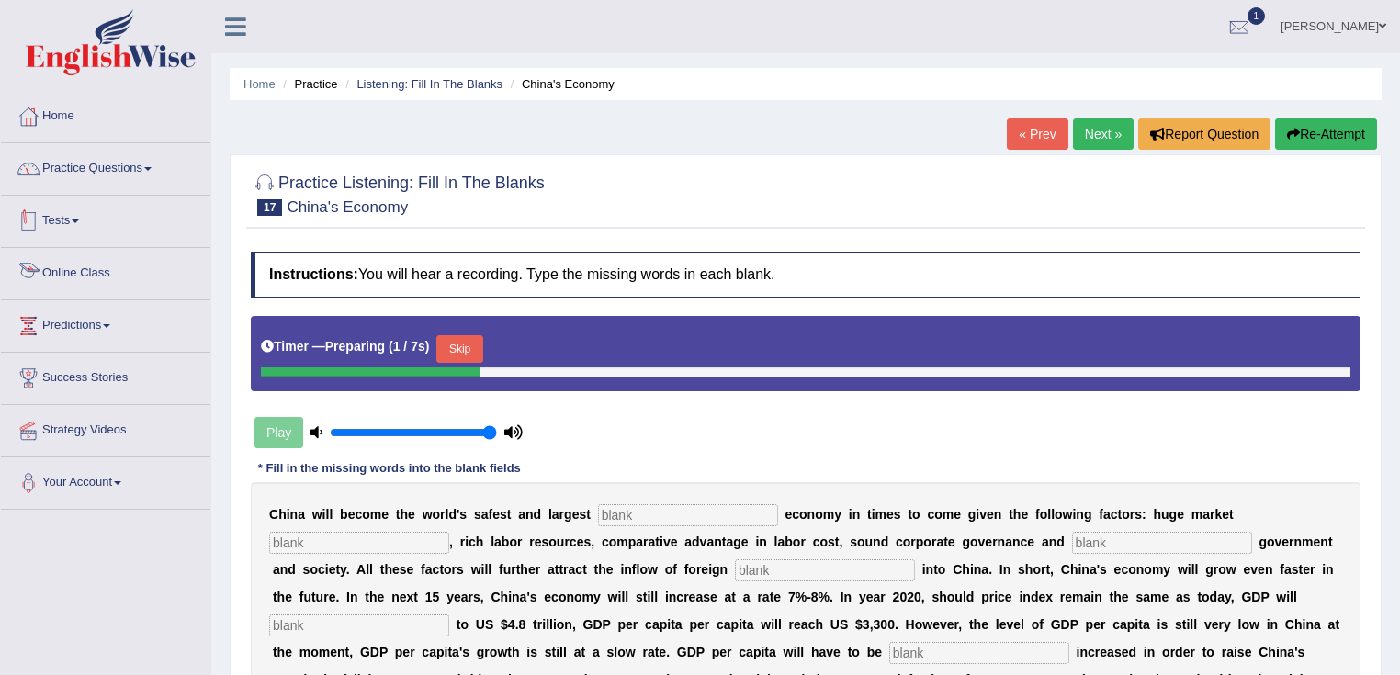
click at [129, 169] on link "Practice Questions" at bounding box center [105, 166] width 209 height 46
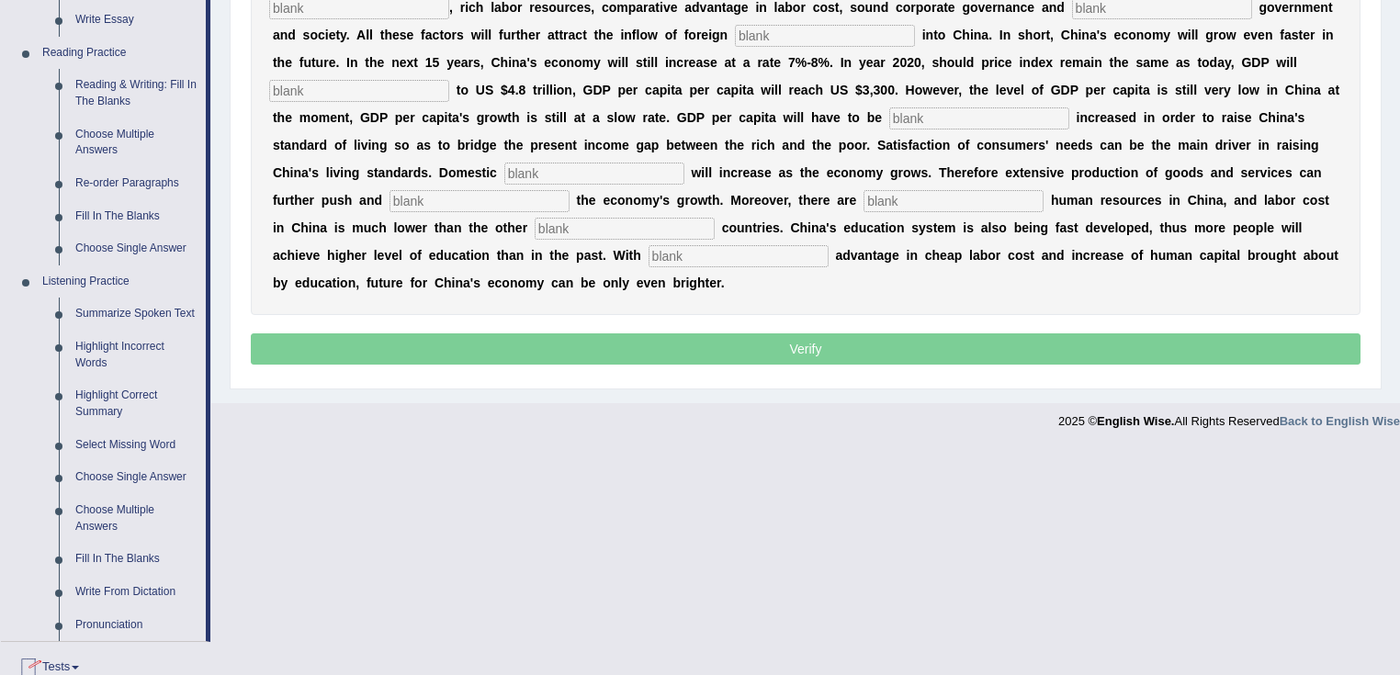
scroll to position [808, 0]
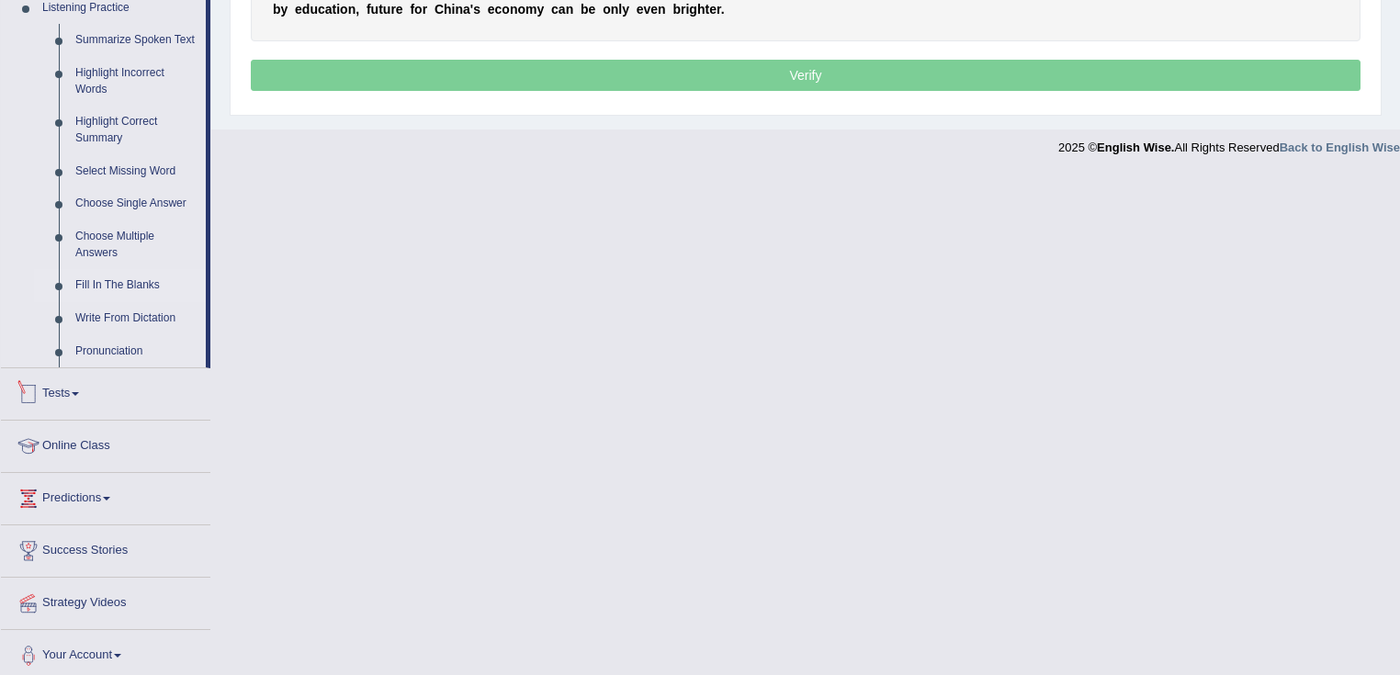
drag, startPoint x: 153, startPoint y: 271, endPoint x: 144, endPoint y: 283, distance: 15.1
click at [153, 272] on link "Fill In The Blanks" at bounding box center [136, 285] width 139 height 33
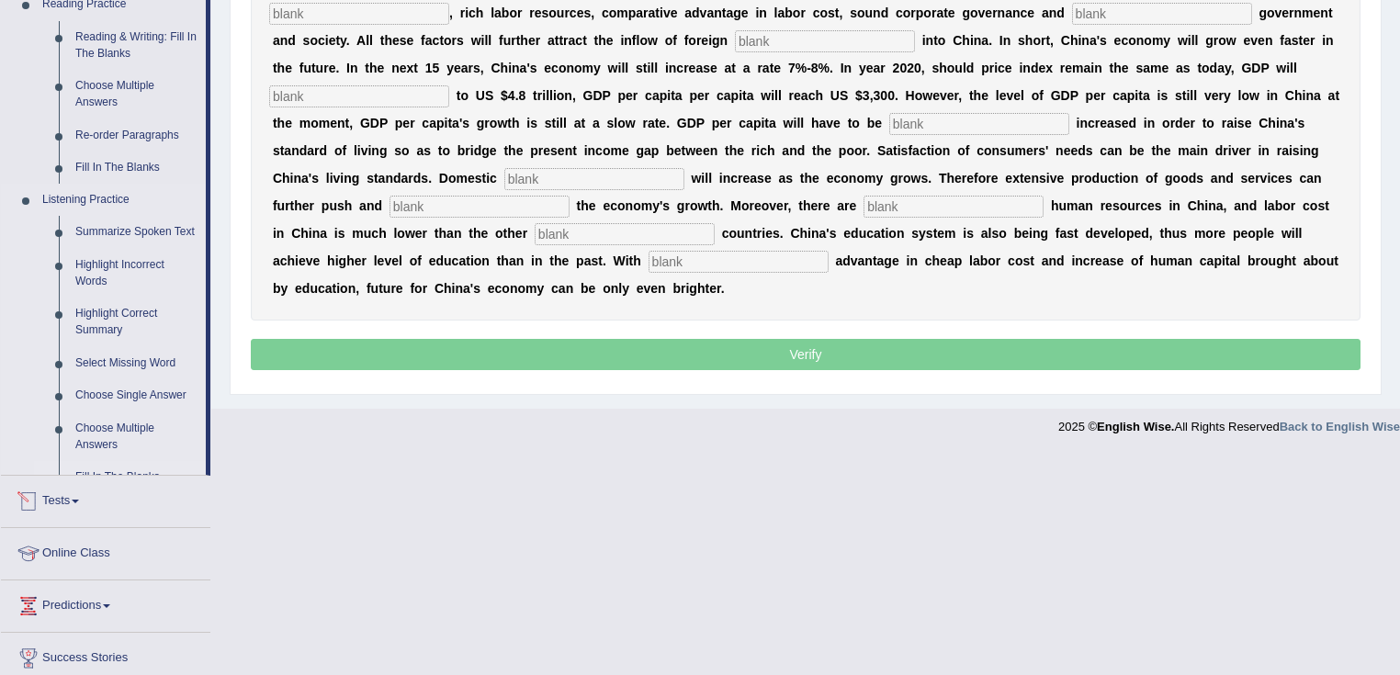
scroll to position [305, 0]
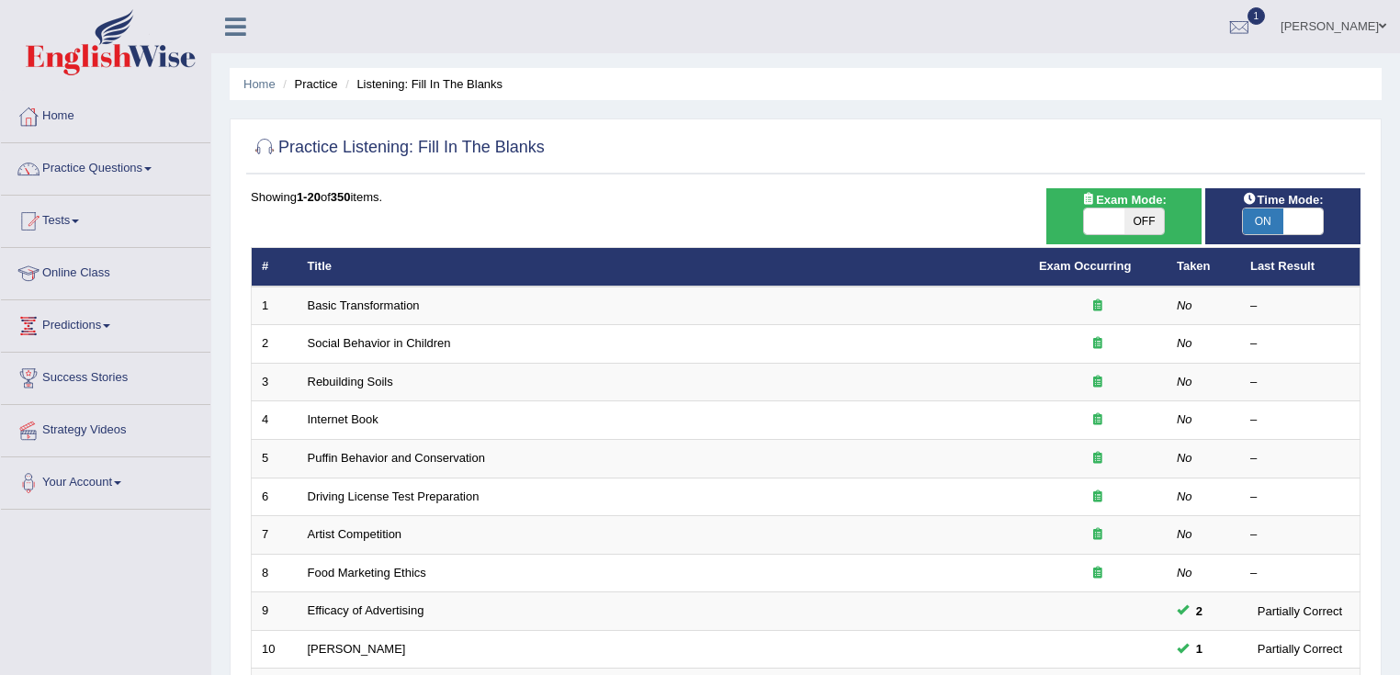
click at [1319, 214] on span at bounding box center [1303, 221] width 40 height 26
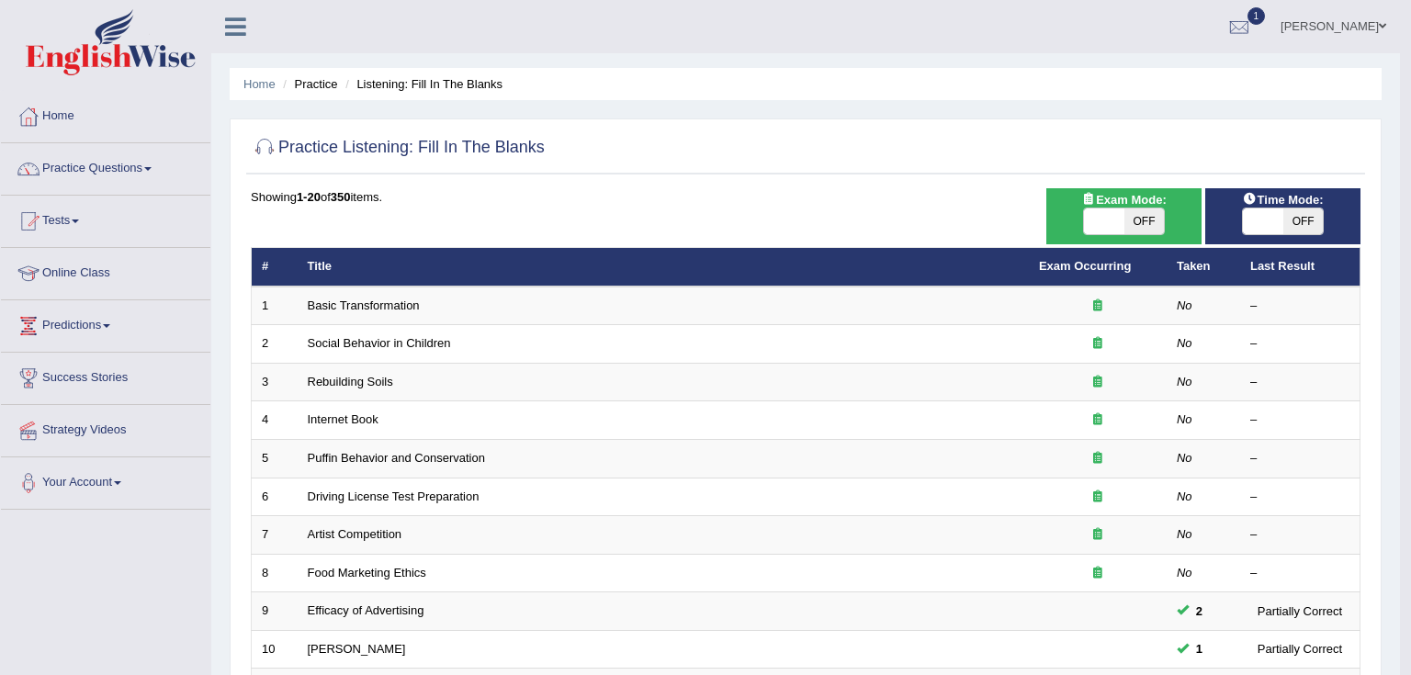
click at [1302, 219] on span "OFF" at bounding box center [1303, 221] width 40 height 26
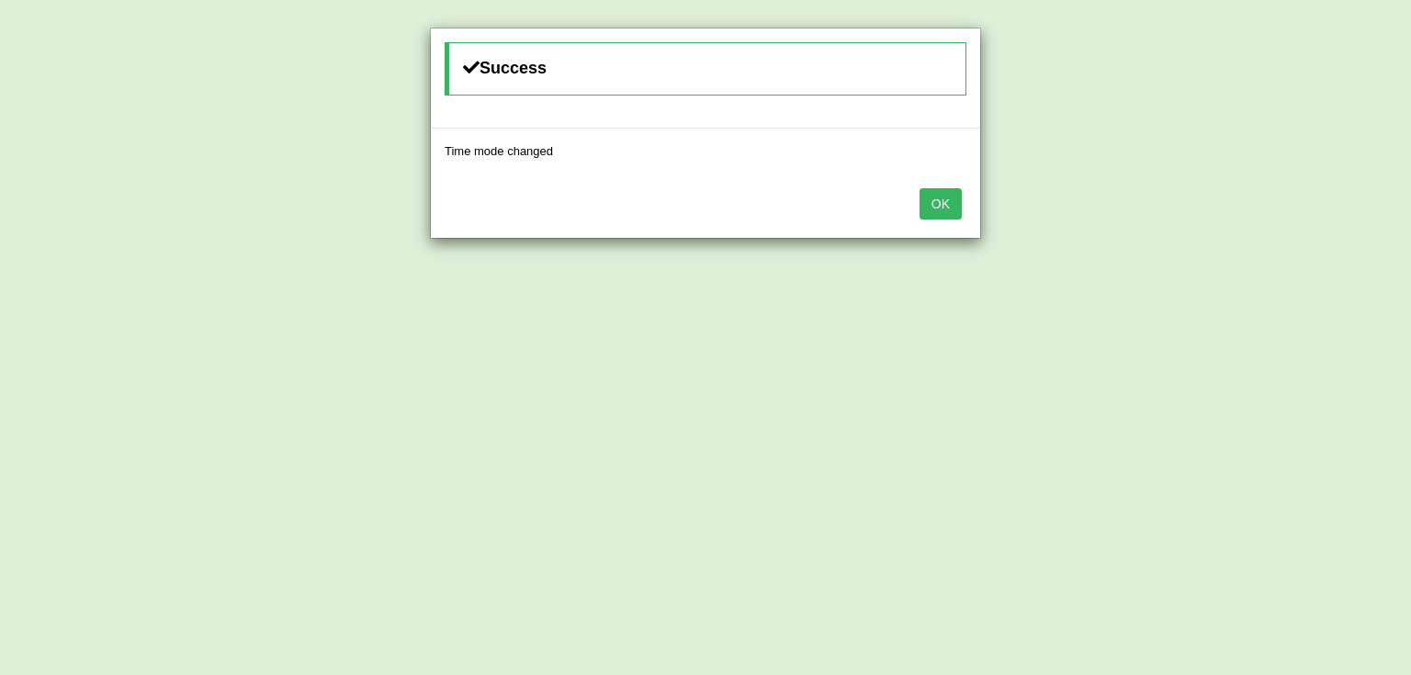
click at [923, 191] on button "OK" at bounding box center [940, 203] width 42 height 31
click at [946, 208] on button "OK" at bounding box center [929, 203] width 42 height 31
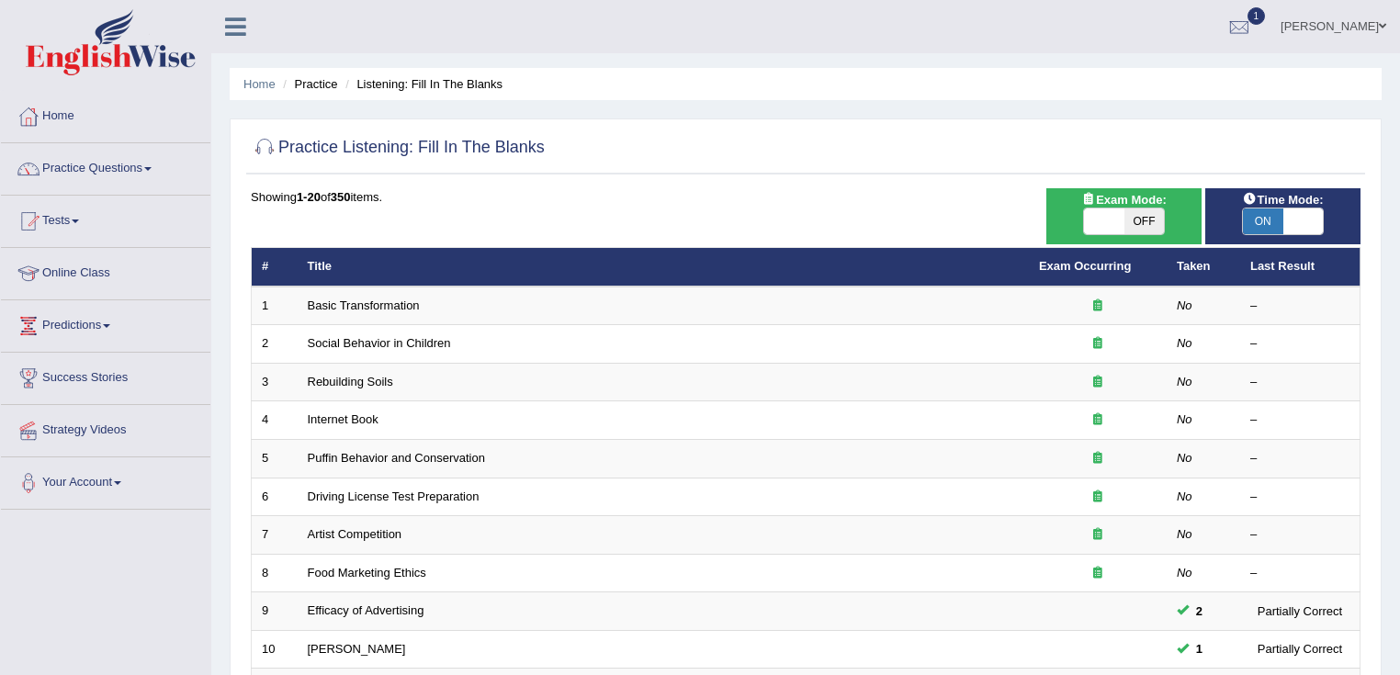
click at [1279, 209] on span "ON" at bounding box center [1263, 221] width 40 height 26
checkbox input "false"
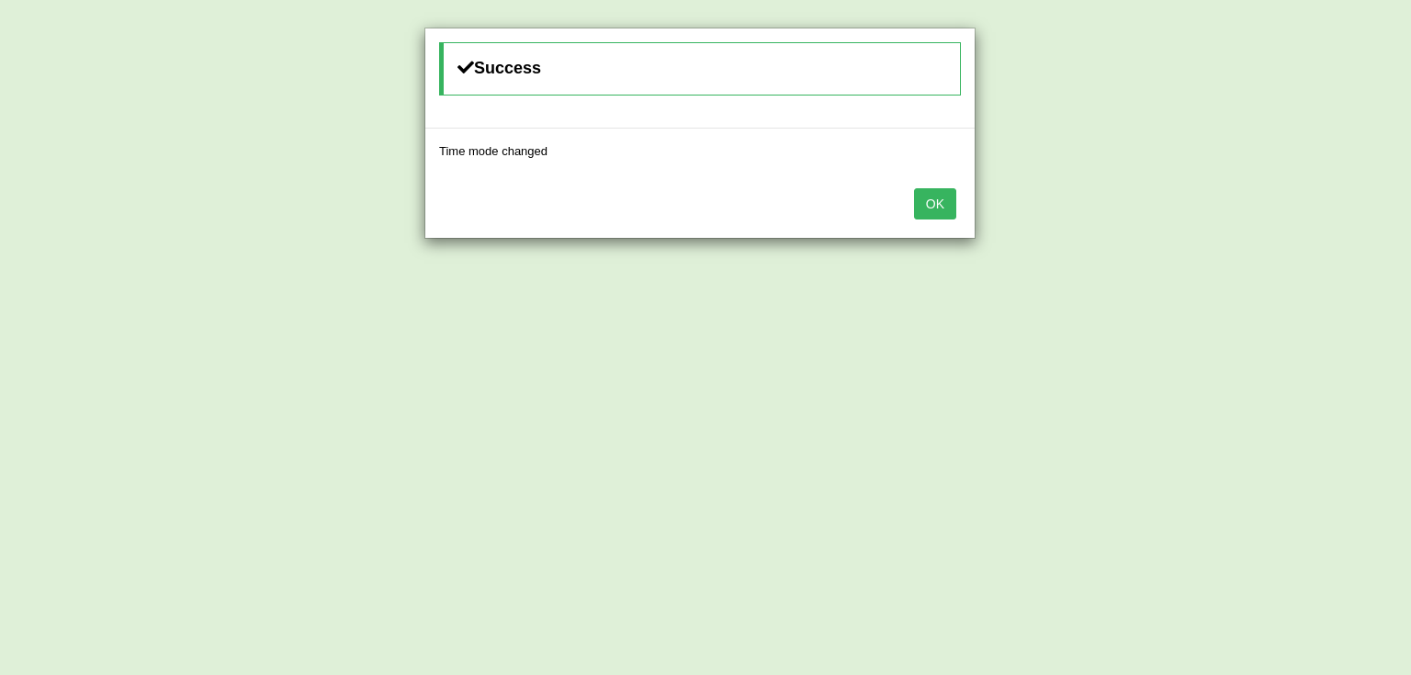
click at [933, 201] on button "OK" at bounding box center [935, 203] width 42 height 31
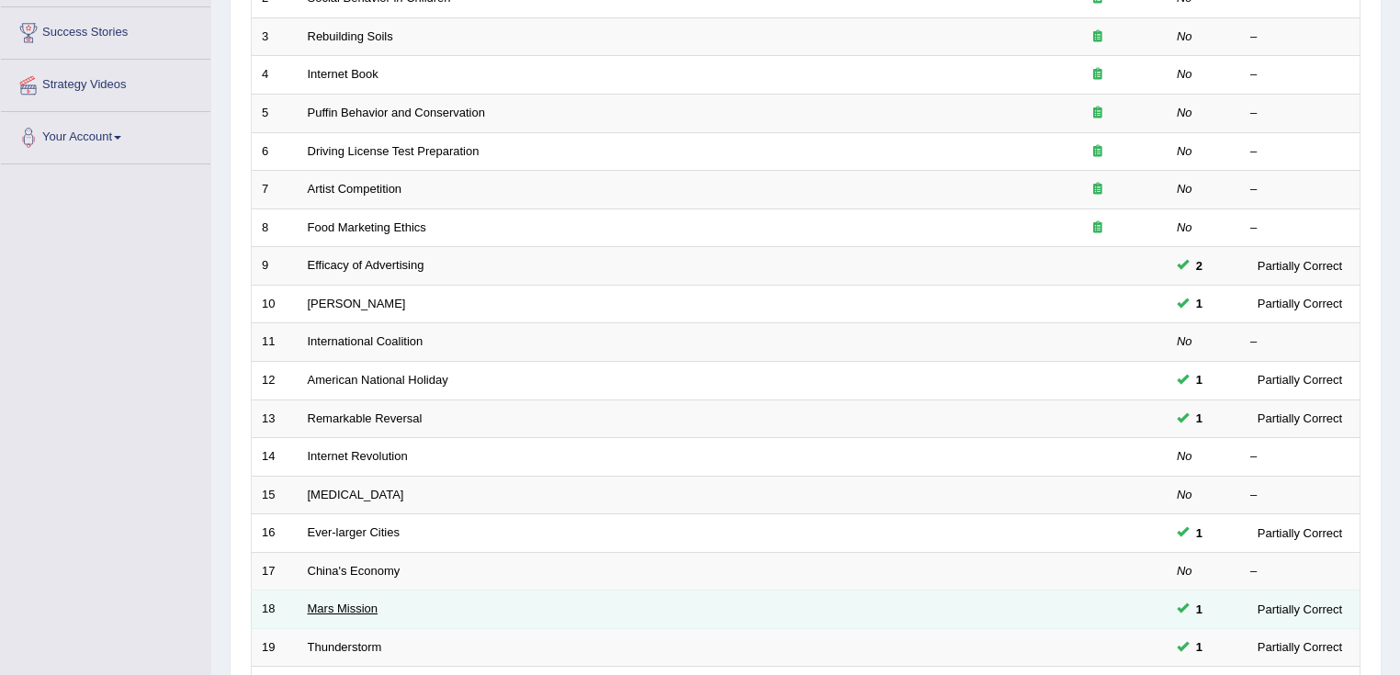
scroll to position [441, 0]
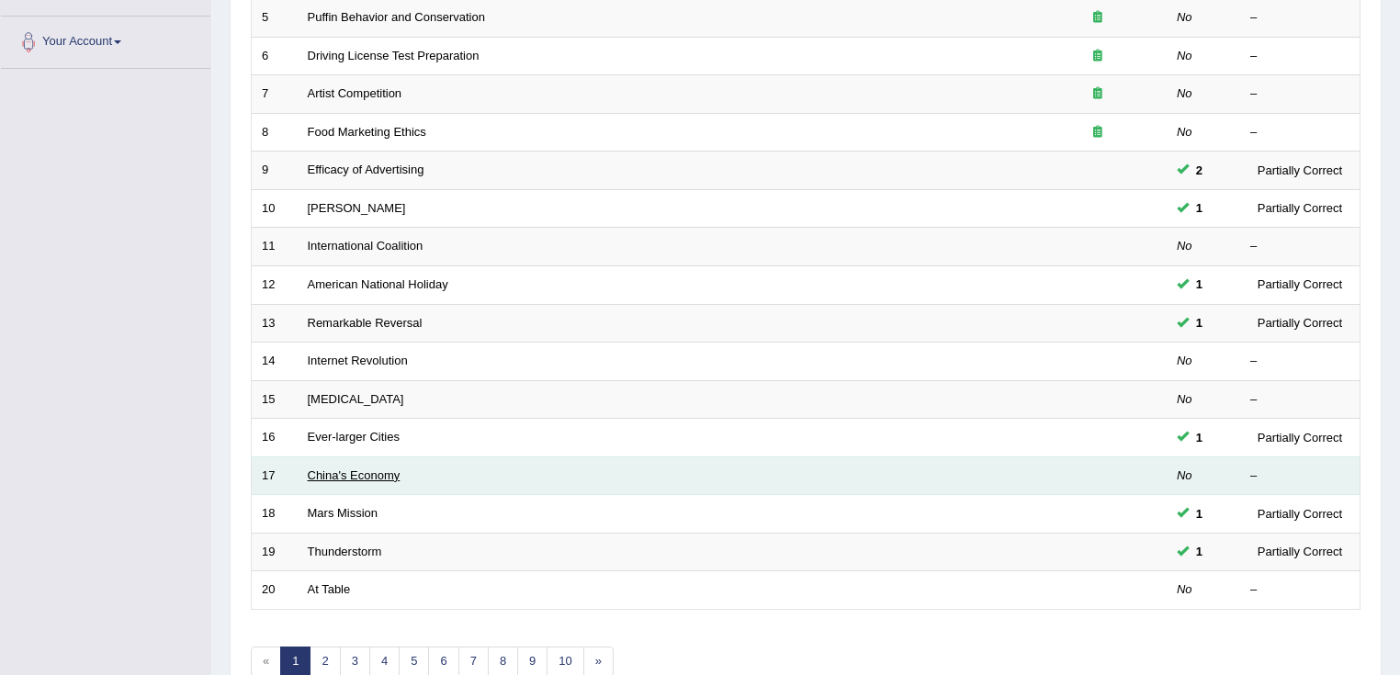
click at [349, 468] on link "China's Economy" at bounding box center [354, 475] width 93 height 14
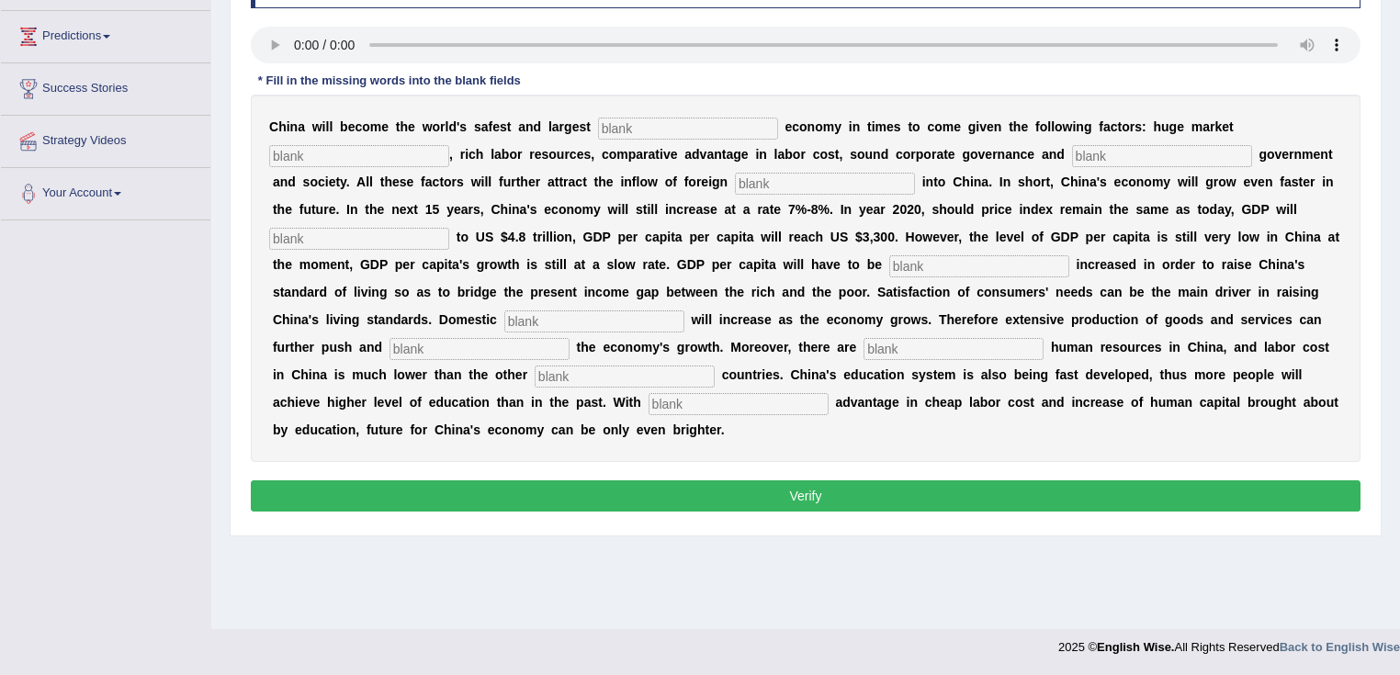
click at [830, 551] on div "Home Practice Listening: Fill In The Blanks China's Economy « Prev Next » Repor…" at bounding box center [805, 170] width 1189 height 918
click at [694, 125] on input "text" at bounding box center [688, 129] width 180 height 22
type input "investment"
click at [397, 163] on input "text" at bounding box center [359, 156] width 180 height 22
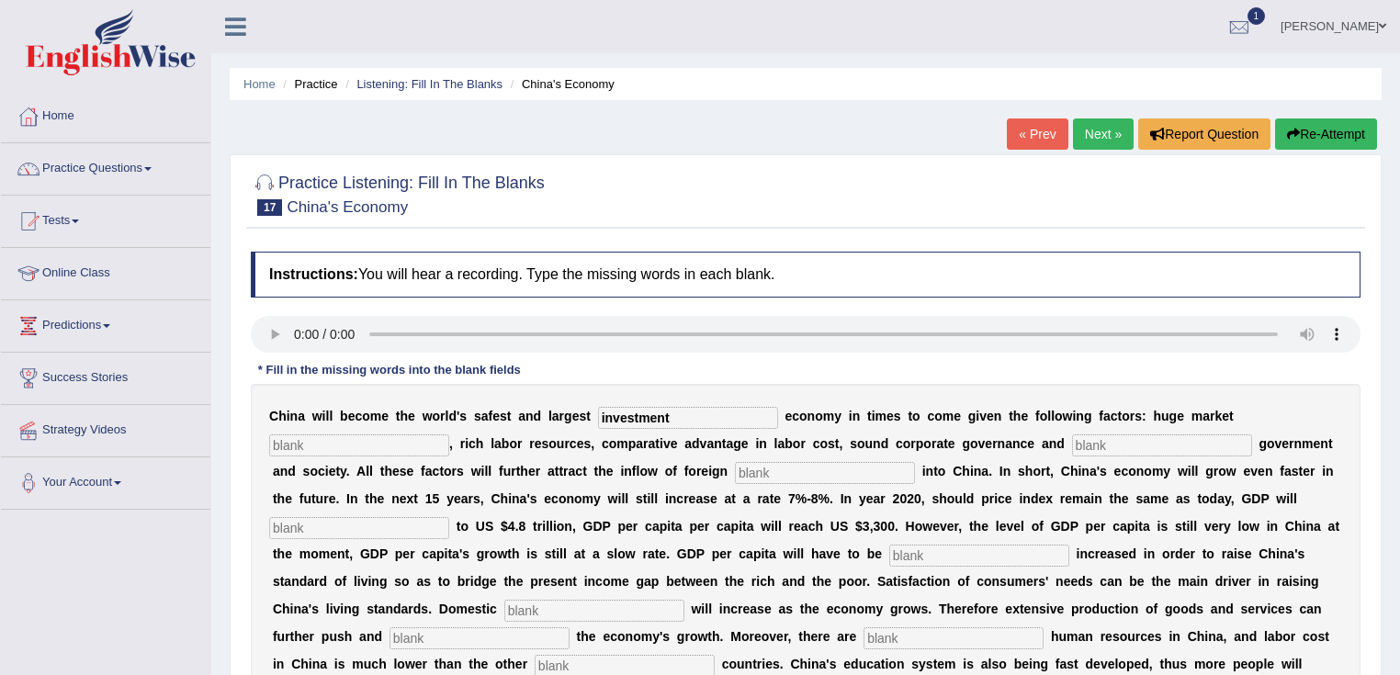
click at [1098, 136] on link "Next »" at bounding box center [1103, 133] width 61 height 31
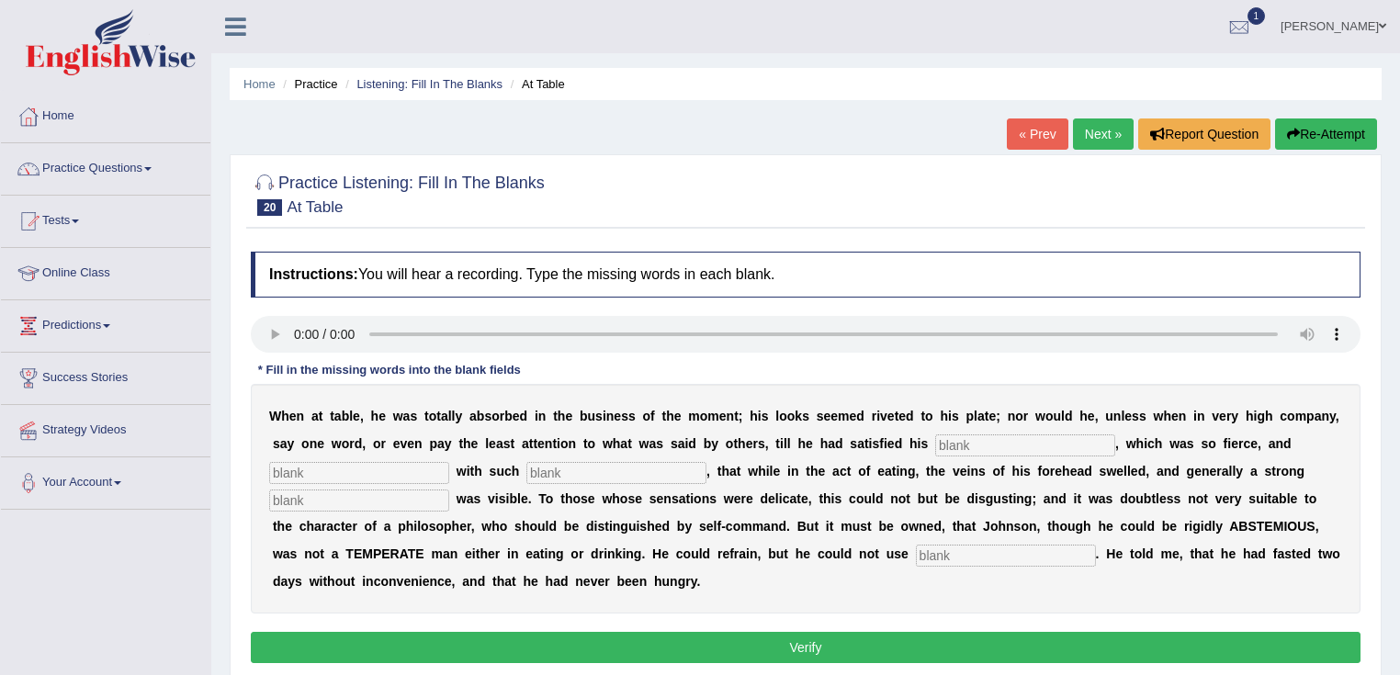
click at [1098, 136] on link "Next »" at bounding box center [1103, 133] width 61 height 31
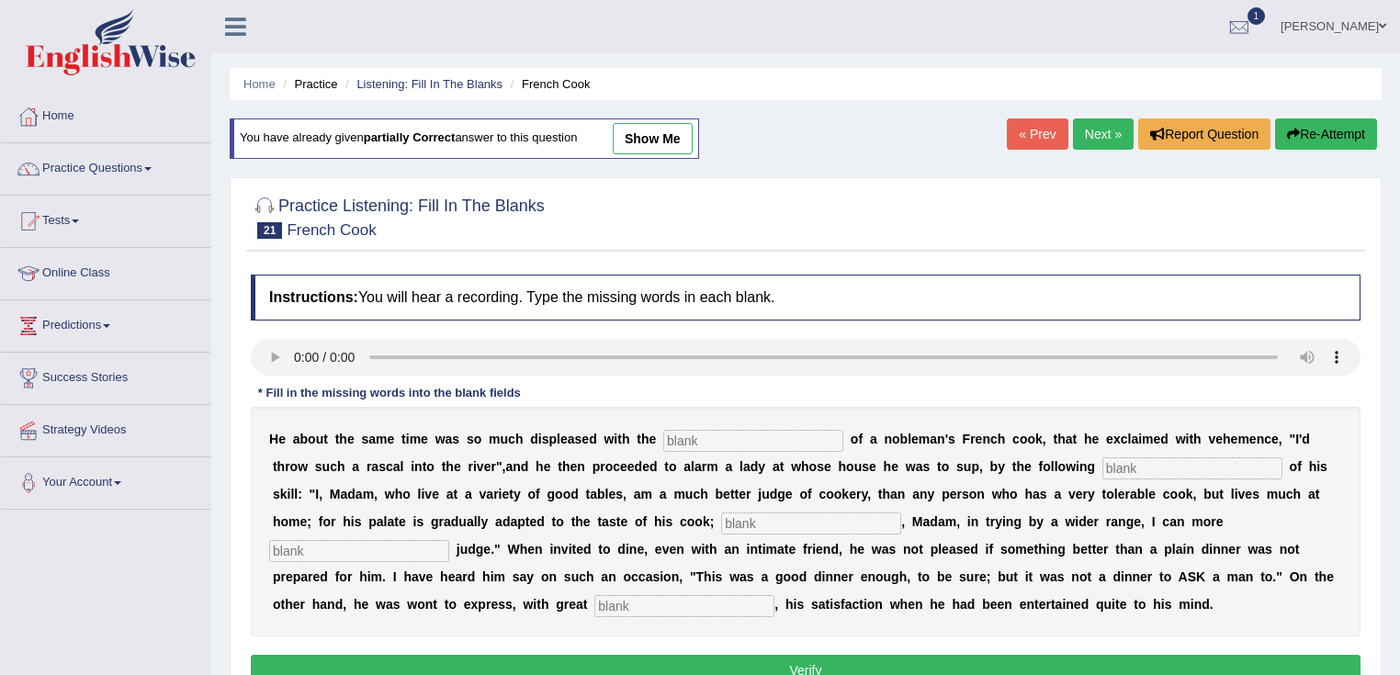
click at [1098, 136] on link "Next »" at bounding box center [1103, 133] width 61 height 31
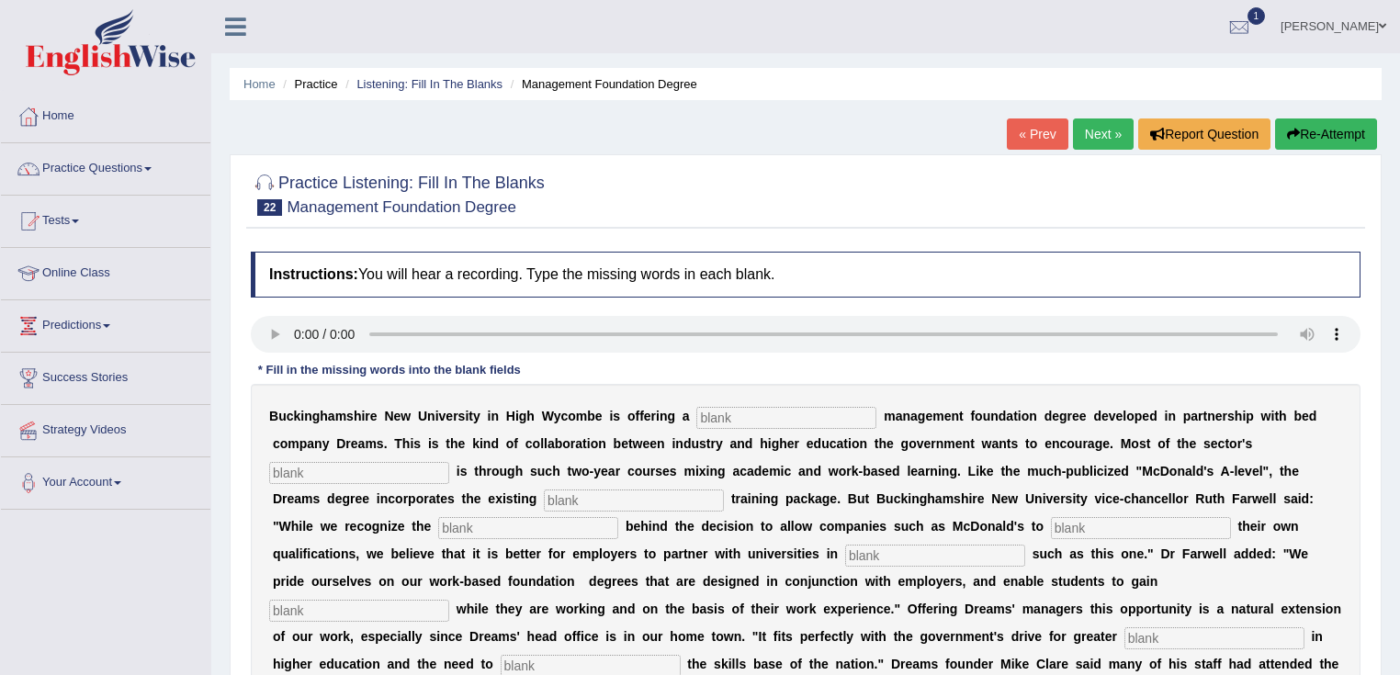
click at [1098, 136] on link "Next »" at bounding box center [1103, 133] width 61 height 31
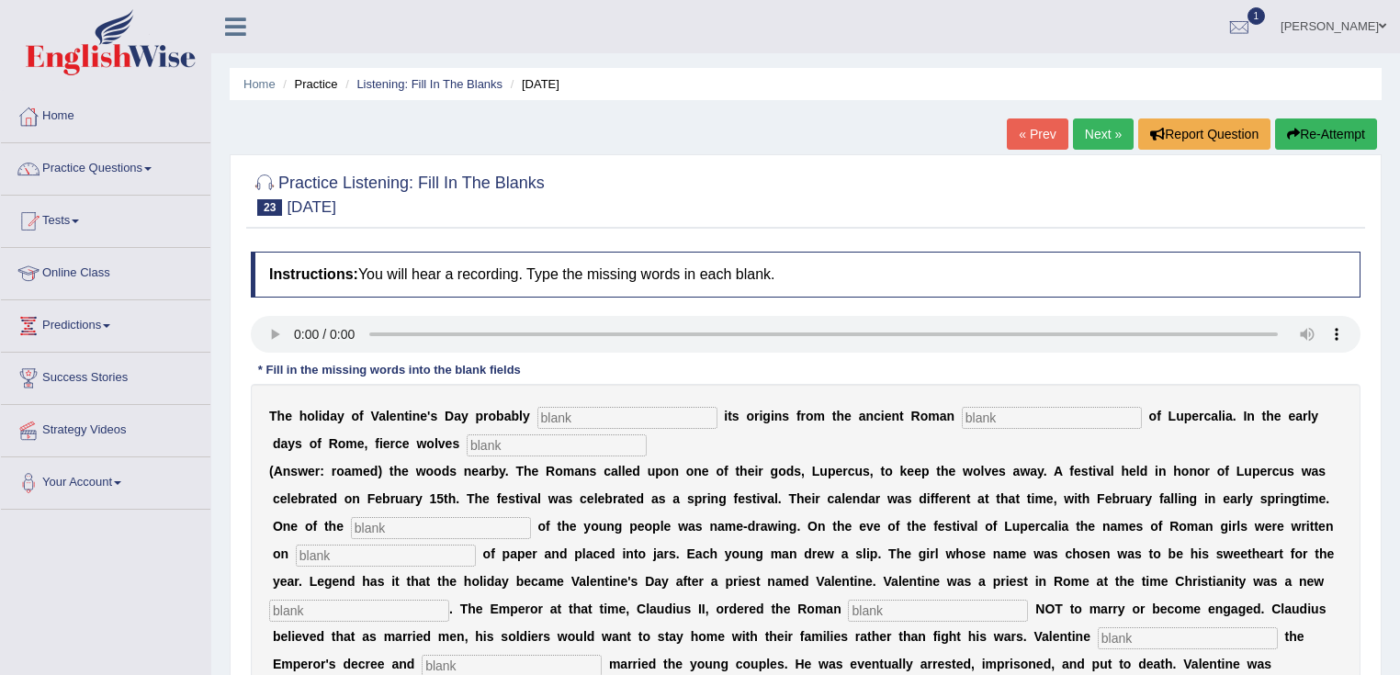
click at [1036, 136] on link "« Prev" at bounding box center [1037, 133] width 61 height 31
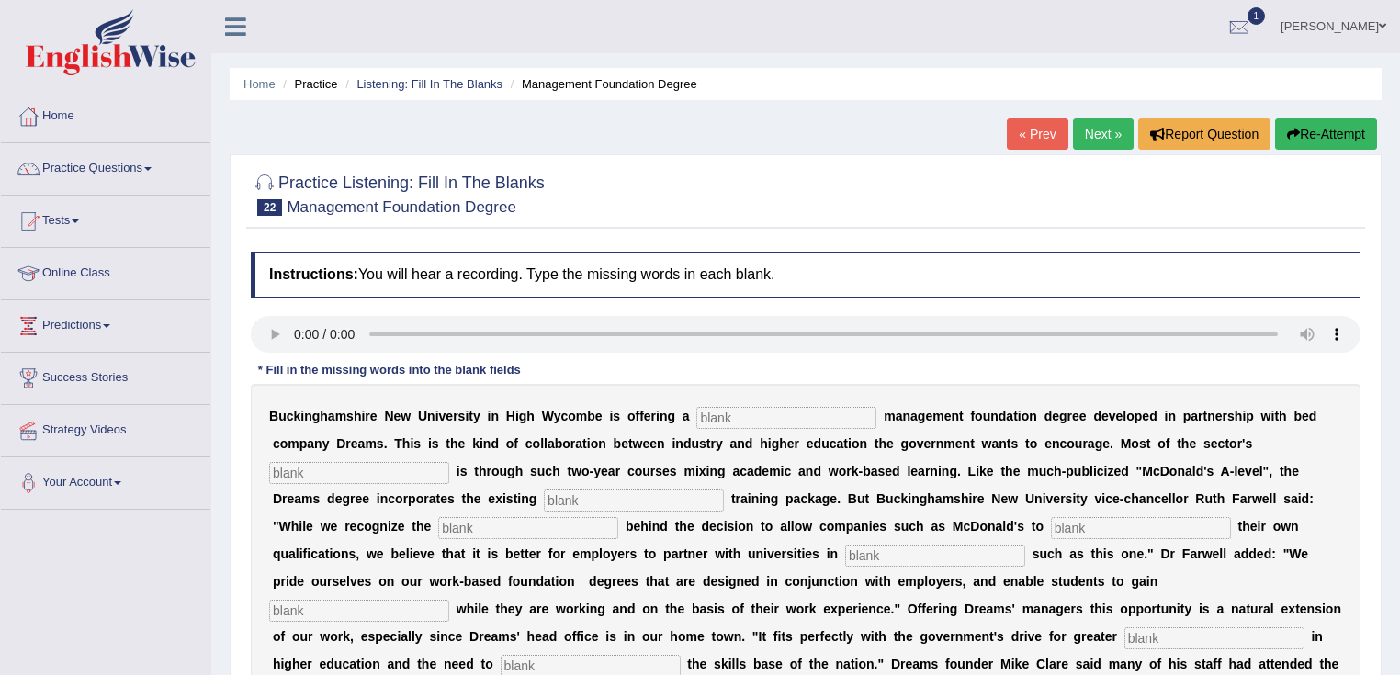
click at [1036, 136] on link "« Prev" at bounding box center [1037, 133] width 61 height 31
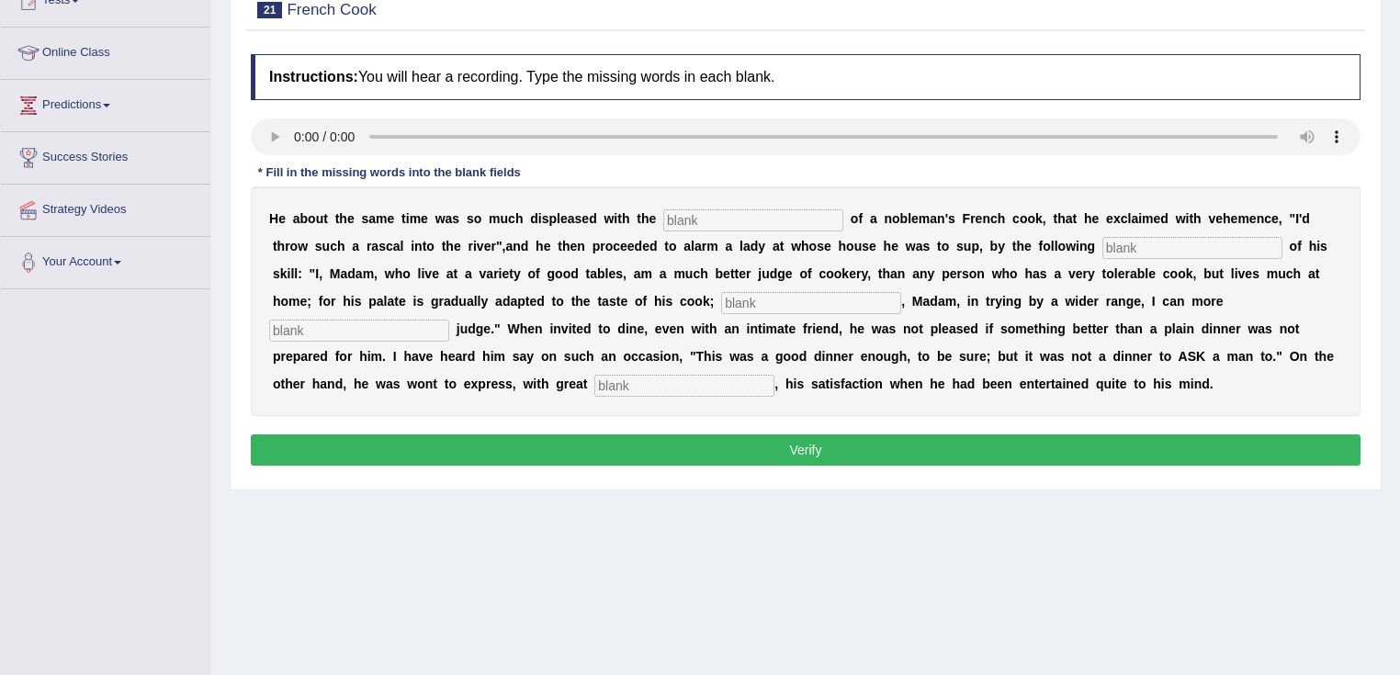
scroll to position [147, 0]
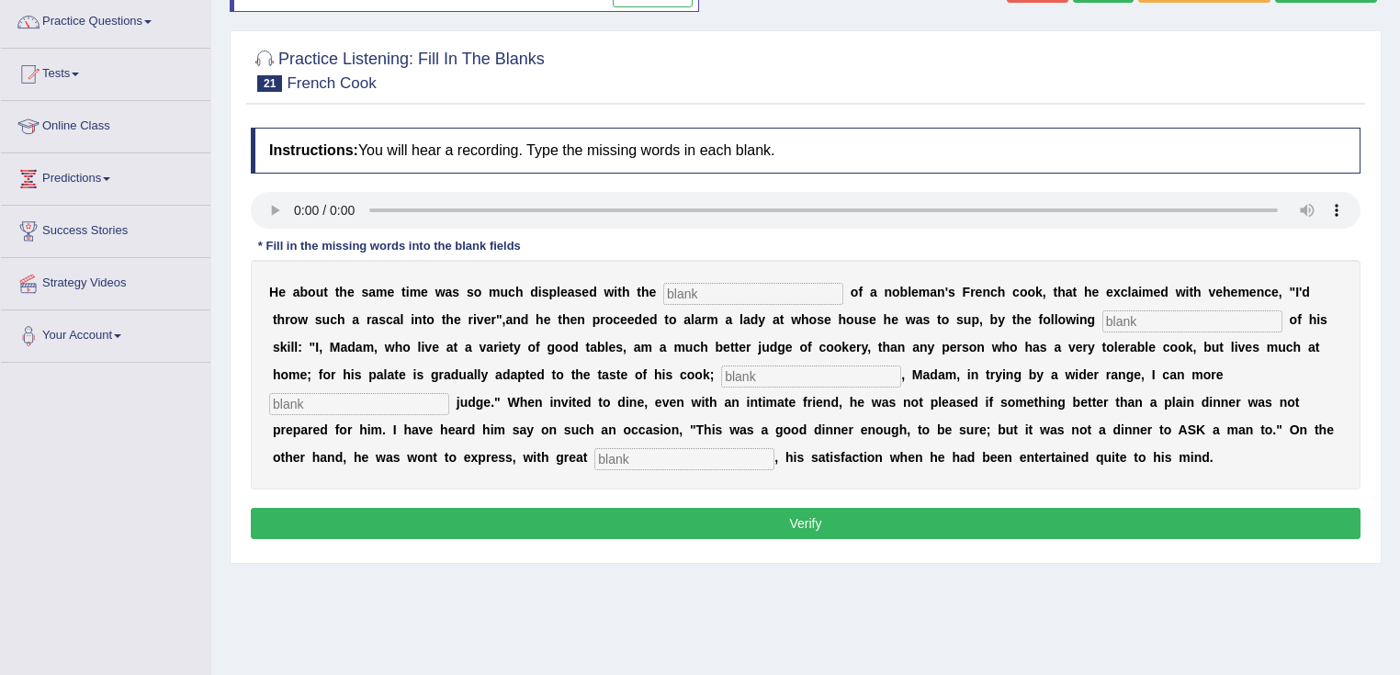
click at [1185, 327] on input "text" at bounding box center [1192, 321] width 180 height 22
type input "mannyfax"
click at [740, 284] on input "text" at bounding box center [753, 294] width 180 height 22
type input "ee"
click at [406, 411] on input "text" at bounding box center [359, 404] width 180 height 22
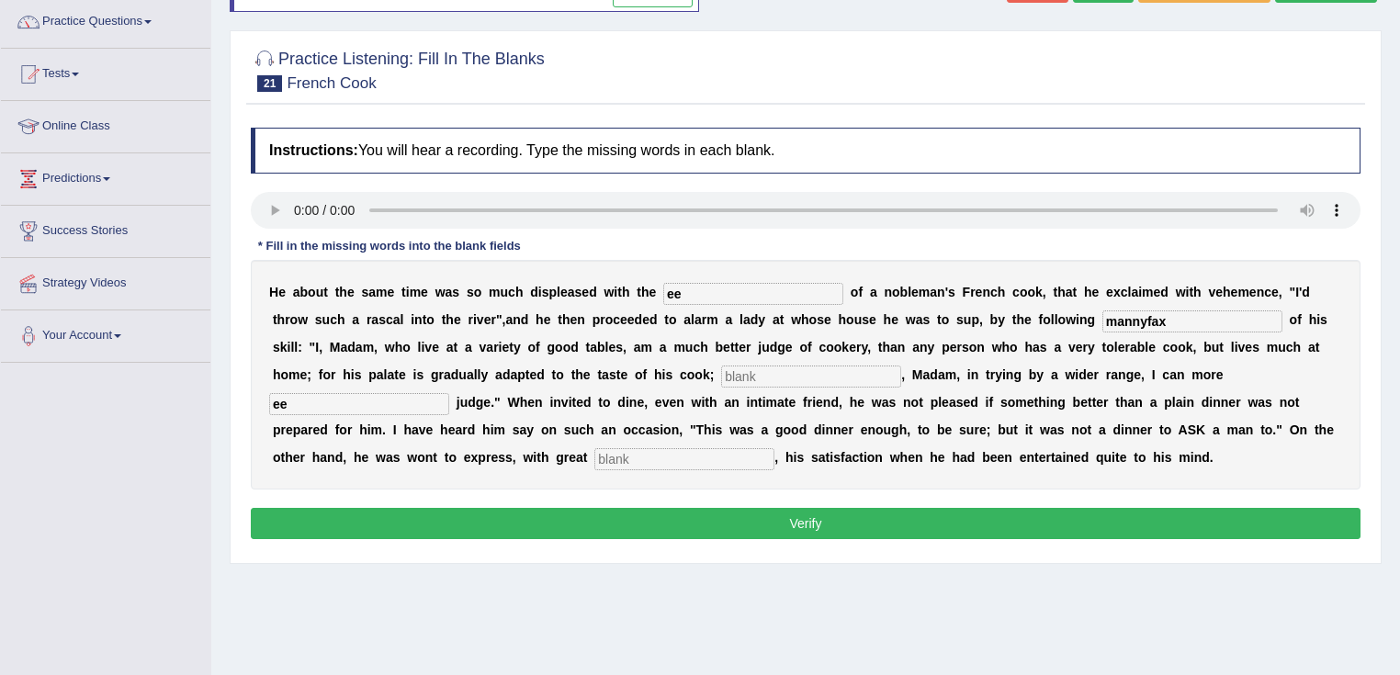
type input "ee"
click at [764, 377] on input "text" at bounding box center [811, 377] width 180 height 22
type input "ee"
click at [711, 451] on input "text" at bounding box center [684, 459] width 180 height 22
type input "ee"
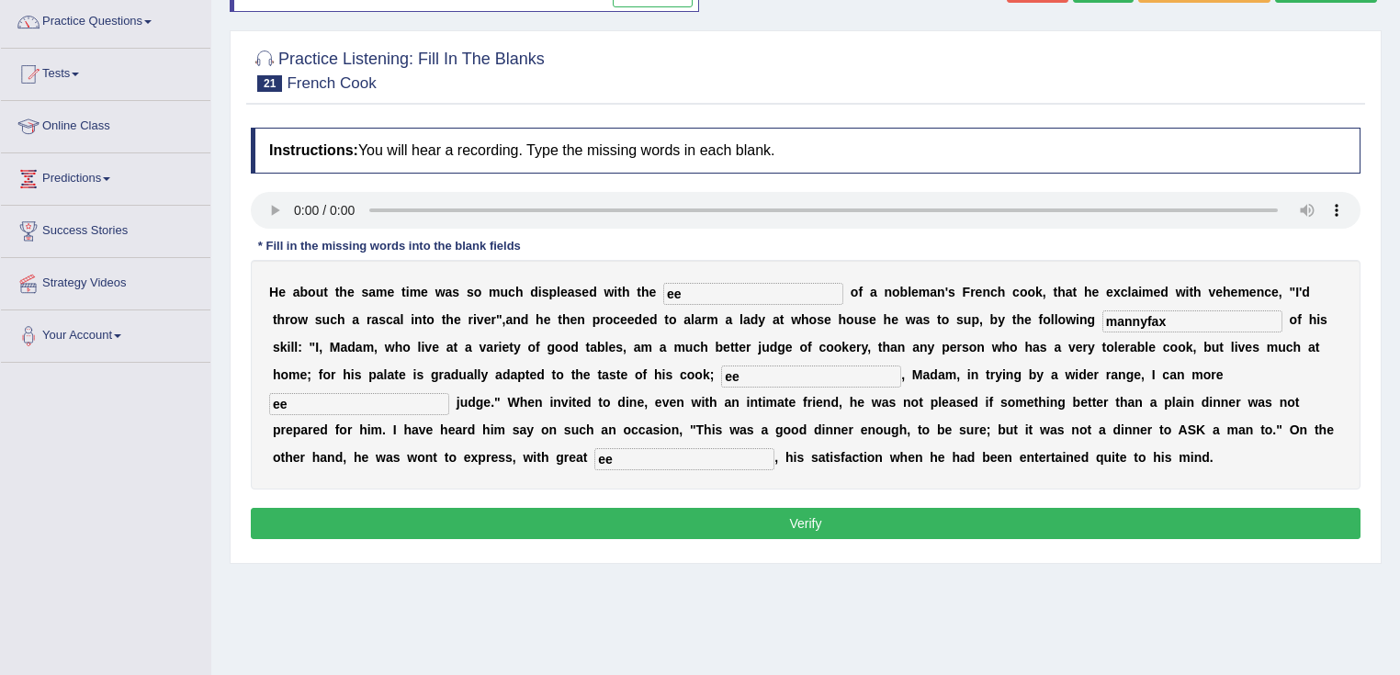
click at [870, 518] on button "Verify" at bounding box center [806, 523] width 1110 height 31
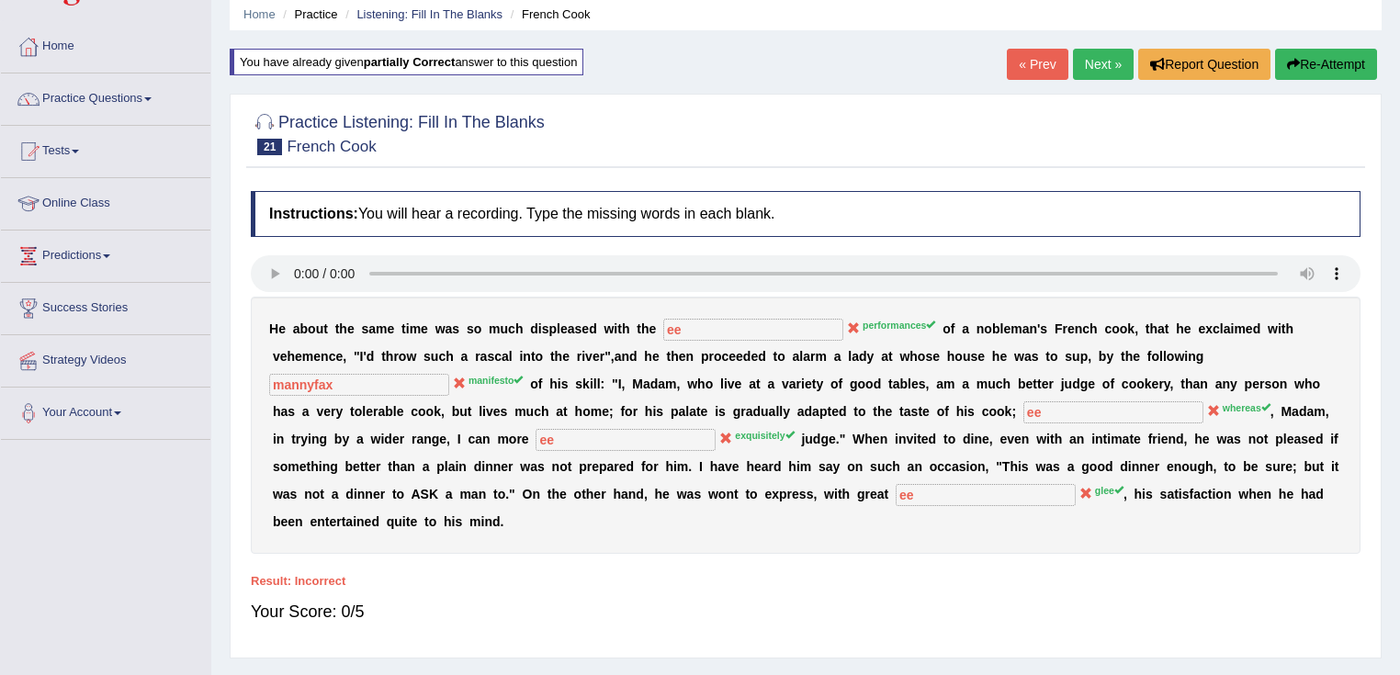
scroll to position [0, 0]
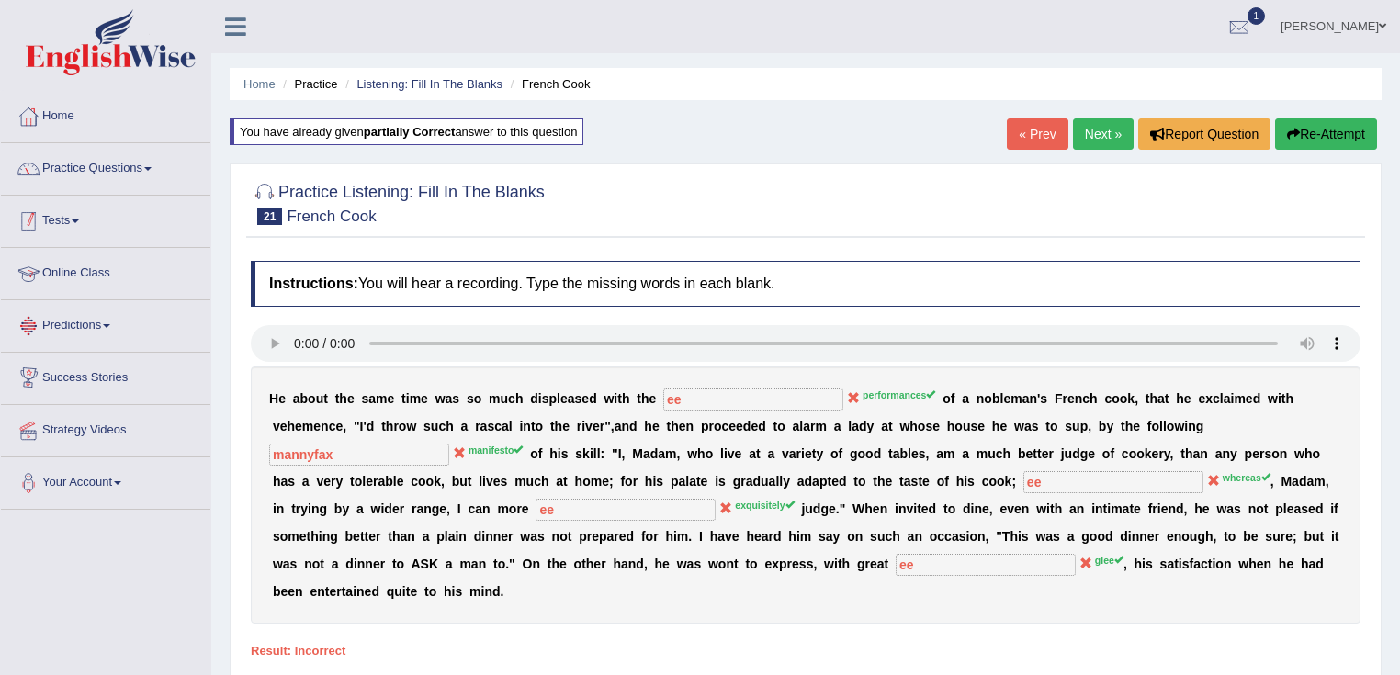
click at [152, 176] on link "Practice Questions" at bounding box center [105, 166] width 209 height 46
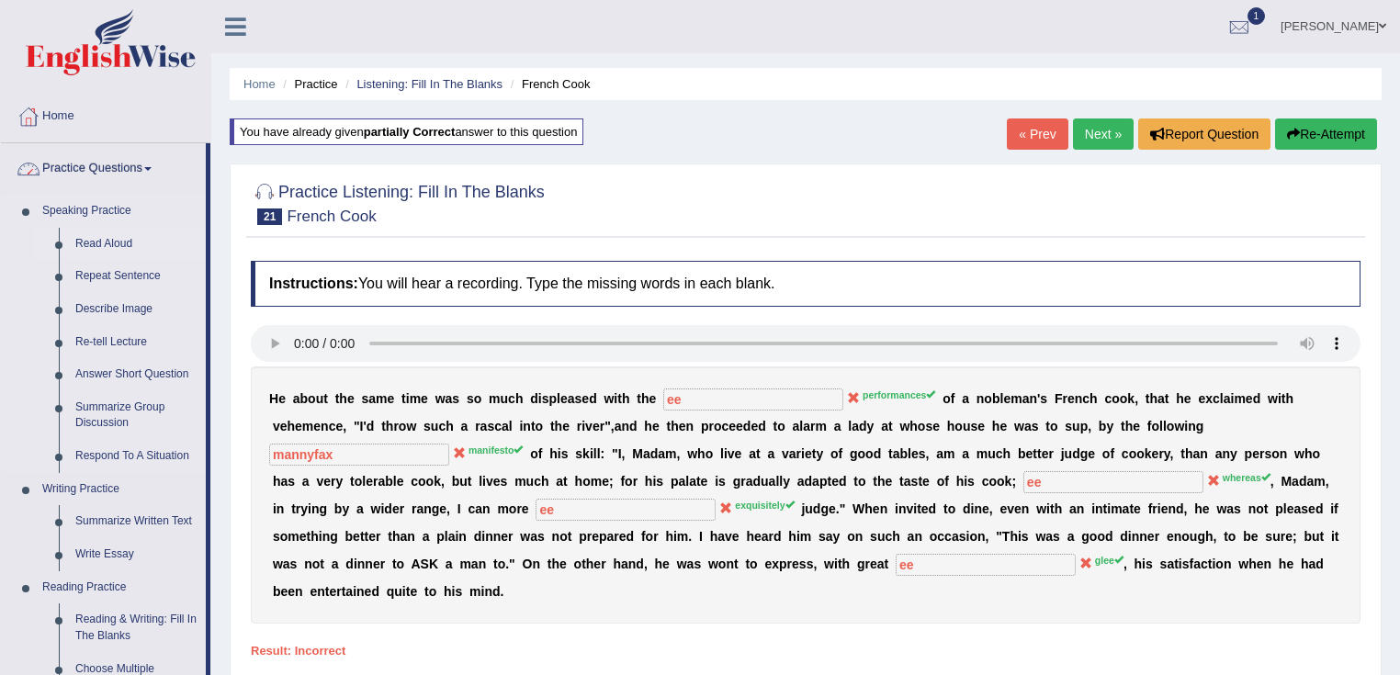
click at [108, 241] on link "Read Aloud" at bounding box center [136, 244] width 139 height 33
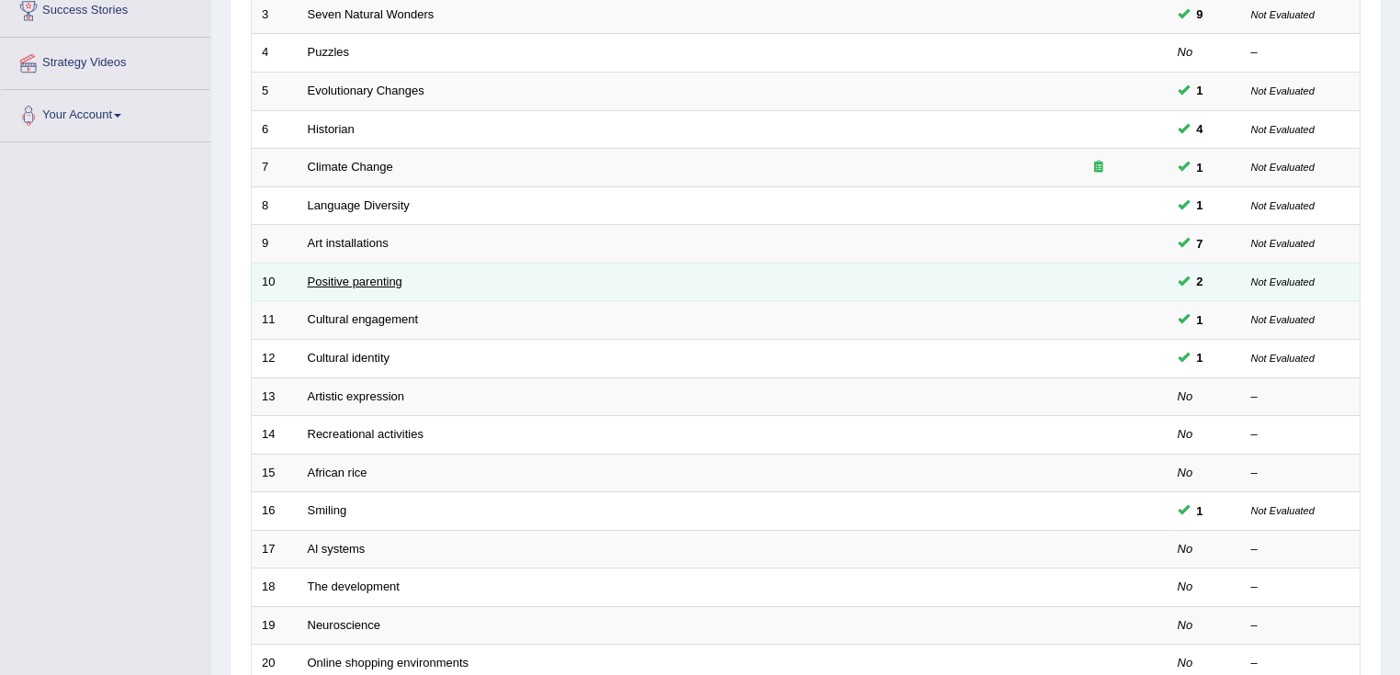
click at [353, 279] on link "Positive parenting" at bounding box center [355, 282] width 95 height 14
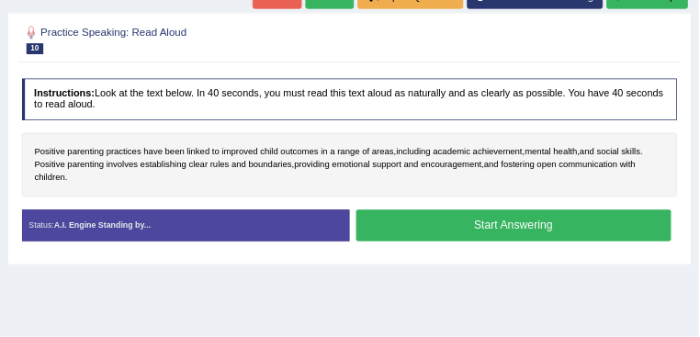
scroll to position [289, 0]
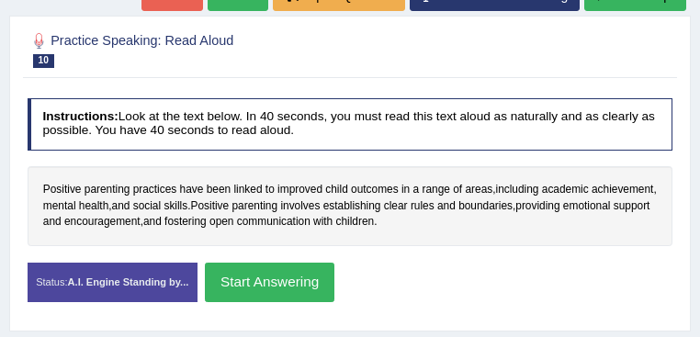
drag, startPoint x: 1375, startPoint y: 0, endPoint x: 501, endPoint y: 133, distance: 883.6
click at [501, 133] on h4 "Instructions: Look at the text below. In 40 seconds, you must read this text al…" at bounding box center [351, 124] width 646 height 52
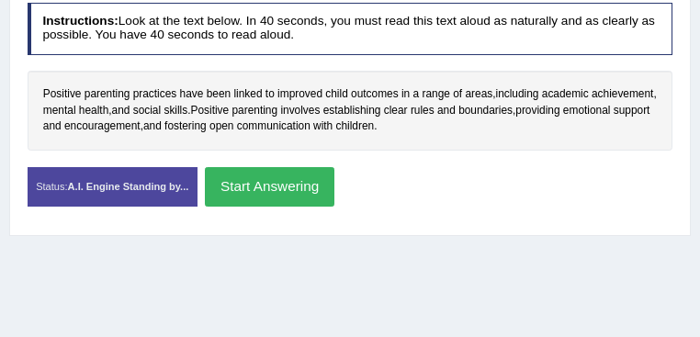
scroll to position [400, 0]
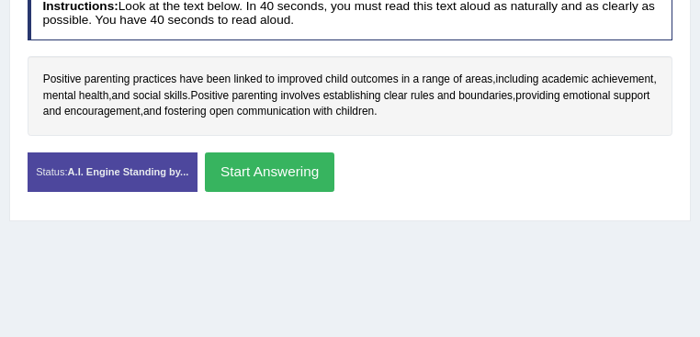
click at [334, 173] on button "Start Answering" at bounding box center [270, 171] width 130 height 39
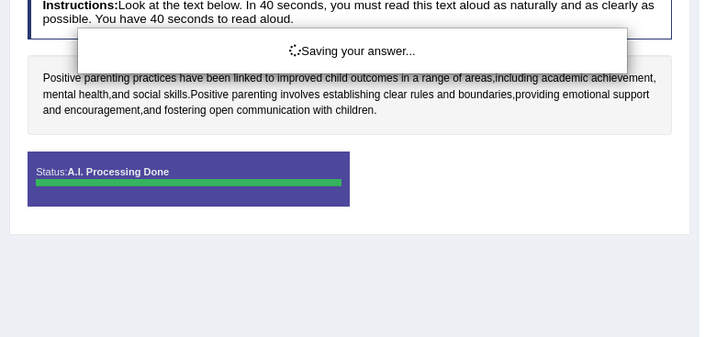
click at [558, 173] on div "Saving your answer..." at bounding box center [352, 168] width 705 height 337
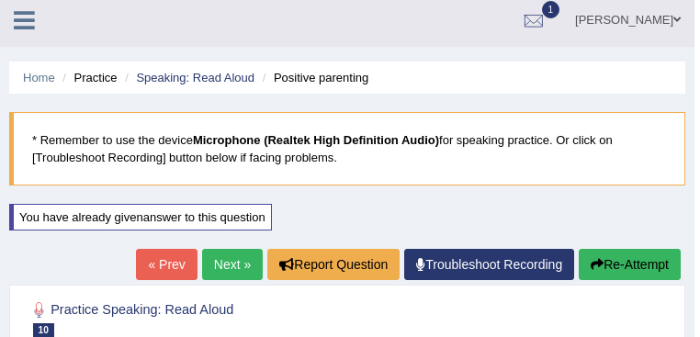
scroll to position [0, 0]
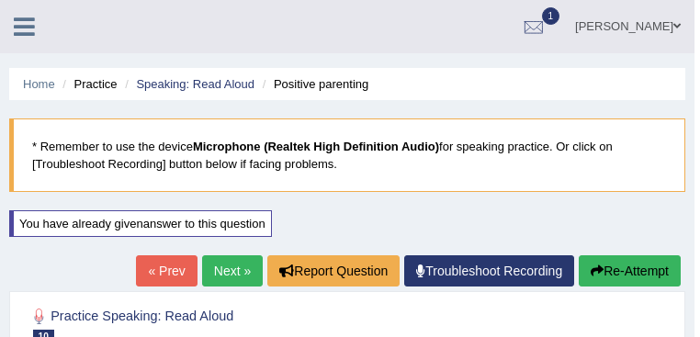
click at [33, 31] on icon at bounding box center [24, 27] width 21 height 24
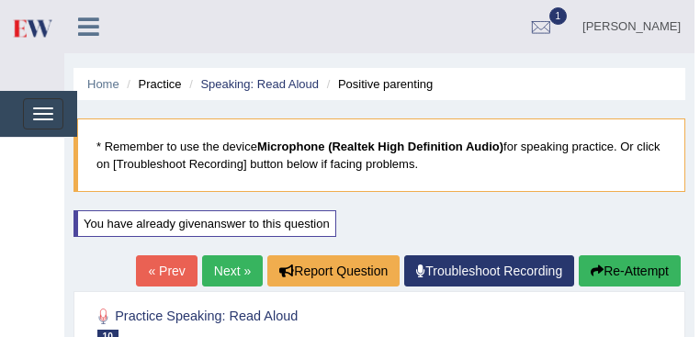
click at [95, 24] on icon at bounding box center [88, 27] width 21 height 24
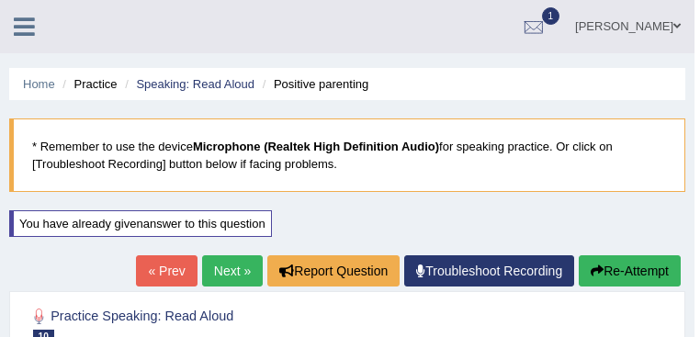
click at [95, 24] on div "Bisakha Toggle navigation Username: Bisakha Access Type: Online Subscription: D…" at bounding box center [347, 26] width 694 height 53
click at [27, 26] on icon at bounding box center [24, 27] width 21 height 24
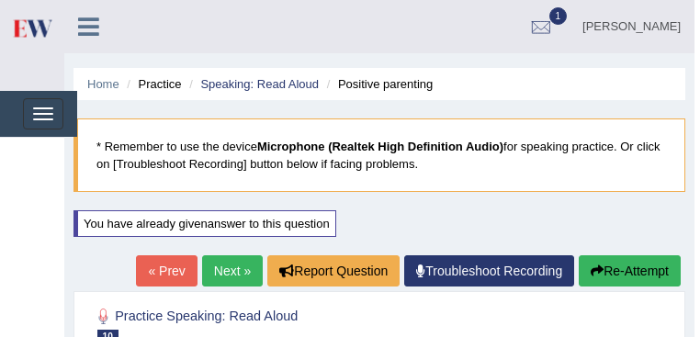
click at [0, 0] on link "Practice Questions" at bounding box center [0, 0] width 0 height 0
click at [0, 0] on link "Speaking Practice" at bounding box center [0, 0] width 0 height 0
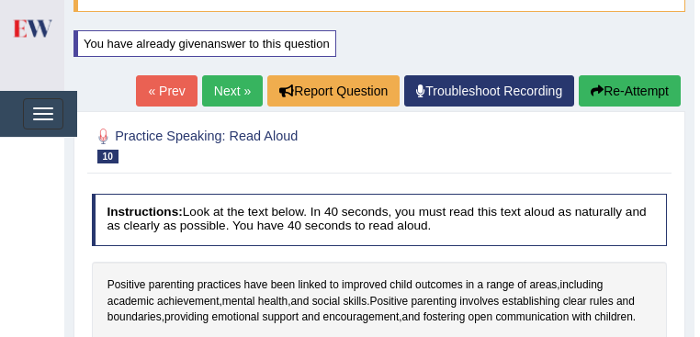
scroll to position [184, 0]
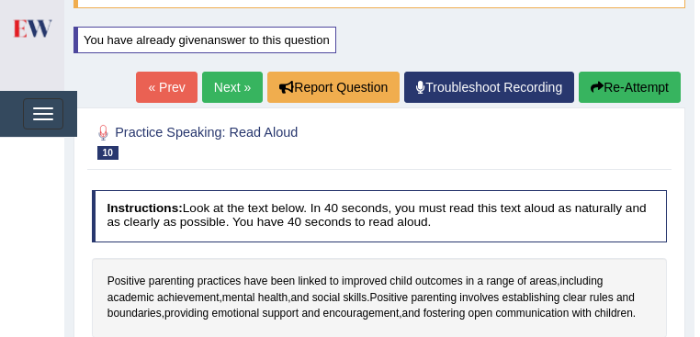
click at [0, 0] on link "Speaking Practice" at bounding box center [0, 0] width 0 height 0
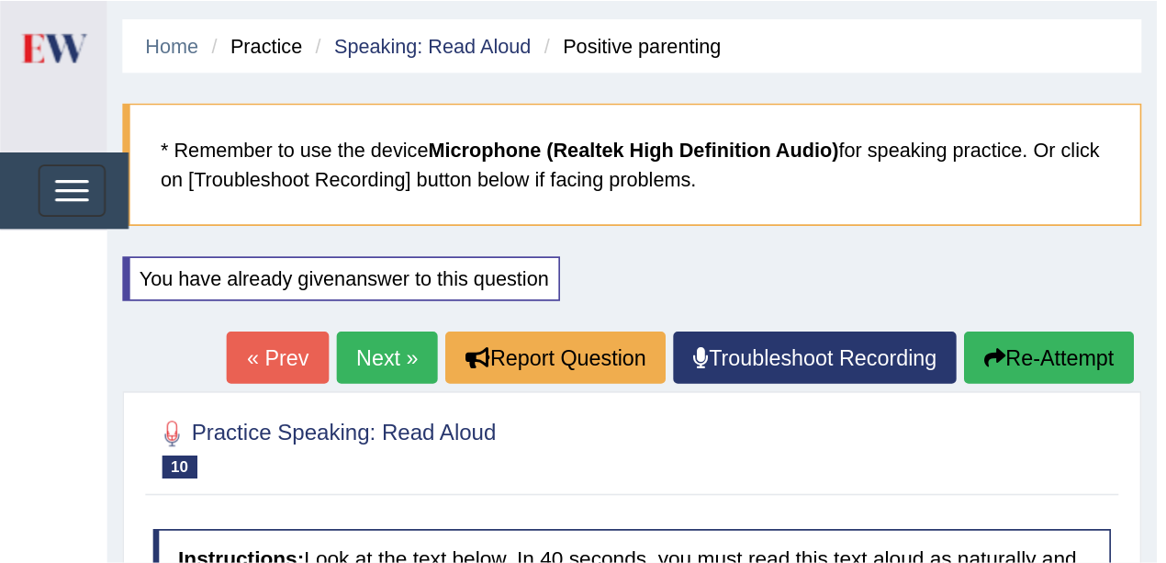
scroll to position [147, 0]
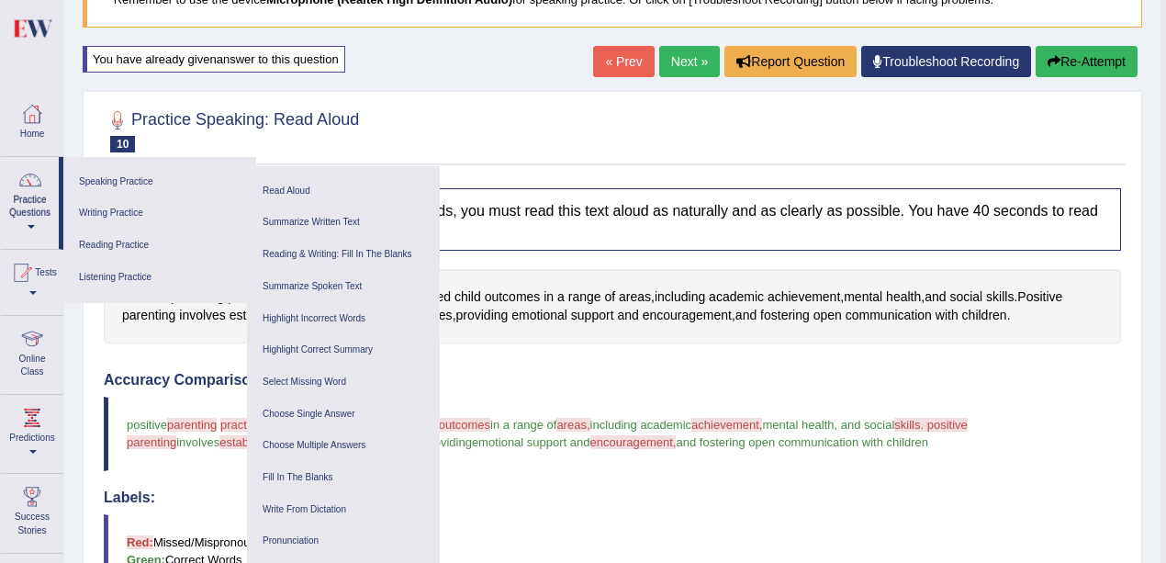
drag, startPoint x: 625, startPoint y: 4, endPoint x: 509, endPoint y: 149, distance: 186.2
click at [515, 152] on div at bounding box center [613, 130] width 1018 height 56
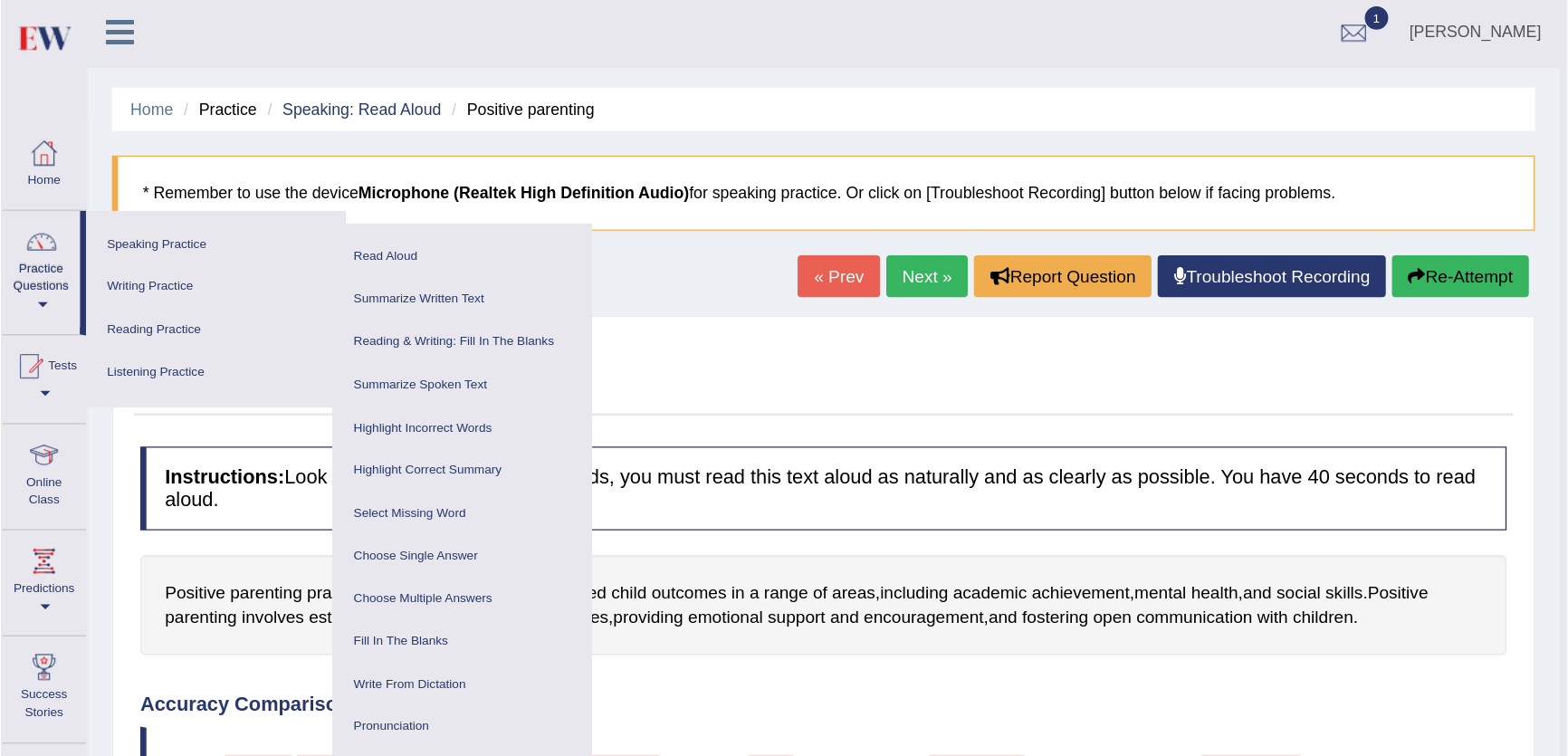
scroll to position [0, 0]
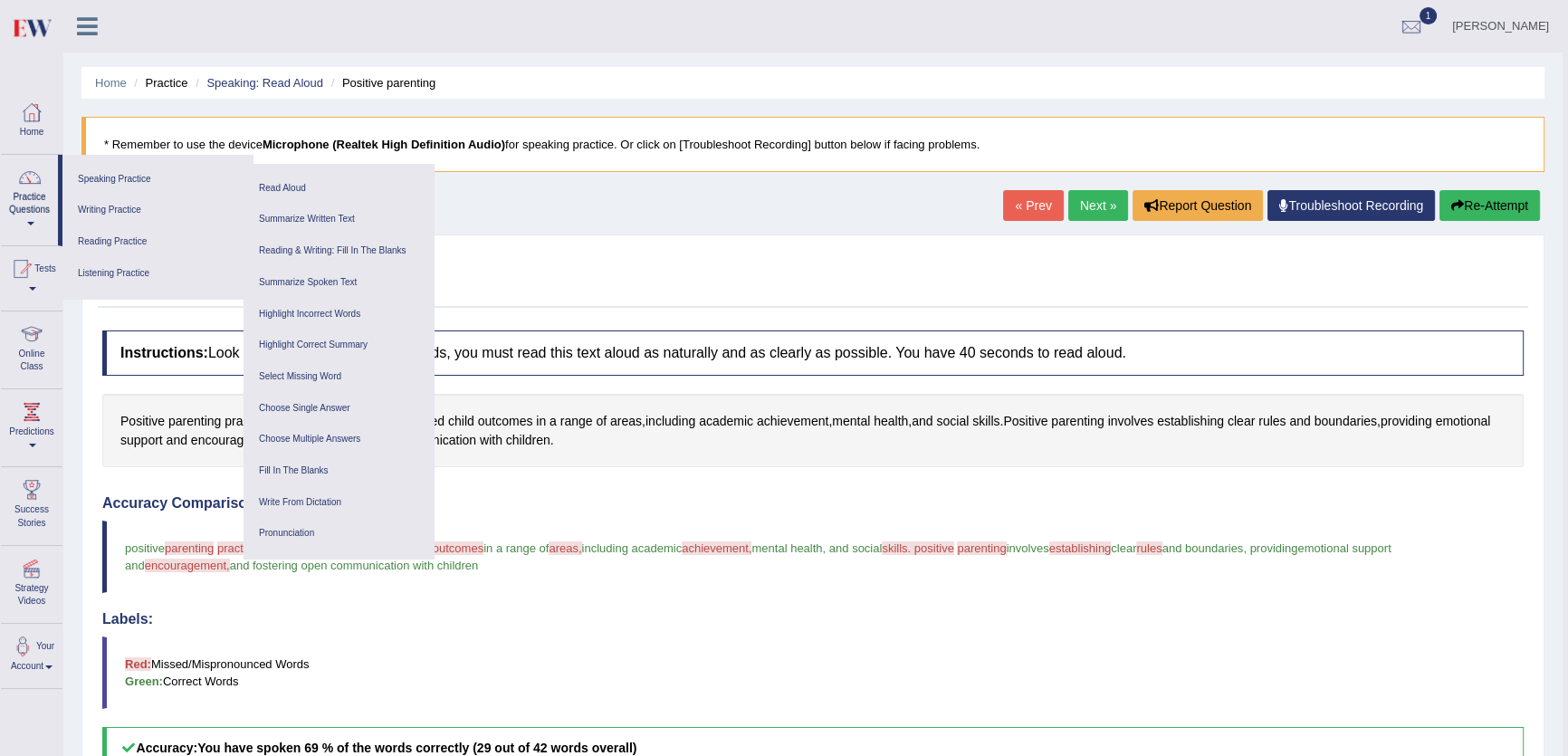
drag, startPoint x: 1154, startPoint y: 0, endPoint x: 1106, endPoint y: 183, distance: 189.2
click at [1106, 183] on div "Home Practice Speaking: Read Aloud Positive parenting * Remember to use the dev…" at bounding box center [812, 579] width 1499 height 1157
click at [242, 31] on div "Bisakha Toggle navigation Username: Bisakha Access Type: Online Subscription: D…" at bounding box center [812, 26] width 1499 height 52
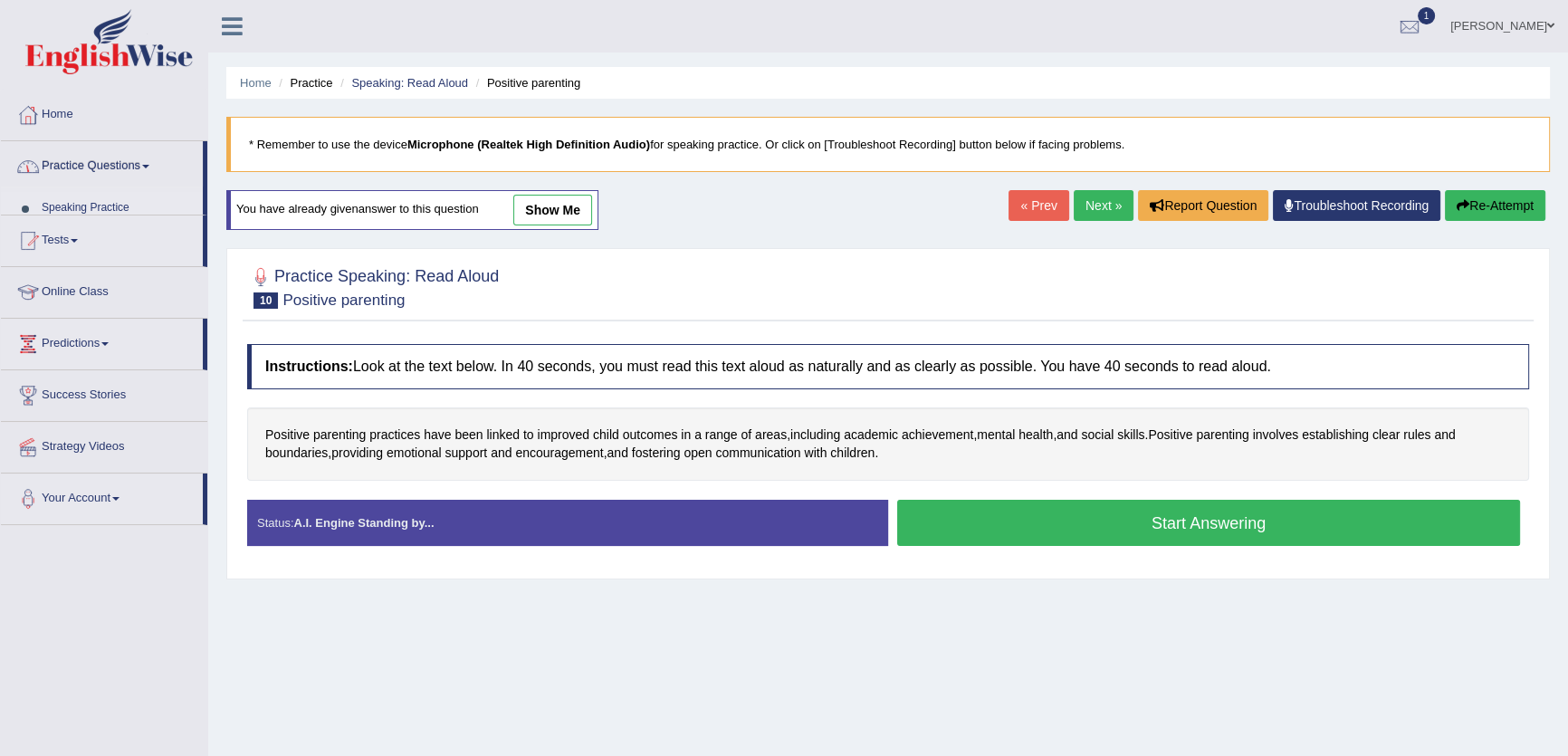
click at [104, 164] on link "Practice Questions" at bounding box center [102, 164] width 202 height 45
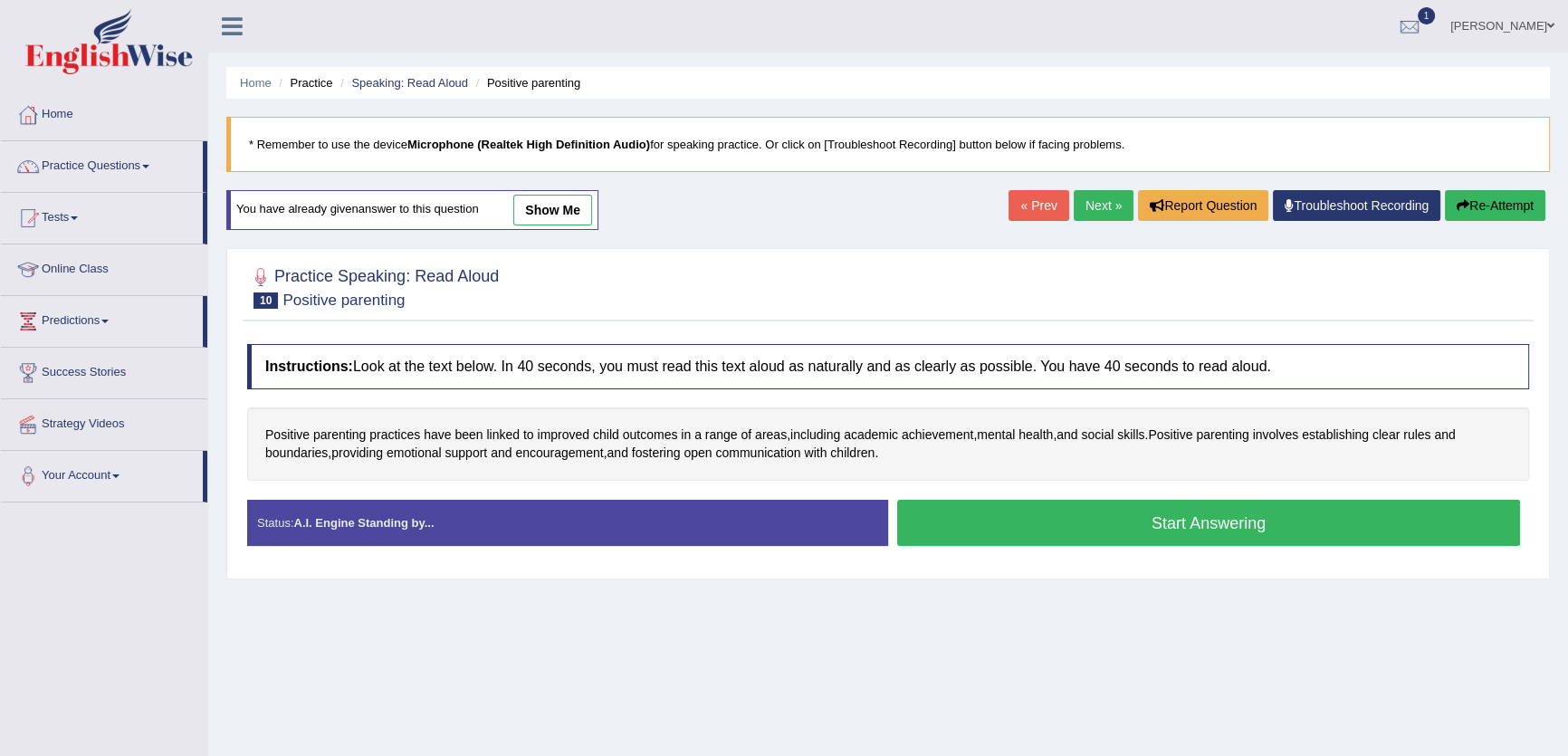
click at [106, 171] on link "Practice Questions" at bounding box center [102, 164] width 202 height 45
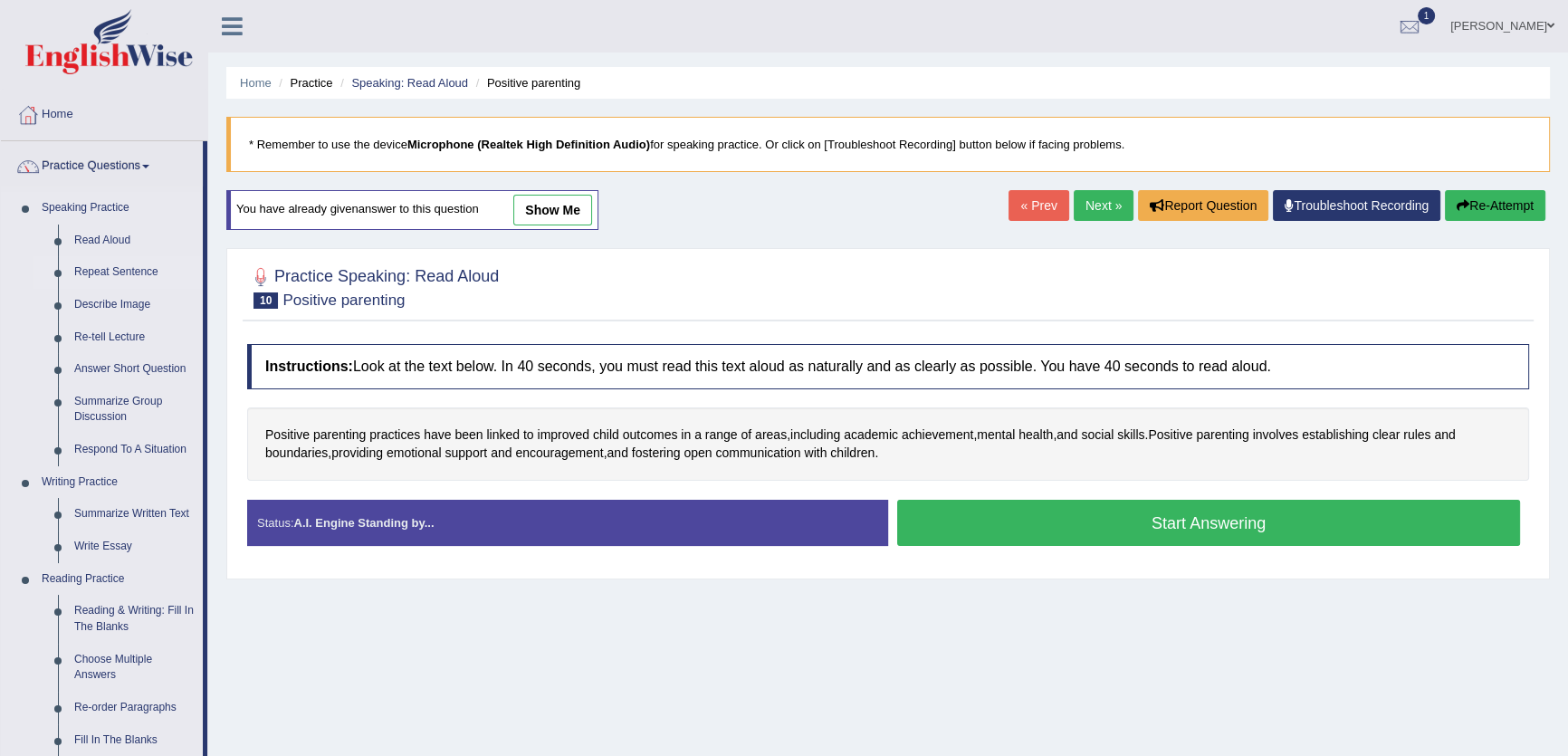
click at [132, 273] on link "Repeat Sentence" at bounding box center [134, 272] width 137 height 33
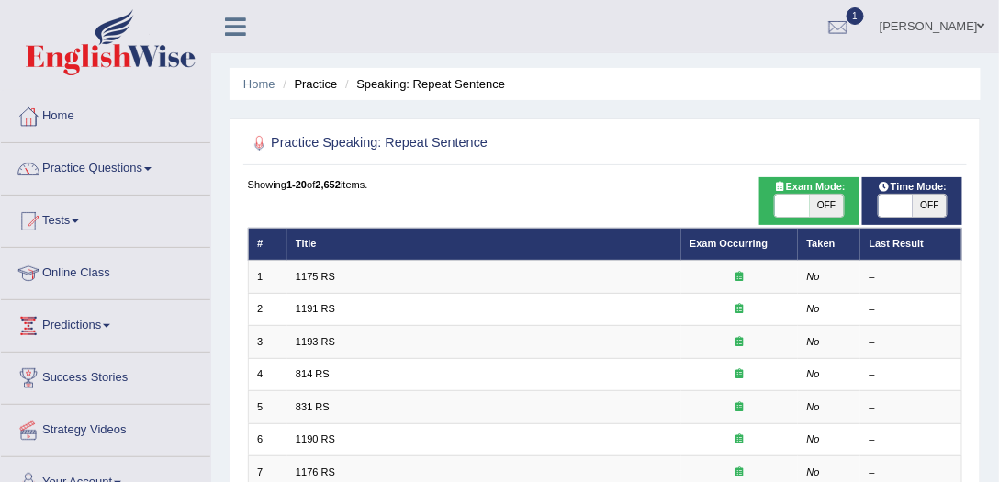
drag, startPoint x: 0, startPoint y: 0, endPoint x: 707, endPoint y: 123, distance: 717.9
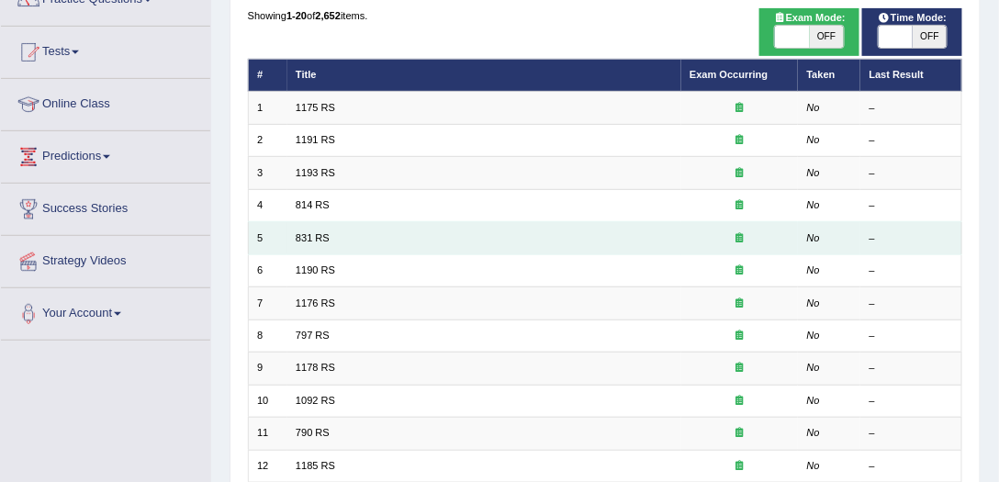
scroll to position [105, 0]
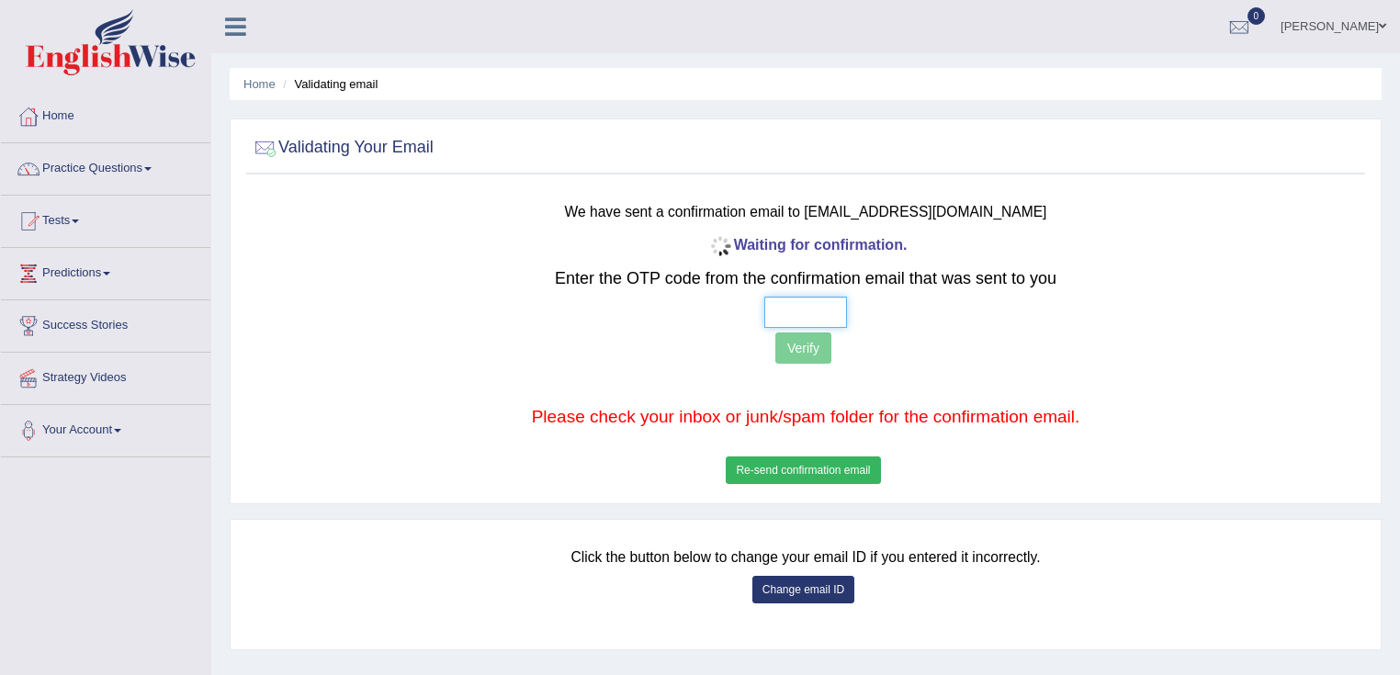
click at [774, 305] on input "text" at bounding box center [805, 312] width 83 height 31
type input "5 3 1 5"
click at [805, 351] on button "Verify" at bounding box center [803, 347] width 56 height 31
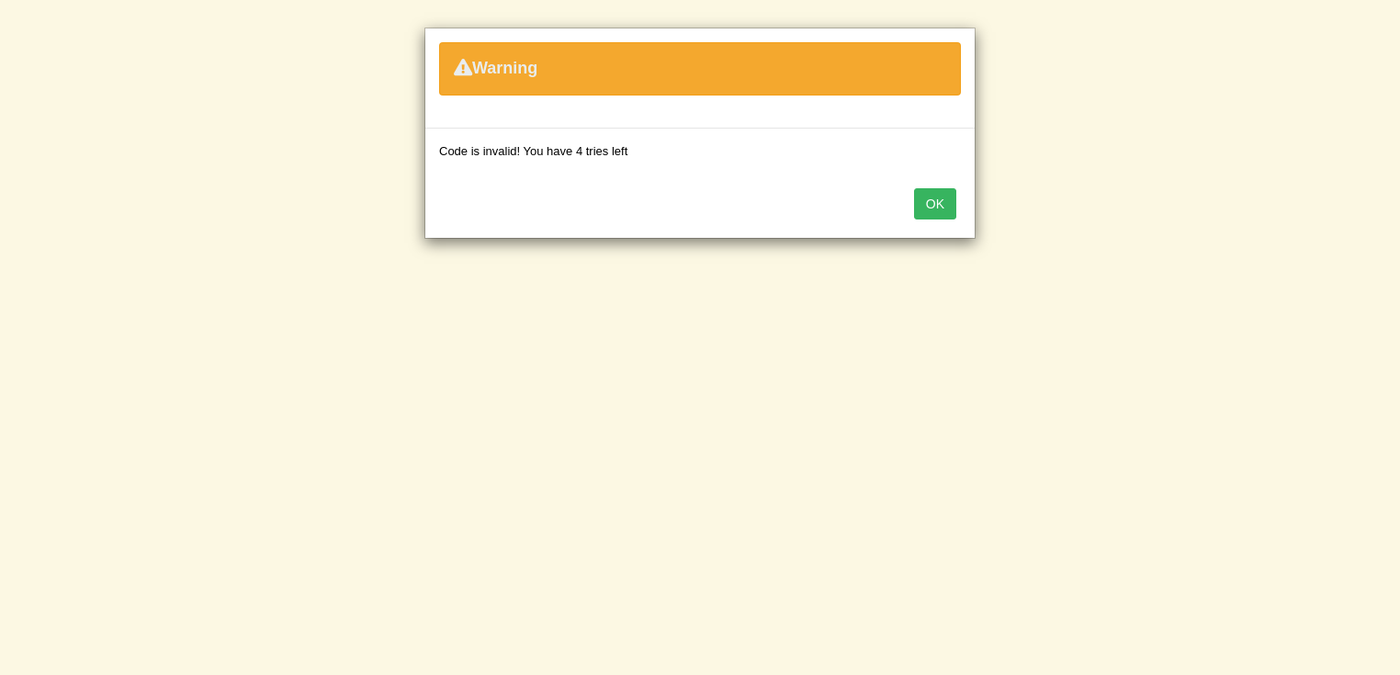
click at [933, 194] on button "OK" at bounding box center [935, 203] width 42 height 31
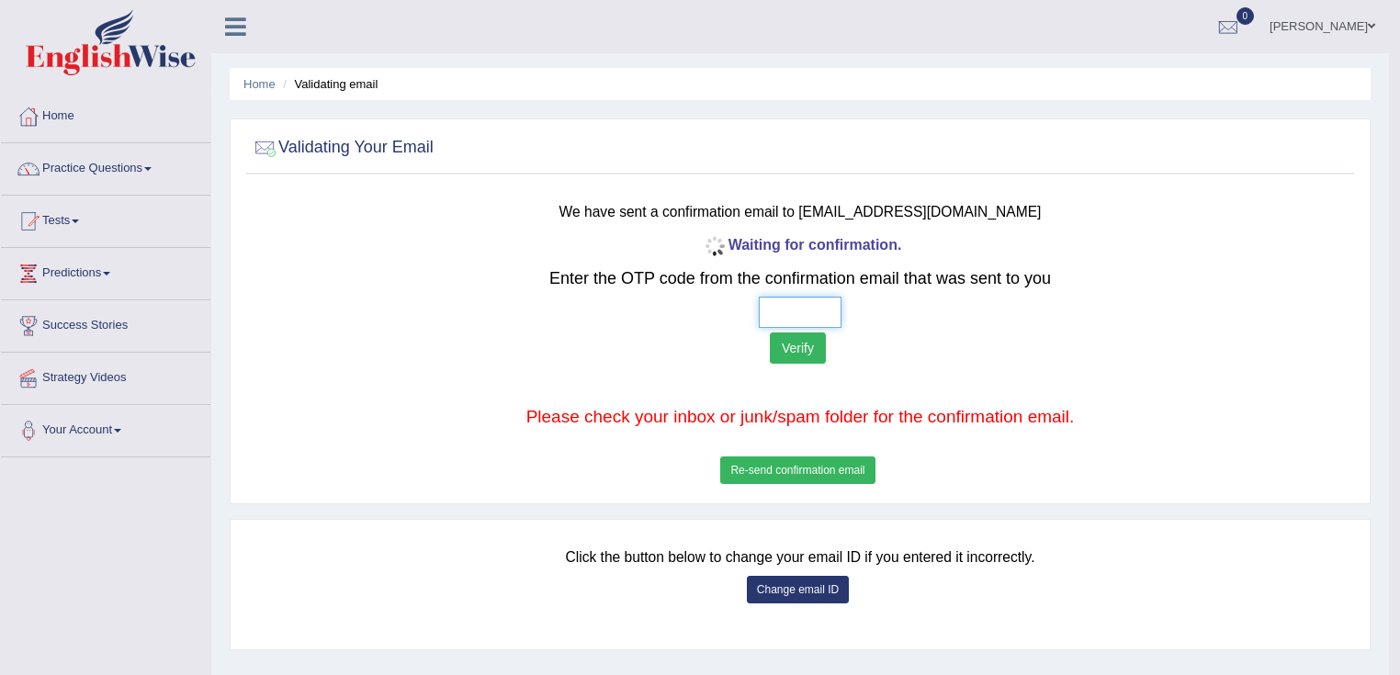
click at [769, 312] on input "text" at bounding box center [800, 312] width 83 height 31
type input "5 3 8 4"
click at [803, 344] on button "Verify" at bounding box center [798, 347] width 56 height 31
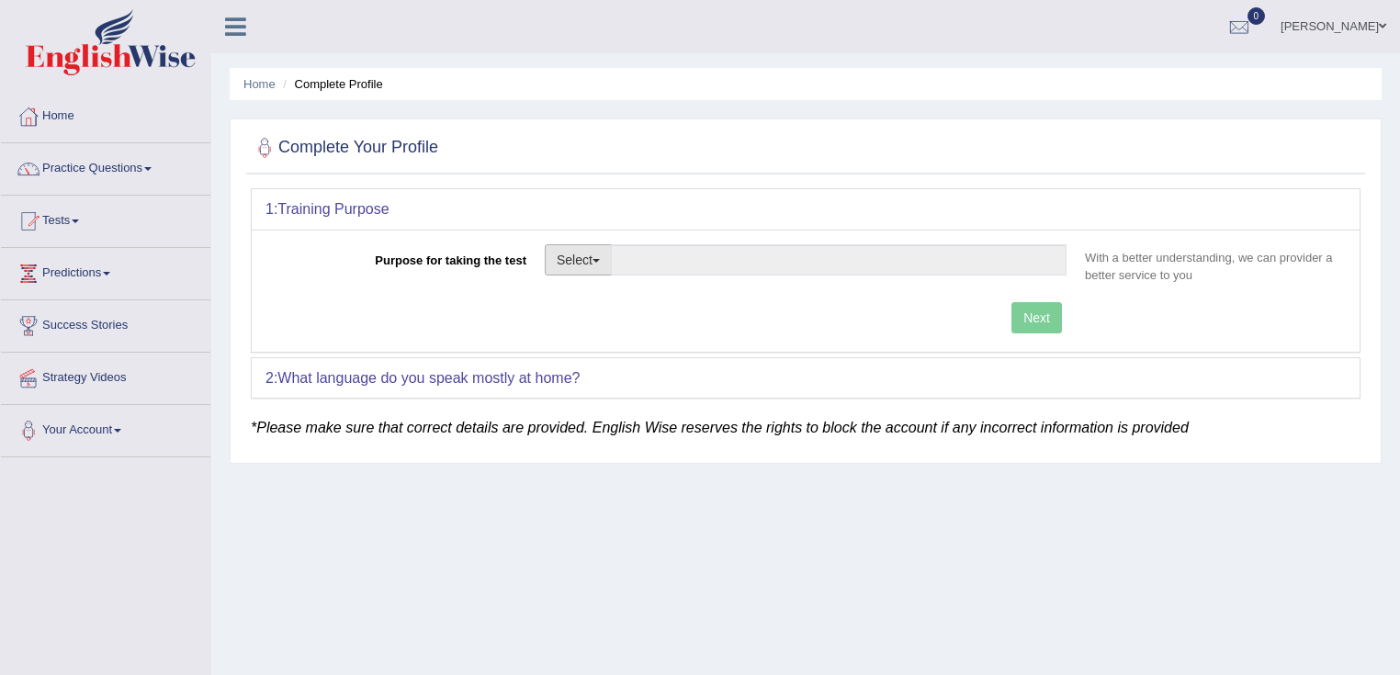
drag, startPoint x: 582, startPoint y: 247, endPoint x: 587, endPoint y: 257, distance: 11.1
click at [582, 246] on button "Select" at bounding box center [578, 259] width 67 height 31
click at [606, 294] on link "Student Visa" at bounding box center [627, 299] width 163 height 24
type input "Student Visa"
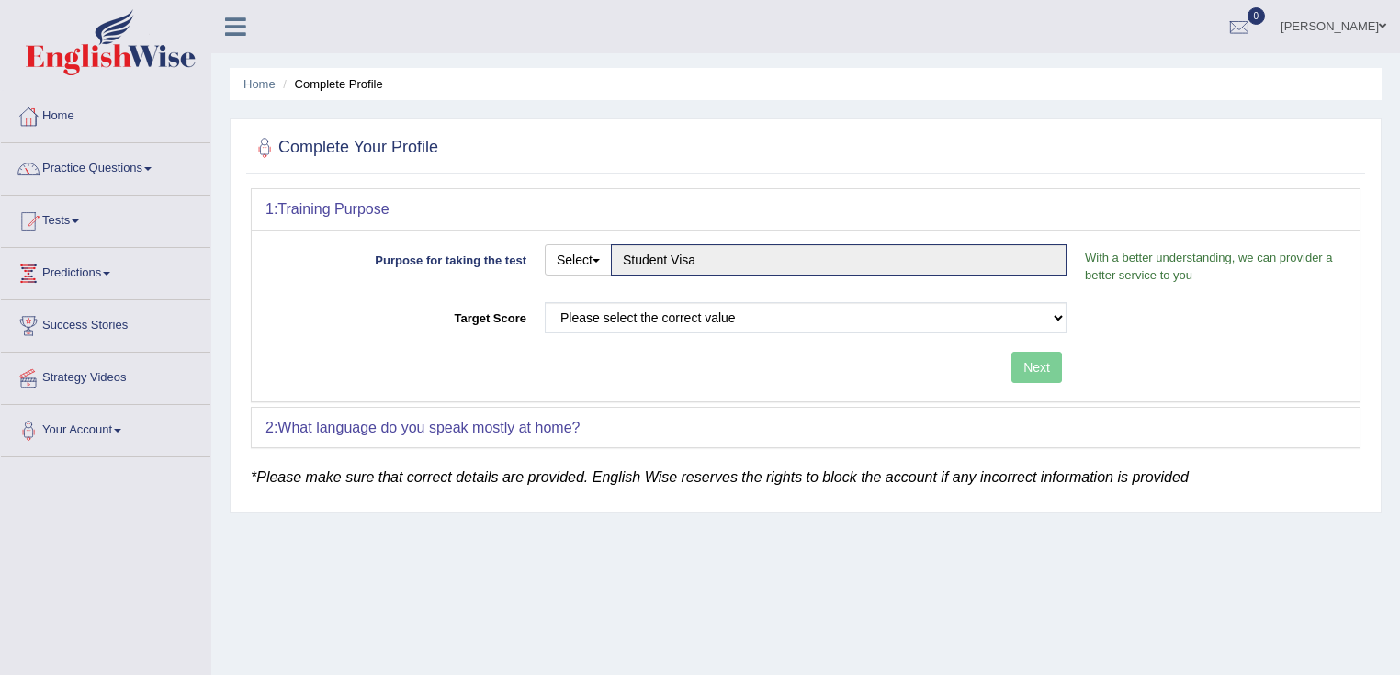
click at [611, 293] on div "Purpose for taking the test Select Student Visa Permanent Residency Nursing Oth…" at bounding box center [806, 316] width 1108 height 172
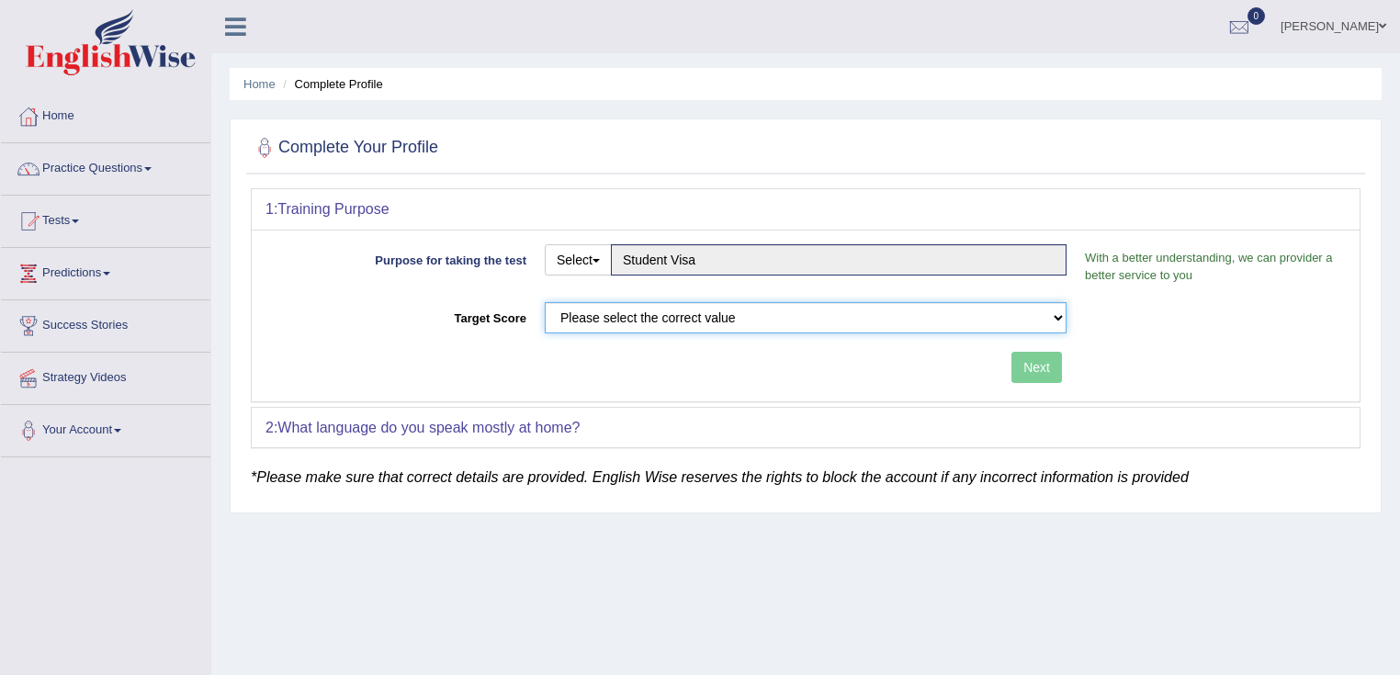
drag, startPoint x: 617, startPoint y: 310, endPoint x: 610, endPoint y: 296, distance: 15.6
click at [614, 298] on div "Purpose for taking the test Select Student Visa Permanent Residency Nursing Oth…" at bounding box center [806, 316] width 1108 height 172
select select "50"
click at [545, 302] on select "Please select the correct value 50 (6 bands) 58 (6.5 bands) 65 (7 bands) 79 (8 …" at bounding box center [806, 317] width 522 height 31
click at [1012, 363] on div "Next" at bounding box center [670, 370] width 810 height 36
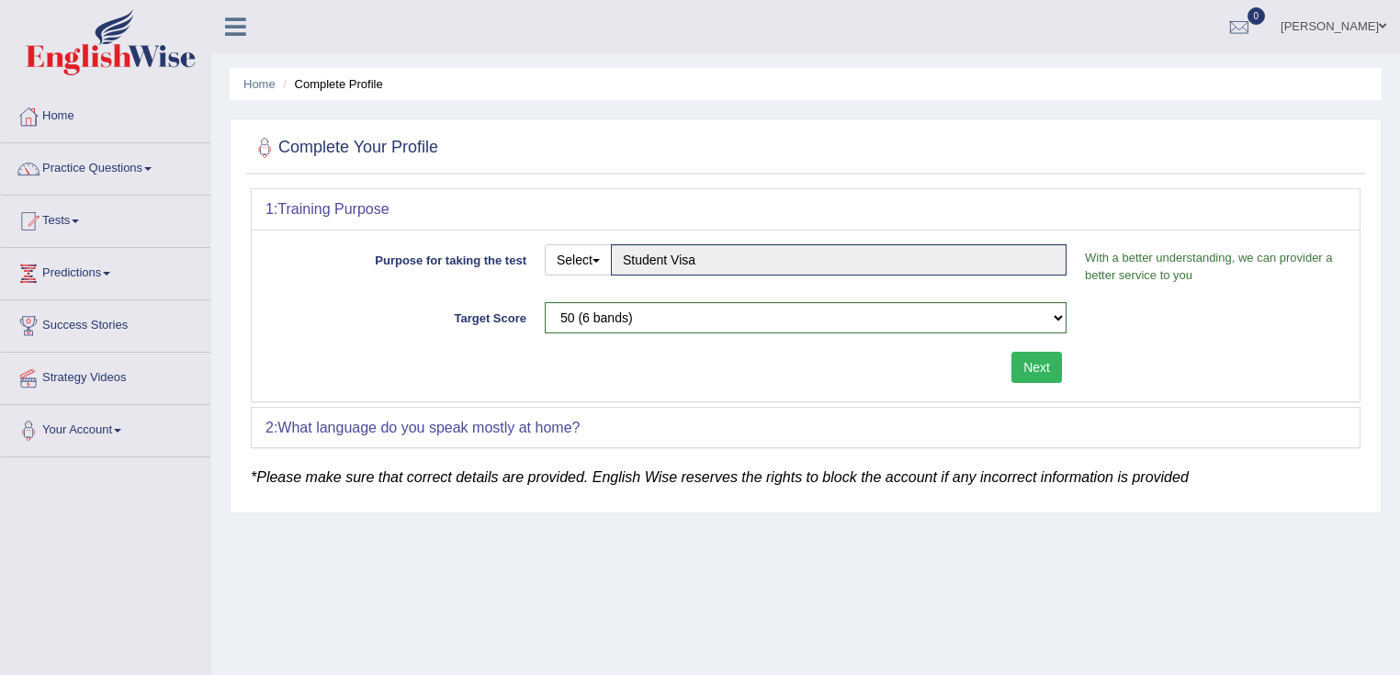
click at [1018, 362] on button "Next" at bounding box center [1036, 367] width 51 height 31
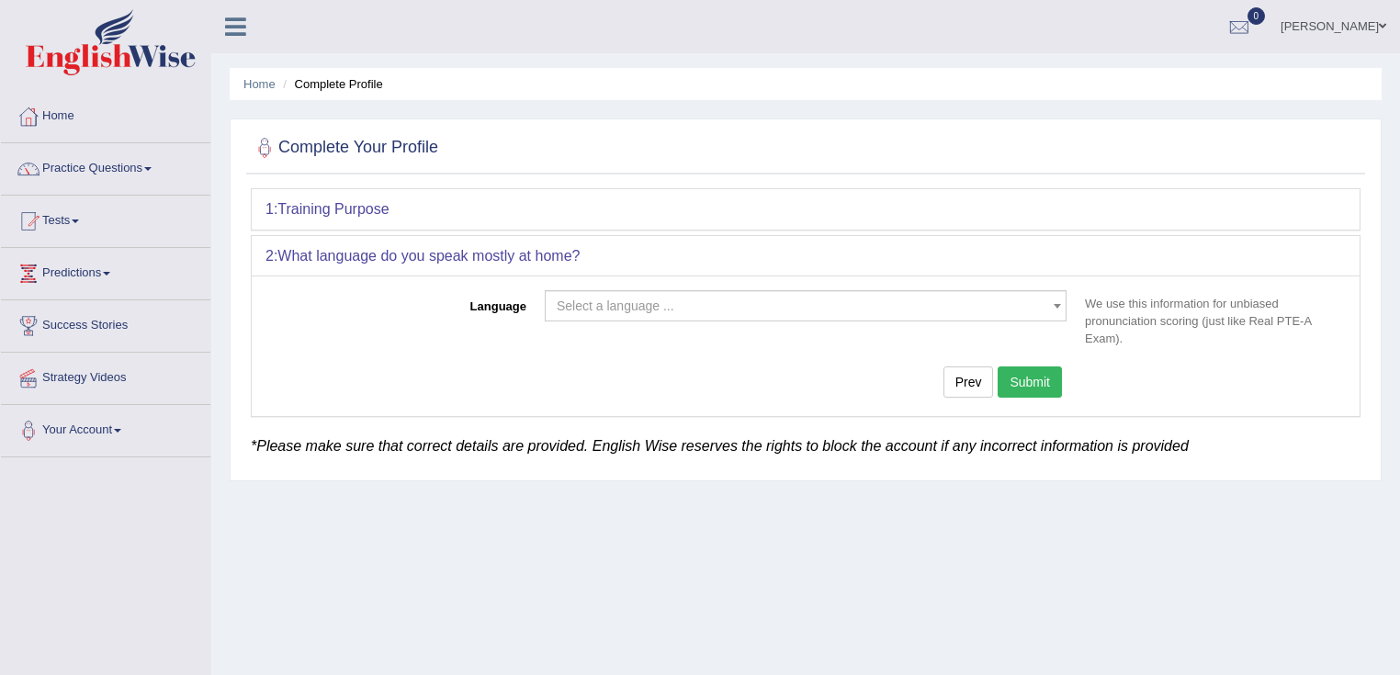
click at [746, 310] on span "Select a language ..." at bounding box center [800, 306] width 487 height 18
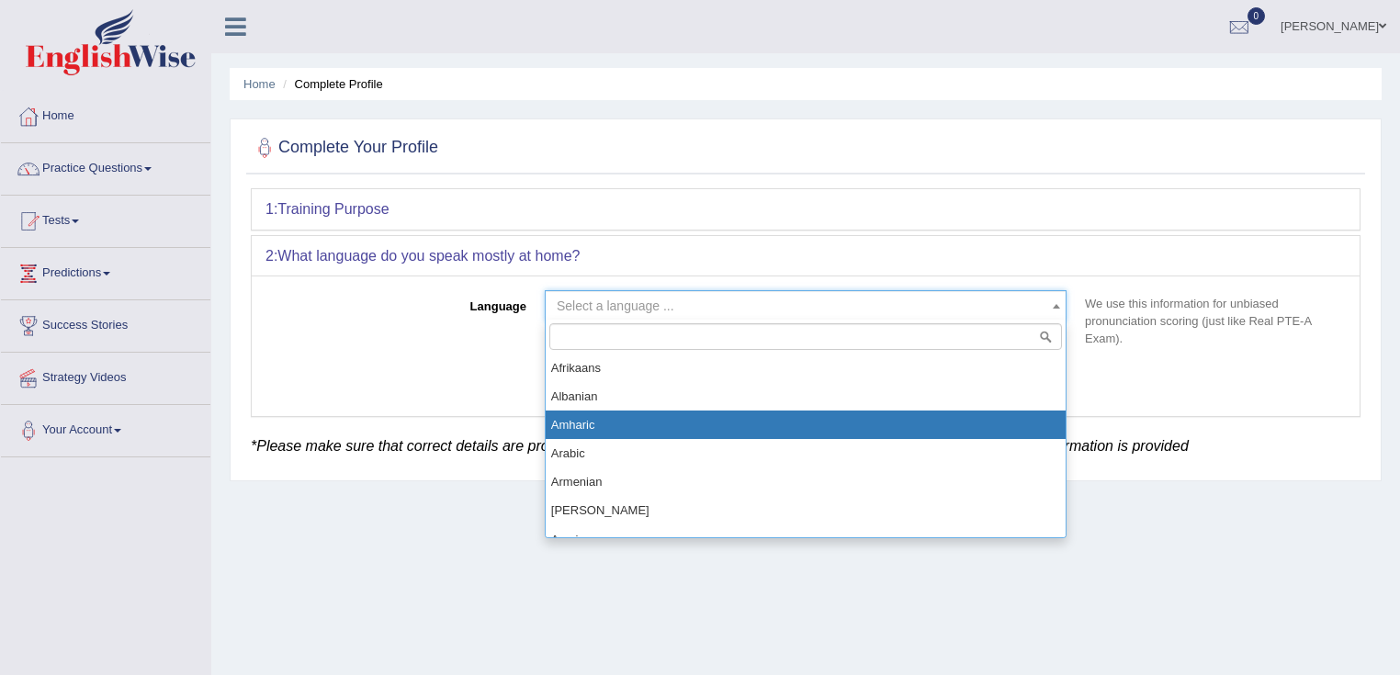
drag, startPoint x: 722, startPoint y: 423, endPoint x: 985, endPoint y: 389, distance: 264.9
select select "Amharic"
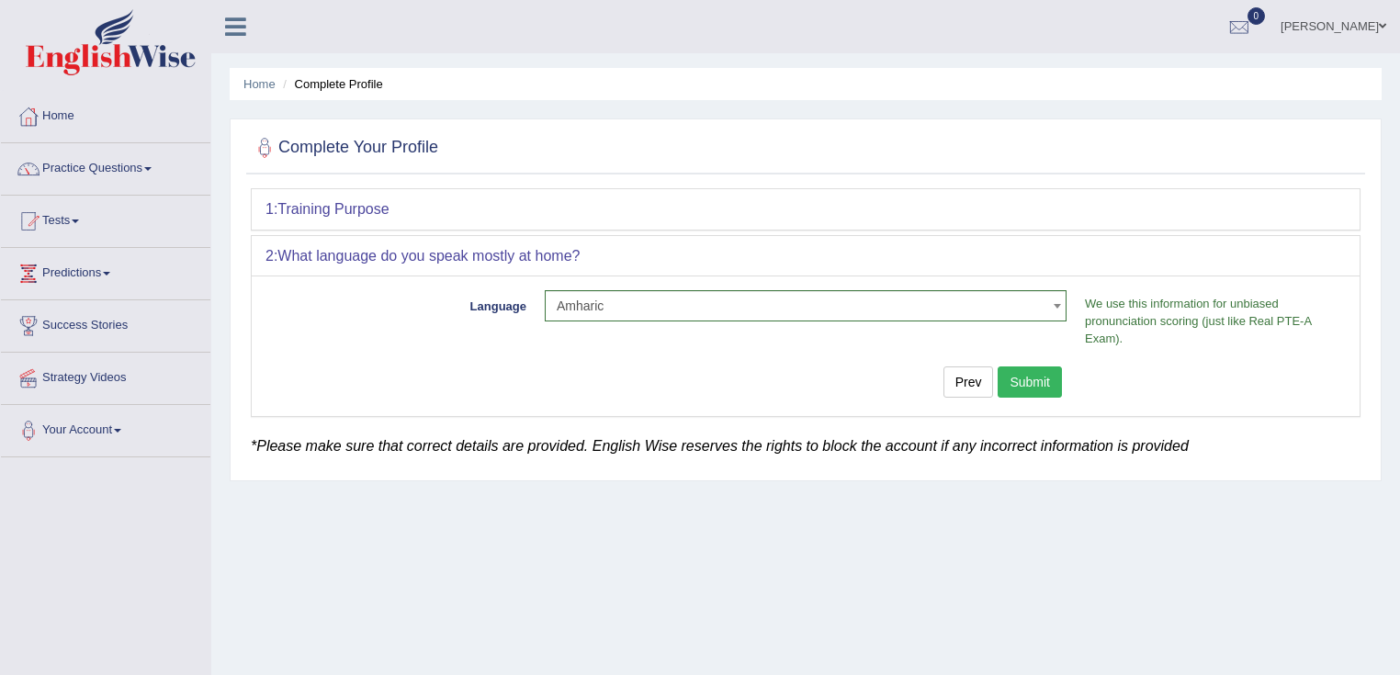
click at [996, 389] on div "Prev Submit" at bounding box center [670, 384] width 810 height 36
click at [1030, 386] on button "Submit" at bounding box center [1029, 381] width 64 height 31
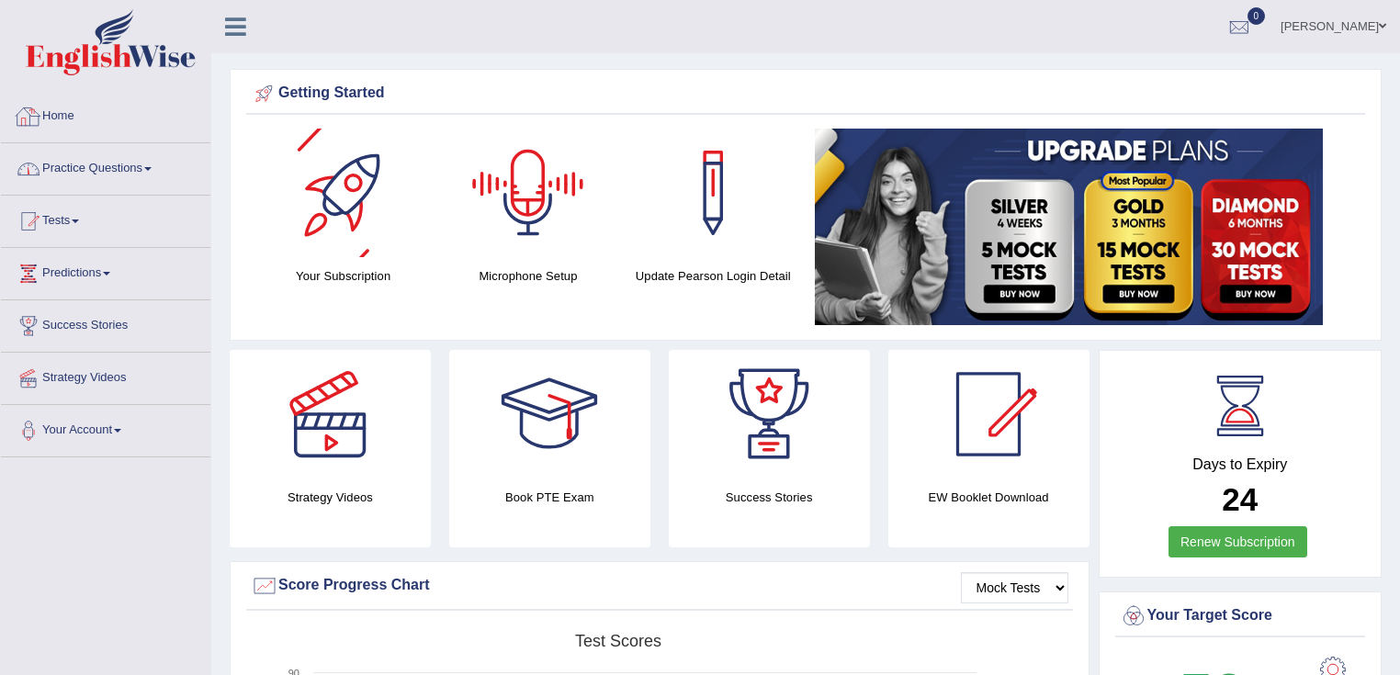
click at [73, 174] on link "Practice Questions" at bounding box center [105, 166] width 209 height 46
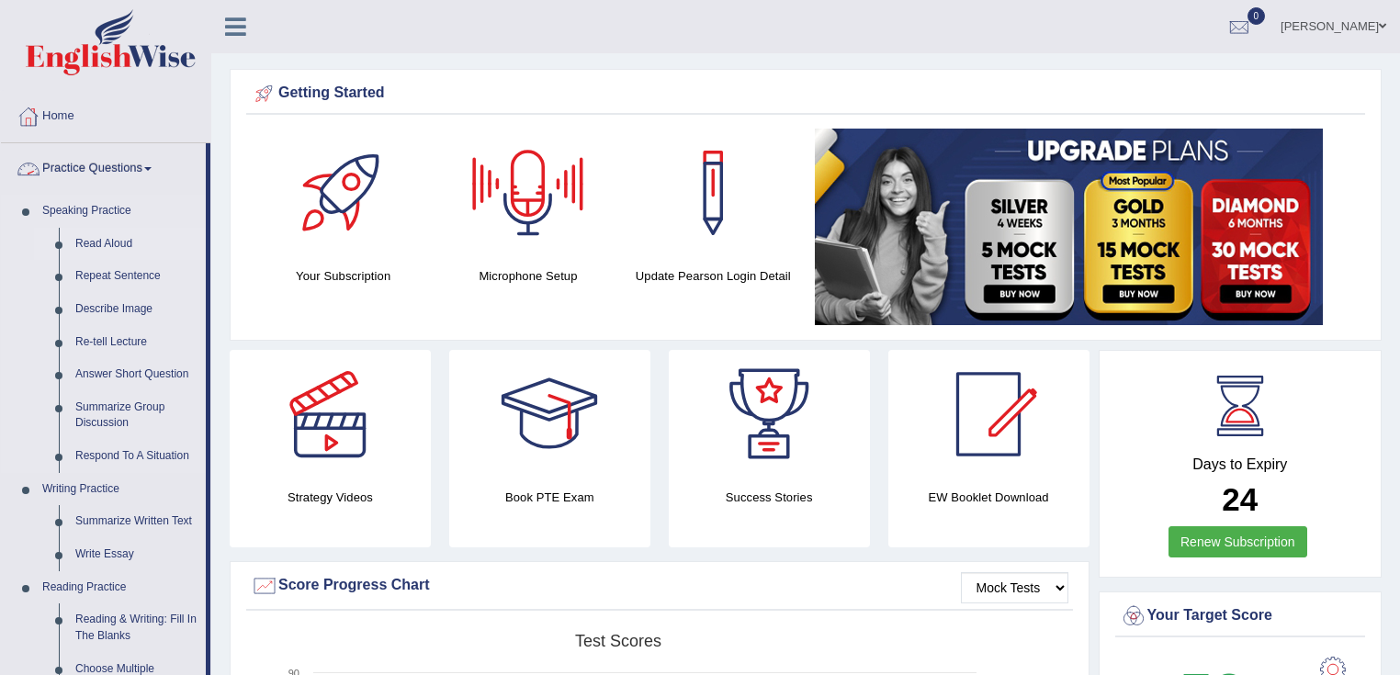
click at [100, 233] on link "Read Aloud" at bounding box center [136, 244] width 139 height 33
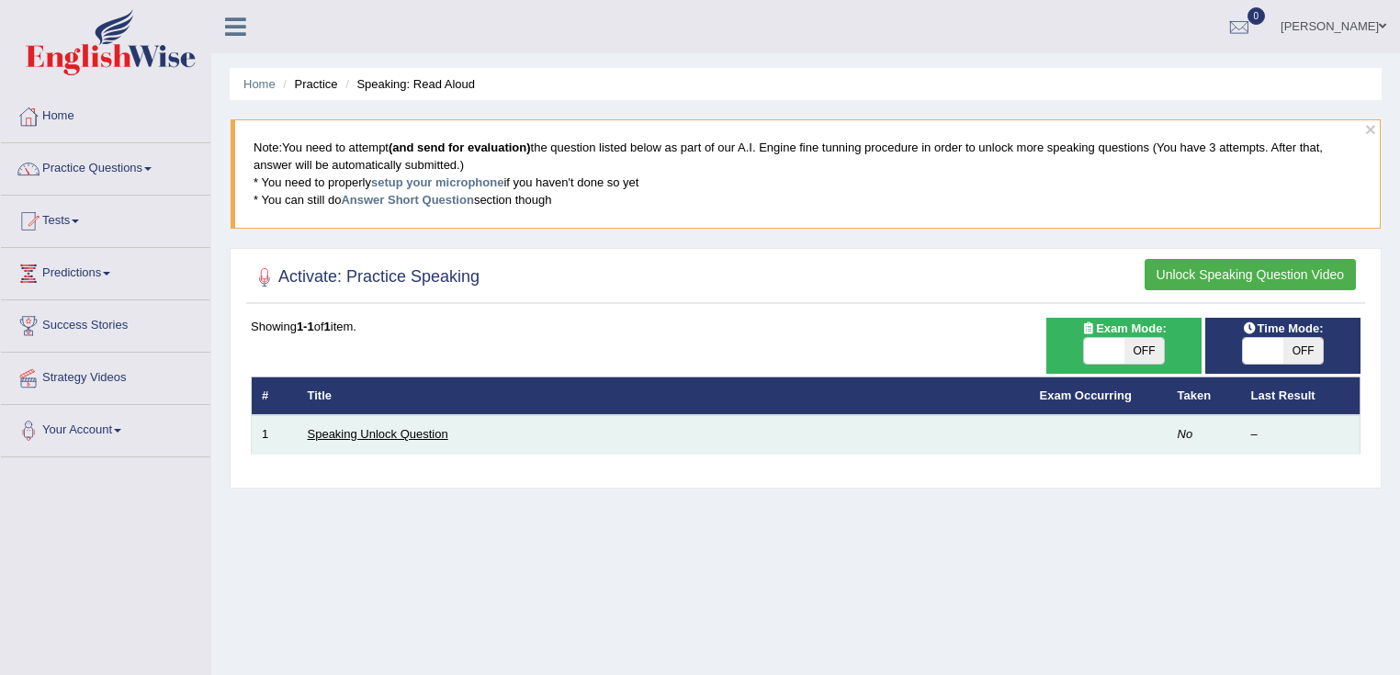
click at [384, 428] on link "Speaking Unlock Question" at bounding box center [378, 434] width 141 height 14
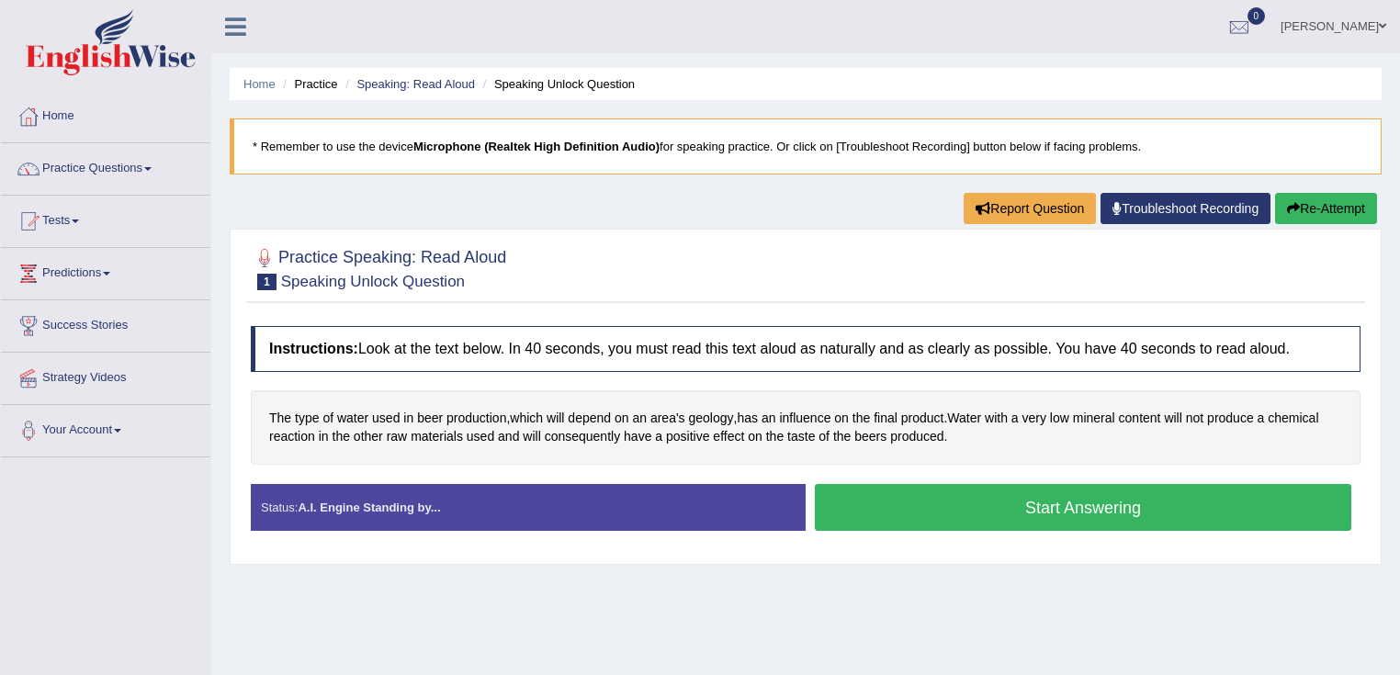
click at [1156, 496] on button "Start Answering" at bounding box center [1083, 507] width 536 height 47
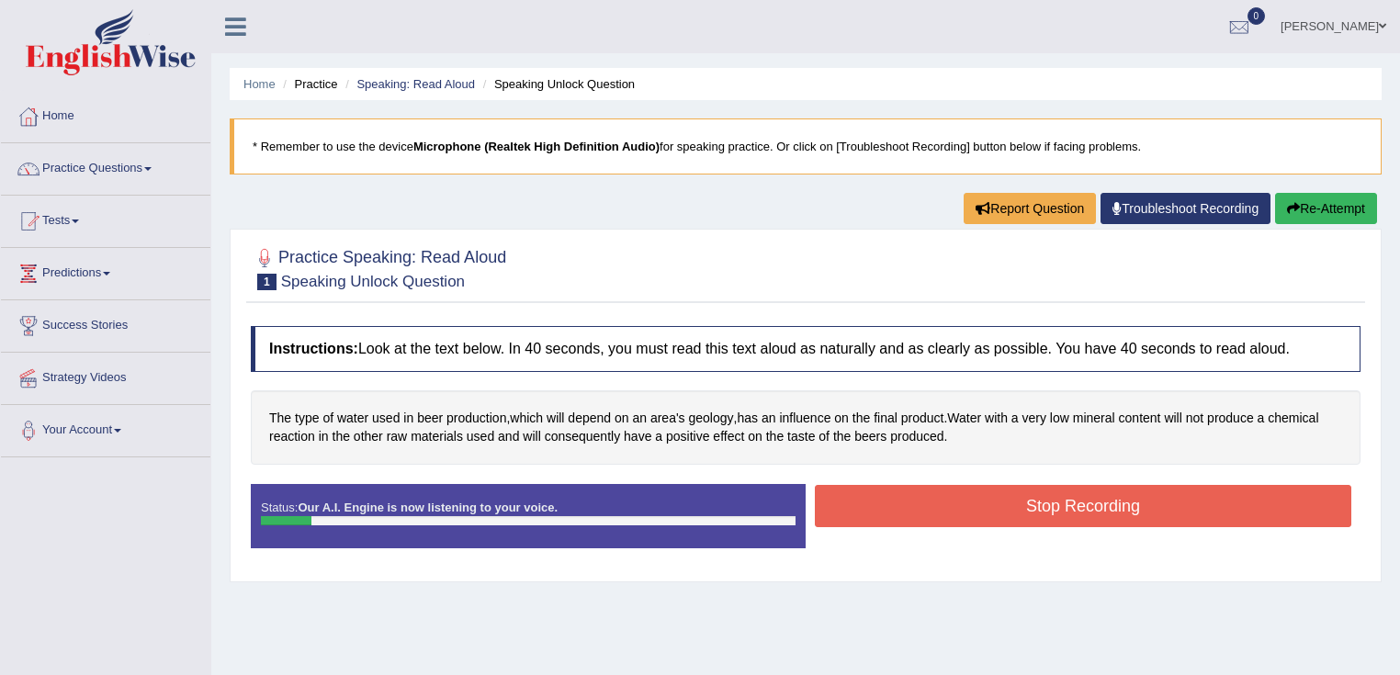
click at [1137, 514] on button "Stop Recording" at bounding box center [1083, 506] width 536 height 42
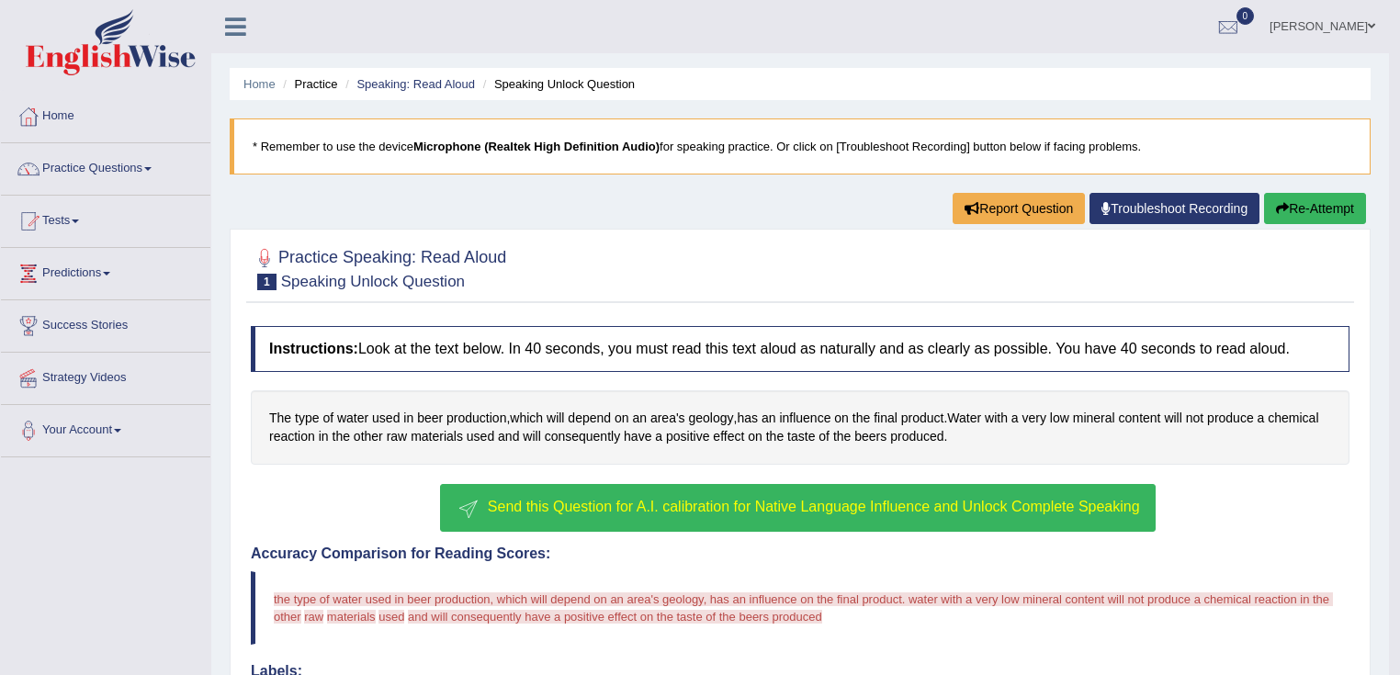
click at [919, 515] on button "Send this Question for A.I. calibration for Native Language Influence and Unloc…" at bounding box center [797, 508] width 715 height 48
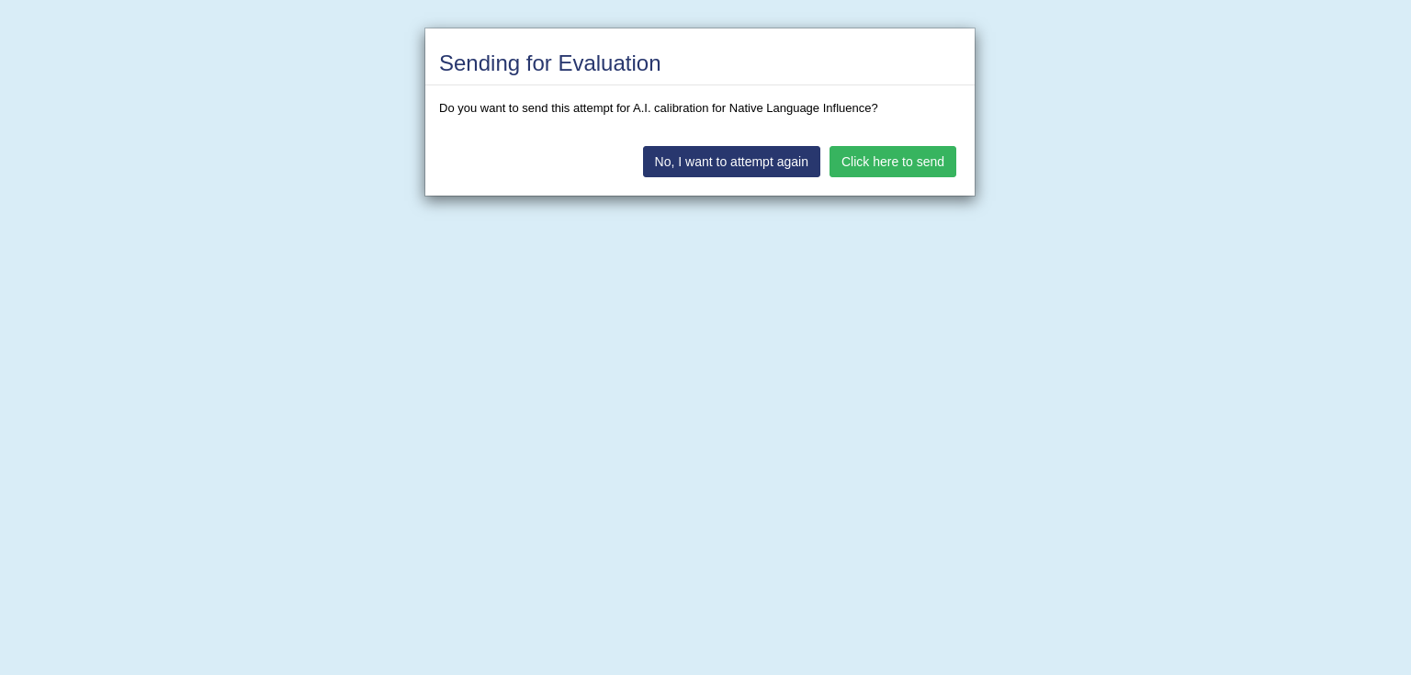
click at [891, 169] on button "Click here to send" at bounding box center [892, 161] width 127 height 31
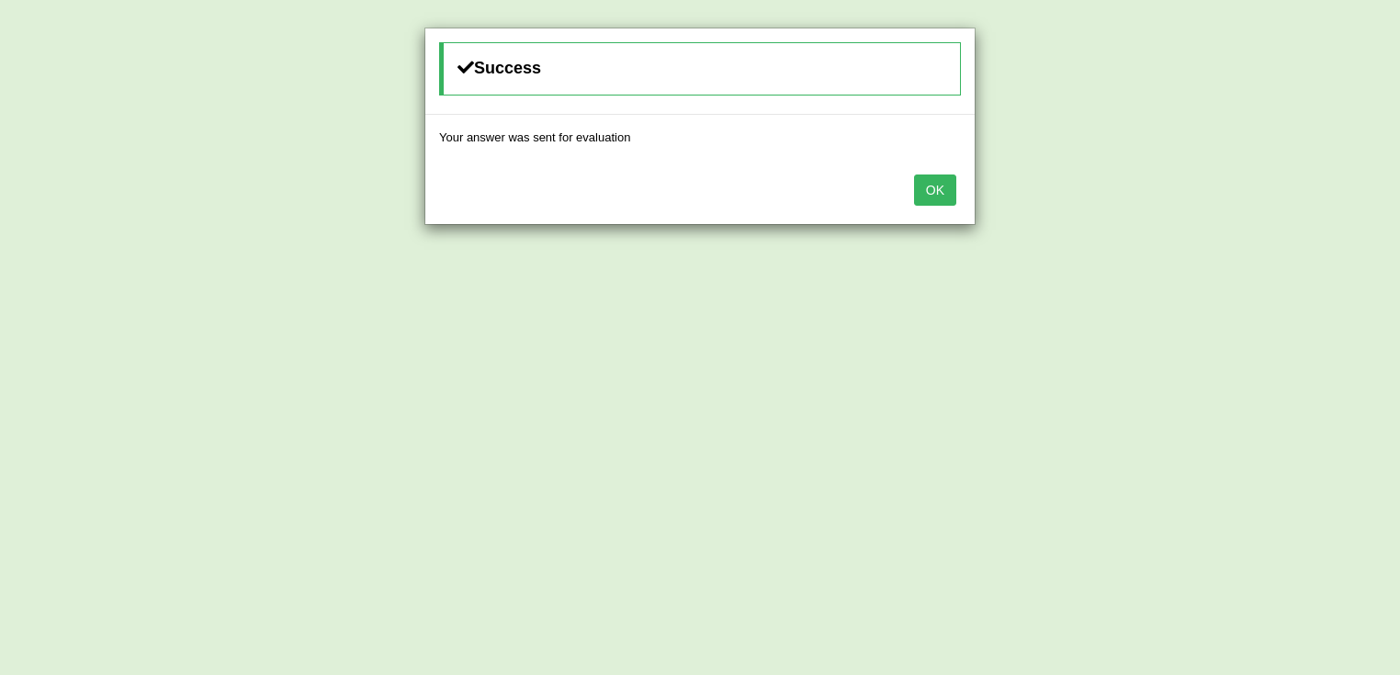
click at [942, 180] on button "OK" at bounding box center [935, 190] width 42 height 31
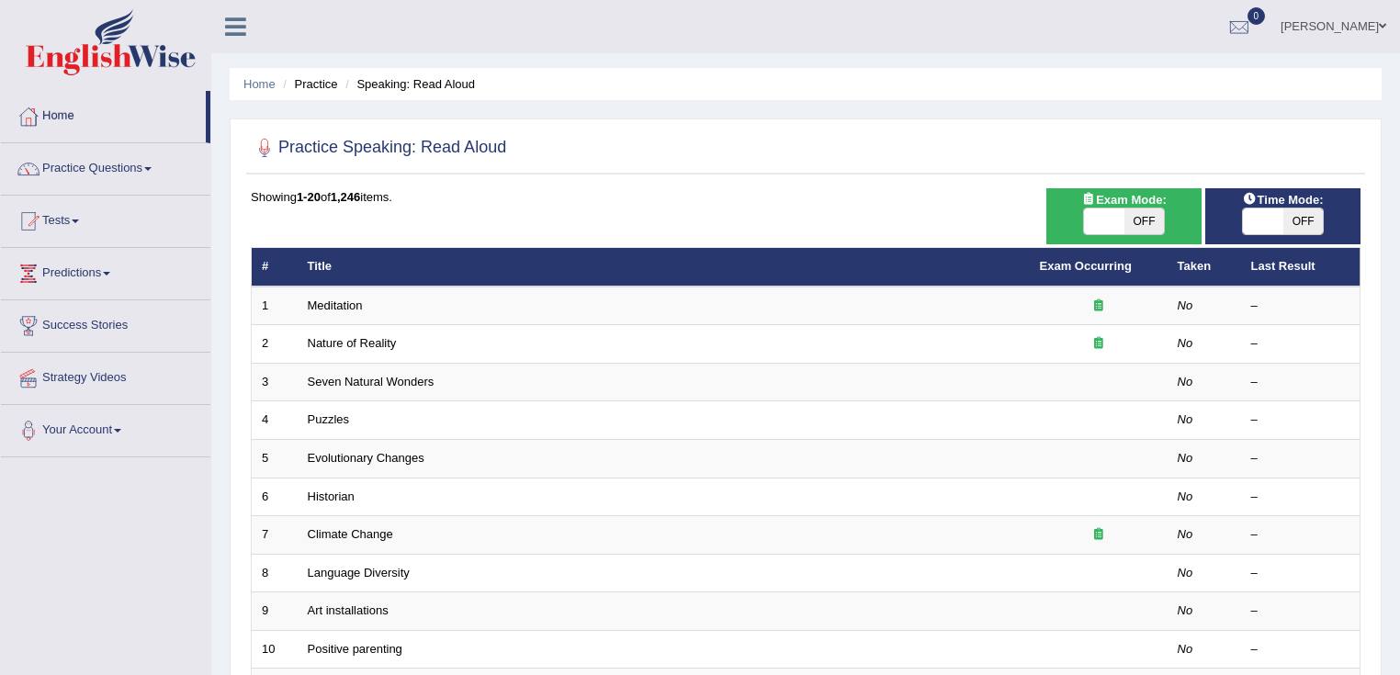
click at [70, 138] on li "Home" at bounding box center [105, 117] width 209 height 52
click at [73, 136] on link "Home" at bounding box center [105, 114] width 209 height 46
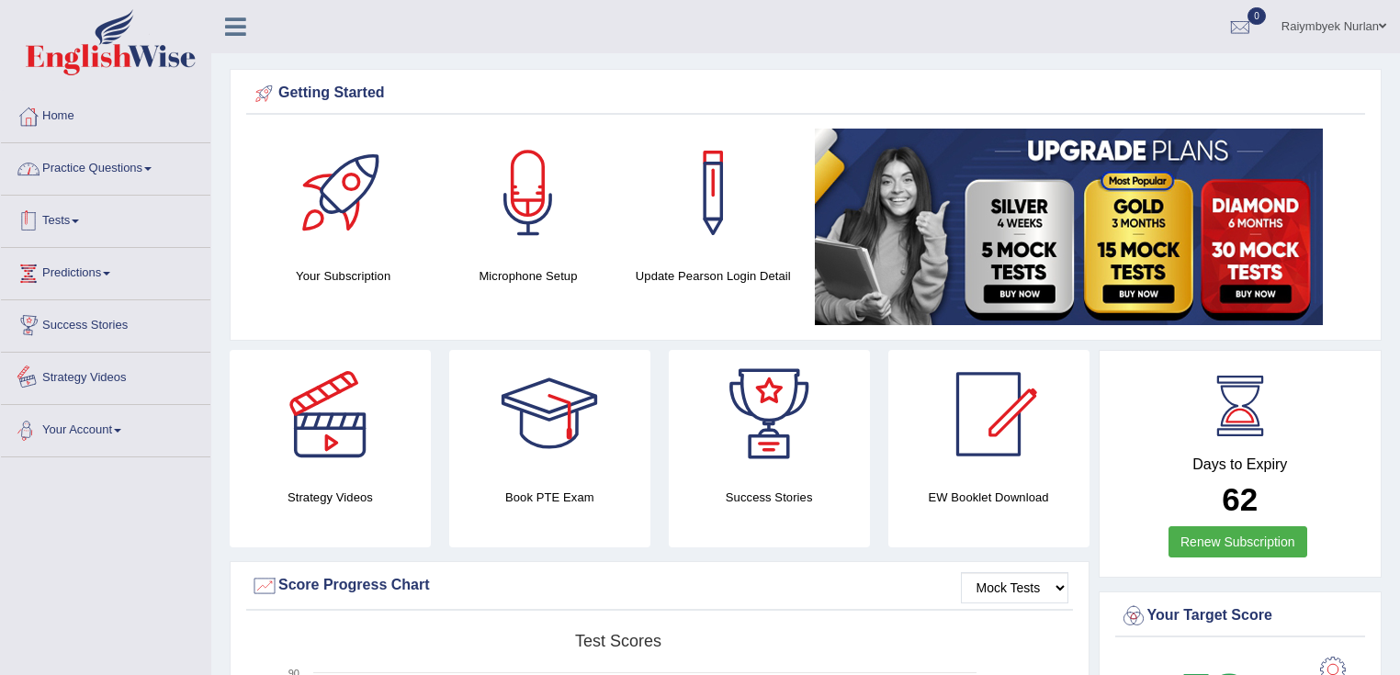
click at [130, 169] on link "Practice Questions" at bounding box center [105, 166] width 209 height 46
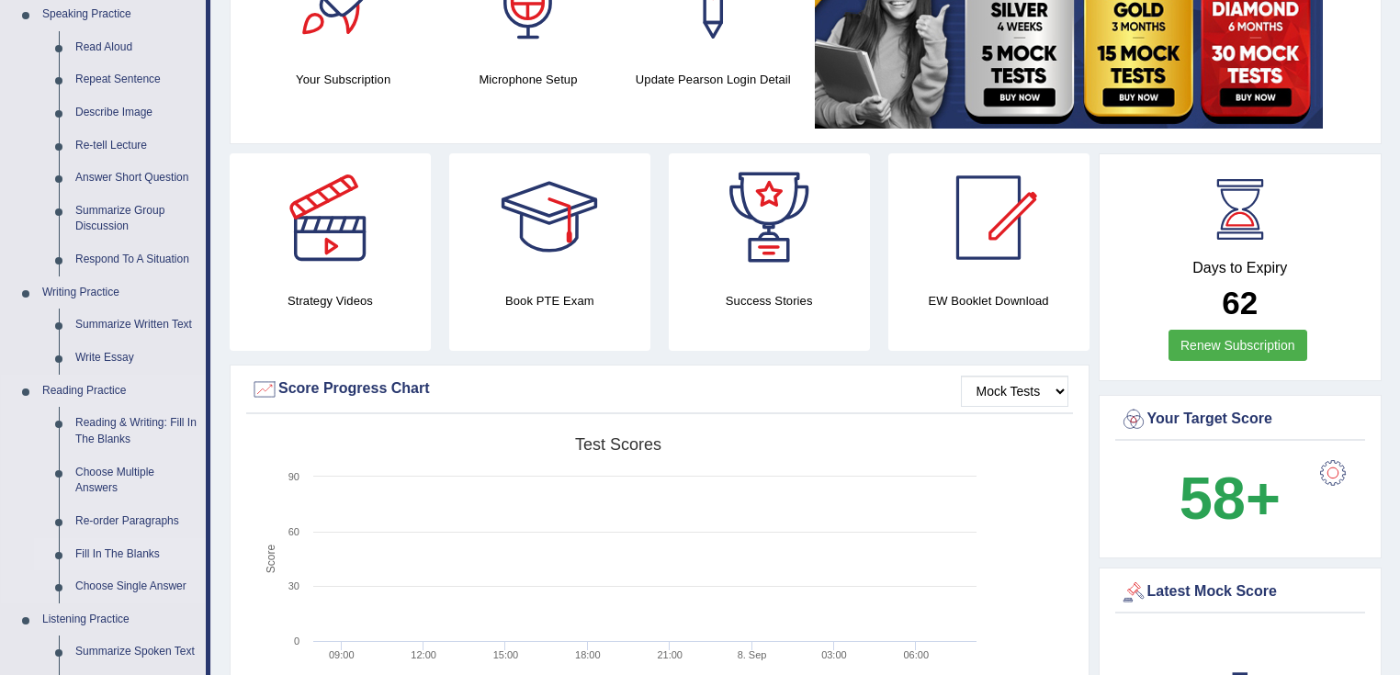
scroll to position [367, 0]
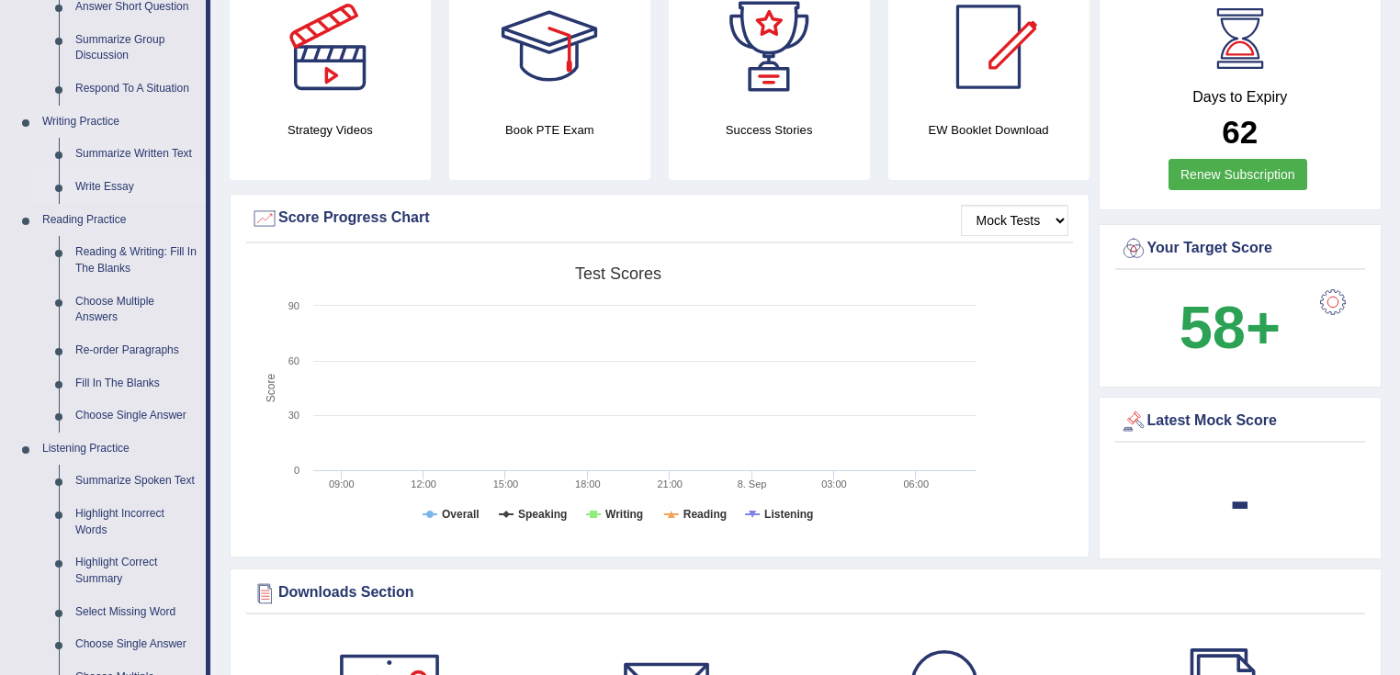
click at [118, 176] on link "Write Essay" at bounding box center [136, 187] width 139 height 33
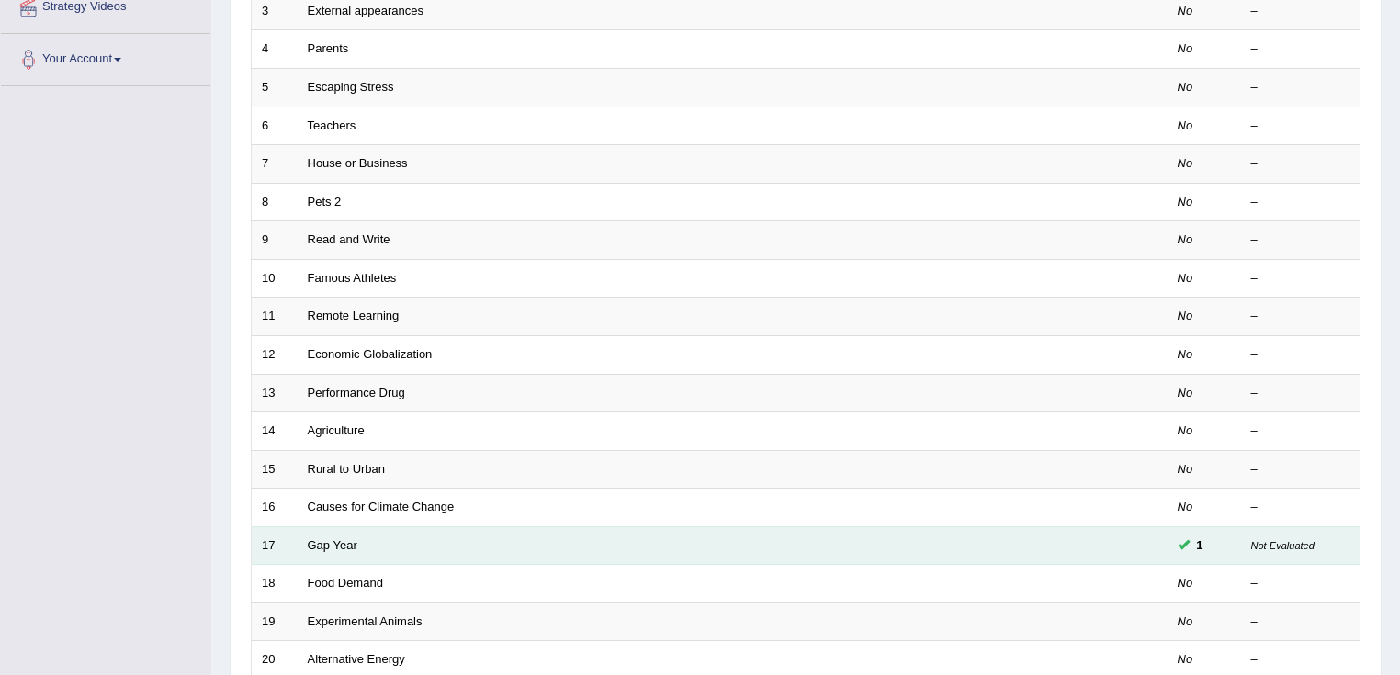
scroll to position [441, 0]
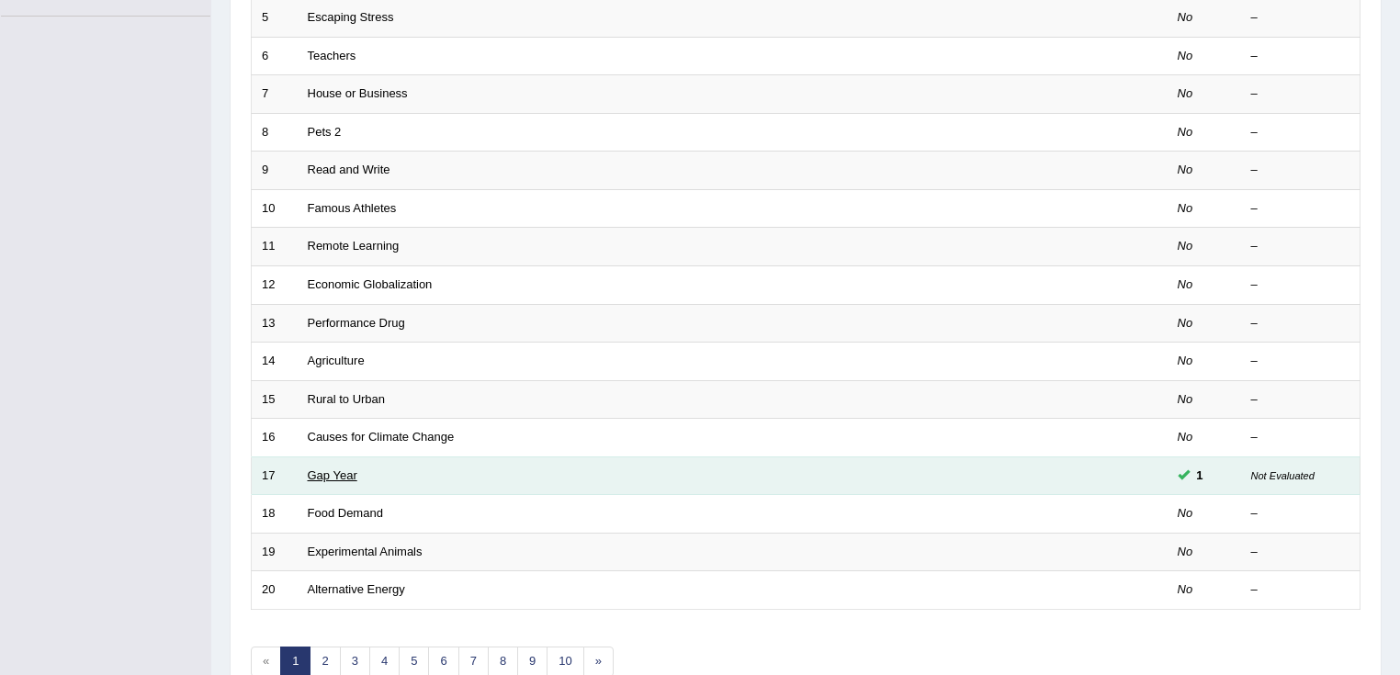
click at [339, 473] on link "Gap Year" at bounding box center [333, 475] width 50 height 14
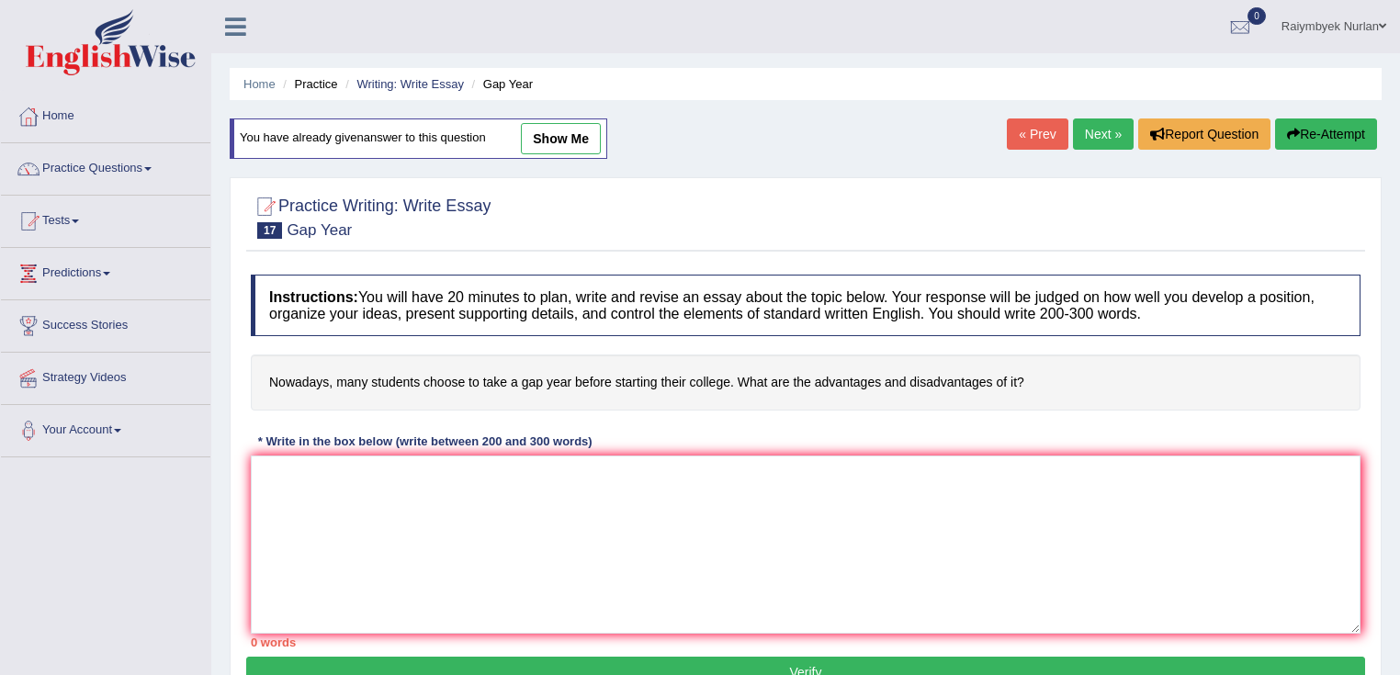
click at [569, 129] on link "show me" at bounding box center [561, 138] width 80 height 31
type textarea "The increasing infulence of many students choose to take a gap year before star…"
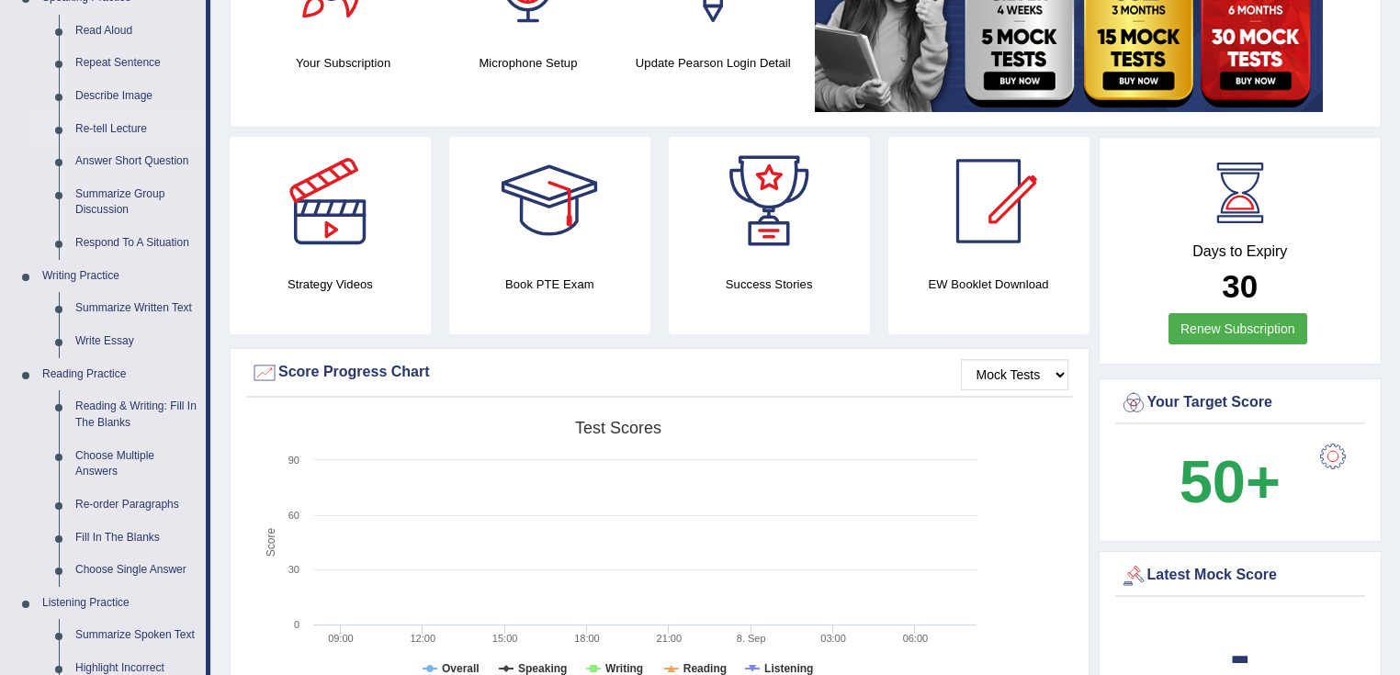
scroll to position [220, 0]
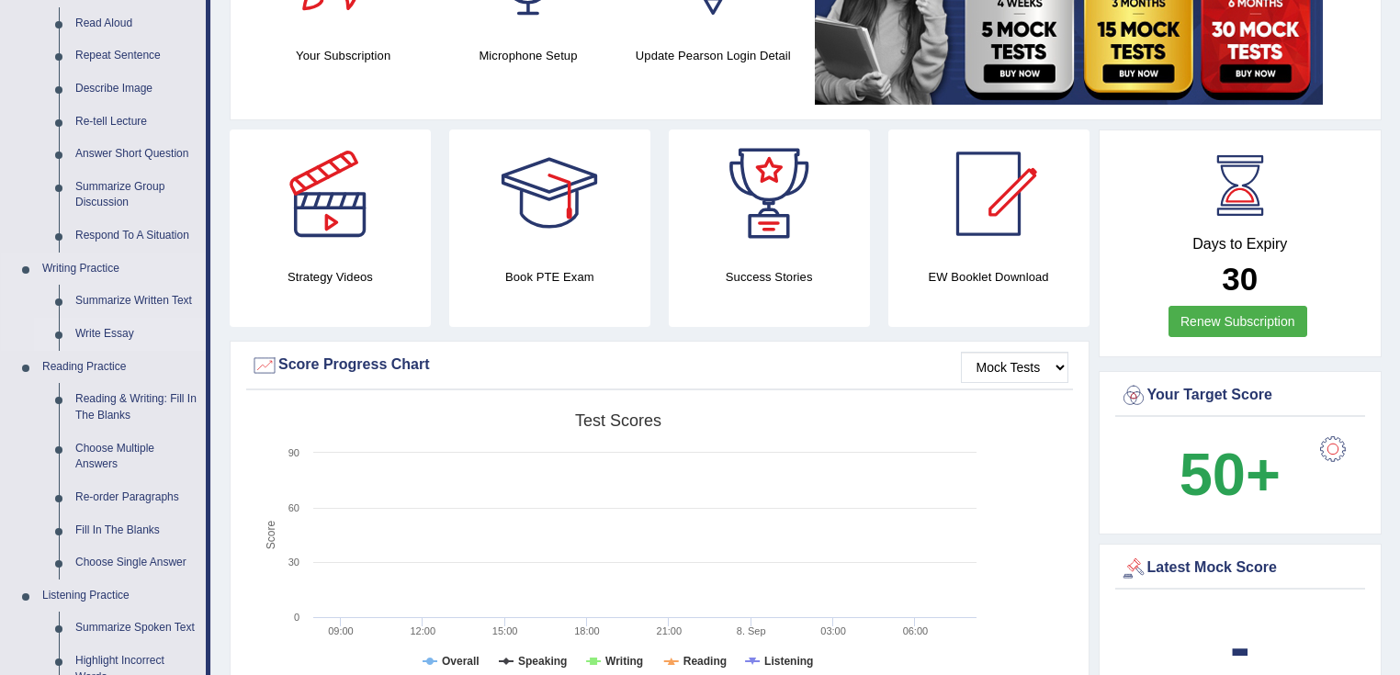
click at [105, 323] on link "Write Essay" at bounding box center [136, 334] width 139 height 33
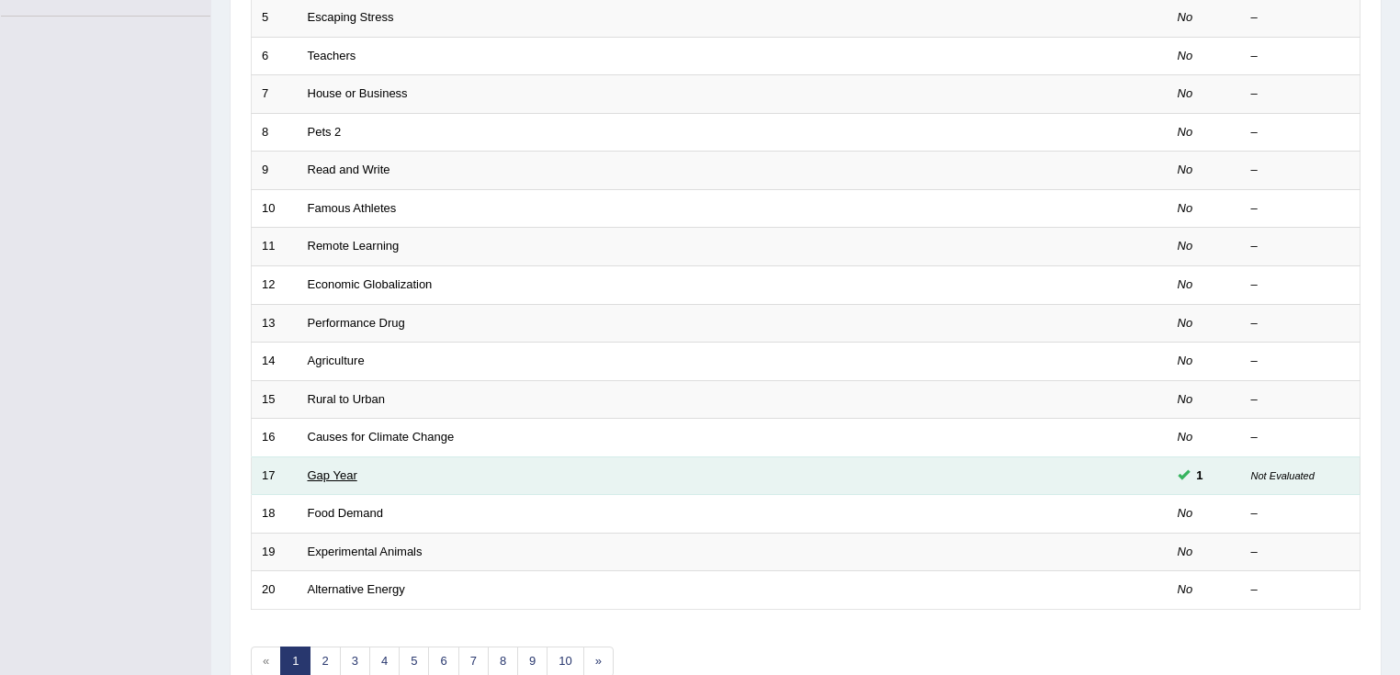
click at [345, 475] on link "Gap Year" at bounding box center [333, 475] width 50 height 14
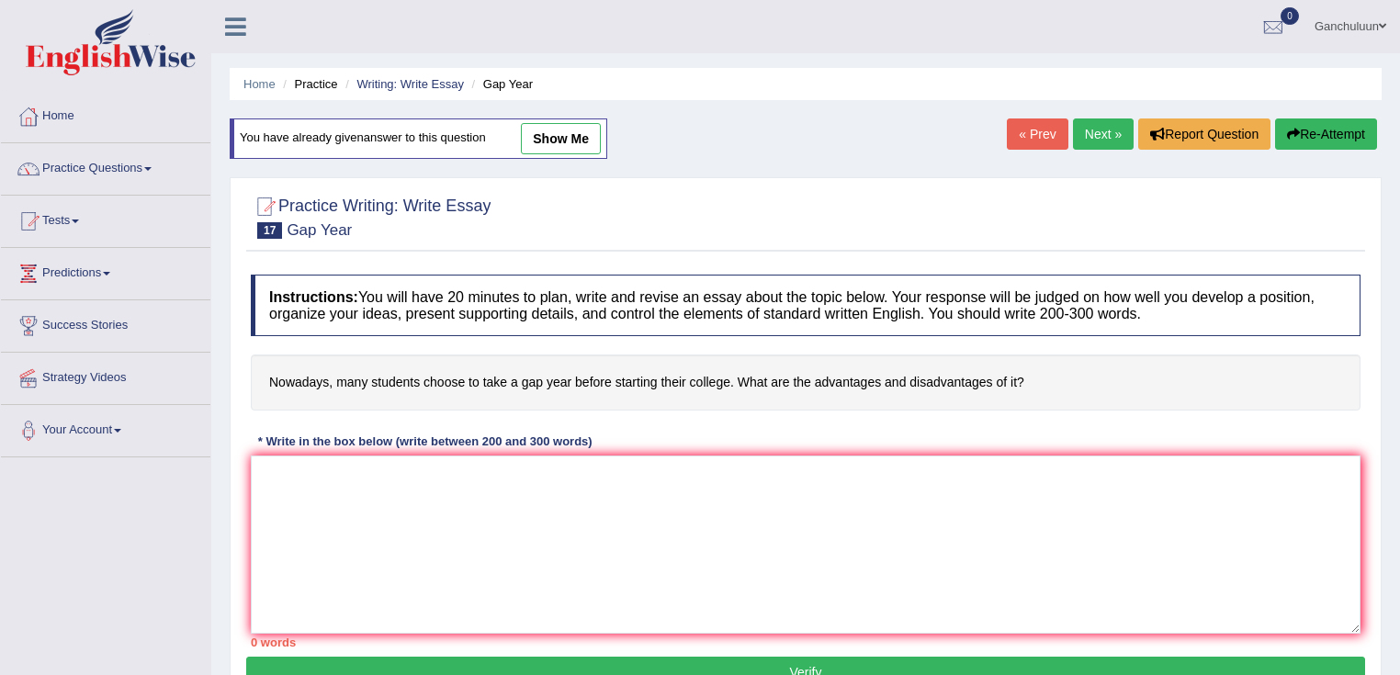
click at [497, 140] on span "show me" at bounding box center [543, 138] width 115 height 14
click at [541, 130] on link "show me" at bounding box center [561, 138] width 80 height 31
type textarea "the increasing influence of many students choose to take a gap year before star…"
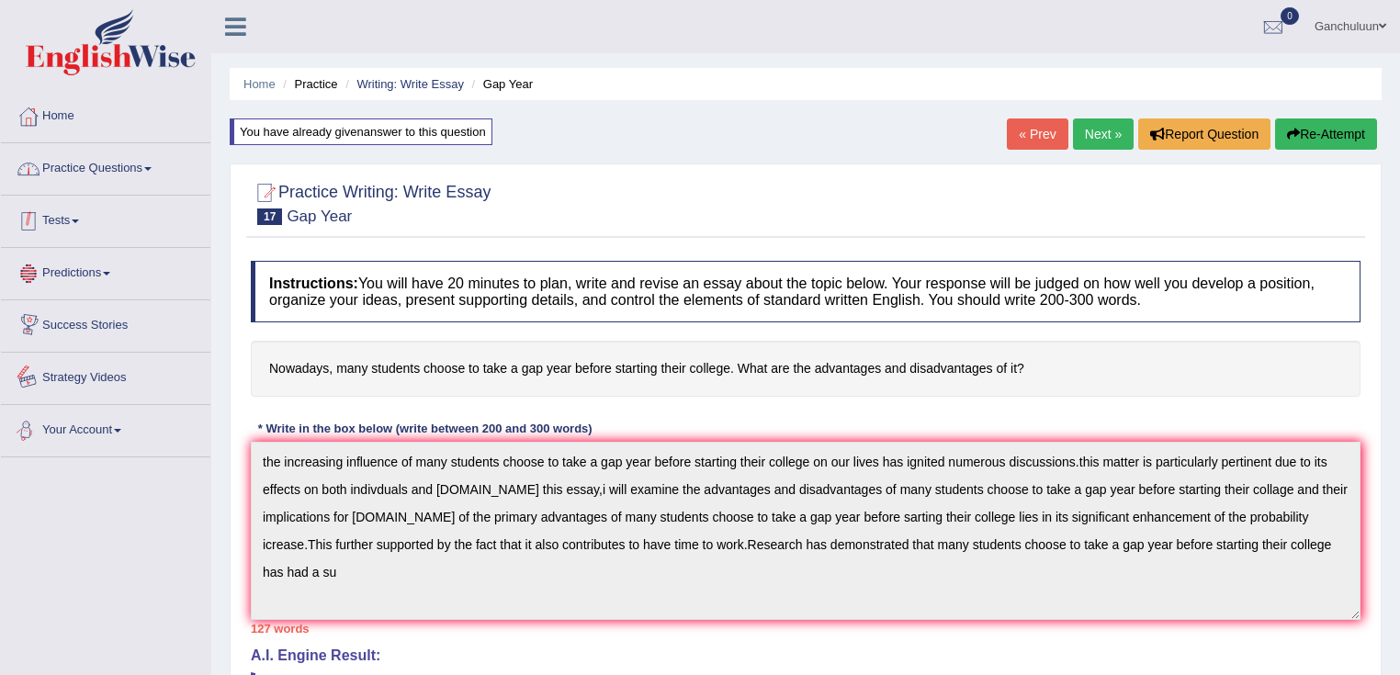
click at [152, 158] on link "Practice Questions" at bounding box center [105, 166] width 209 height 46
